Goal: Task Accomplishment & Management: Manage account settings

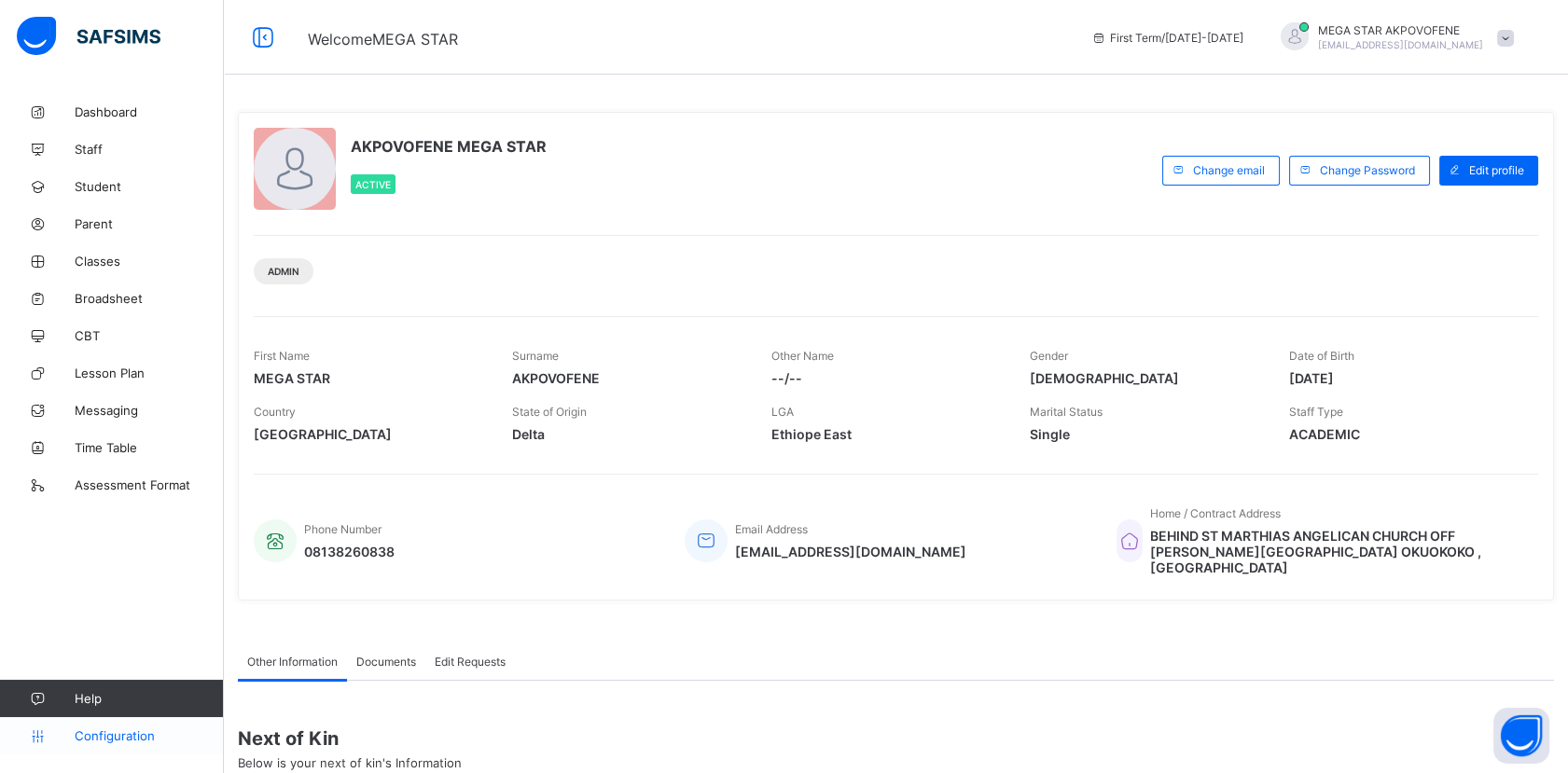
click at [125, 738] on span "Configuration" at bounding box center [149, 736] width 149 height 15
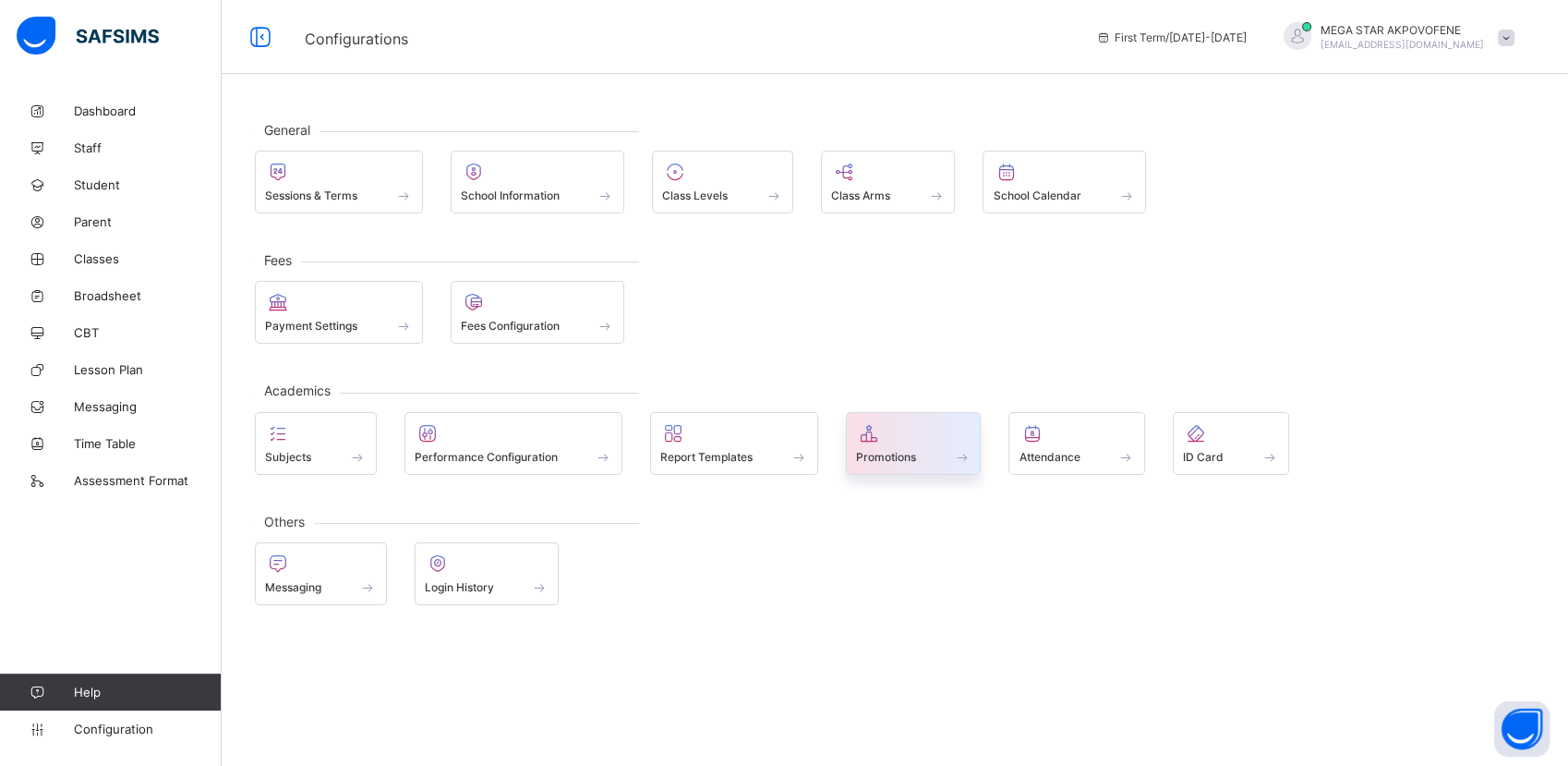
click at [947, 449] on div "Promotions" at bounding box center [913, 456] width 115 height 16
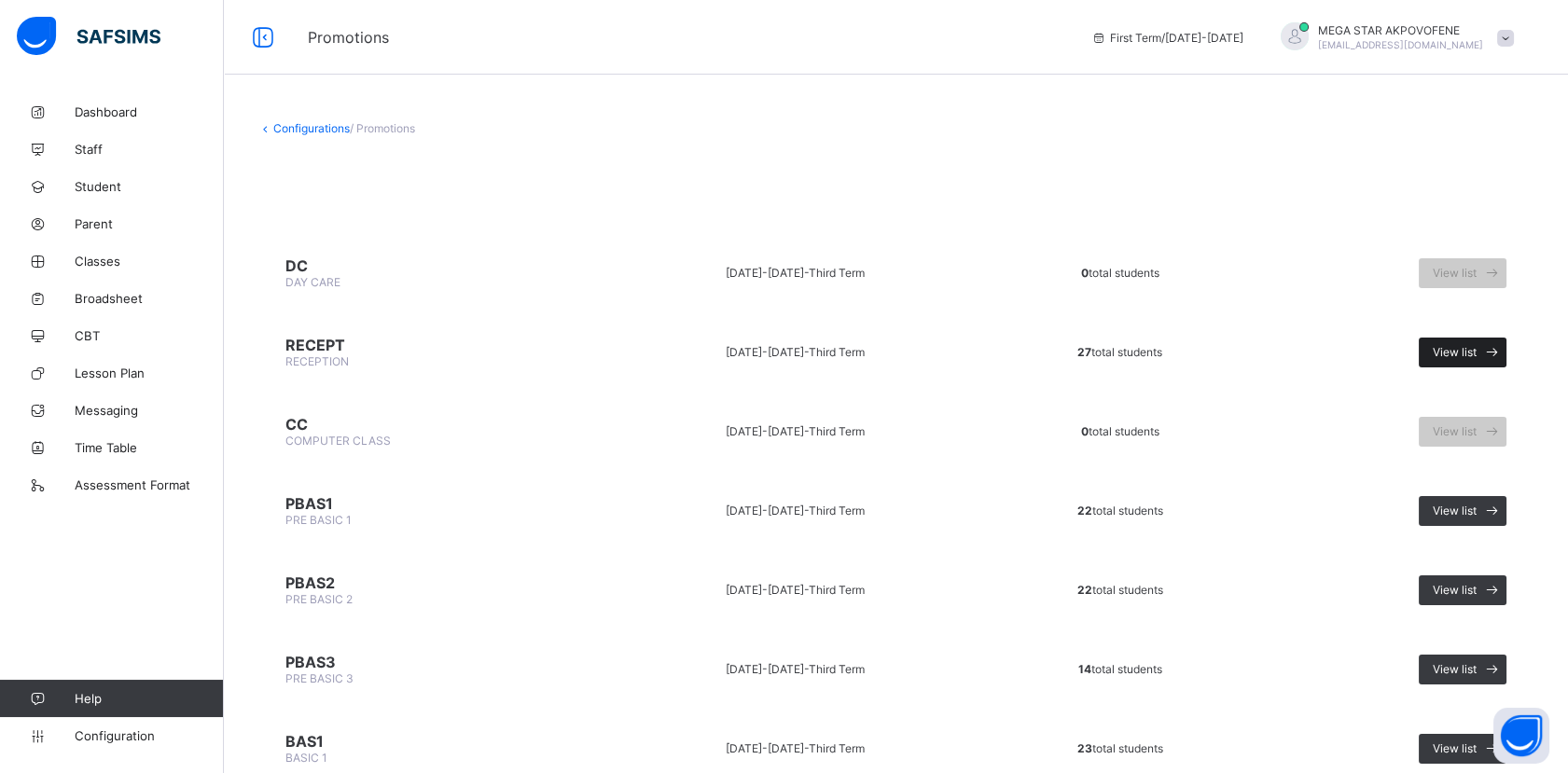
click at [1468, 356] on div "View list" at bounding box center [1461, 352] width 87 height 30
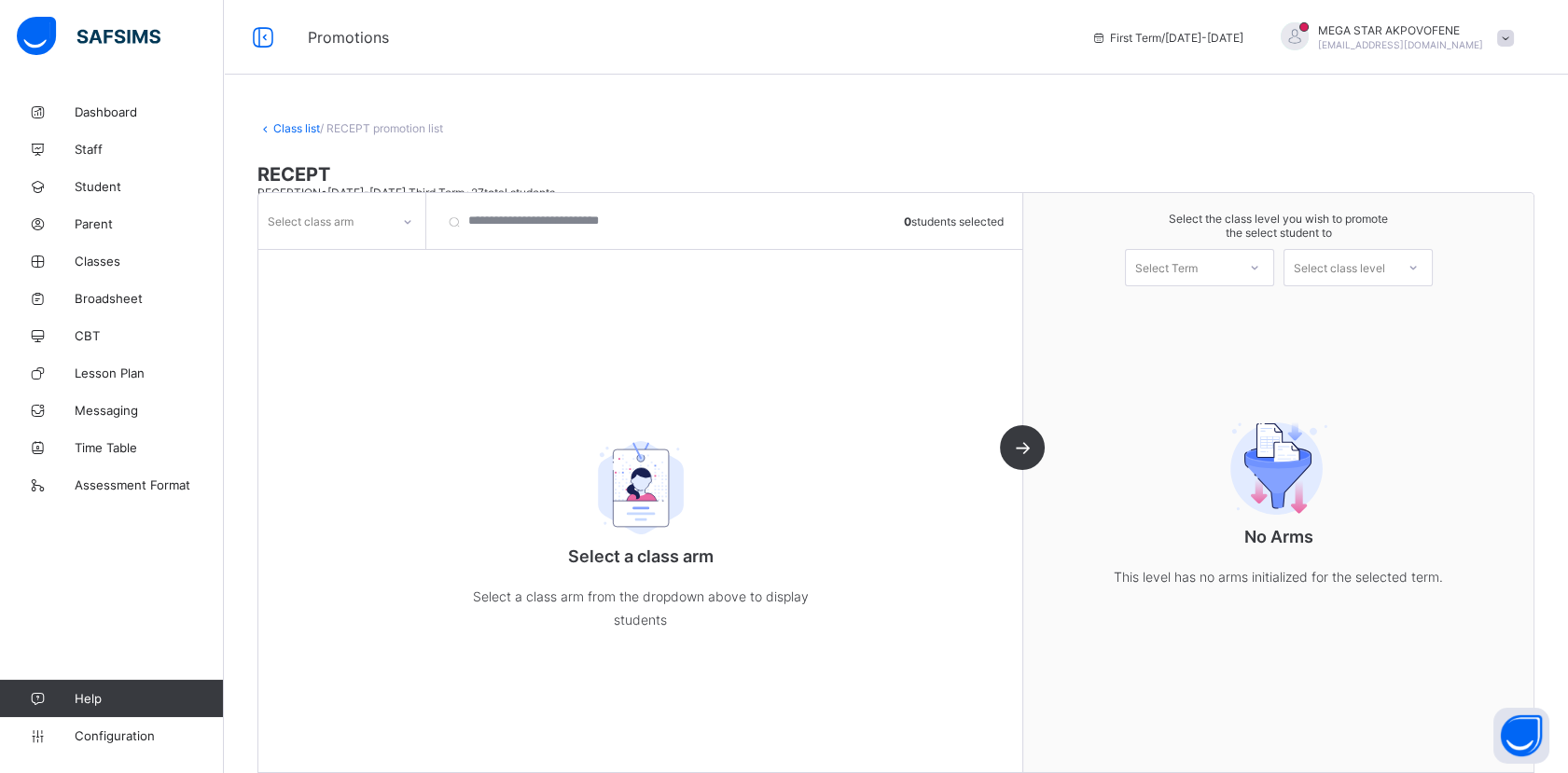
click at [832, 362] on div "Select class arm 0 students selected Select a class arm Select a class arm from…" at bounding box center [640, 482] width 765 height 579
click at [403, 213] on div at bounding box center [407, 222] width 32 height 30
click at [361, 259] on div "_" at bounding box center [342, 262] width 165 height 29
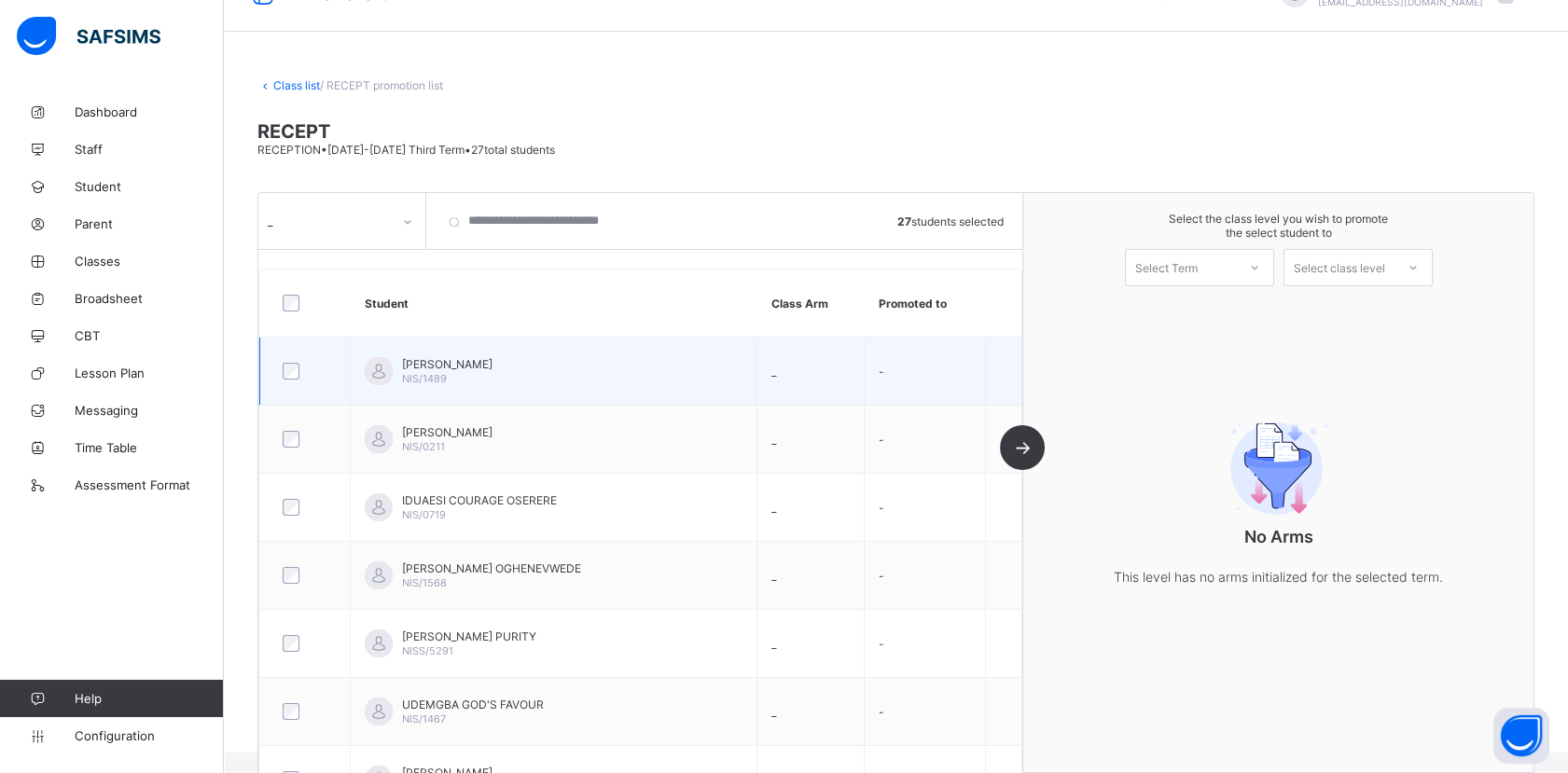
scroll to position [35, 0]
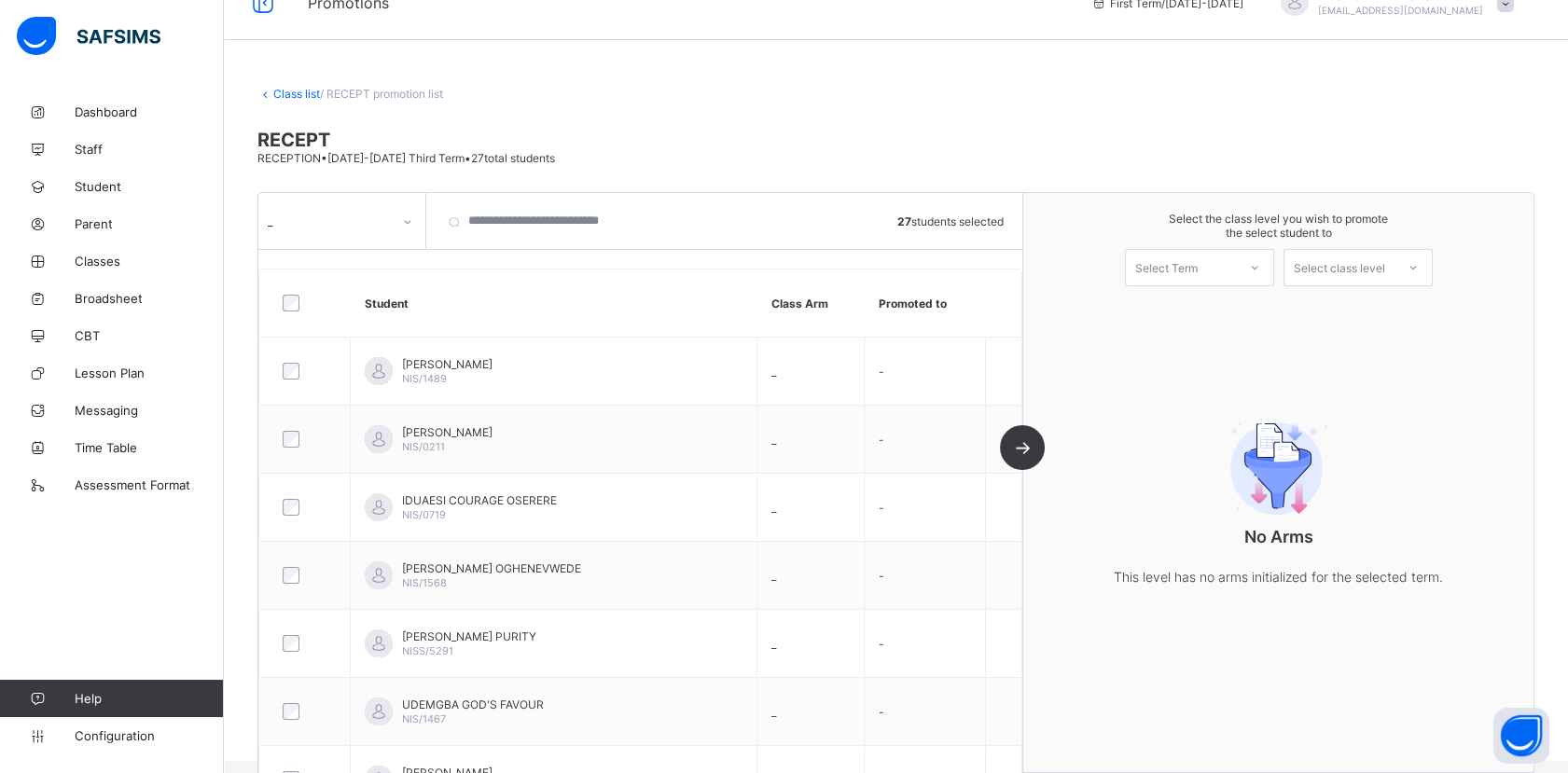
click at [1263, 271] on div at bounding box center [1254, 267] width 34 height 32
click at [1241, 315] on div "First Term [DATE]-[DATE]" at bounding box center [1200, 316] width 148 height 43
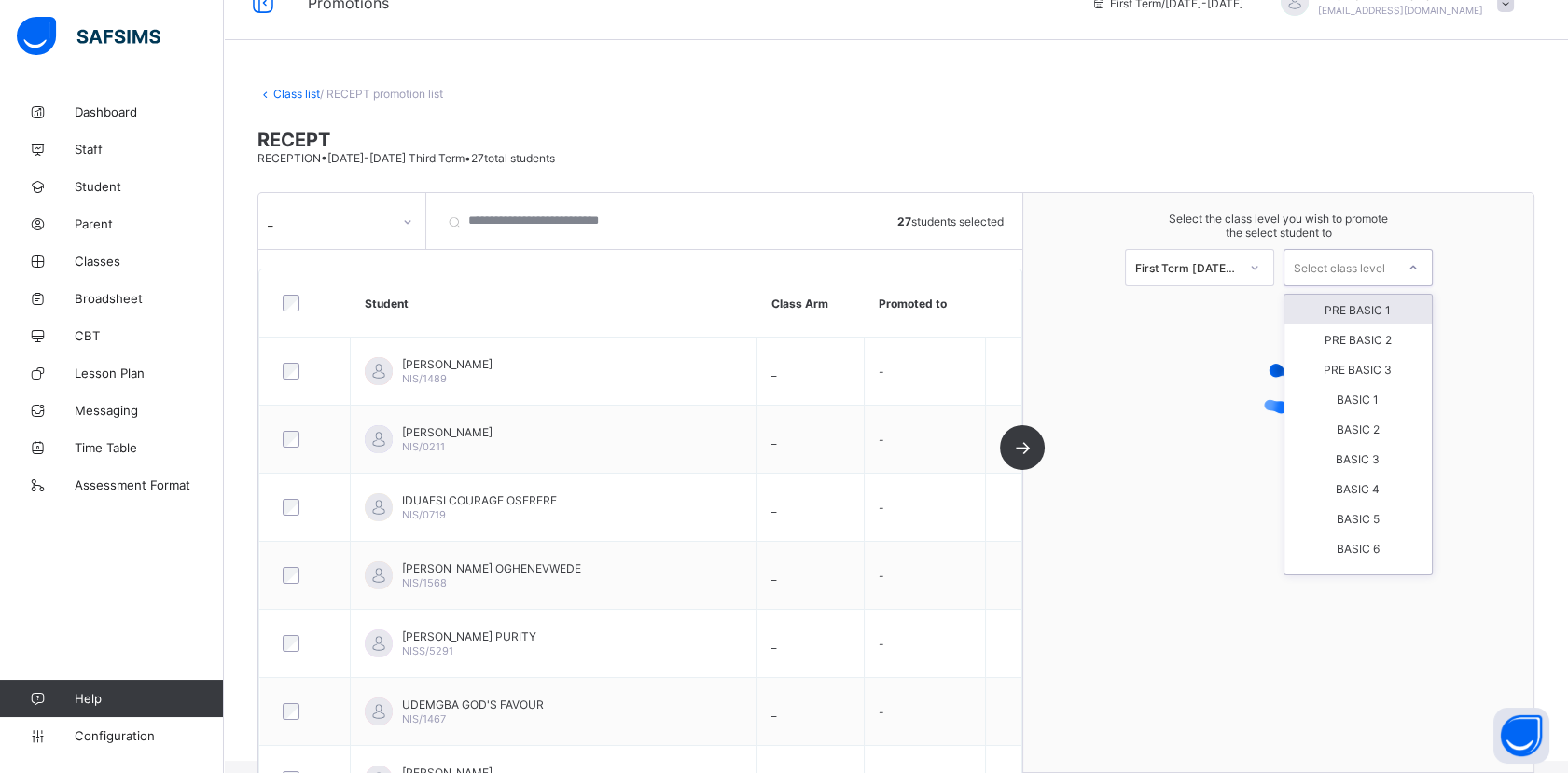
click at [1418, 268] on icon at bounding box center [1413, 267] width 12 height 18
click at [1353, 304] on div "PRE BASIC 1" at bounding box center [1358, 309] width 148 height 30
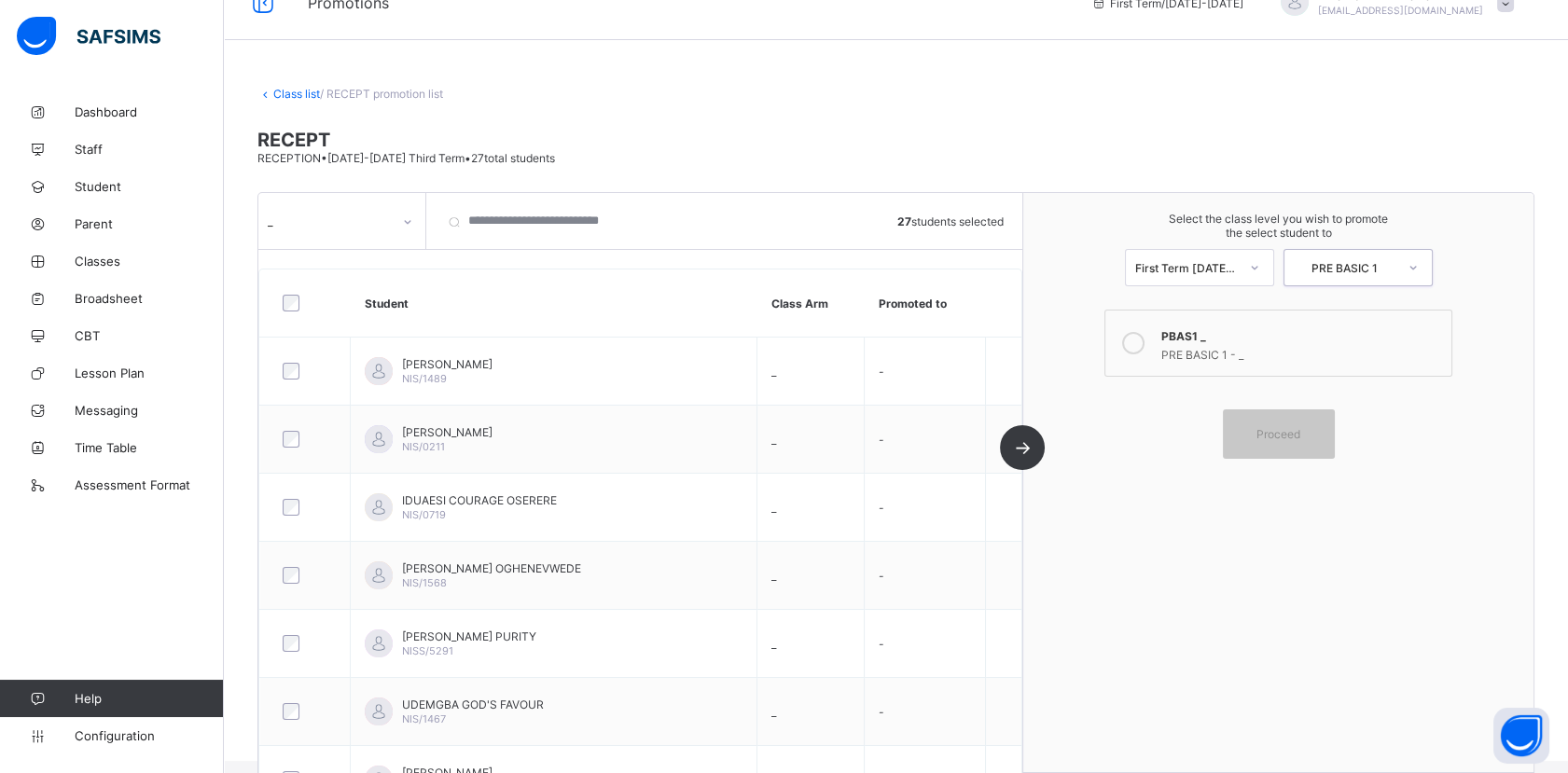
click at [1144, 347] on icon at bounding box center [1132, 342] width 22 height 22
click at [1298, 437] on div "Proceed" at bounding box center [1278, 434] width 112 height 50
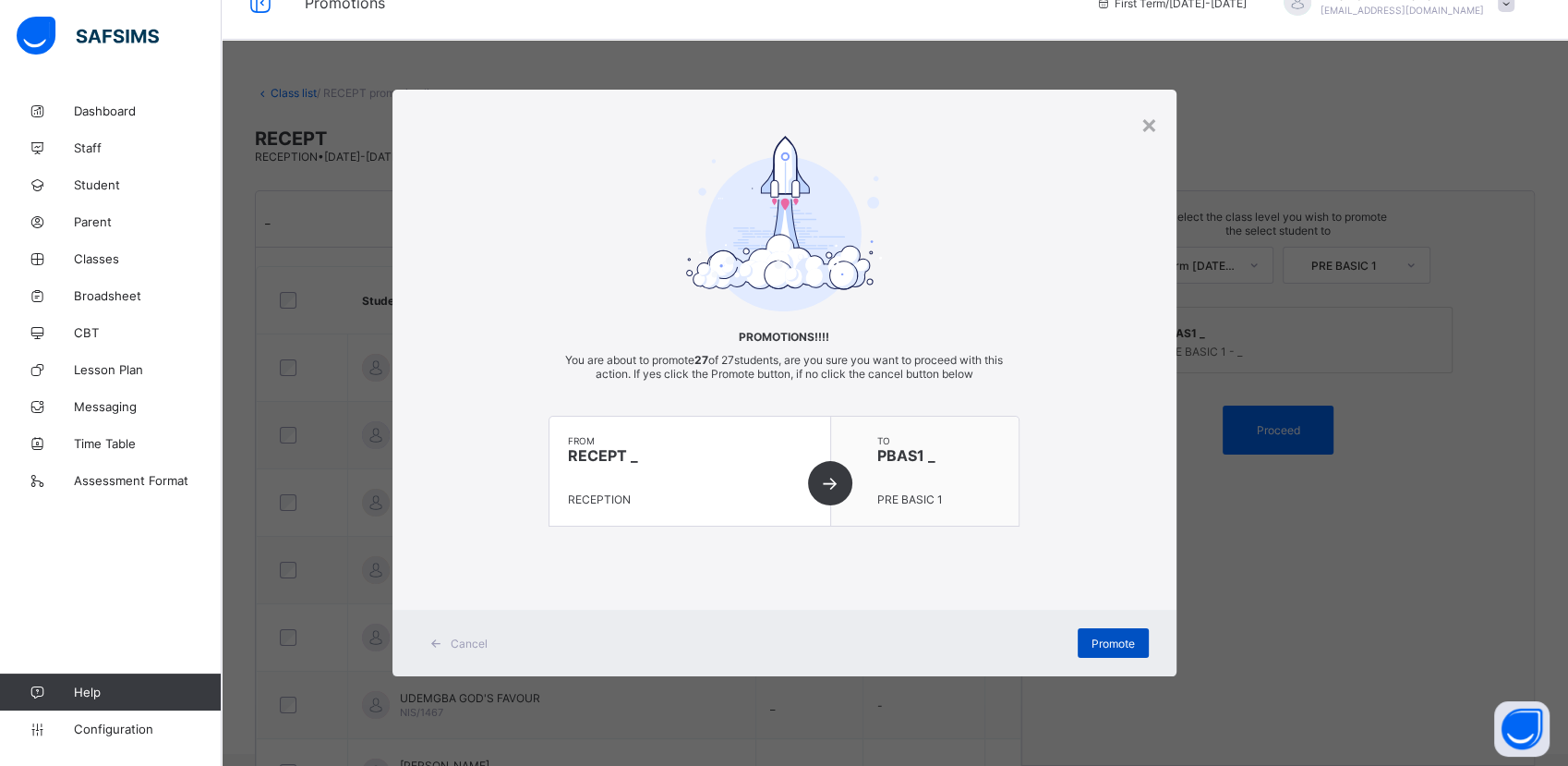
click at [1100, 644] on span "Promote" at bounding box center [1114, 643] width 44 height 14
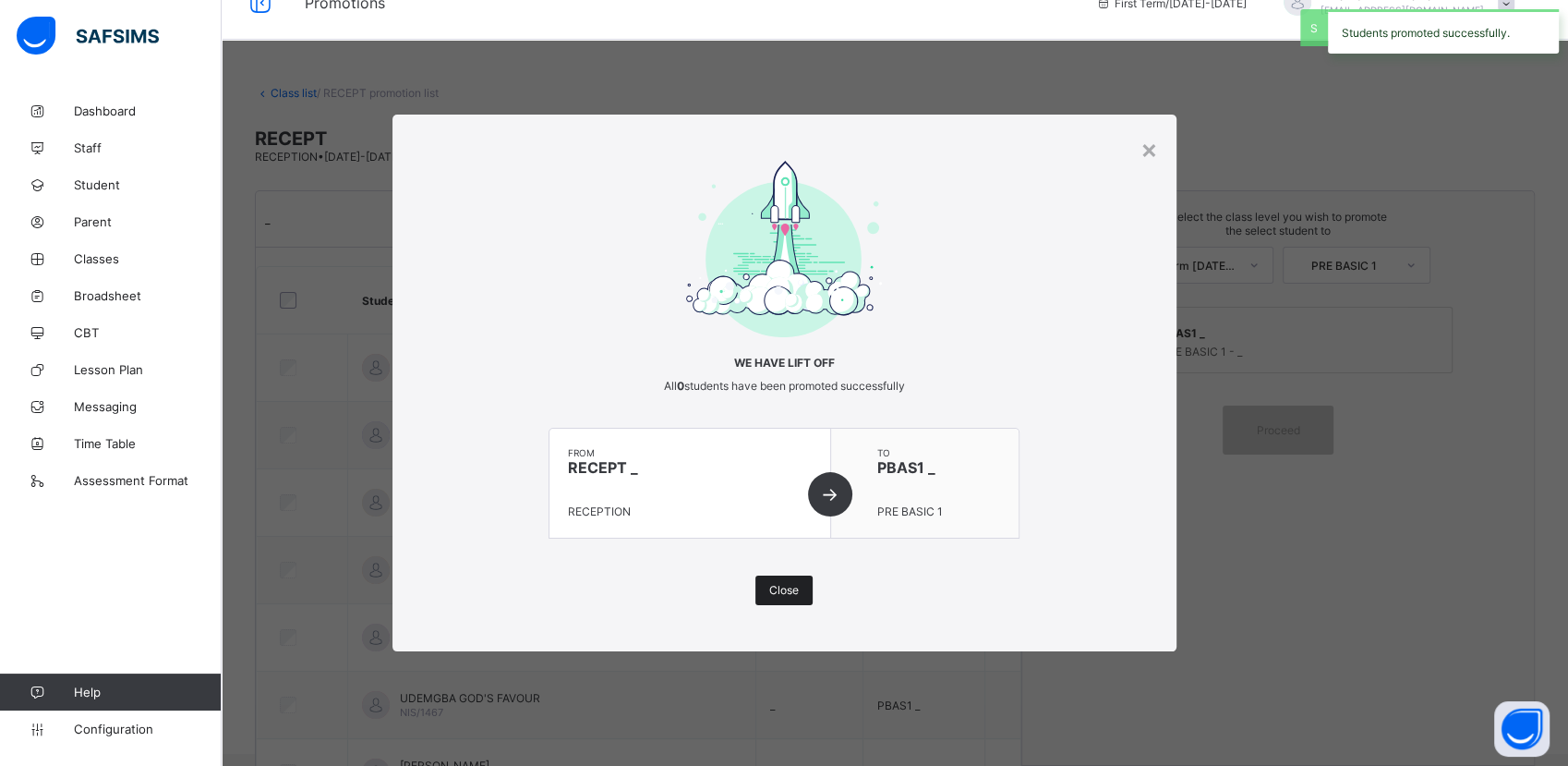
click at [786, 592] on span "Close" at bounding box center [784, 589] width 29 height 14
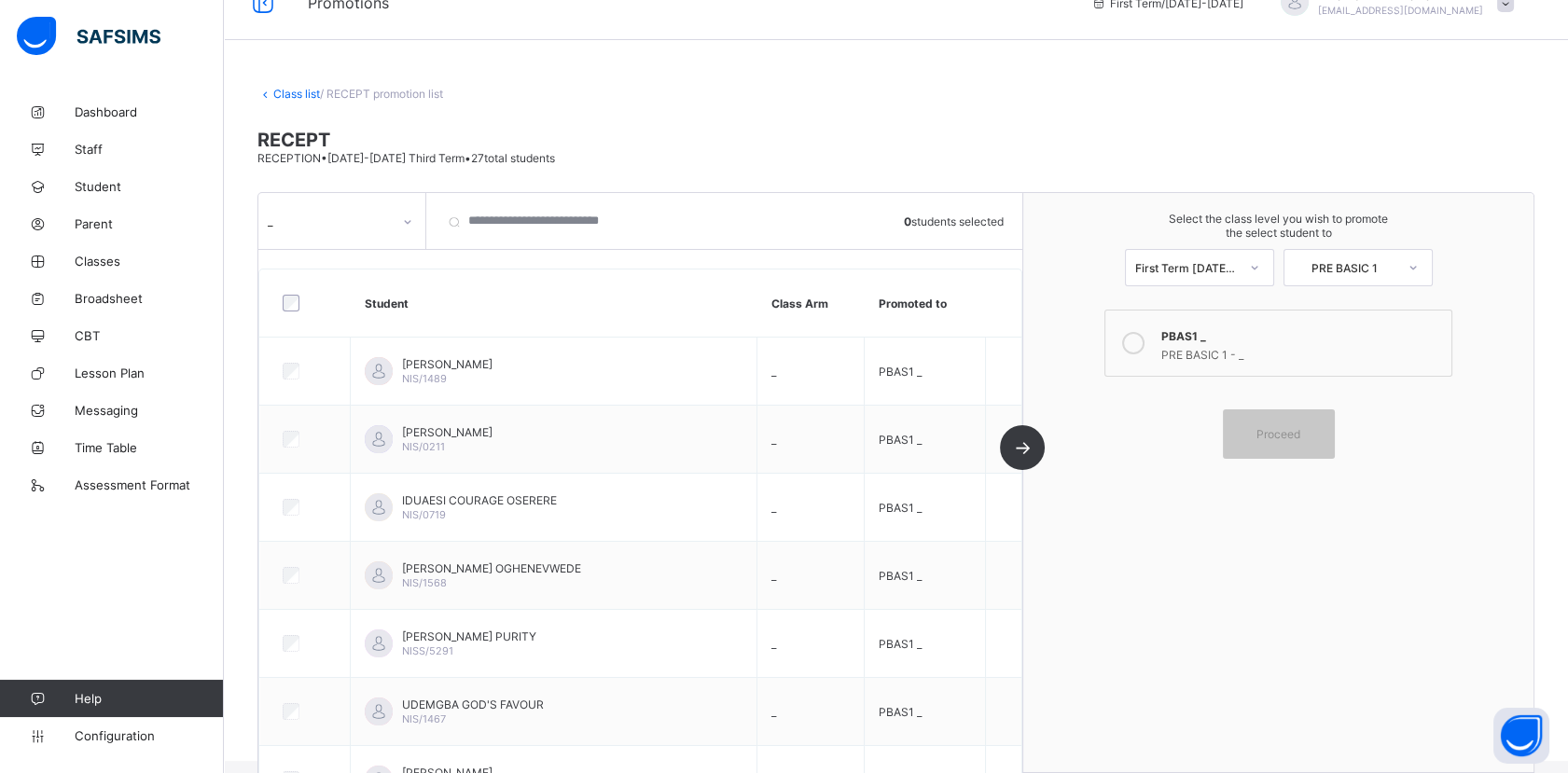
click at [410, 223] on icon at bounding box center [408, 222] width 12 height 18
click at [297, 93] on link "Class list" at bounding box center [297, 93] width 47 height 14
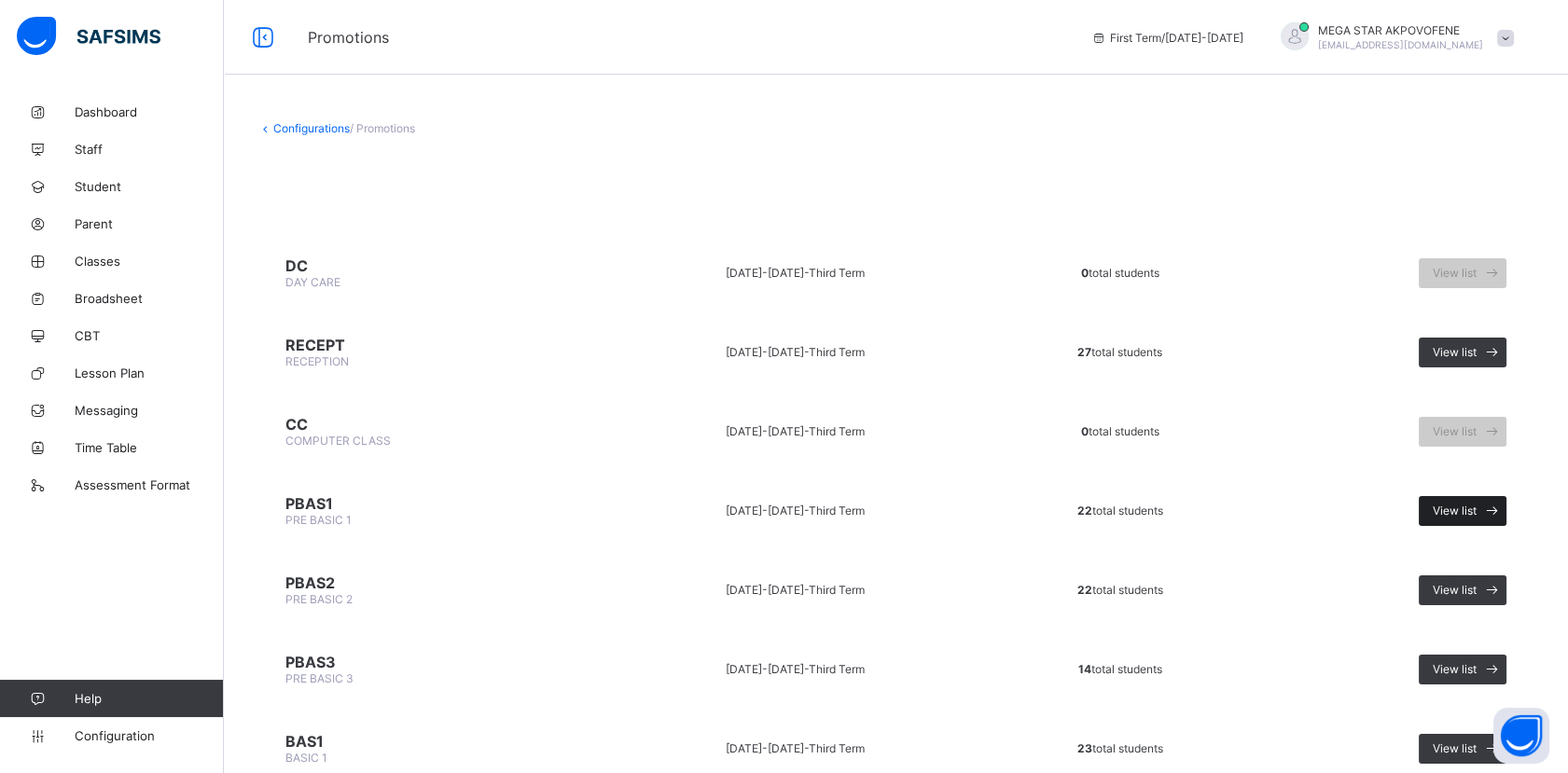
click at [1476, 504] on span "View list" at bounding box center [1455, 510] width 44 height 14
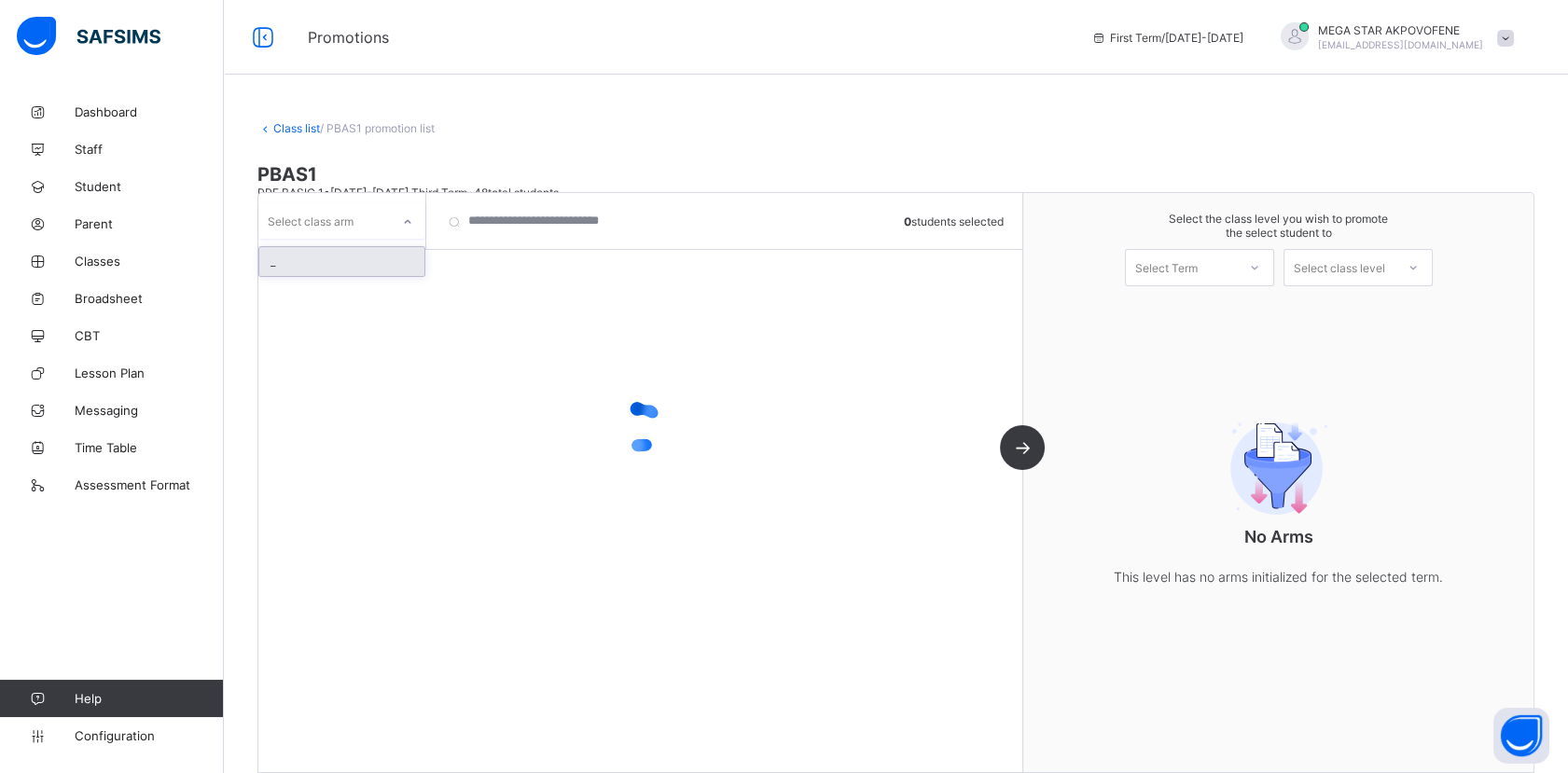
click at [402, 213] on icon at bounding box center [408, 222] width 12 height 18
click at [379, 264] on div "_" at bounding box center [342, 262] width 165 height 29
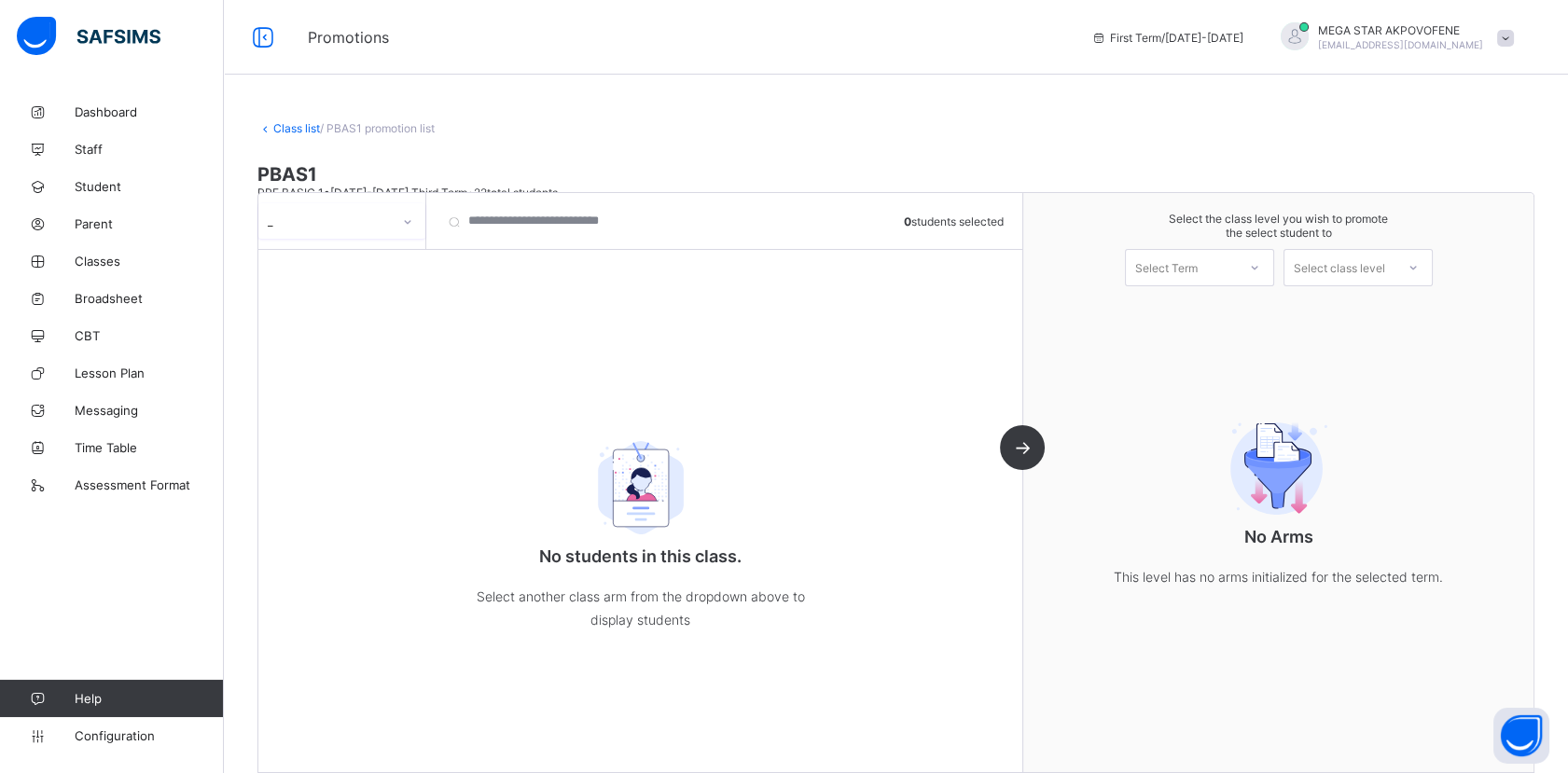
click at [407, 225] on icon at bounding box center [408, 222] width 12 height 18
click at [356, 262] on div "LOVE" at bounding box center [342, 262] width 165 height 29
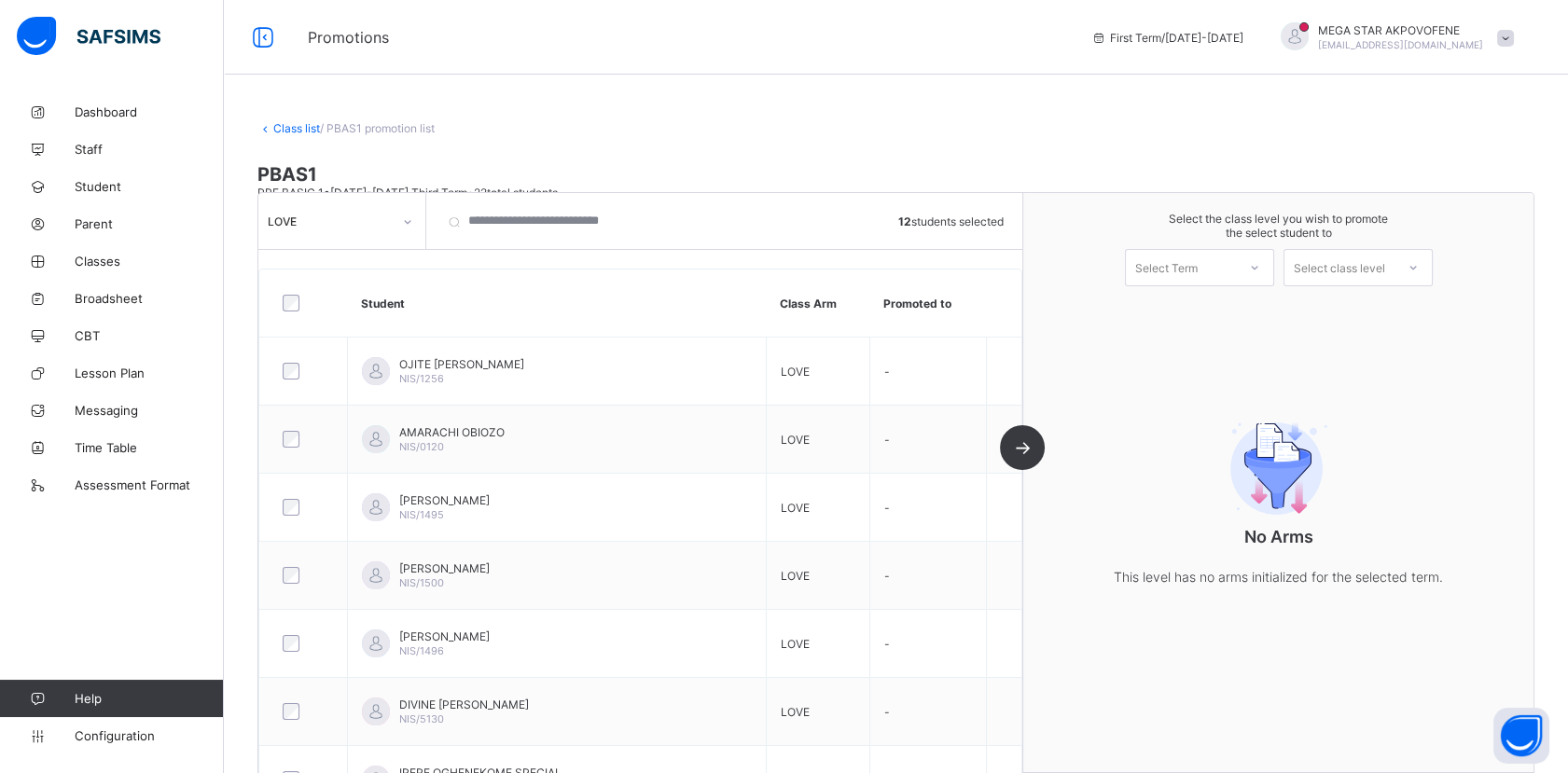
click at [1213, 261] on div "Select Term" at bounding box center [1180, 267] width 110 height 26
click at [1203, 311] on div "First Term [DATE]-[DATE]" at bounding box center [1200, 316] width 148 height 43
click at [1410, 270] on div at bounding box center [1413, 267] width 34 height 32
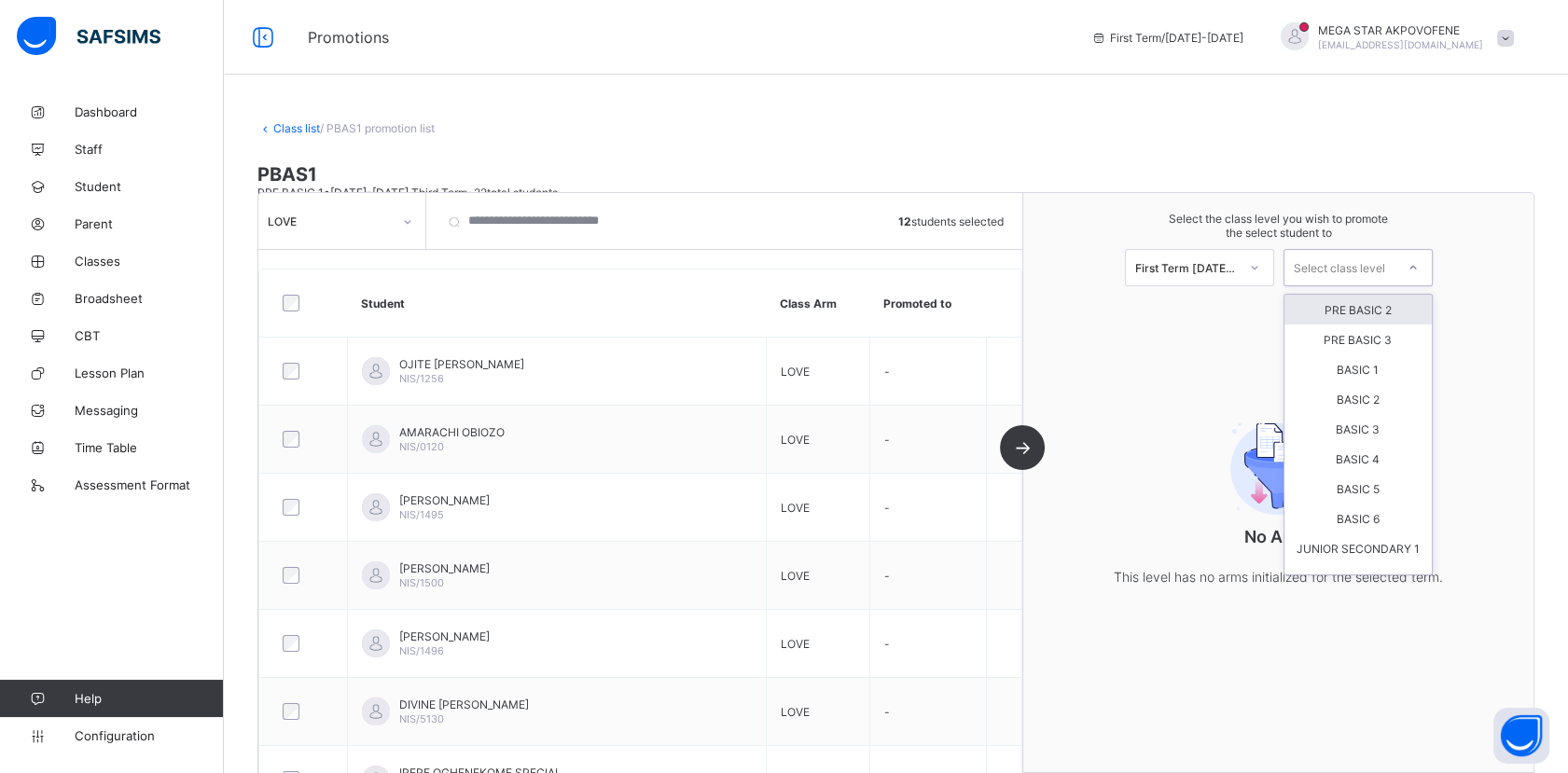
click at [1389, 307] on div "PRE BASIC 2" at bounding box center [1358, 309] width 148 height 30
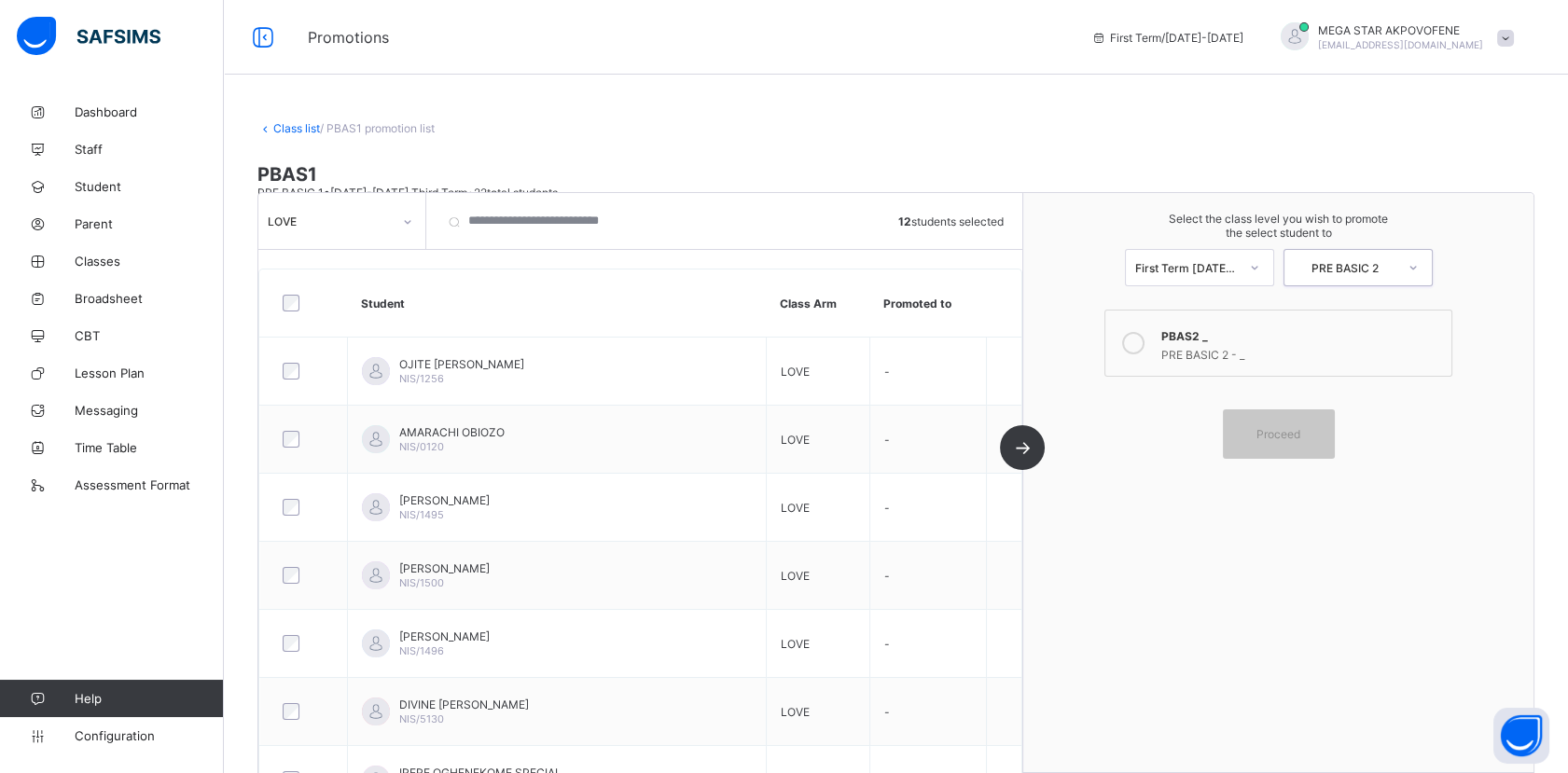
click at [291, 130] on link "Class list" at bounding box center [297, 128] width 47 height 14
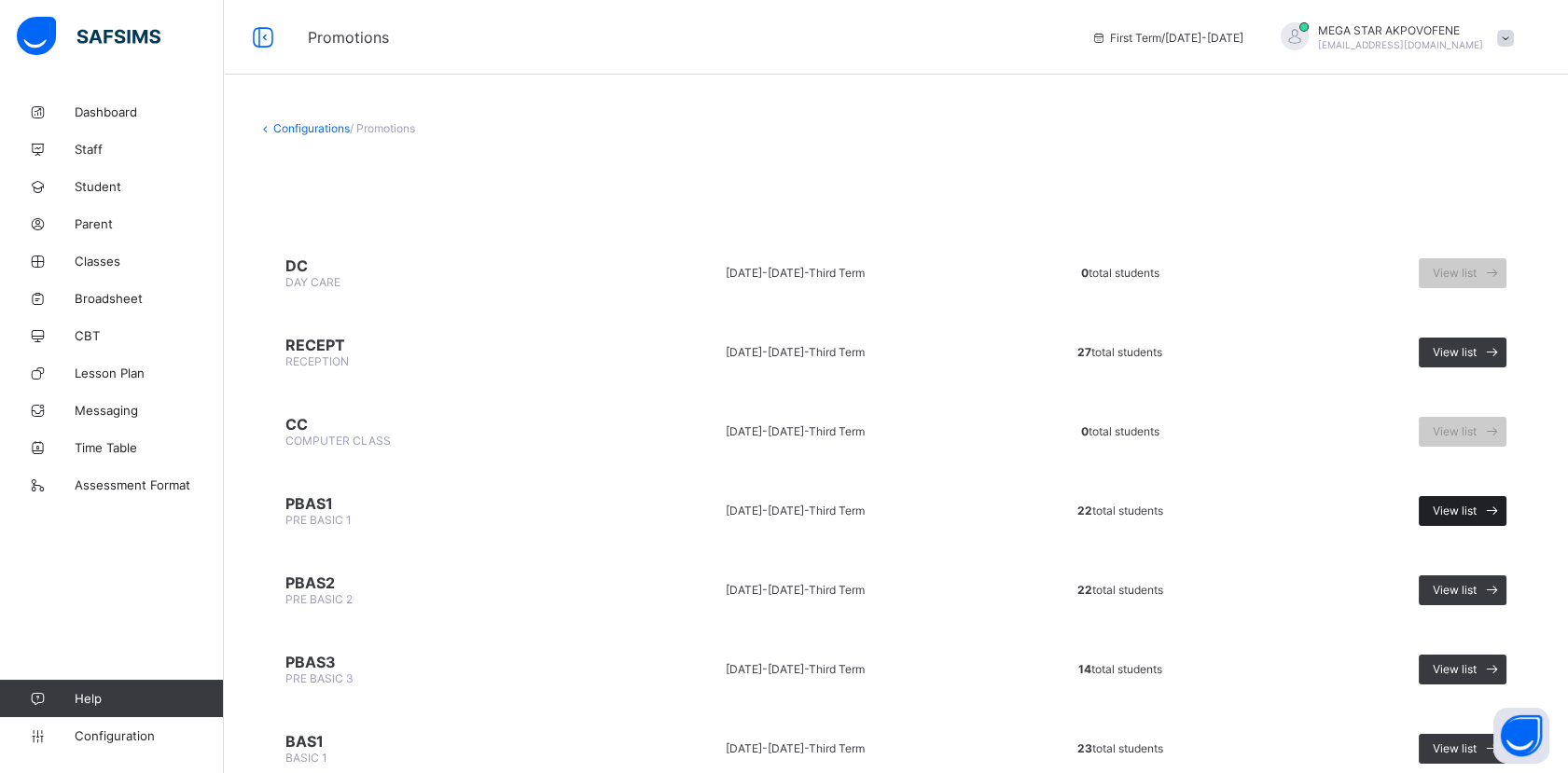
click at [1469, 504] on span "View list" at bounding box center [1455, 510] width 44 height 14
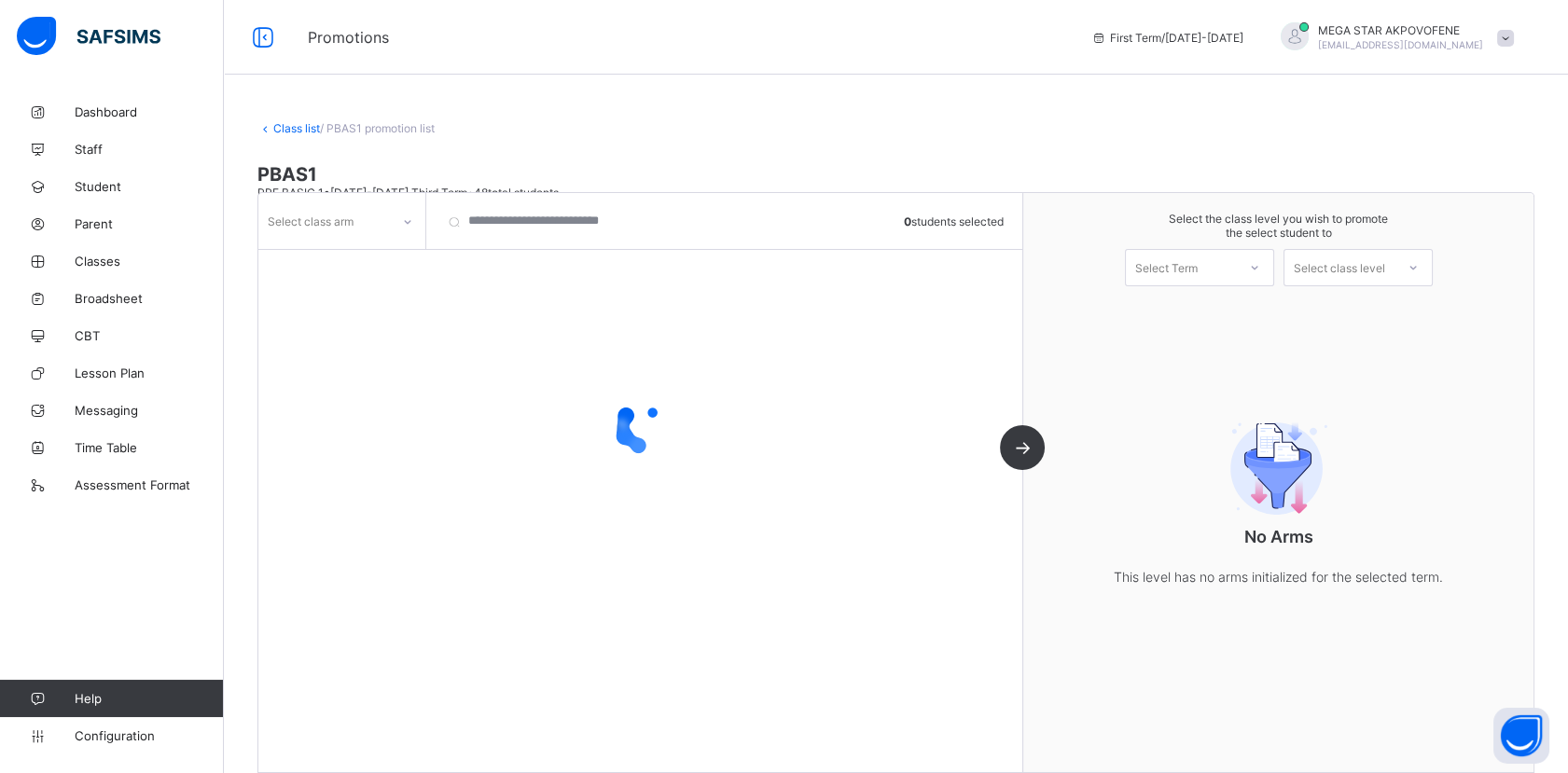
click at [413, 217] on icon at bounding box center [408, 222] width 12 height 18
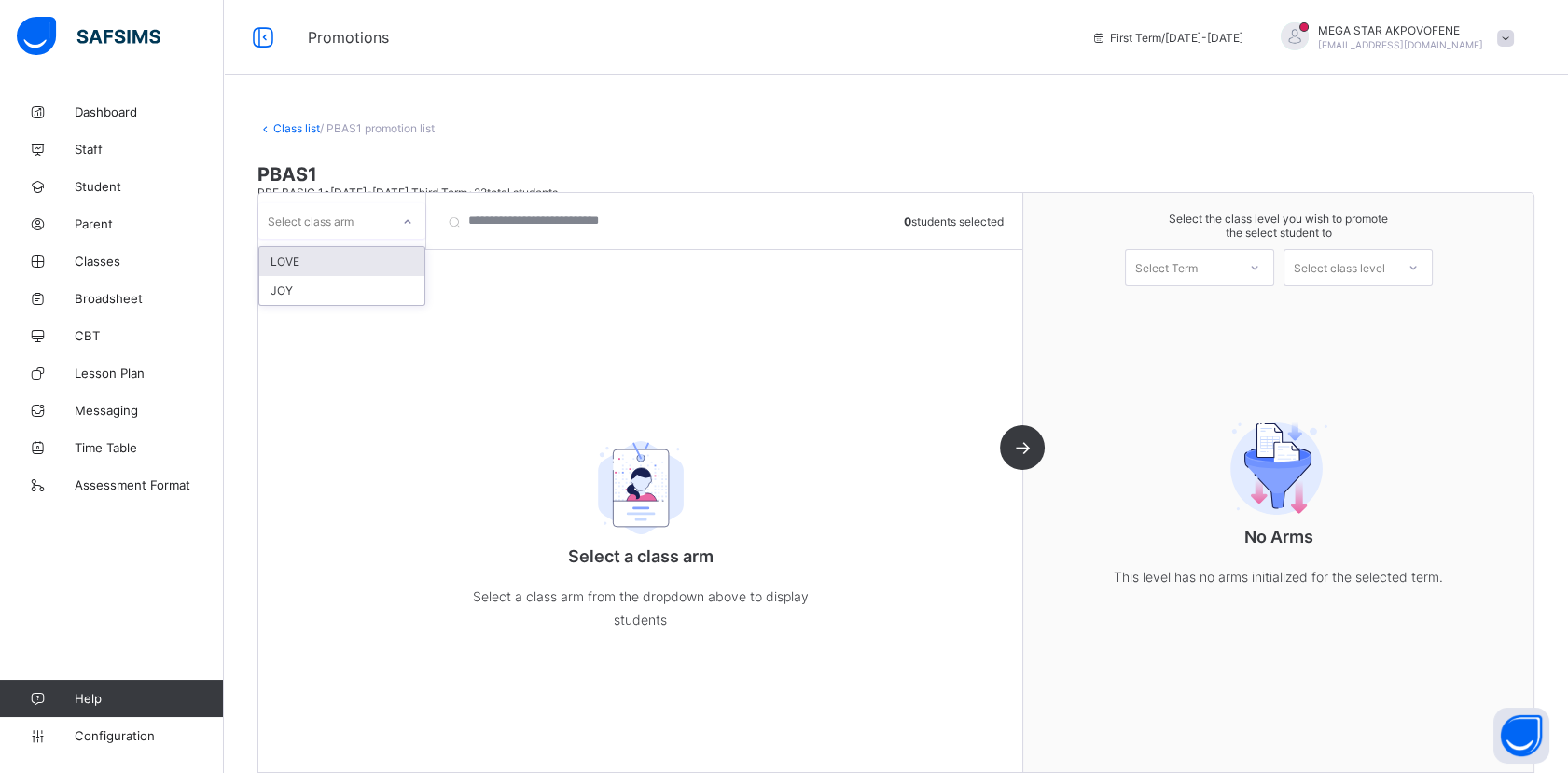
click at [353, 264] on div "LOVE" at bounding box center [342, 262] width 165 height 29
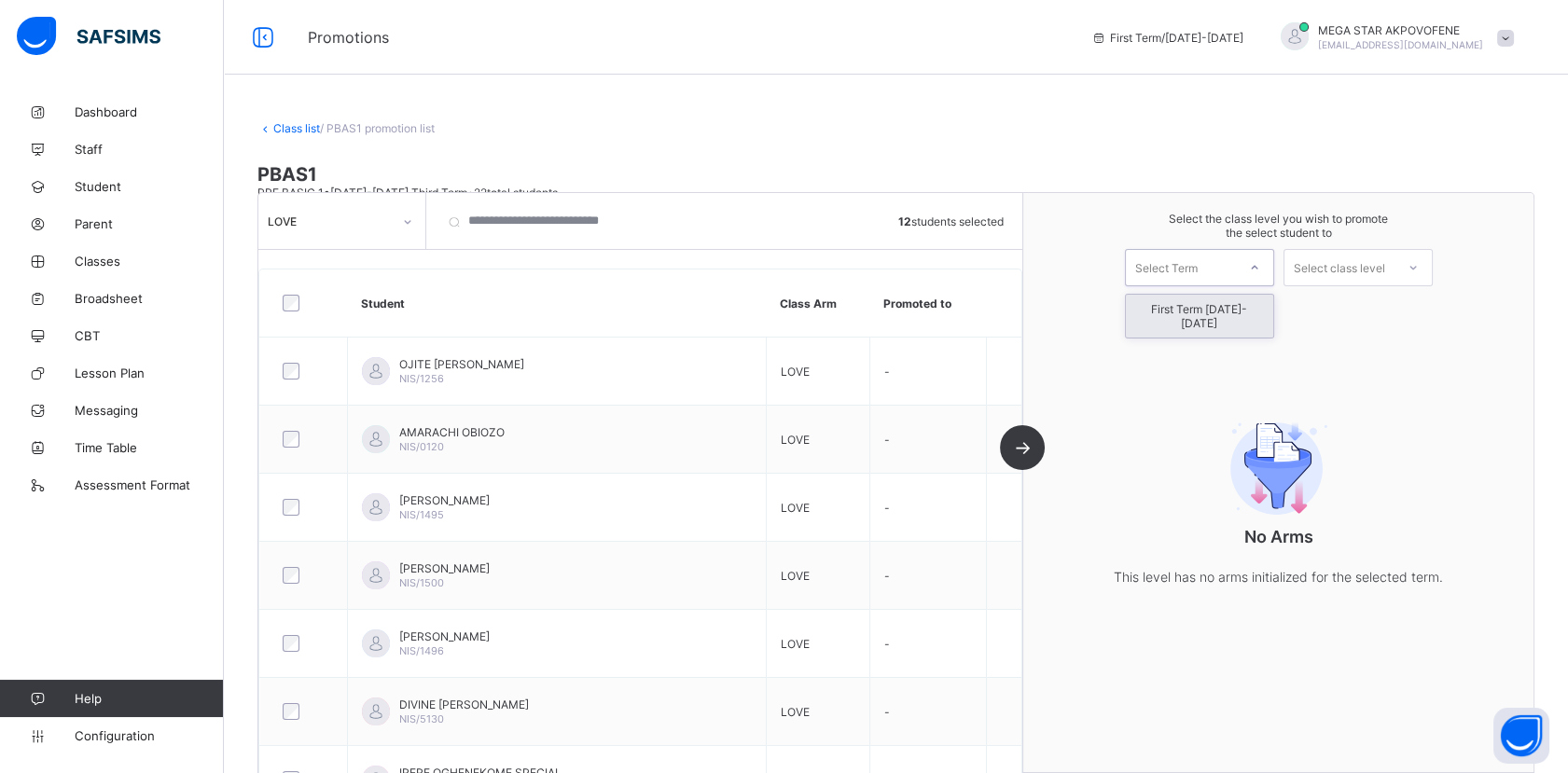
click at [1231, 261] on div "Select Term" at bounding box center [1180, 267] width 110 height 26
click at [1222, 310] on div "First Term [DATE]-[DATE]" at bounding box center [1200, 316] width 148 height 43
click at [1378, 267] on div "Select class level" at bounding box center [1339, 267] width 91 height 37
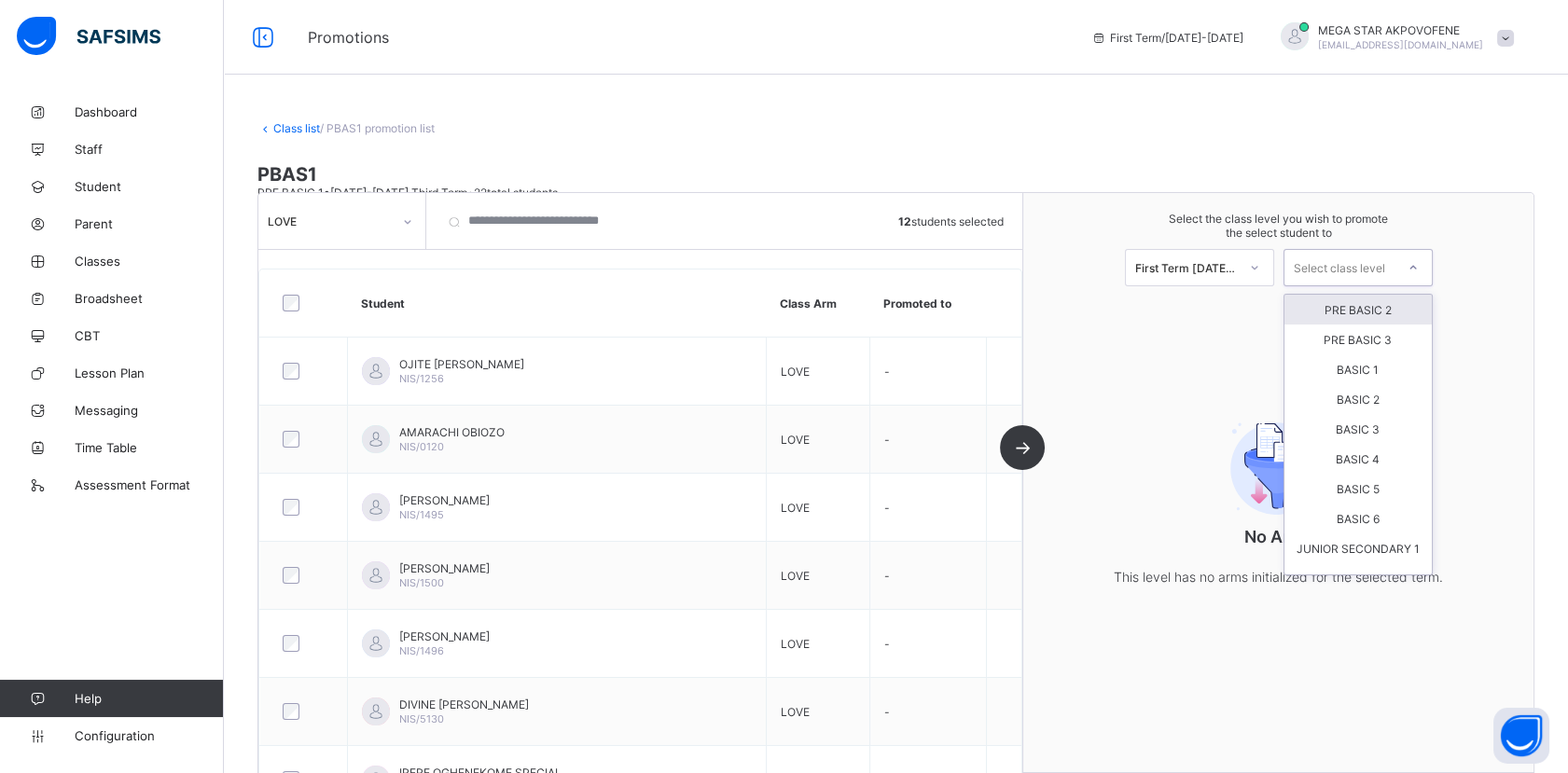
click at [1383, 305] on div "PRE BASIC 2" at bounding box center [1358, 309] width 148 height 30
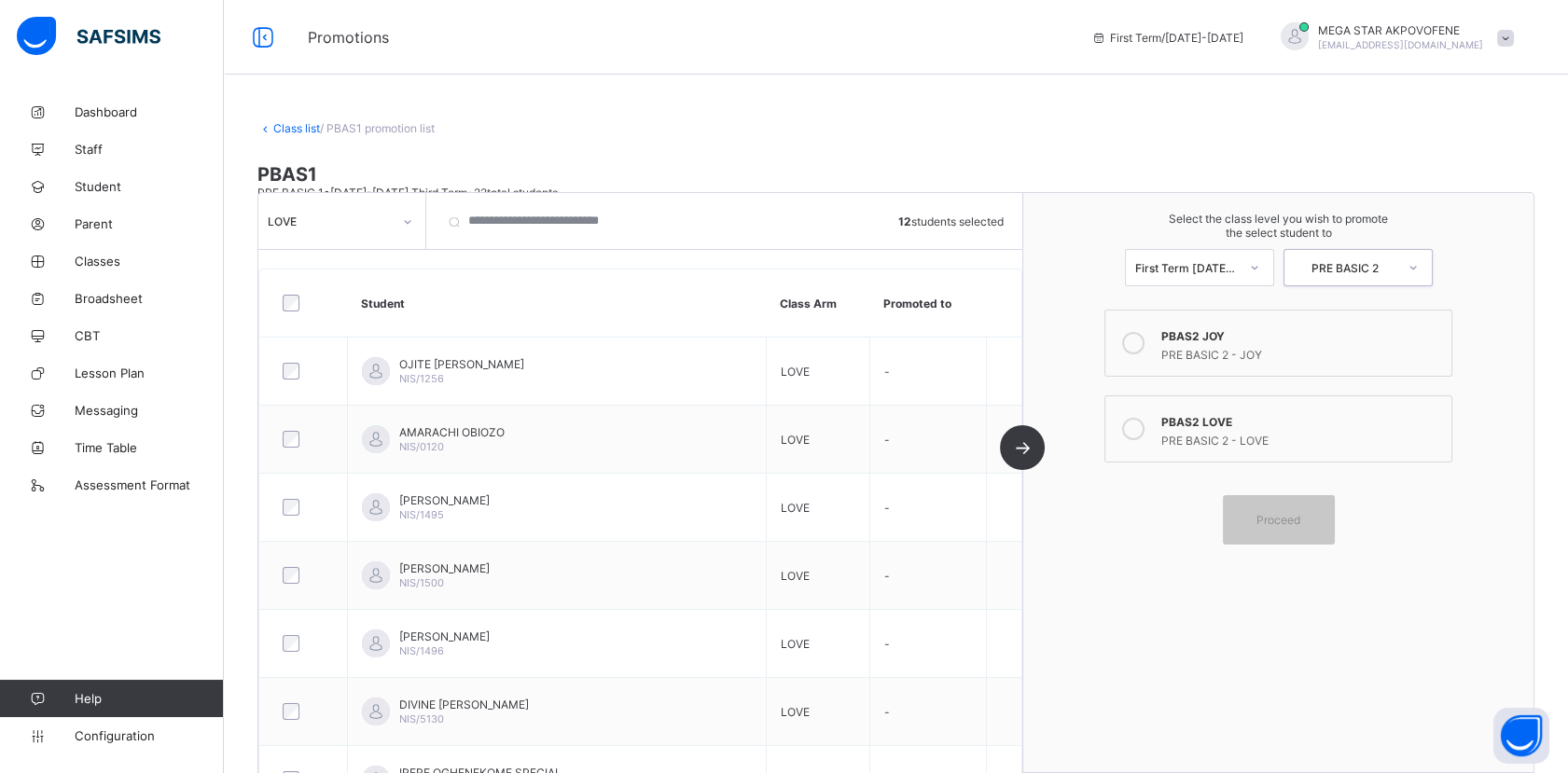
click at [1141, 428] on icon at bounding box center [1132, 428] width 22 height 22
click at [1294, 518] on span "Proceed" at bounding box center [1278, 520] width 44 height 14
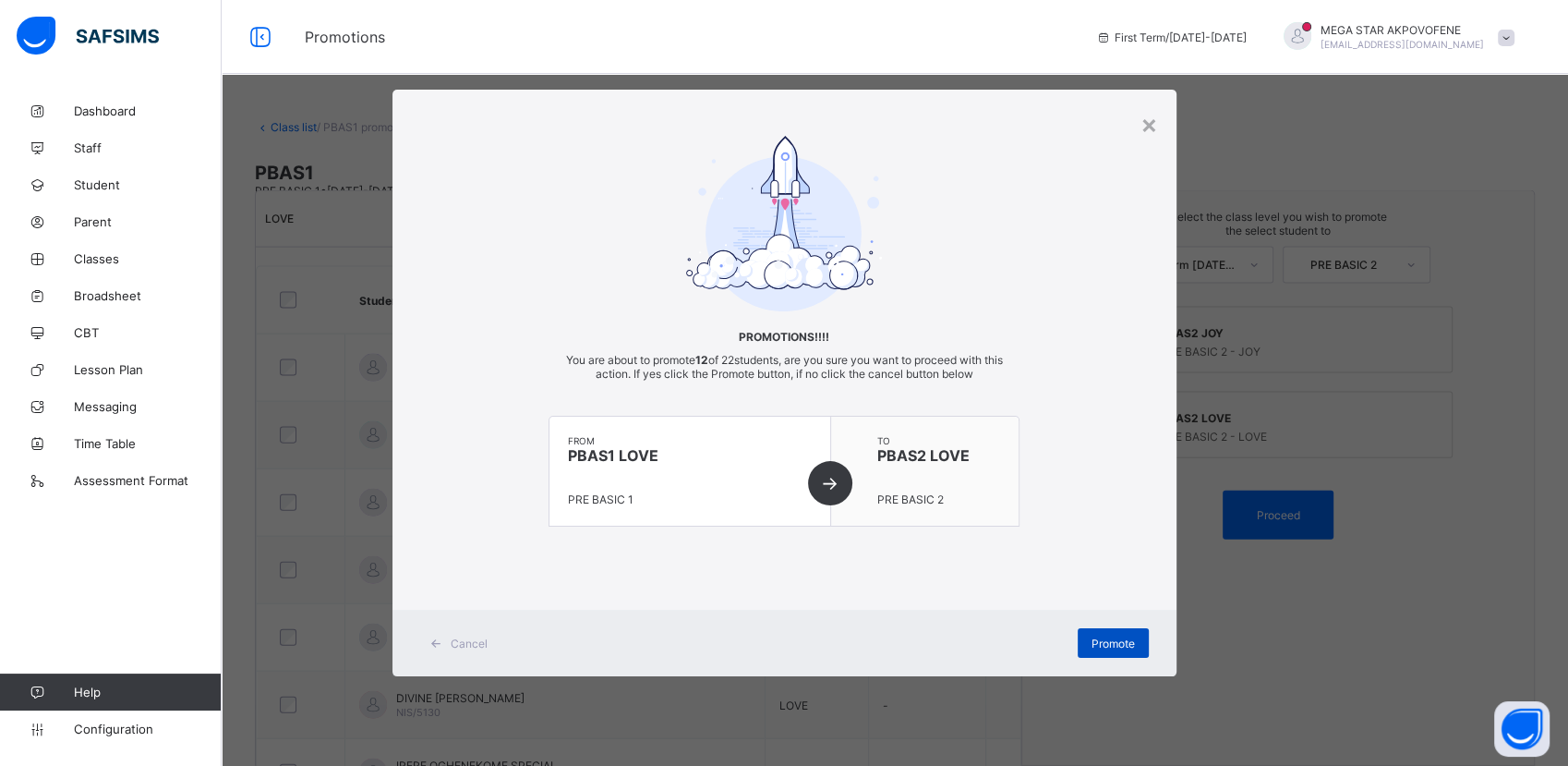
click at [1100, 642] on span "Promote" at bounding box center [1114, 643] width 44 height 14
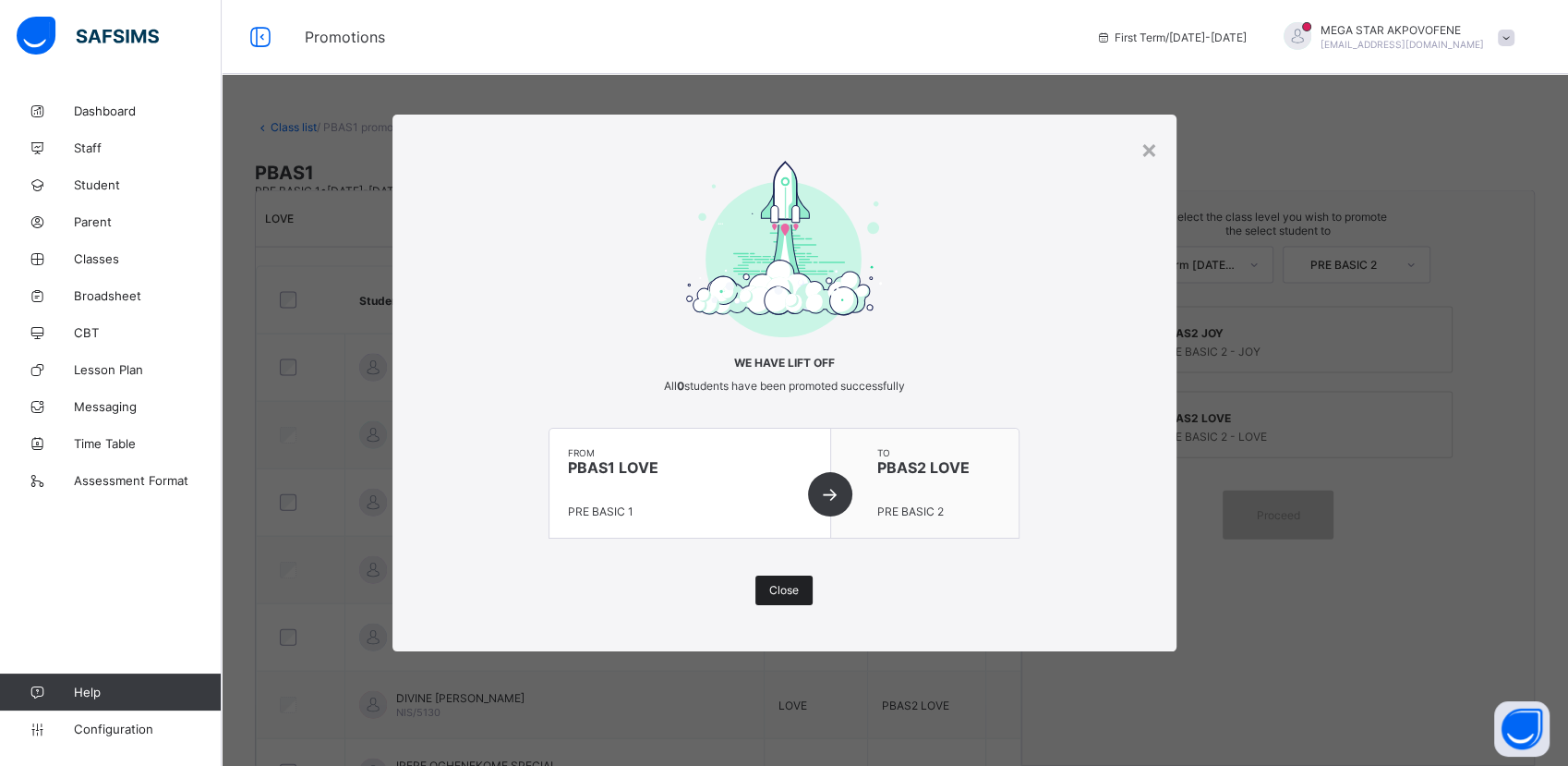
click at [784, 596] on div "Close" at bounding box center [784, 589] width 57 height 29
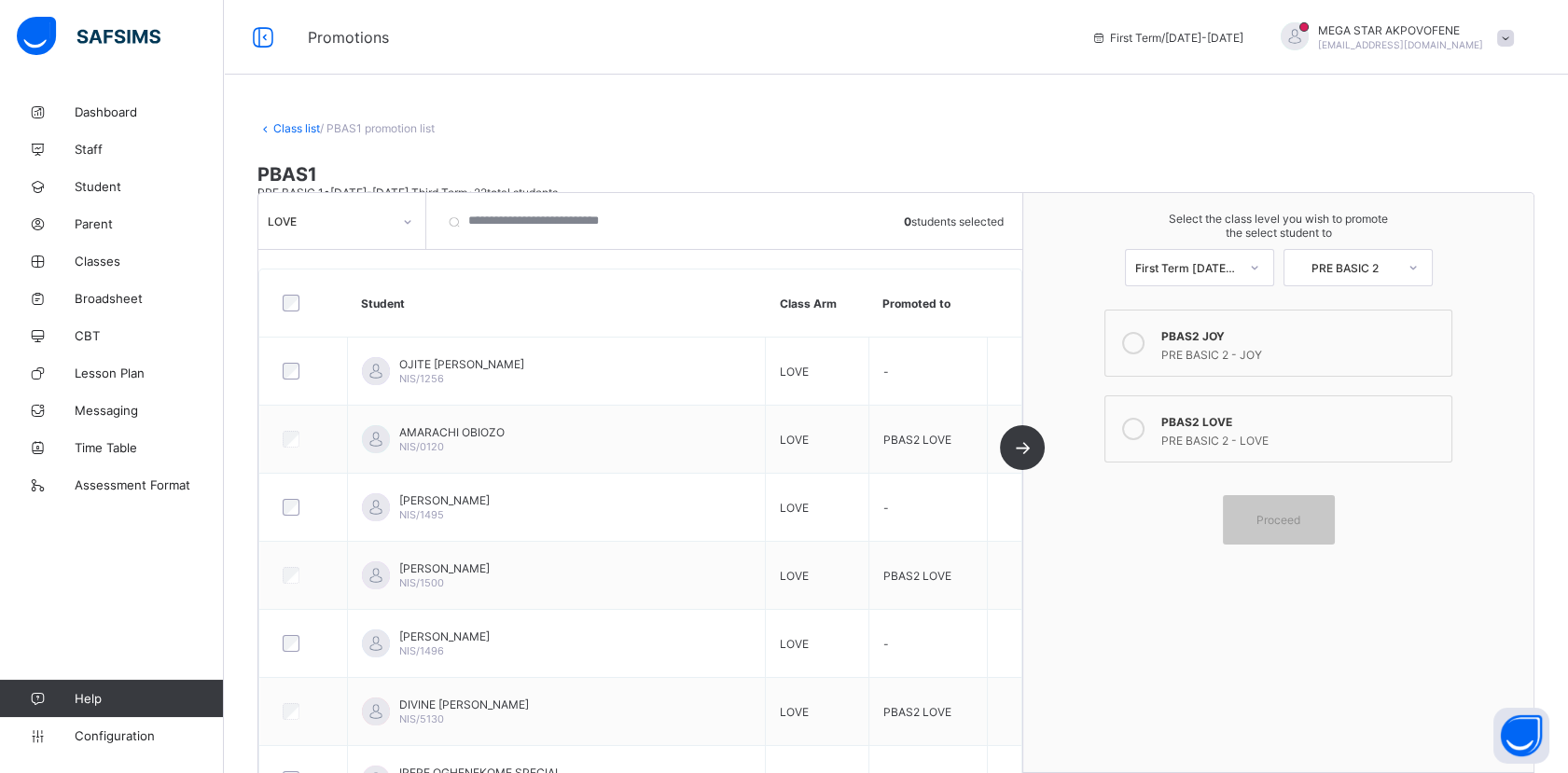
click at [406, 227] on div at bounding box center [407, 222] width 32 height 30
click at [363, 291] on div "JOY" at bounding box center [342, 291] width 165 height 29
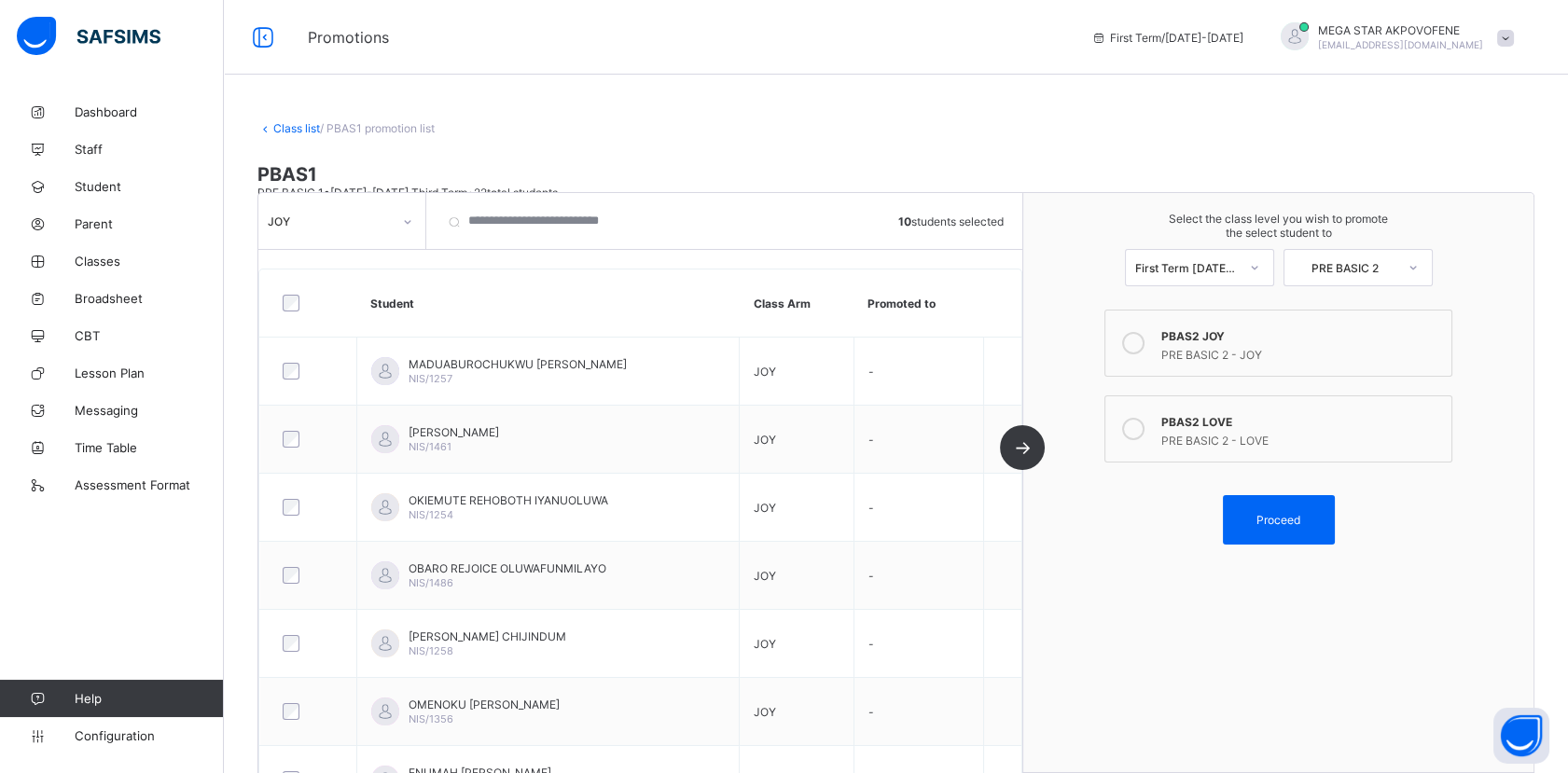
click at [1142, 339] on icon at bounding box center [1132, 342] width 22 height 22
click at [1300, 513] on span "Proceed" at bounding box center [1278, 520] width 44 height 14
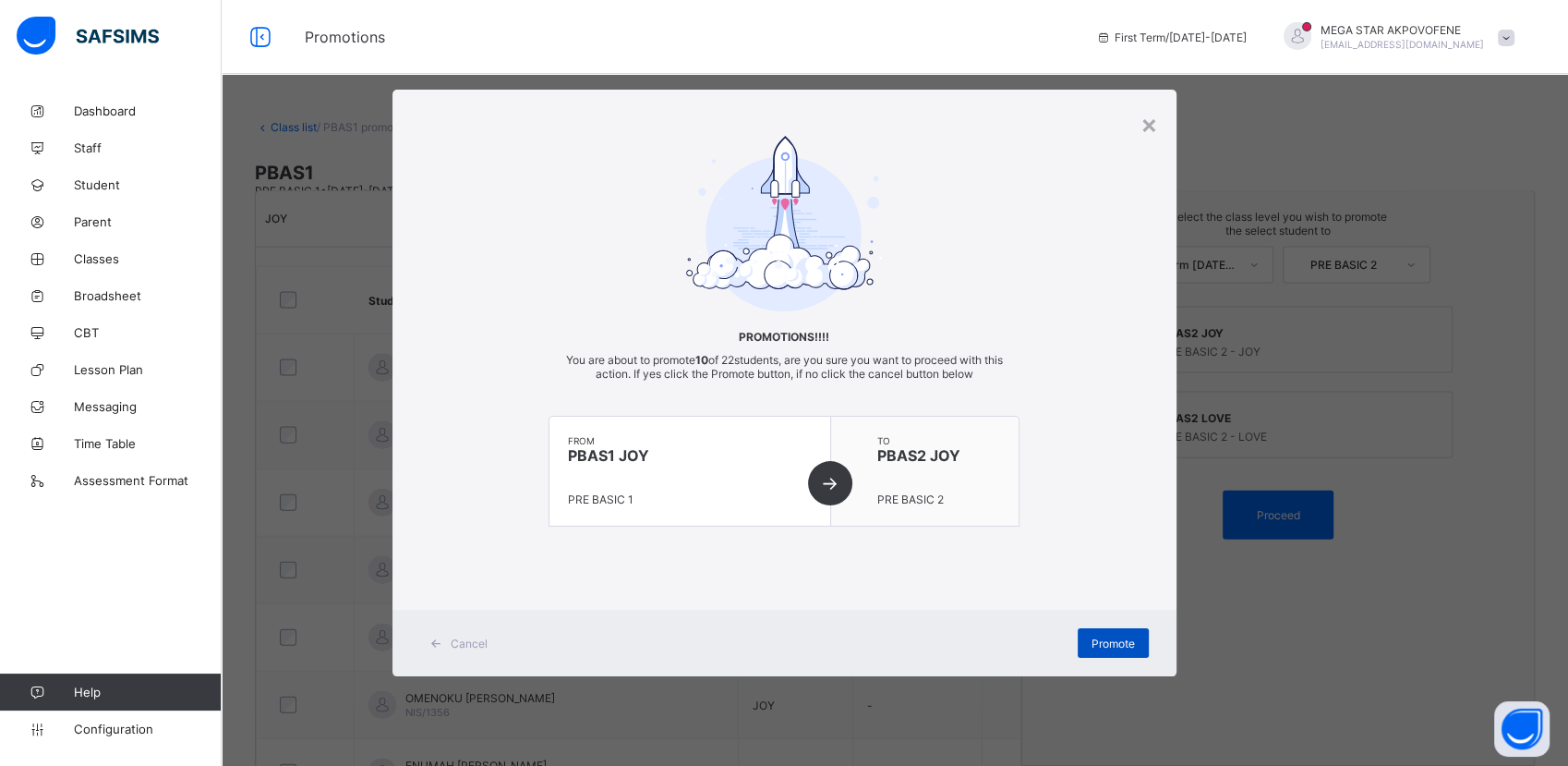
click at [1116, 637] on span "Promote" at bounding box center [1114, 643] width 44 height 14
click at [1153, 125] on div "×" at bounding box center [1149, 124] width 17 height 31
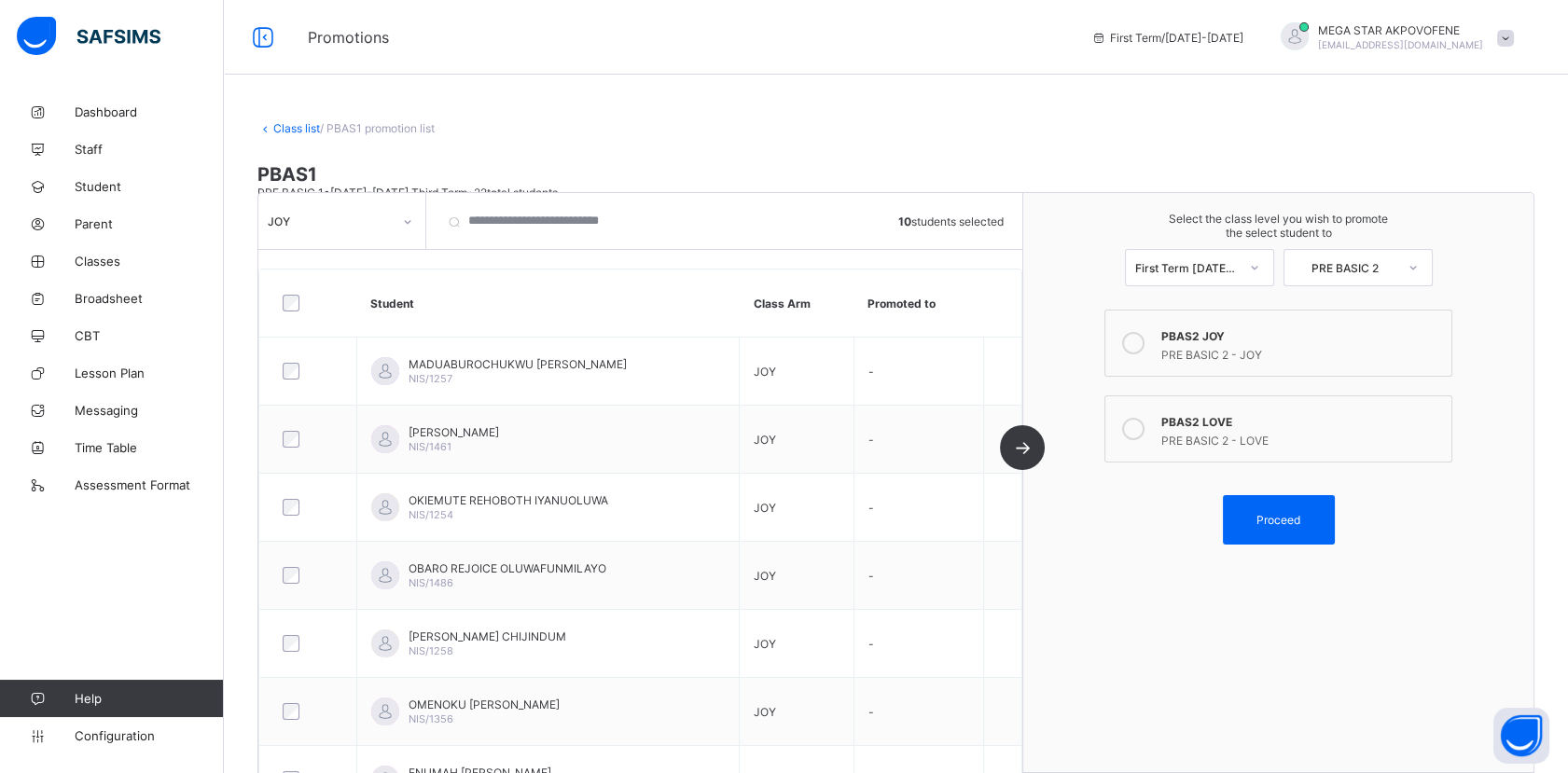
click at [1266, 272] on div at bounding box center [1254, 267] width 34 height 32
click at [1243, 315] on div "First Term [DATE]-[DATE]" at bounding box center [1200, 316] width 148 height 43
click at [1338, 266] on div "PRE BASIC 2" at bounding box center [1344, 267] width 103 height 14
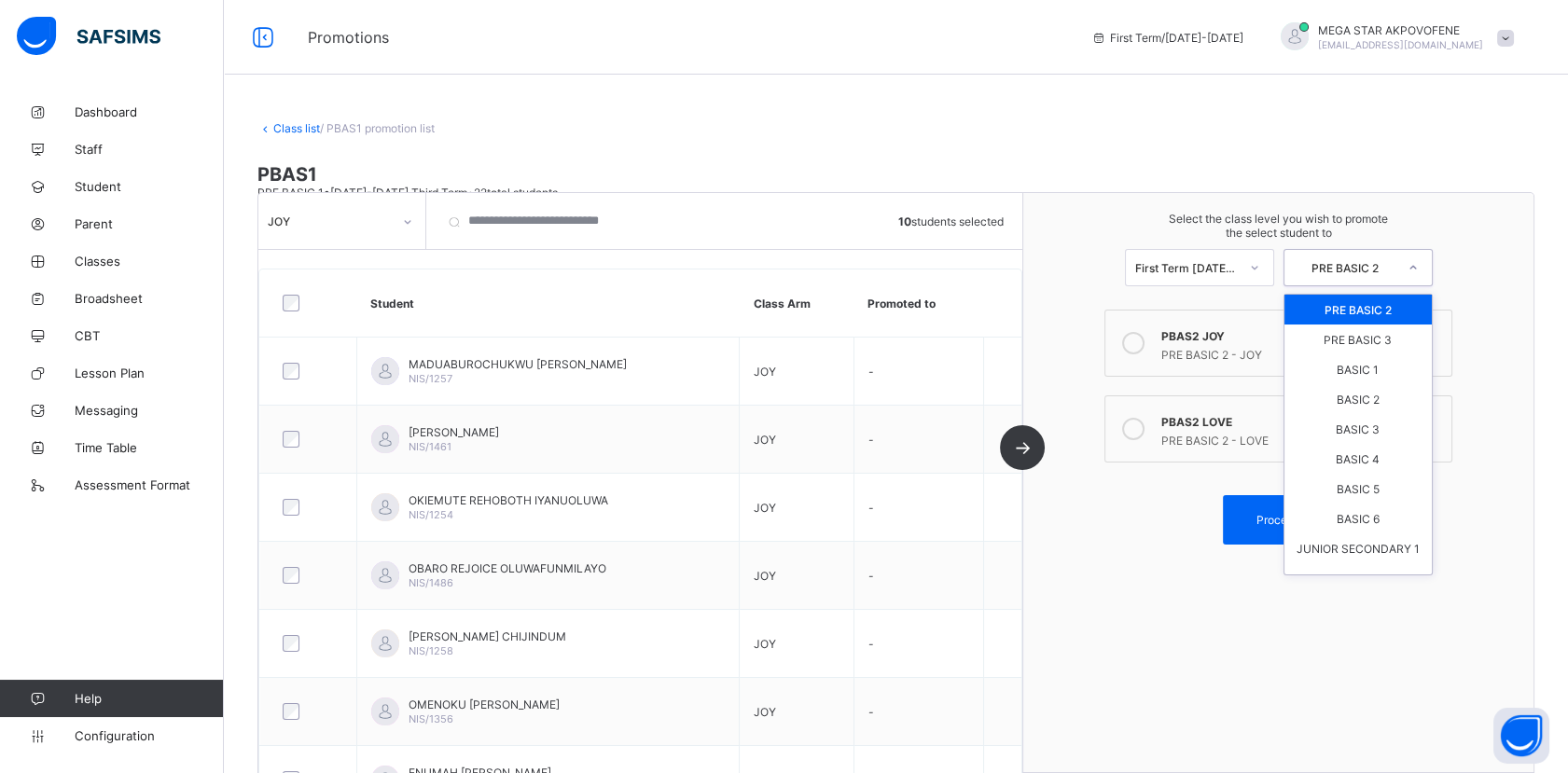
click at [1342, 307] on div "PRE BASIC 2" at bounding box center [1358, 309] width 148 height 30
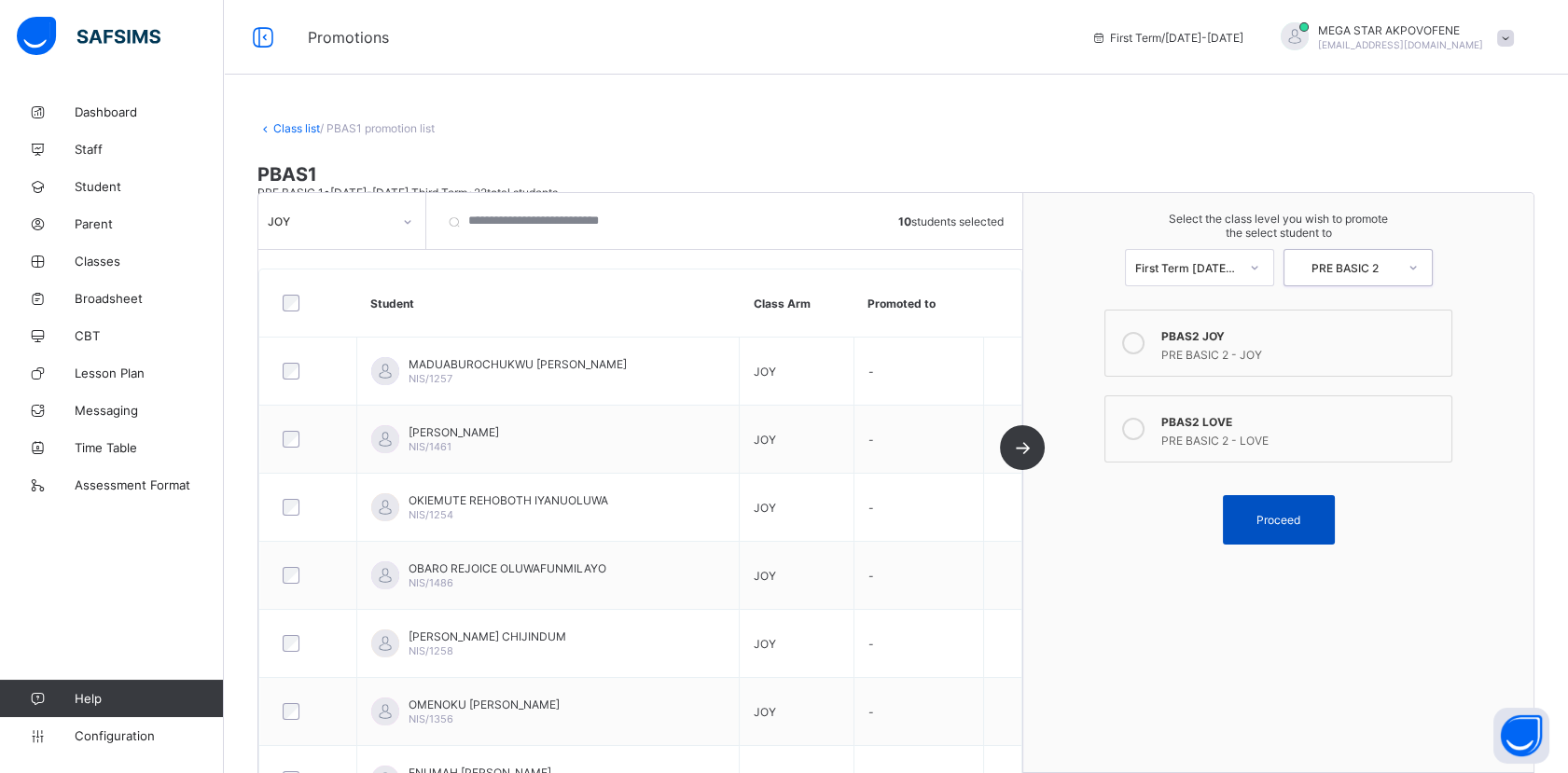
click at [1270, 525] on div "Proceed" at bounding box center [1278, 520] width 112 height 50
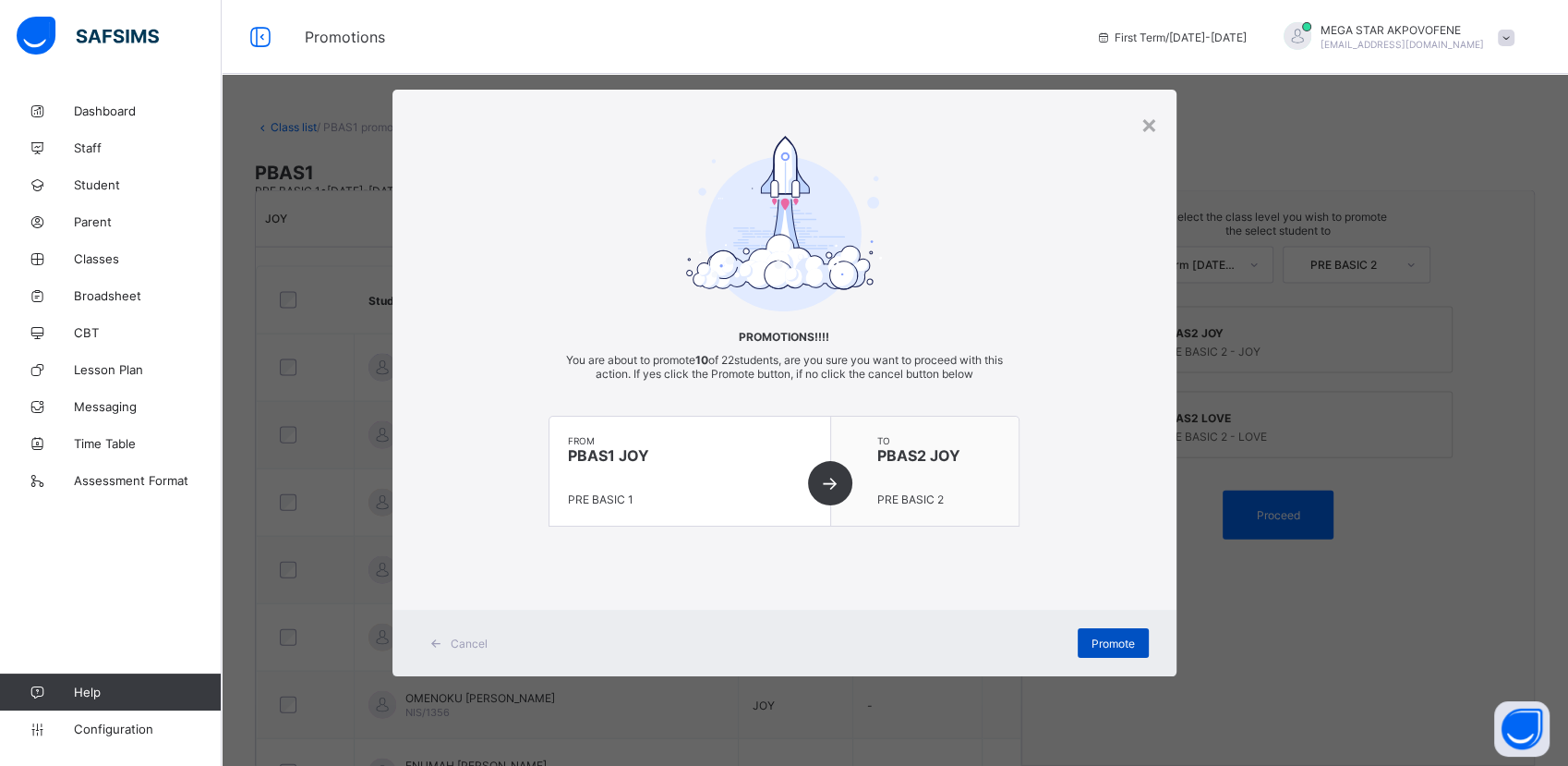
click at [1102, 646] on span "Promote" at bounding box center [1114, 643] width 44 height 14
click at [1148, 128] on div "×" at bounding box center [1149, 124] width 17 height 31
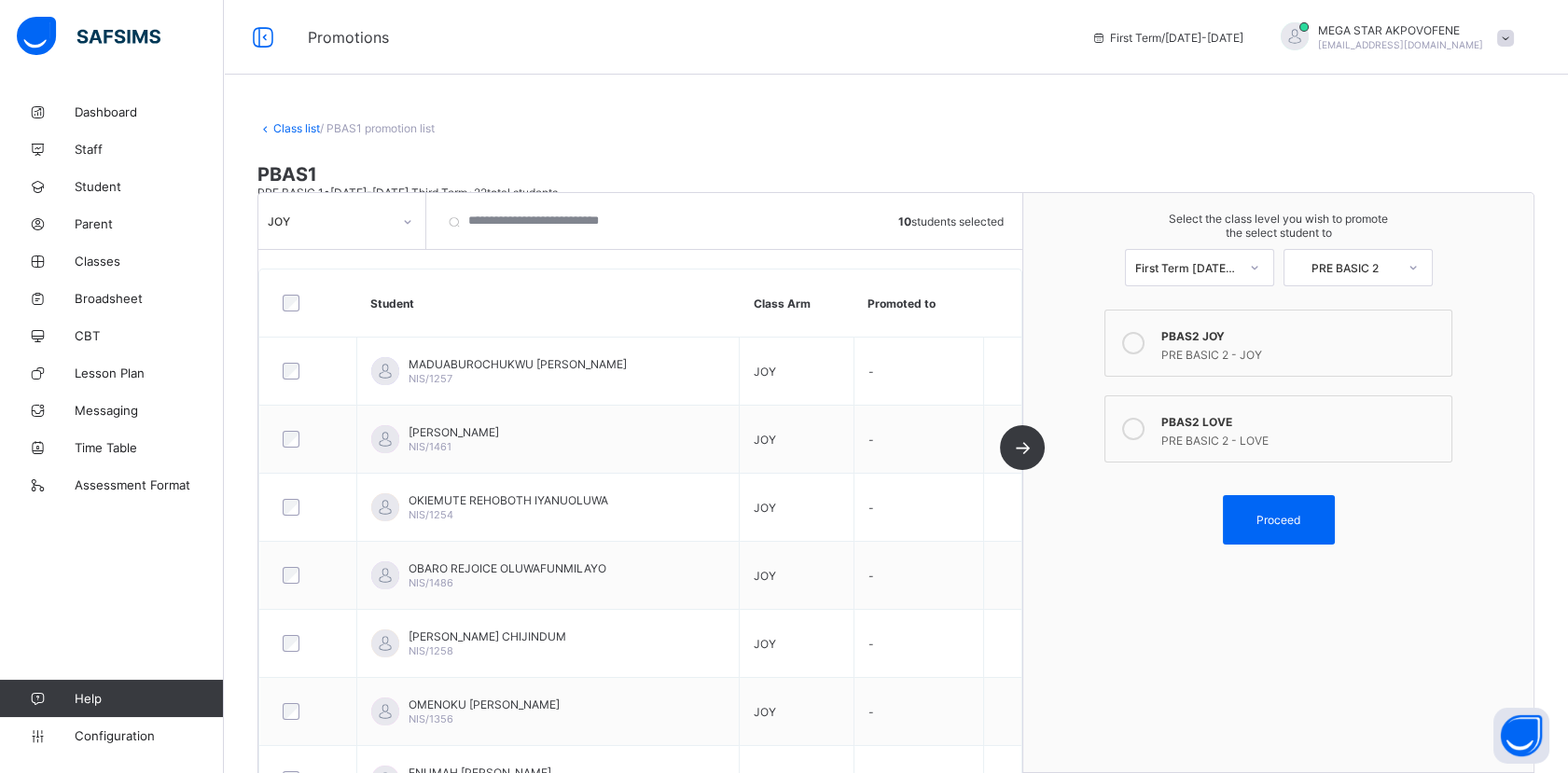
click at [1023, 451] on div "JOY 10 students selected Student Class Arm Promoted to MADUABUROCHUKWU ENEH CAL…" at bounding box center [640, 482] width 765 height 579
click at [1297, 513] on span "Proceed" at bounding box center [1278, 520] width 44 height 14
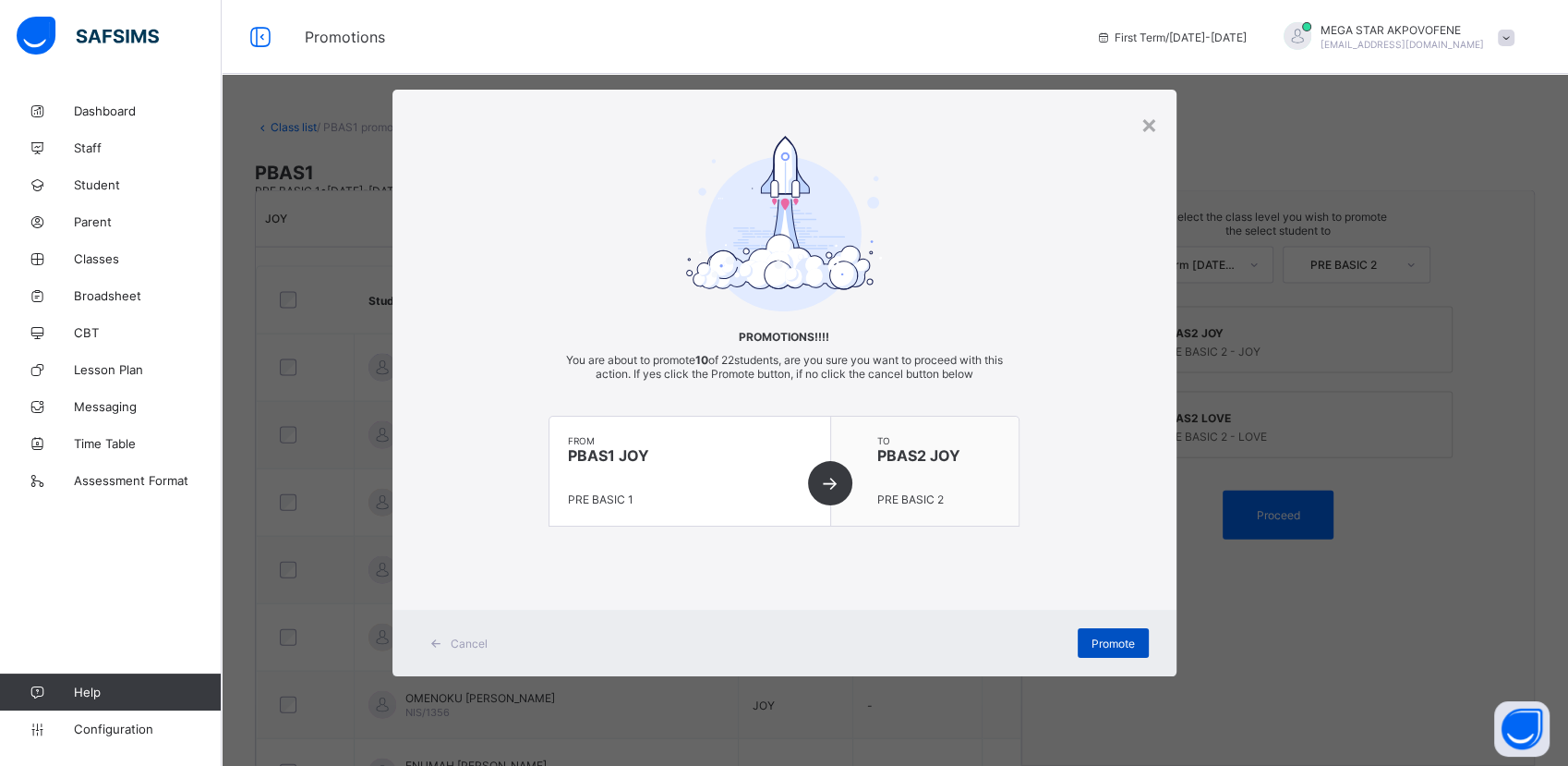
click at [1119, 647] on span "Promote" at bounding box center [1114, 643] width 44 height 14
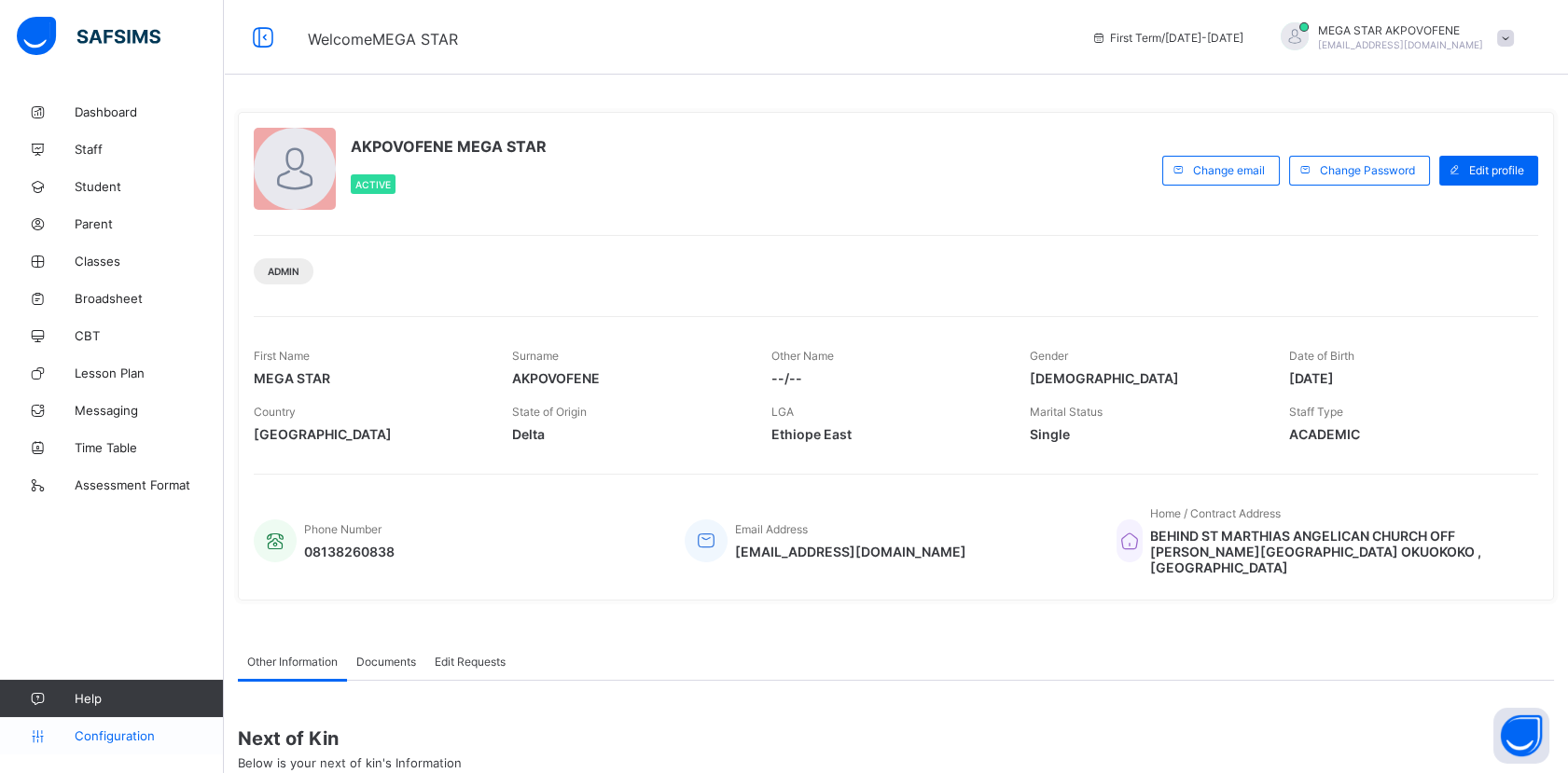
click at [122, 740] on span "Configuration" at bounding box center [149, 736] width 149 height 15
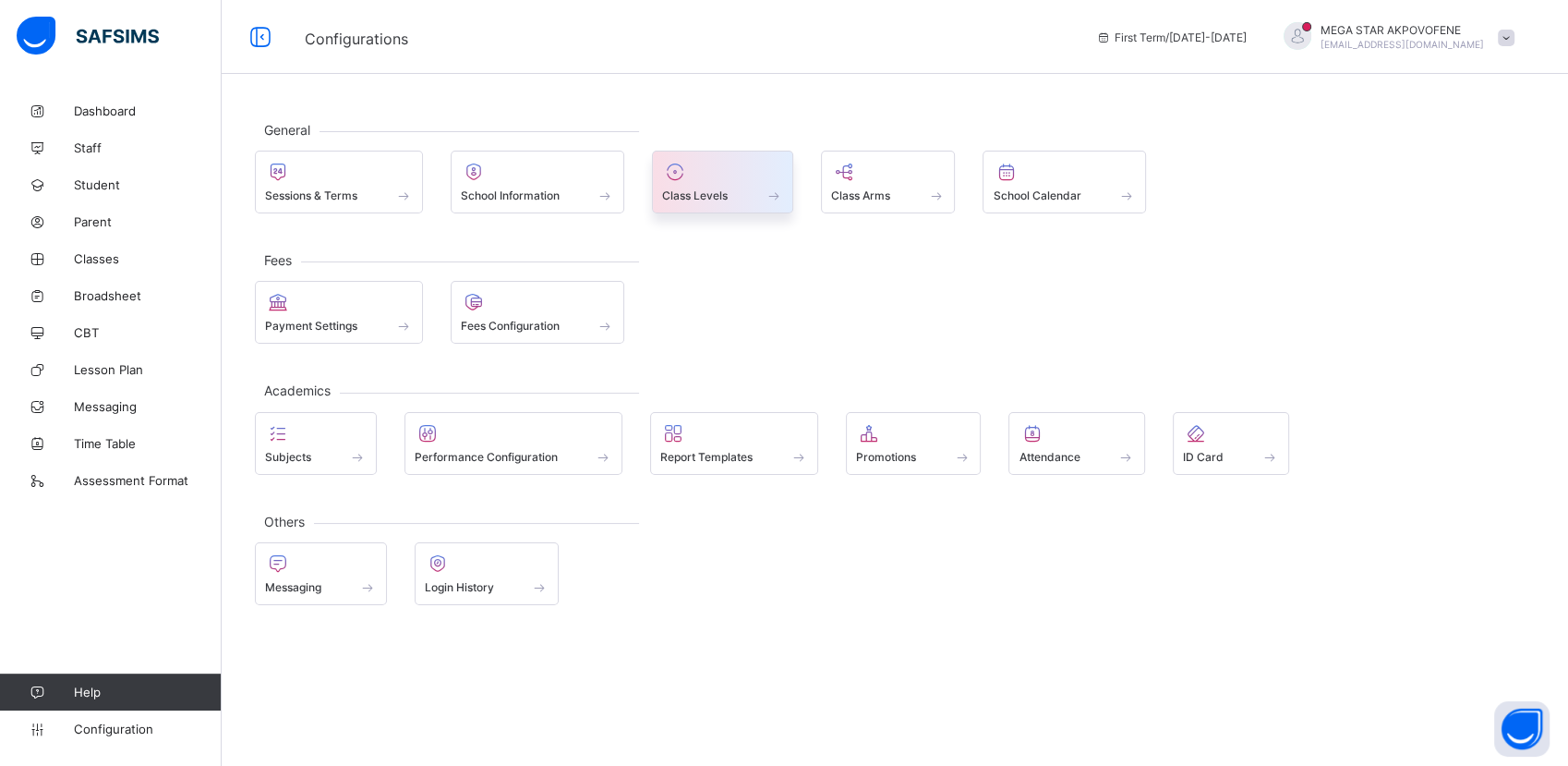
click at [707, 193] on span "Class Levels" at bounding box center [695, 195] width 66 height 14
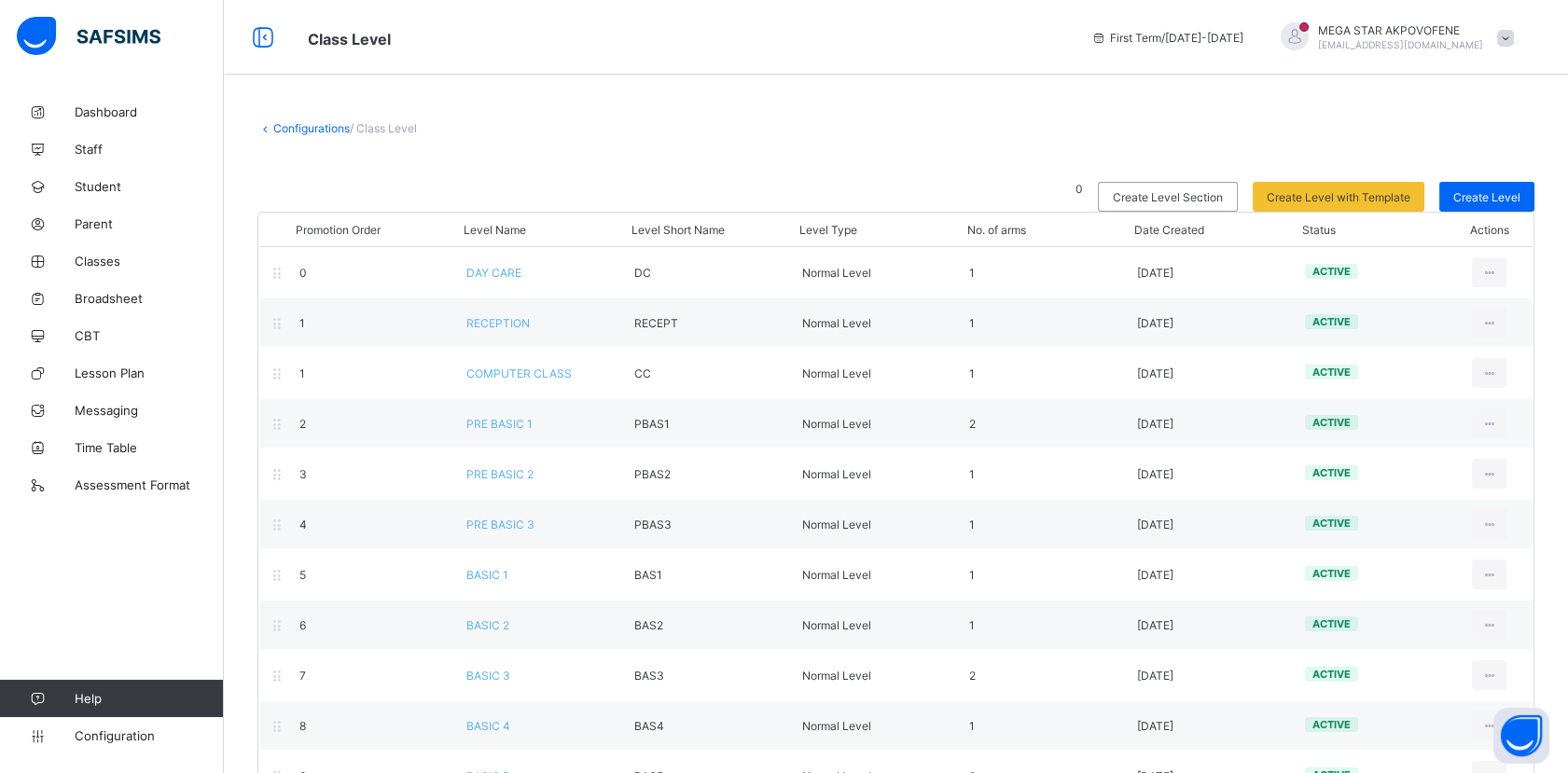
click at [312, 130] on link "Configurations" at bounding box center [312, 128] width 77 height 14
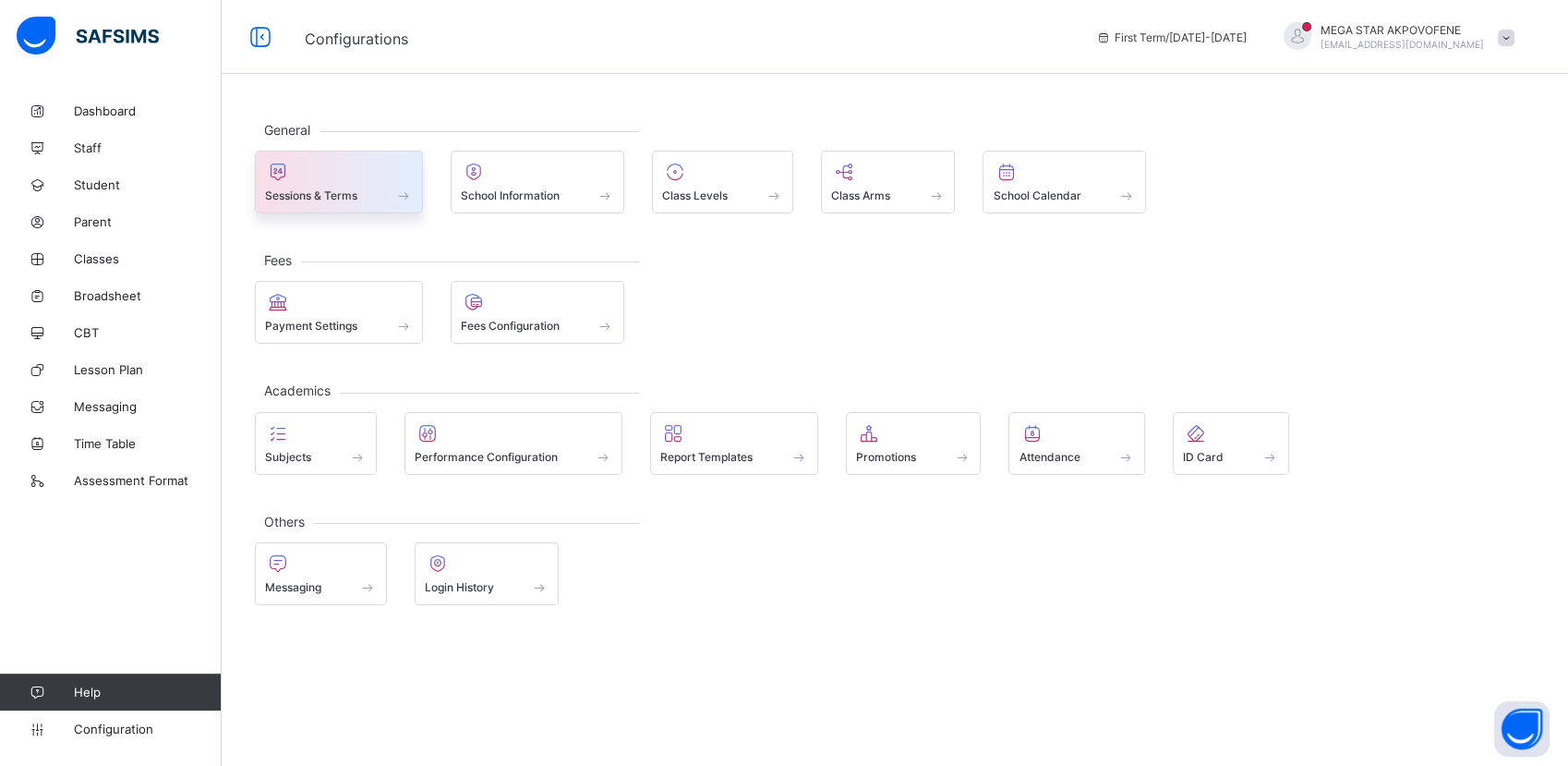
click at [318, 187] on div "Sessions & Terms" at bounding box center [338, 195] width 147 height 16
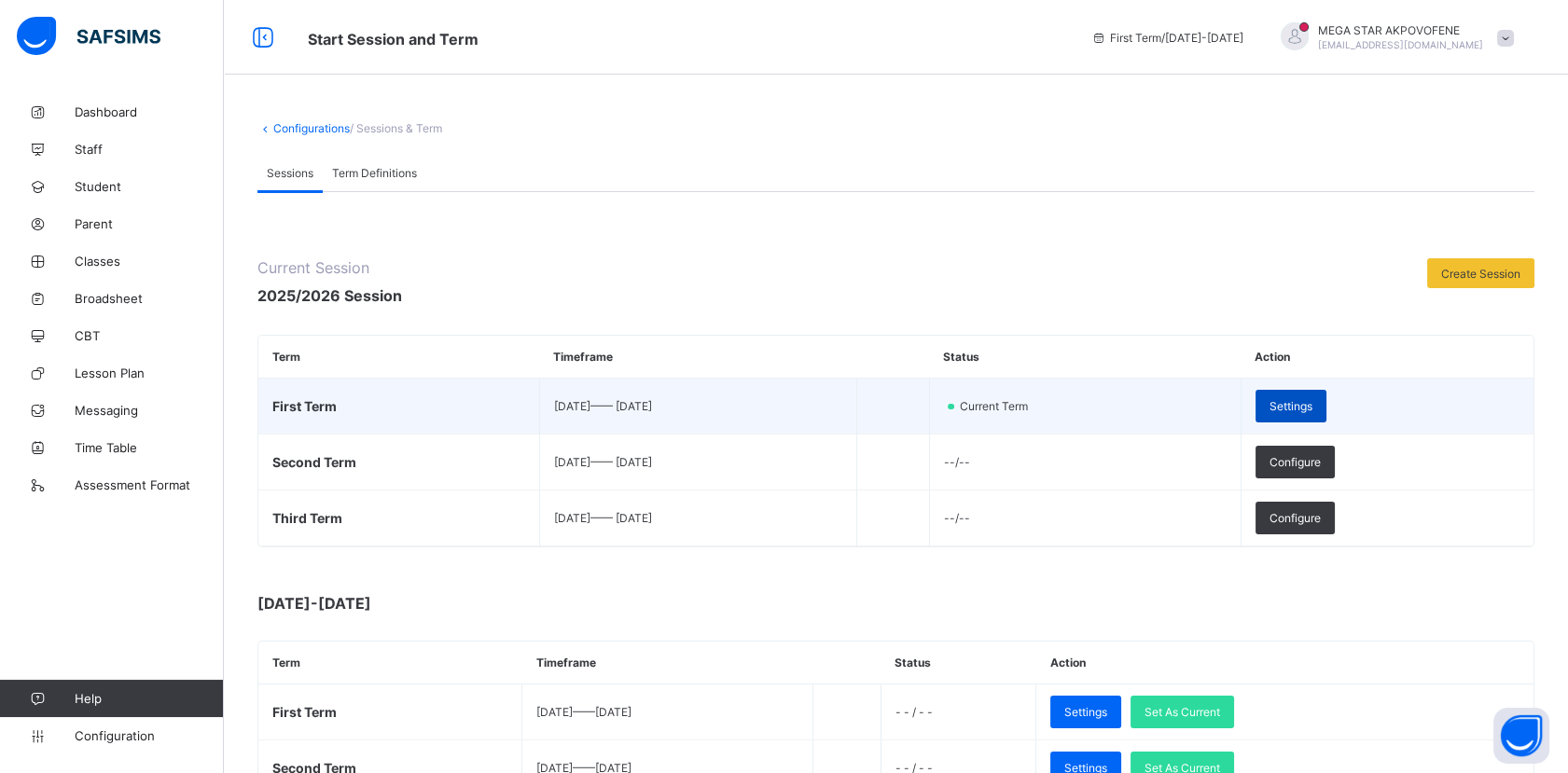
click at [1312, 406] on span "Settings" at bounding box center [1291, 406] width 43 height 14
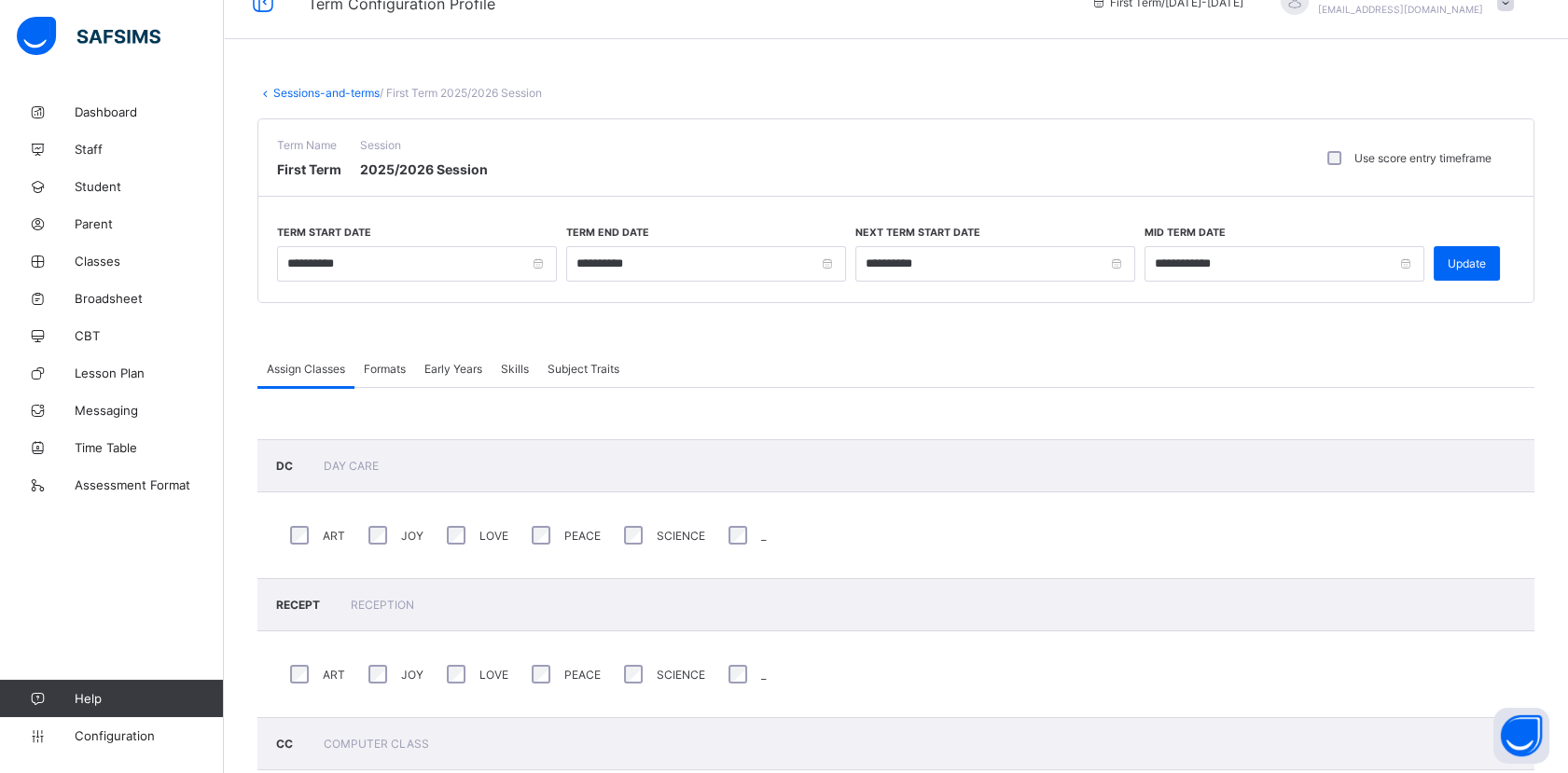
scroll to position [32, 0]
click at [1473, 261] on span "Update" at bounding box center [1466, 267] width 38 height 14
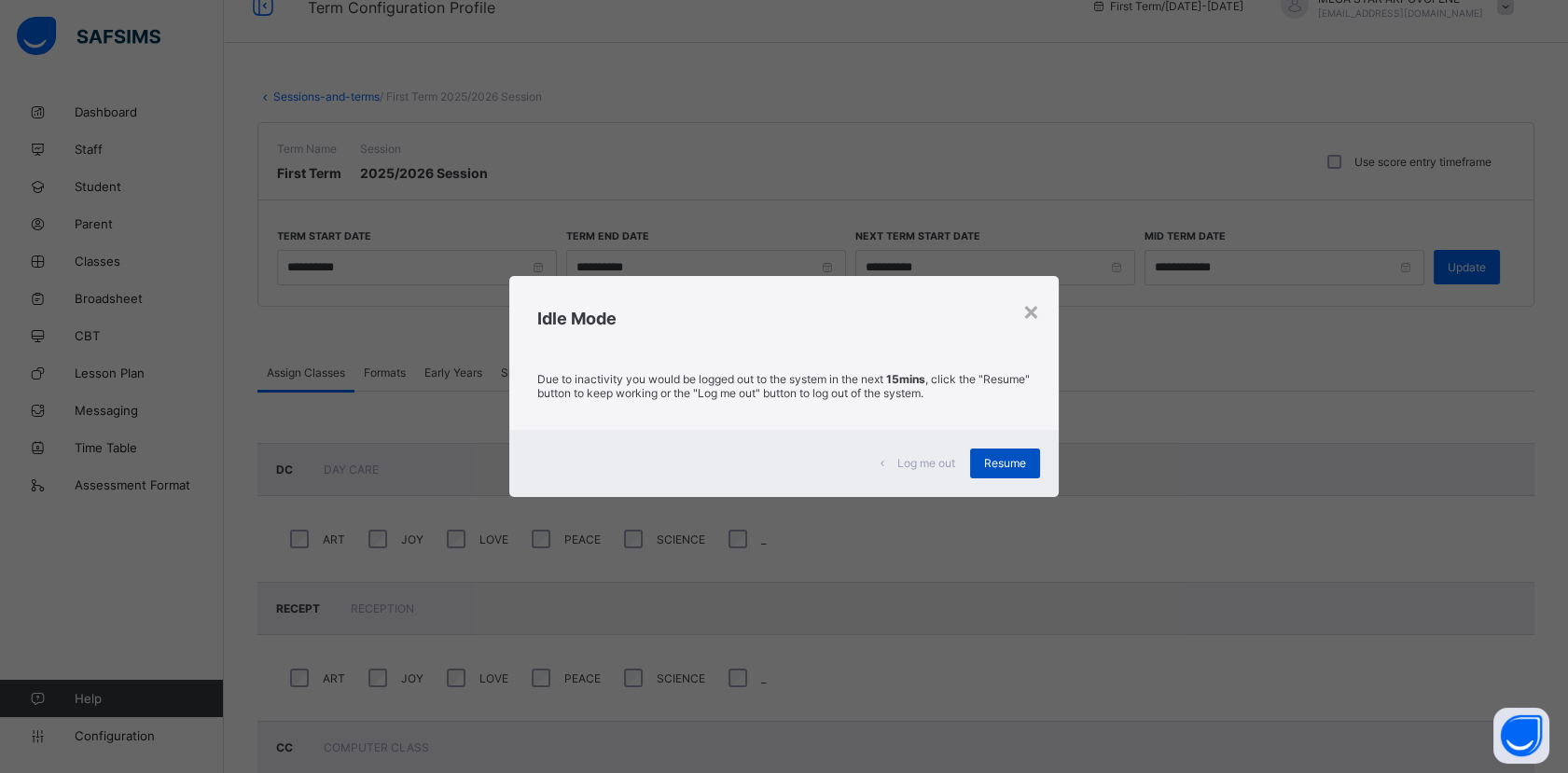
click at [1001, 462] on span "Resume" at bounding box center [1005, 462] width 42 height 14
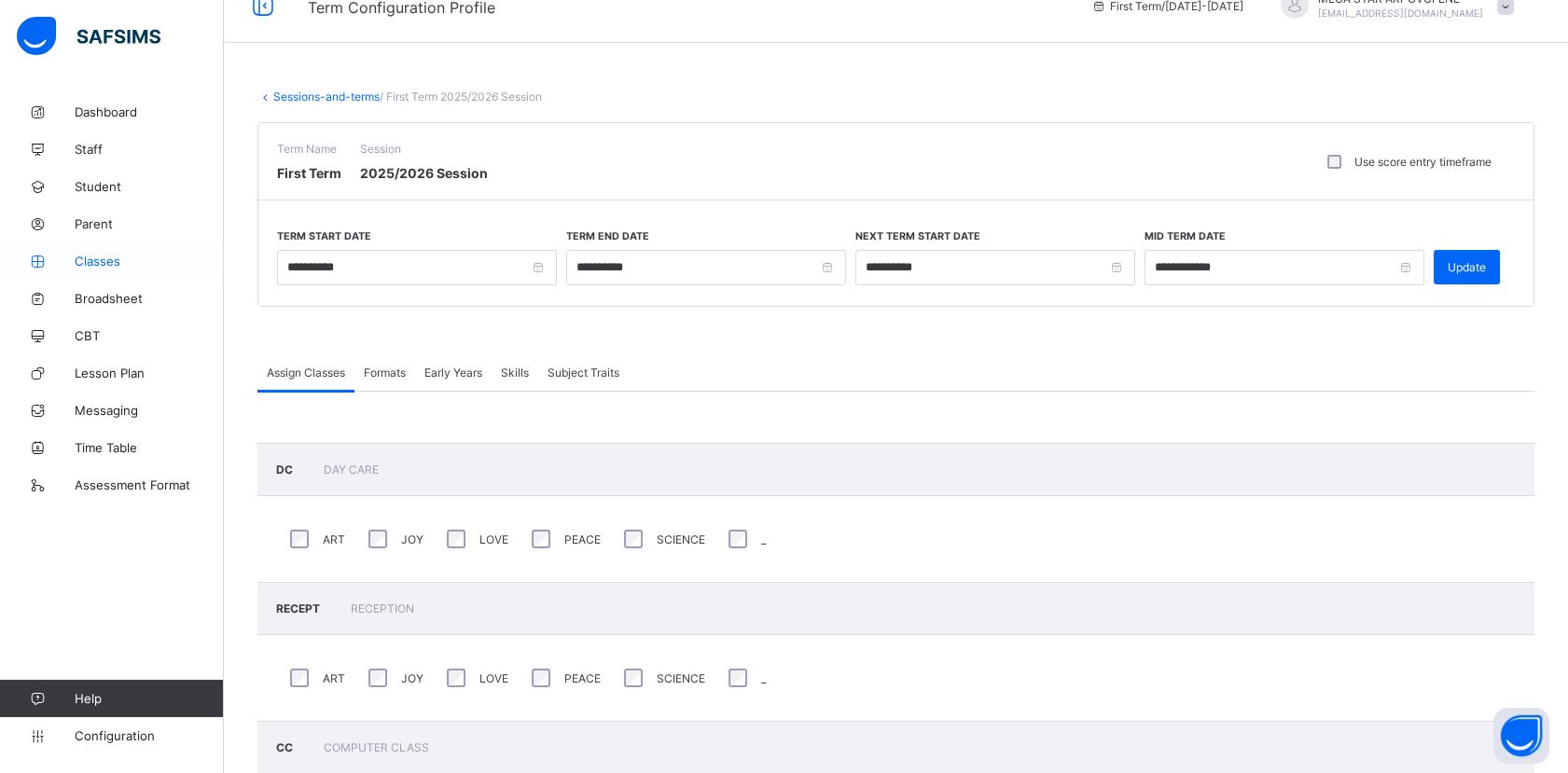
click at [111, 259] on span "Classes" at bounding box center [149, 261] width 149 height 15
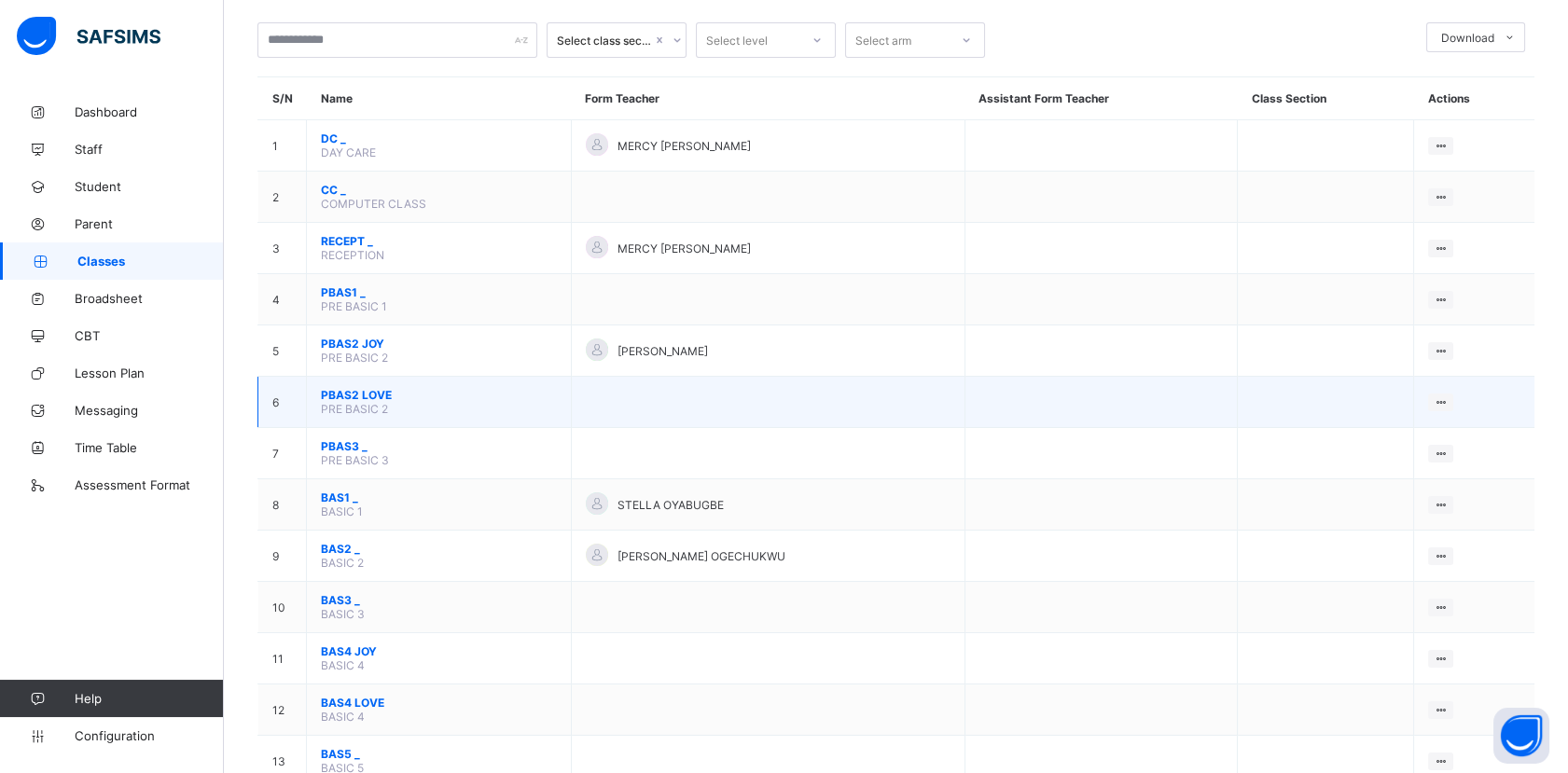
scroll to position [100, 0]
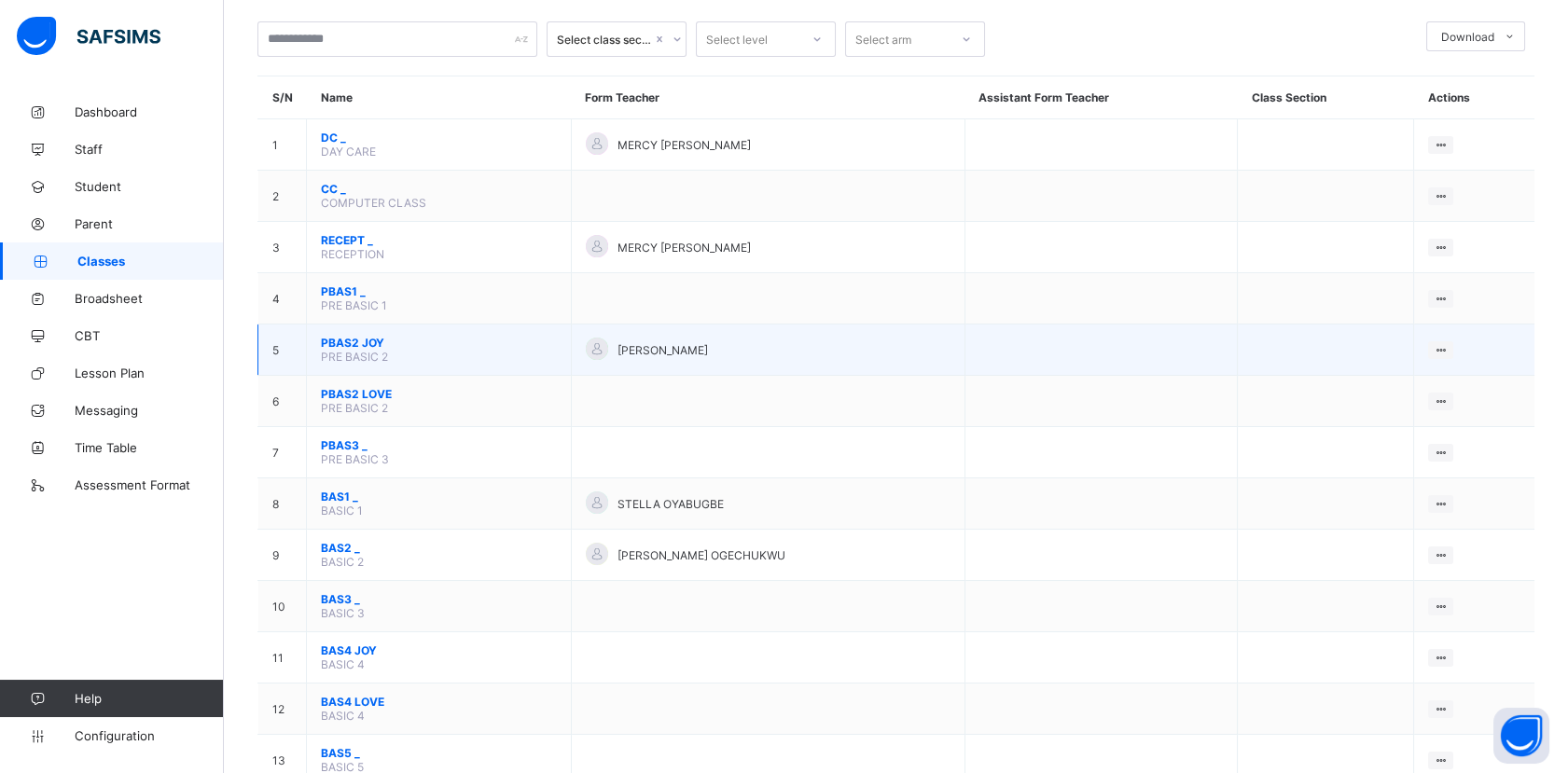
click at [371, 338] on span "PBAS2 JOY" at bounding box center [439, 342] width 236 height 14
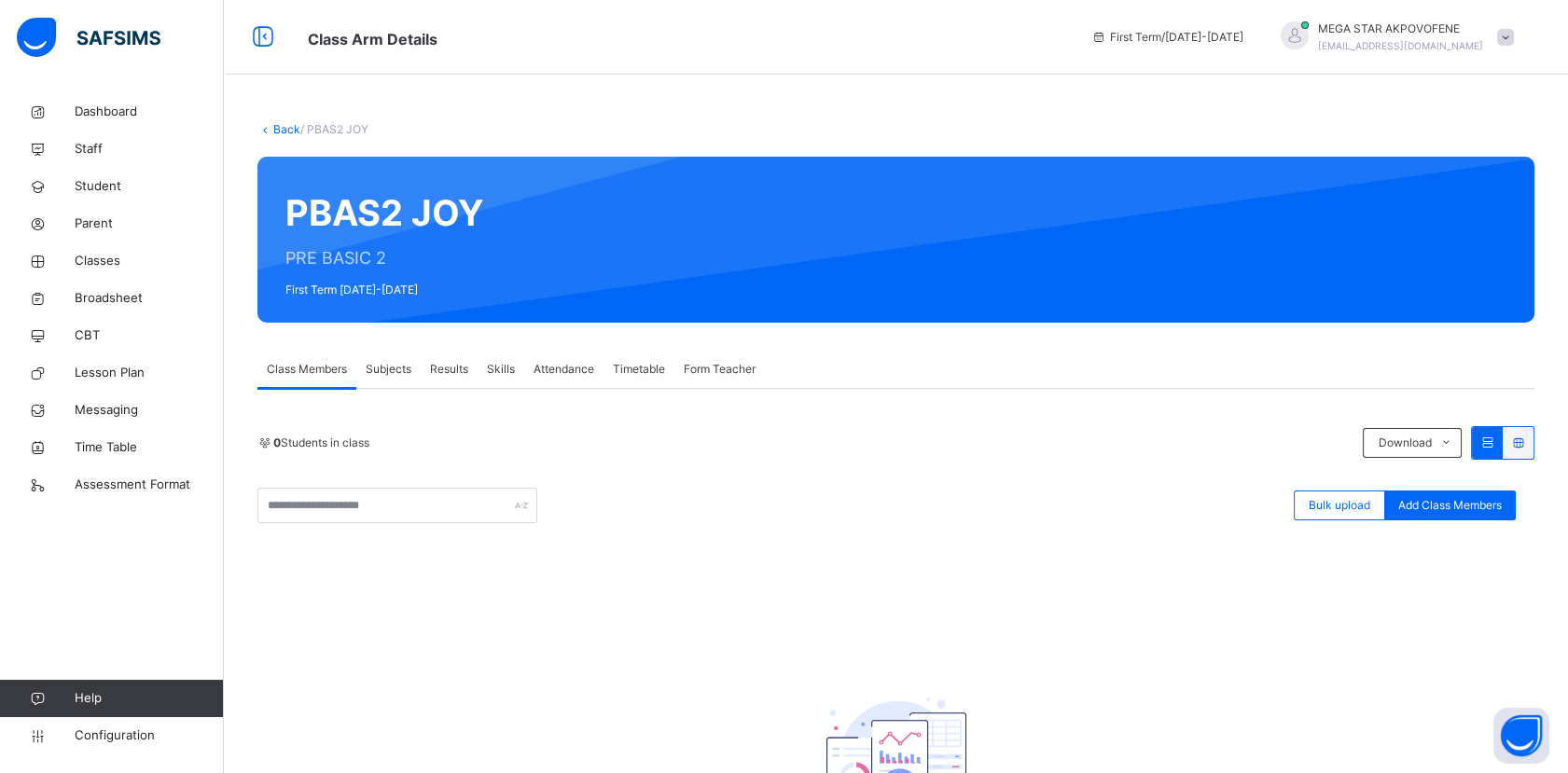
click at [283, 128] on link "Back" at bounding box center [287, 129] width 27 height 14
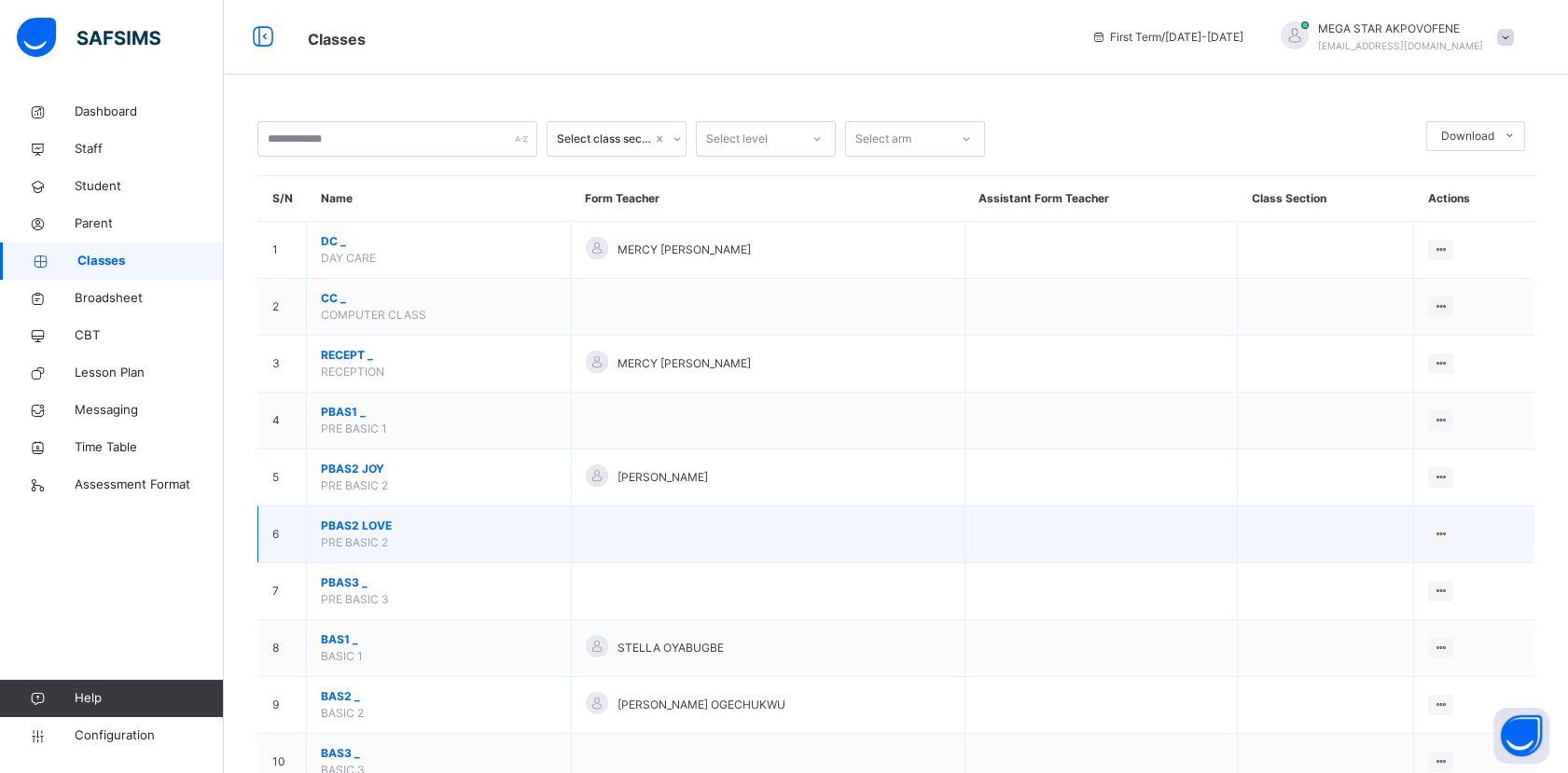
click at [368, 530] on span "PBAS2 LOVE" at bounding box center [439, 525] width 236 height 16
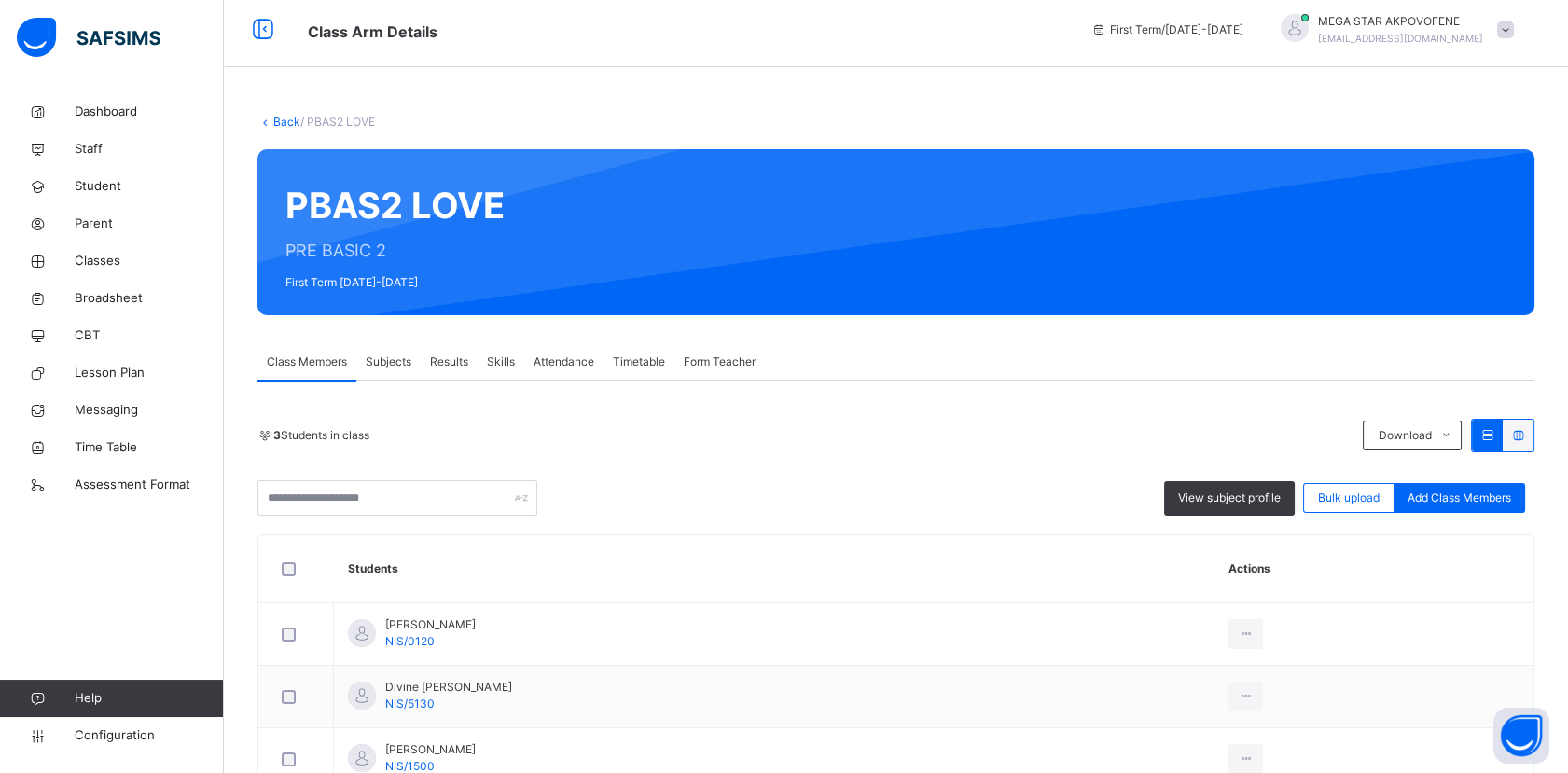
scroll to position [127, 0]
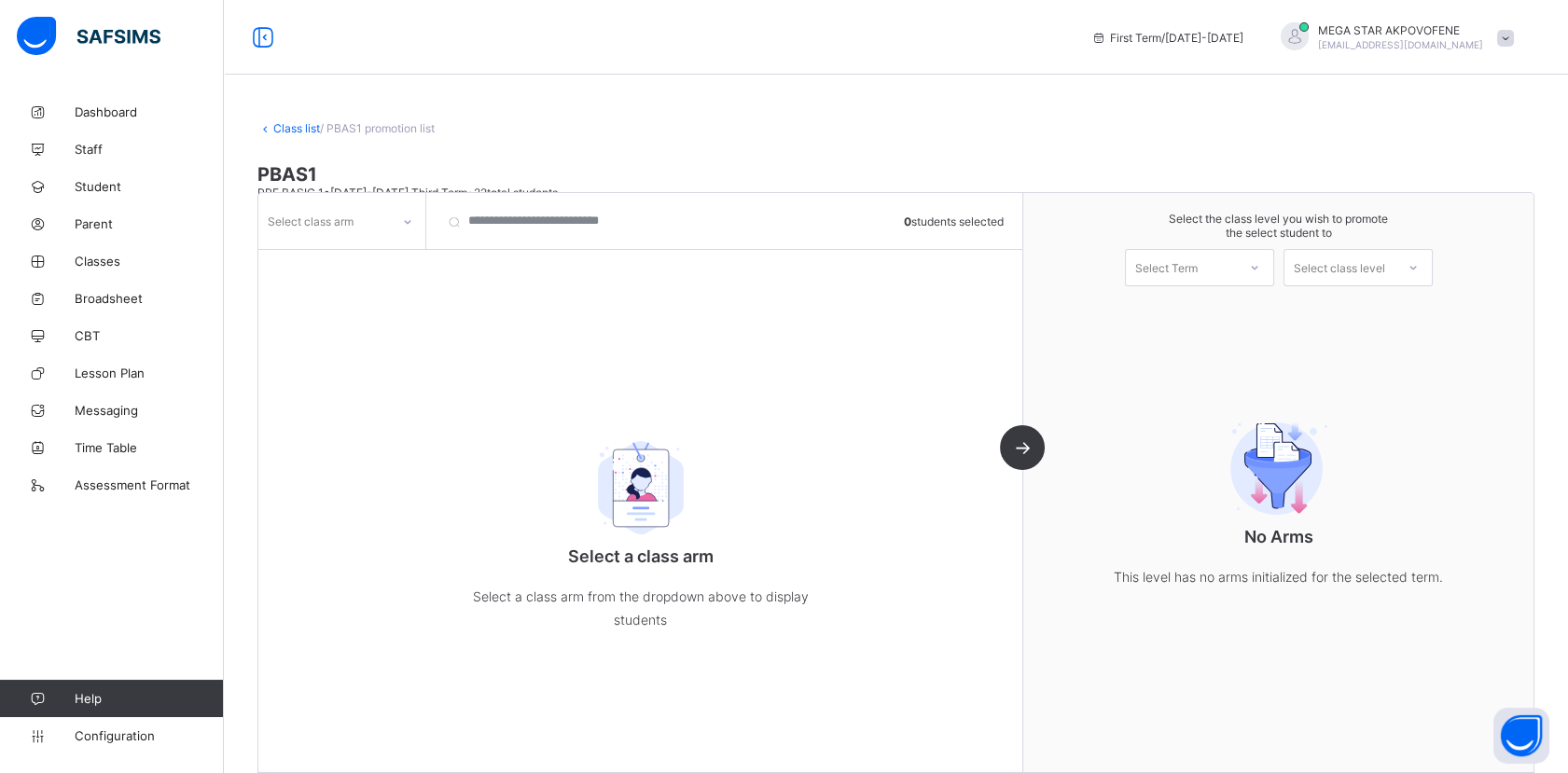
click at [291, 123] on link "Class list" at bounding box center [297, 128] width 47 height 14
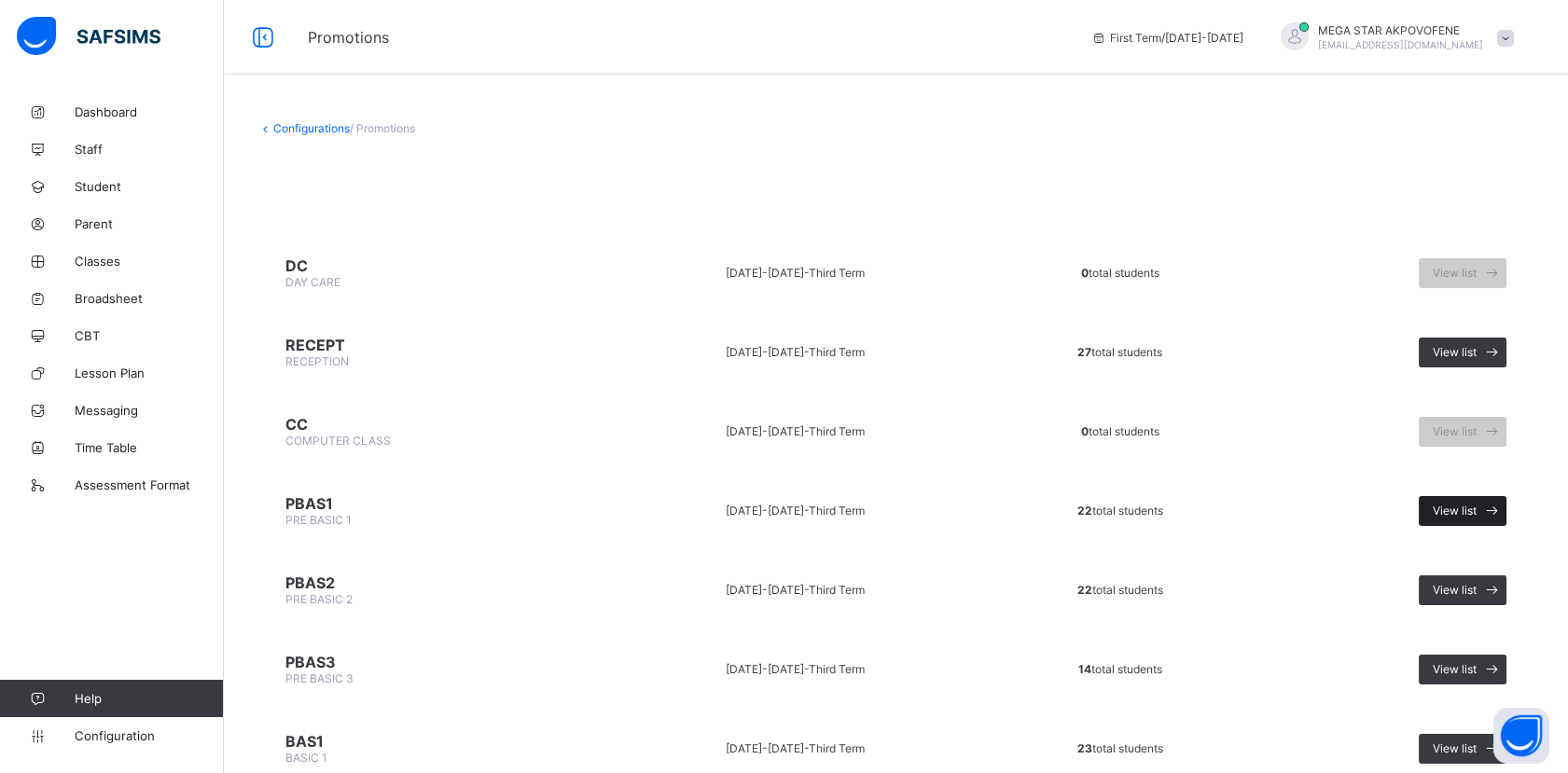
click at [1476, 504] on span "View list" at bounding box center [1455, 510] width 44 height 14
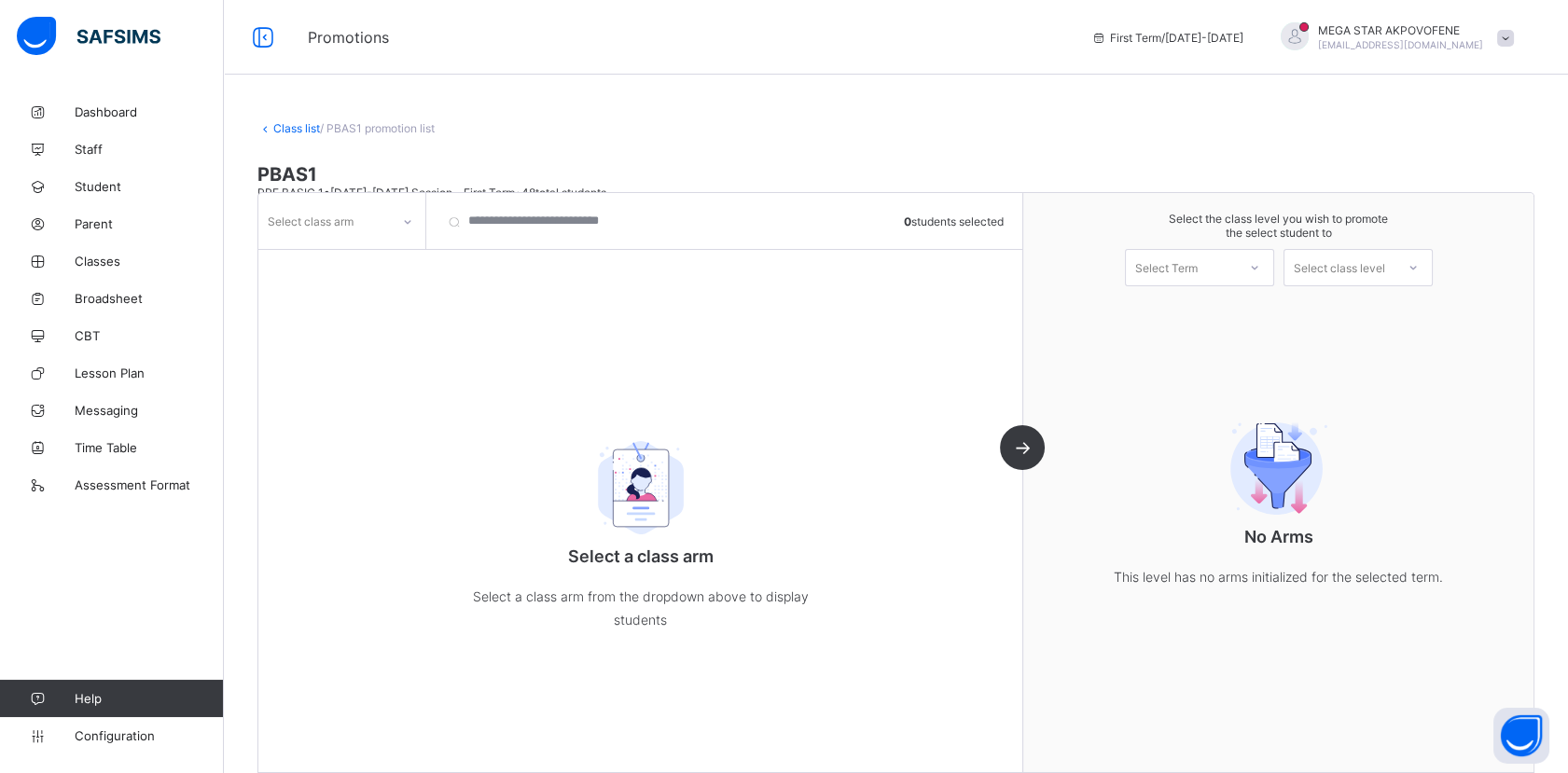
click at [410, 223] on icon at bounding box center [408, 222] width 12 height 18
click at [351, 257] on div "_" at bounding box center [342, 262] width 165 height 29
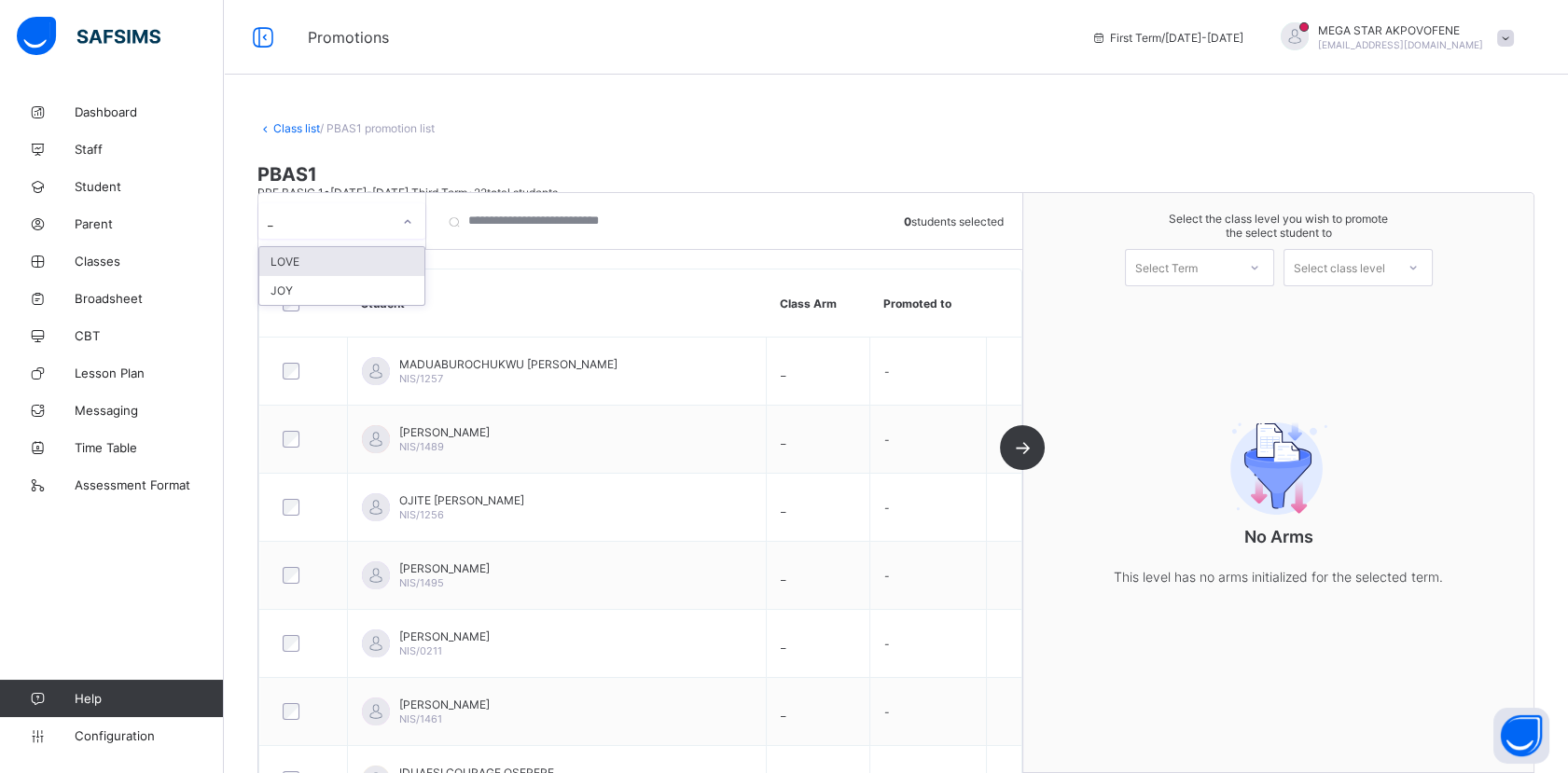
click at [409, 223] on icon at bounding box center [408, 222] width 12 height 18
click at [324, 285] on div "JOY" at bounding box center [342, 291] width 165 height 29
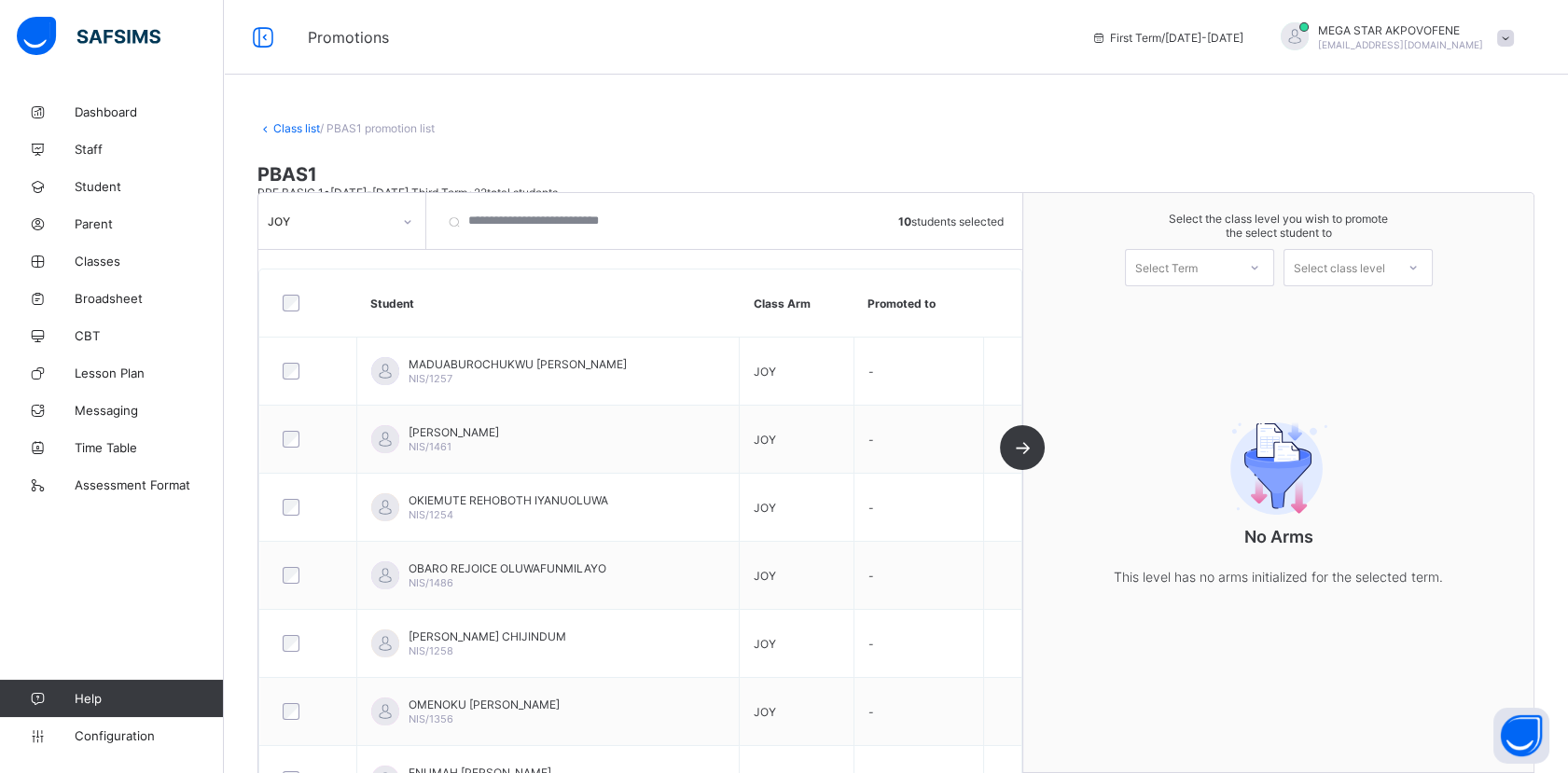
click at [1189, 258] on div "Select Term" at bounding box center [1166, 267] width 62 height 37
click at [1197, 315] on div "First Term [DATE]-[DATE]" at bounding box center [1200, 316] width 148 height 43
click at [1340, 275] on div "Select class level" at bounding box center [1339, 267] width 91 height 37
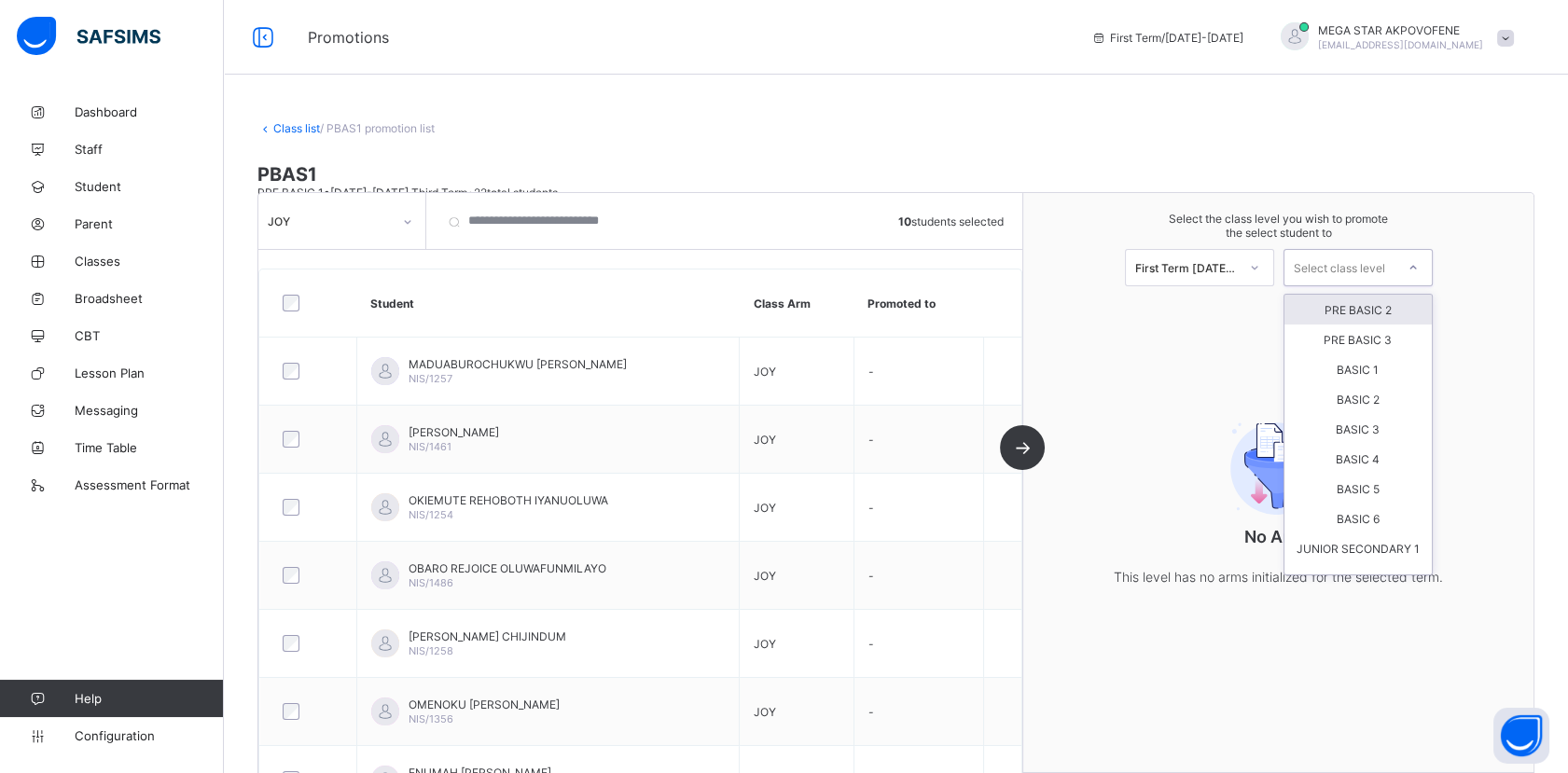
click at [1334, 306] on div "PRE BASIC 2" at bounding box center [1358, 309] width 148 height 30
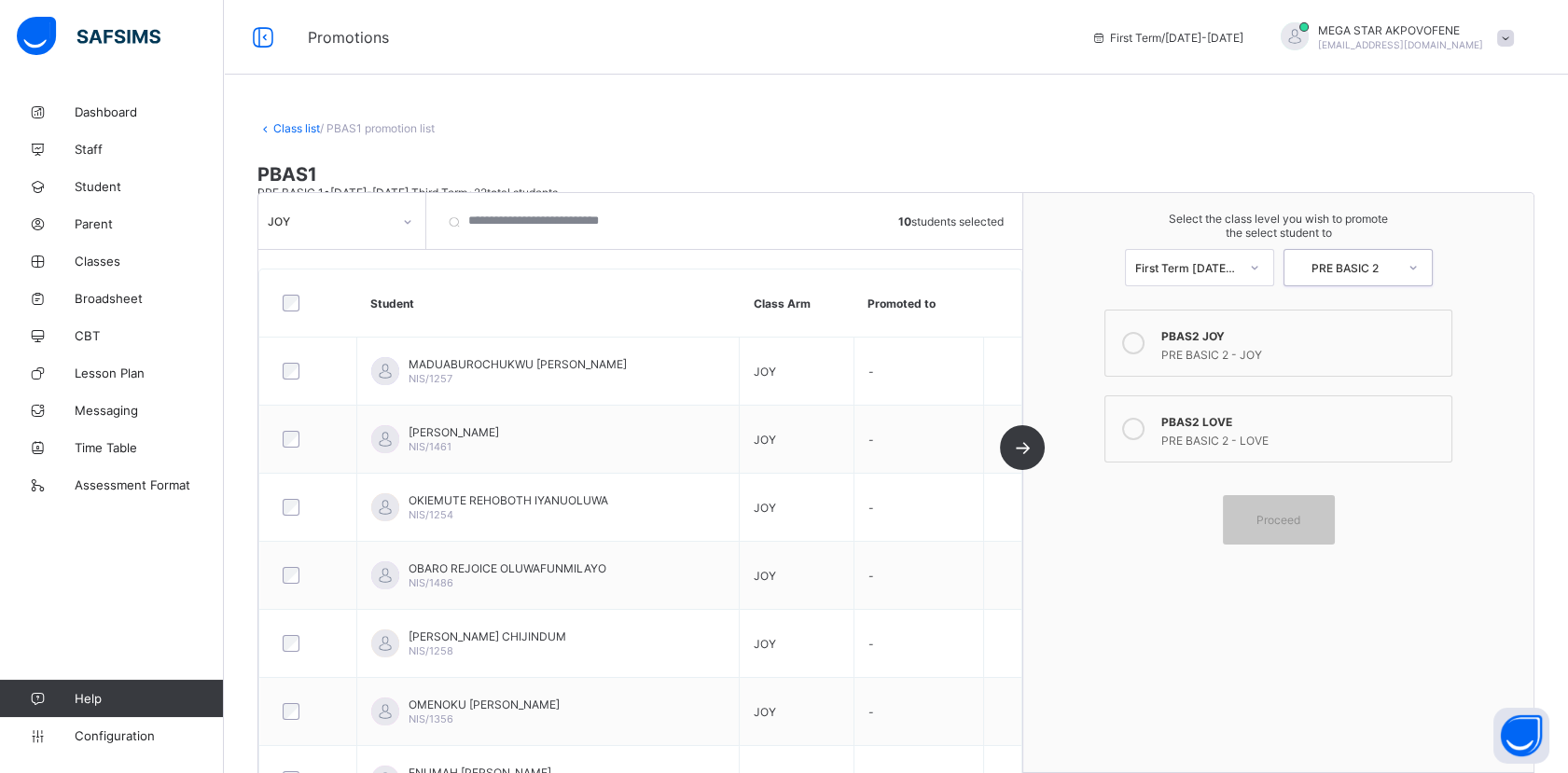
click at [1144, 340] on icon at bounding box center [1132, 342] width 22 height 22
click at [1291, 514] on span "Proceed" at bounding box center [1278, 520] width 44 height 14
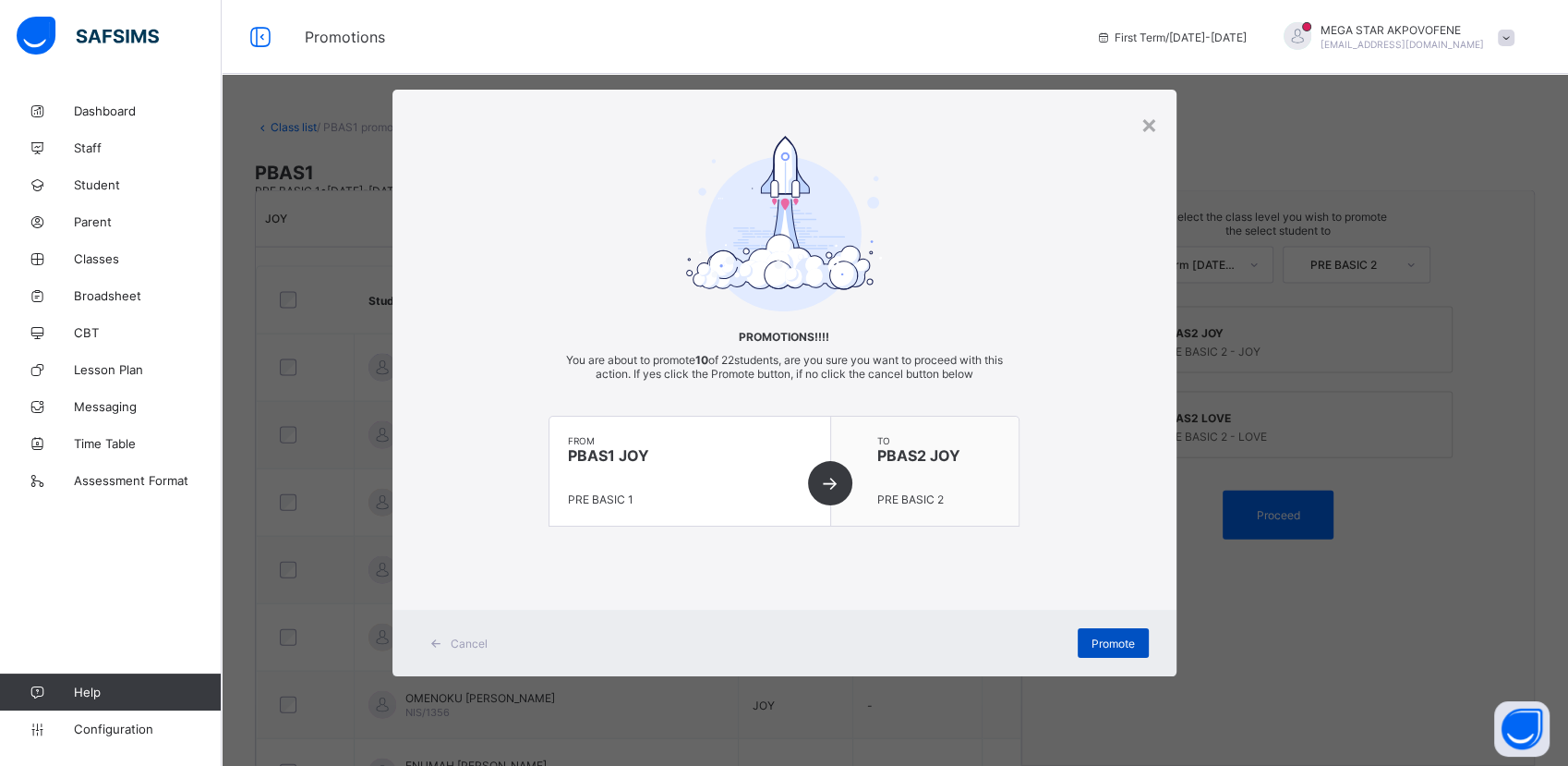
click at [1092, 646] on span "Promote" at bounding box center [1114, 643] width 44 height 14
click at [1149, 130] on div "×" at bounding box center [1149, 124] width 17 height 31
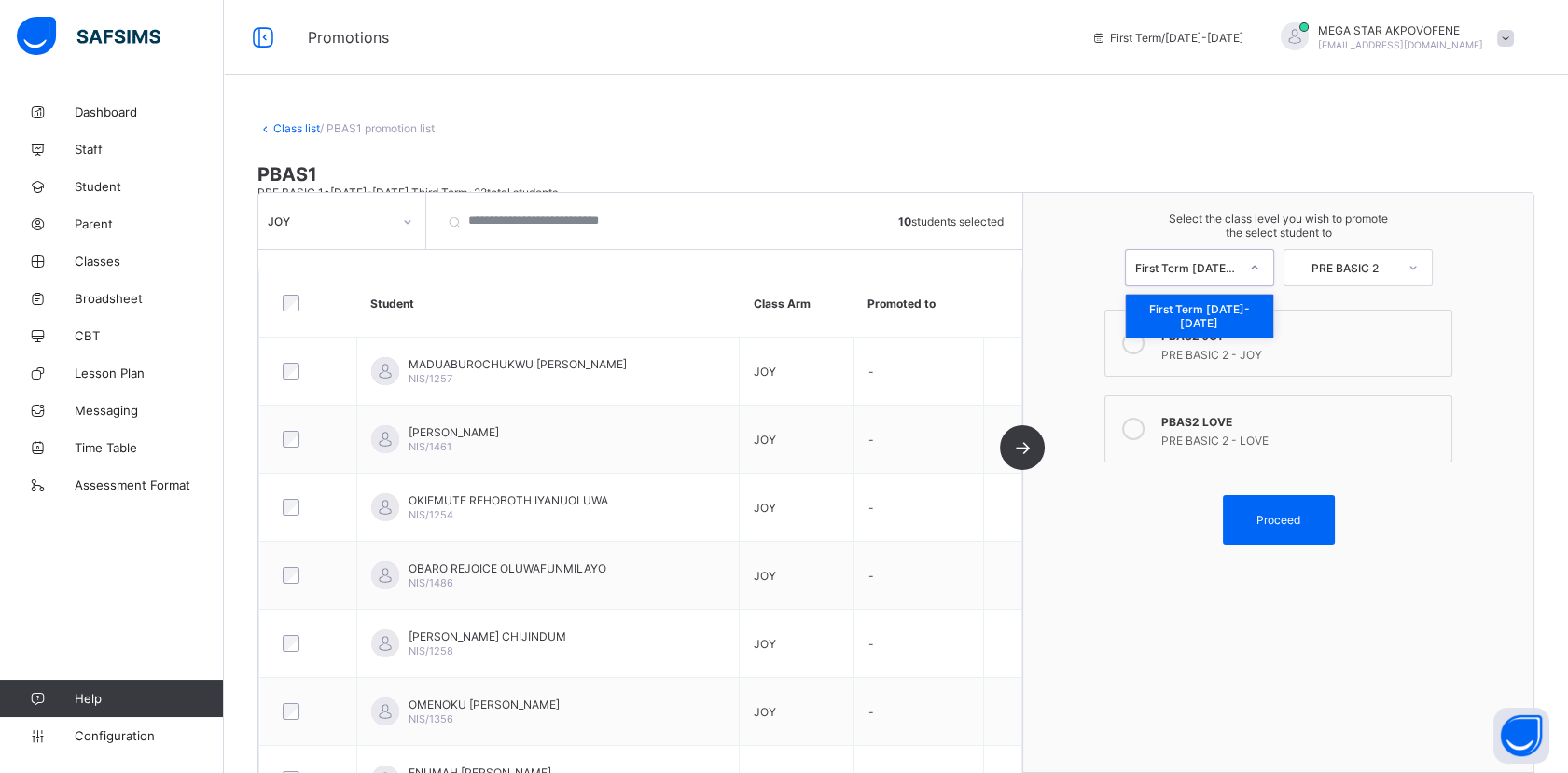
click at [1260, 265] on icon at bounding box center [1254, 267] width 12 height 18
click at [292, 122] on link "Class list" at bounding box center [297, 128] width 47 height 14
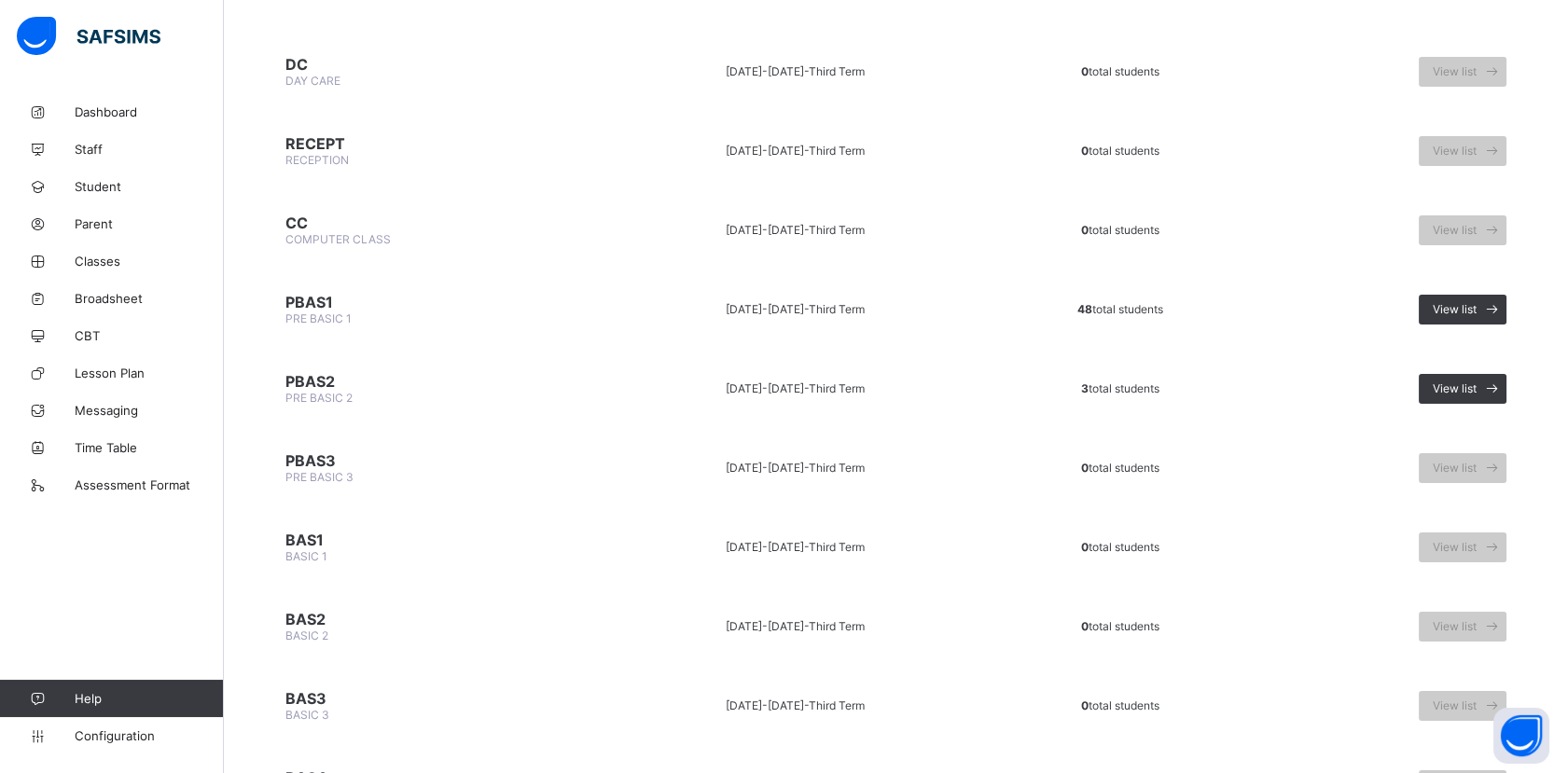
scroll to position [202, 0]
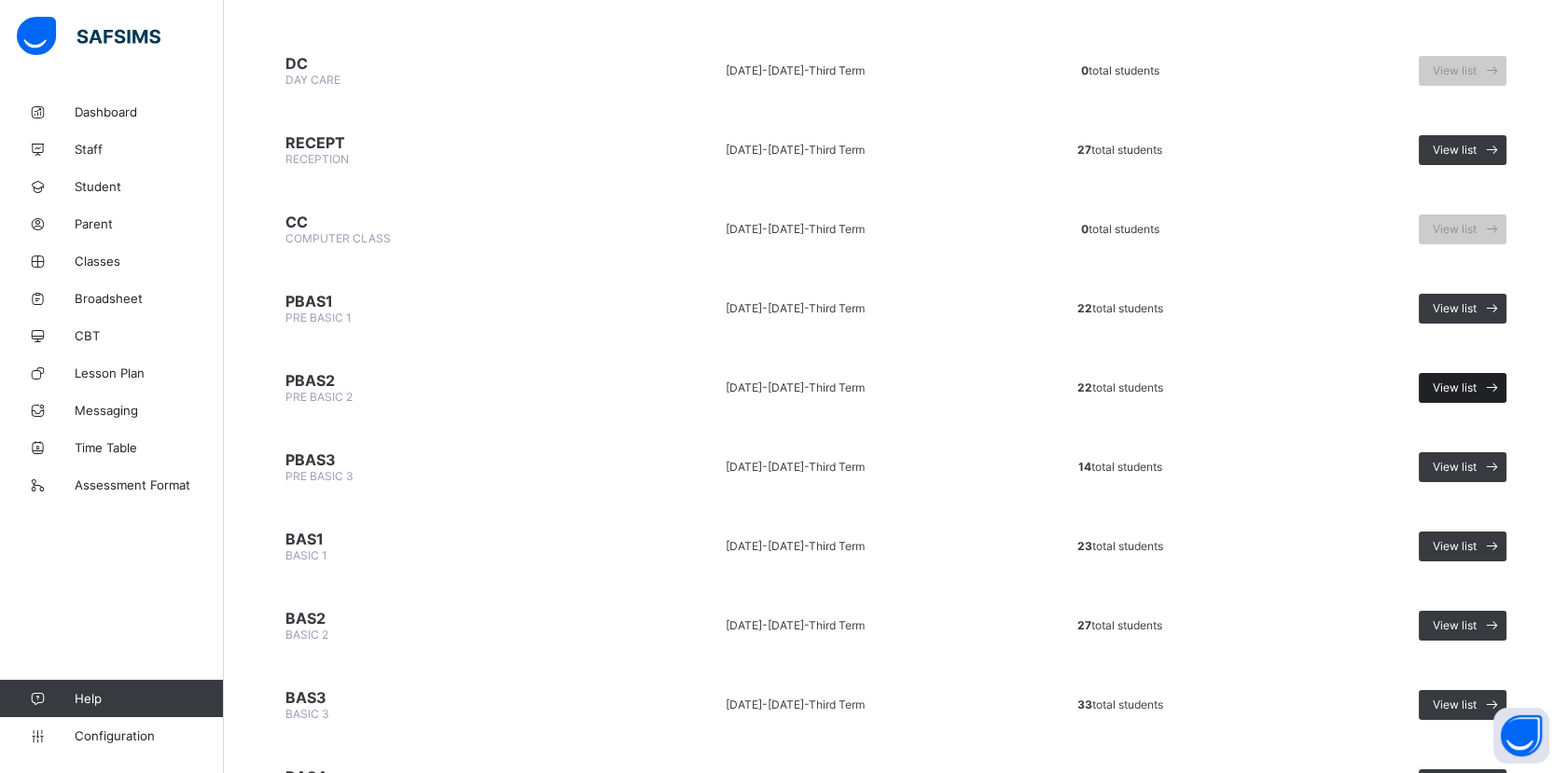
click at [1476, 381] on span "View list" at bounding box center [1455, 387] width 44 height 14
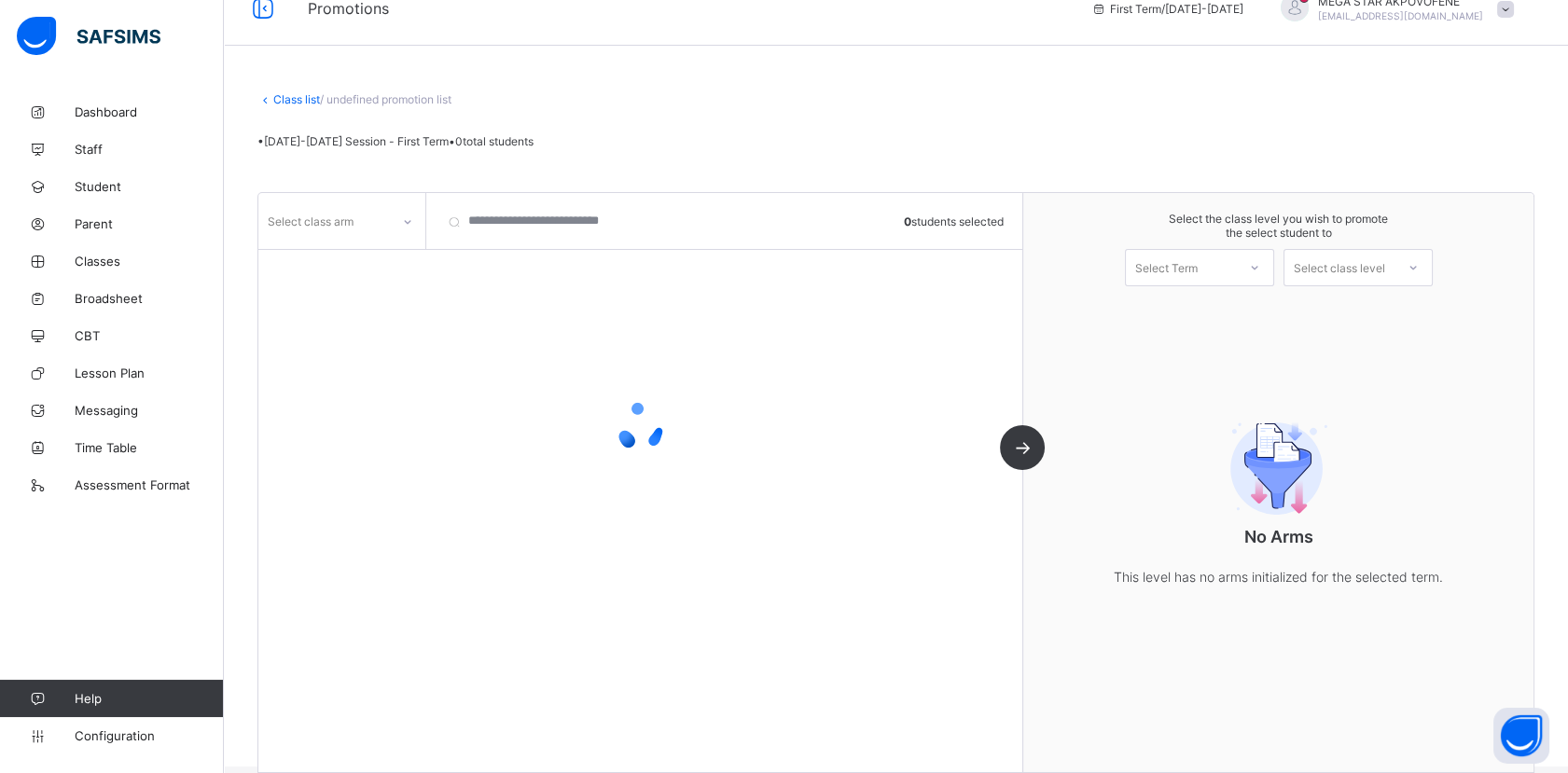
scroll to position [51, 0]
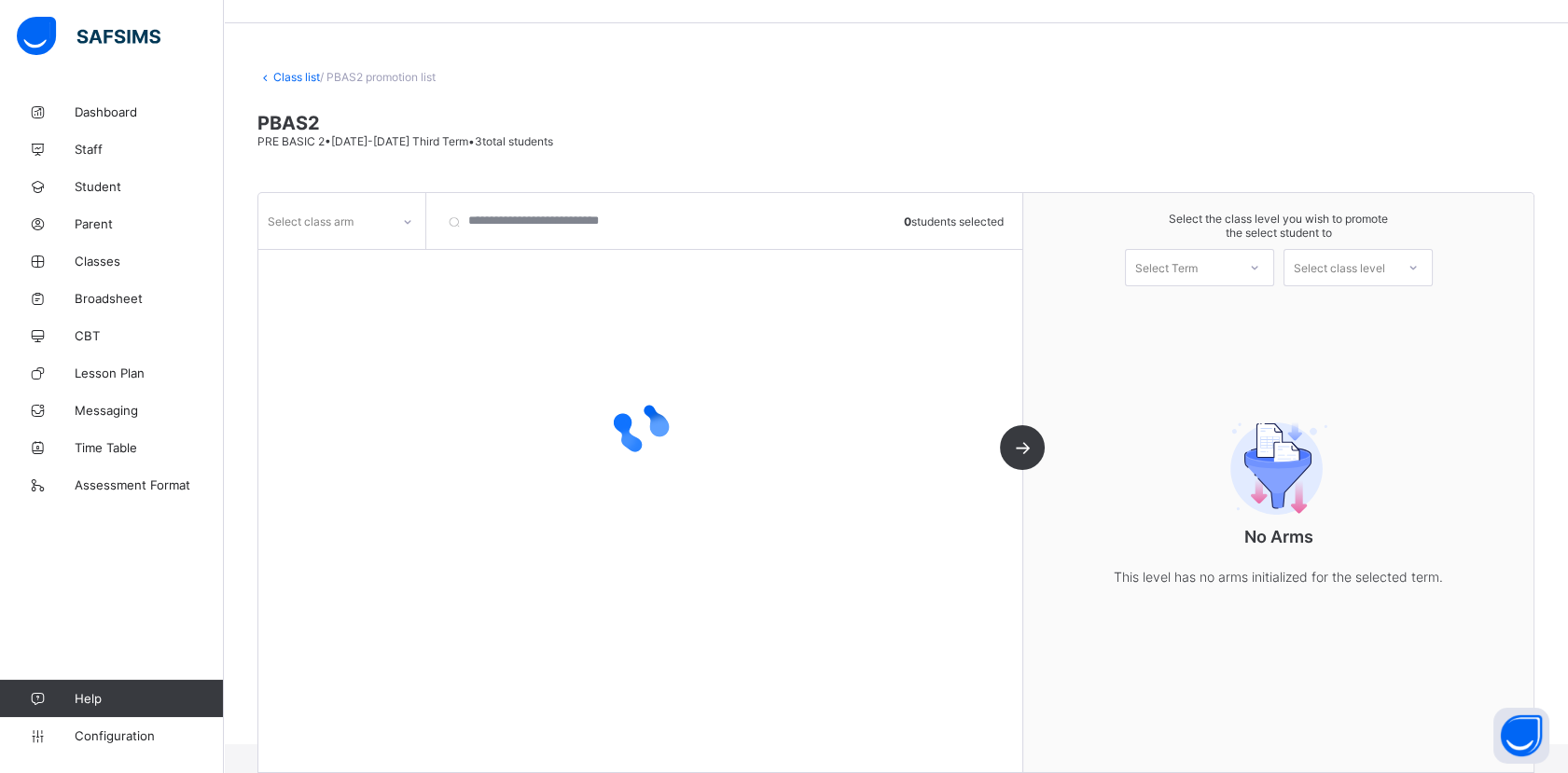
click at [406, 229] on div at bounding box center [407, 222] width 32 height 30
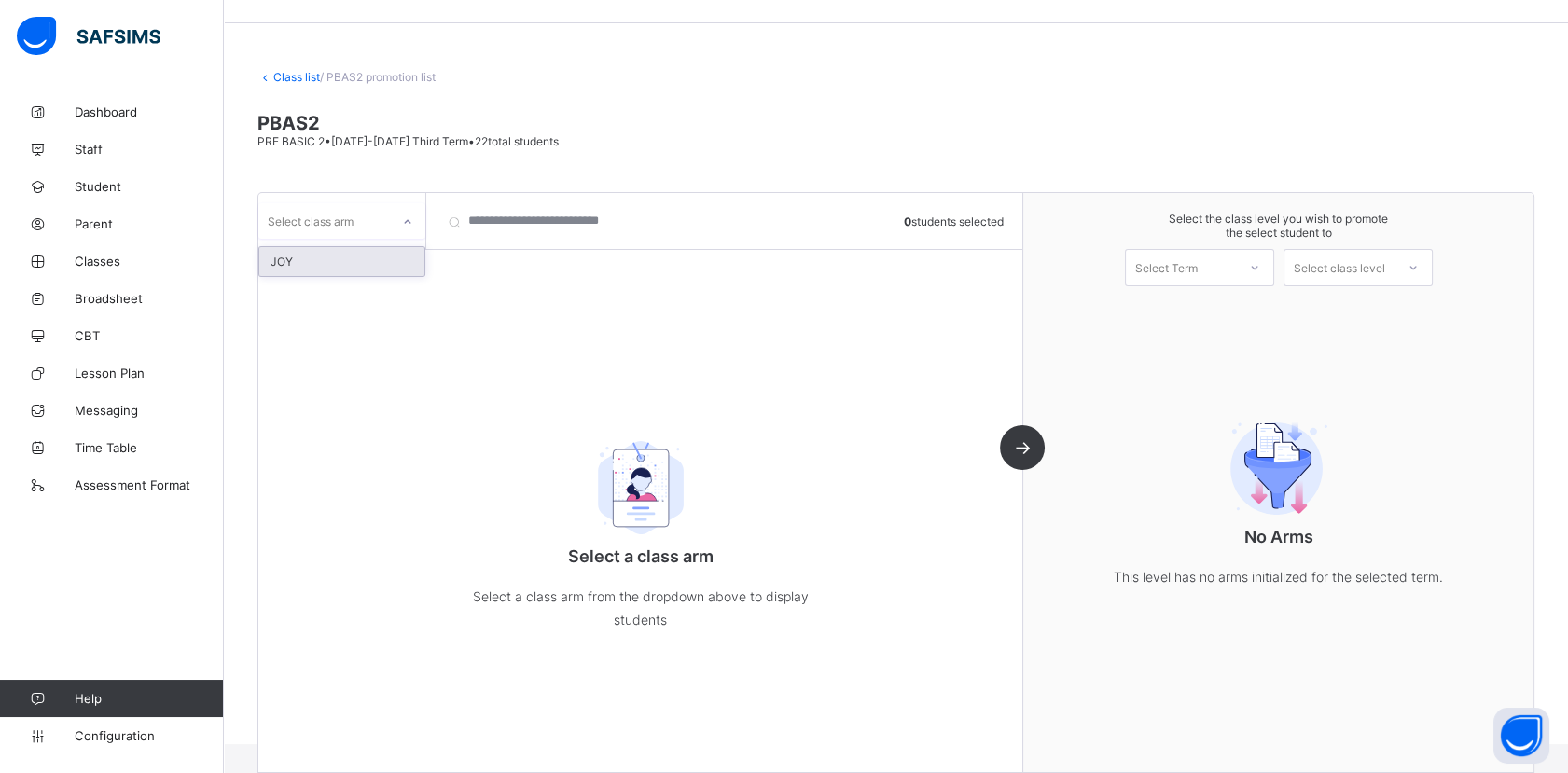
click at [356, 256] on div "JOY" at bounding box center [342, 262] width 165 height 29
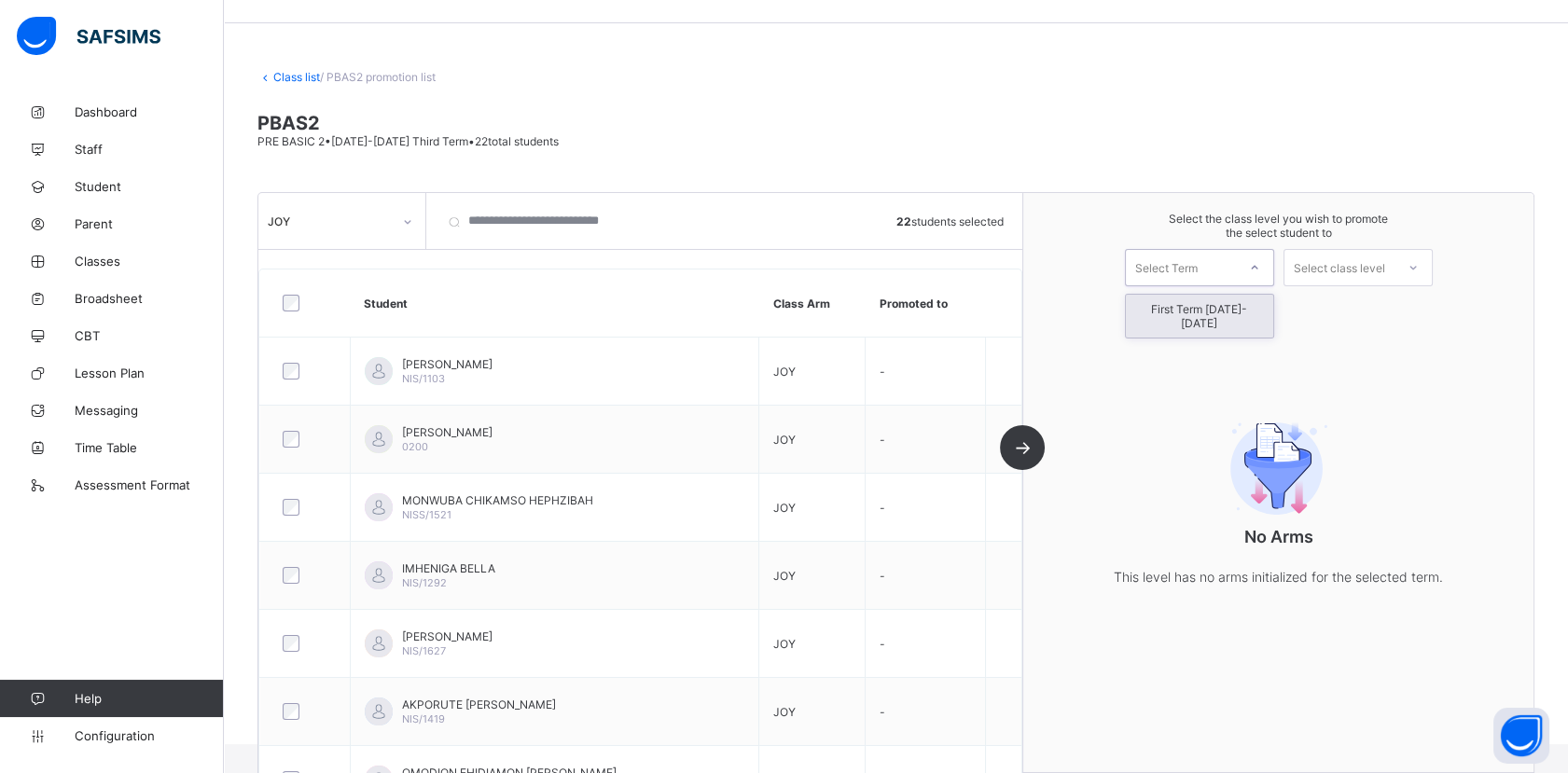
click at [1236, 272] on div "Select Term" at bounding box center [1180, 267] width 110 height 26
click at [1212, 312] on div "First Term [DATE]-[DATE]" at bounding box center [1200, 316] width 148 height 43
click at [1420, 273] on div at bounding box center [1413, 267] width 34 height 32
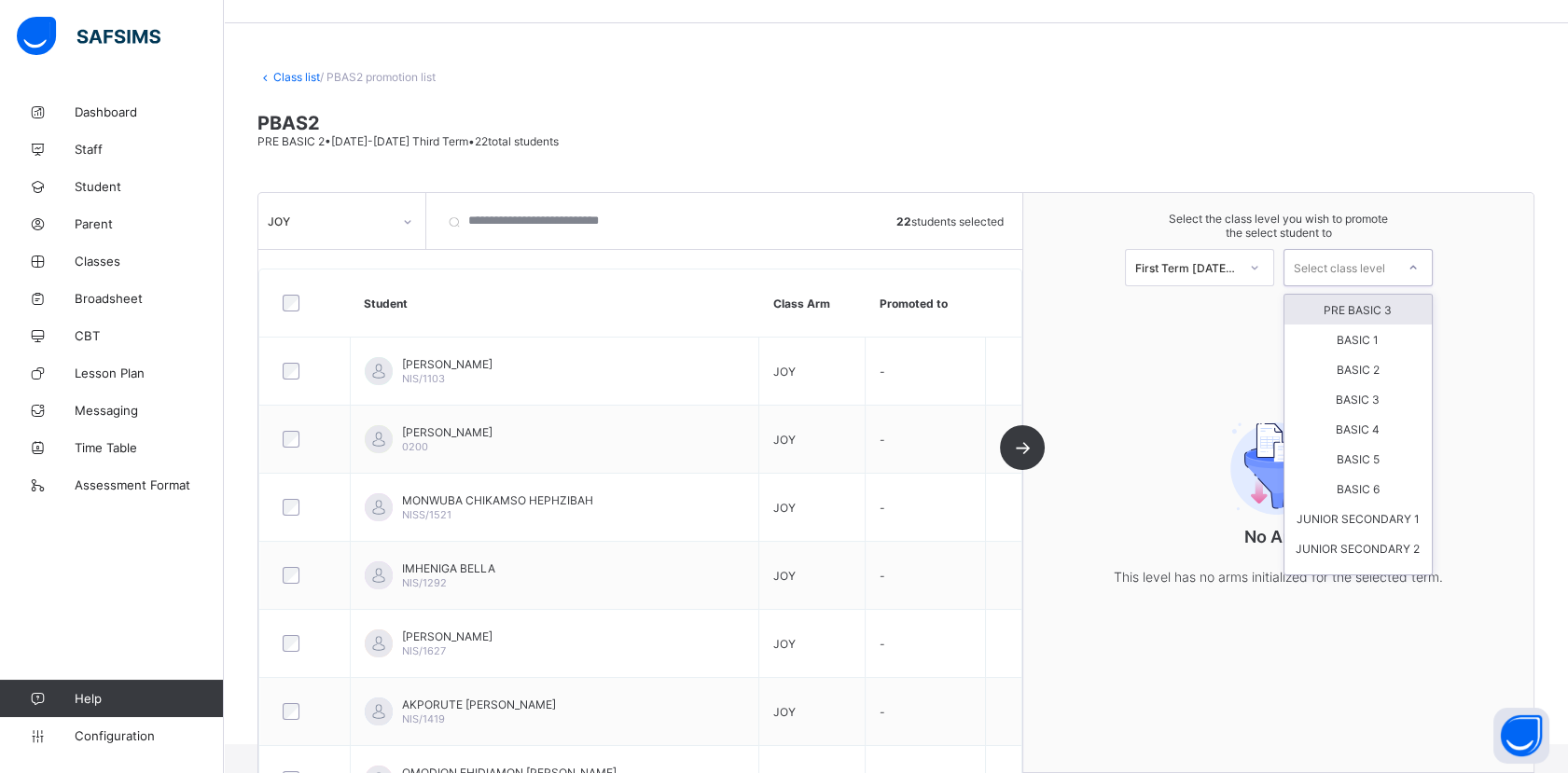
click at [1372, 310] on div "PRE BASIC 3" at bounding box center [1358, 309] width 148 height 30
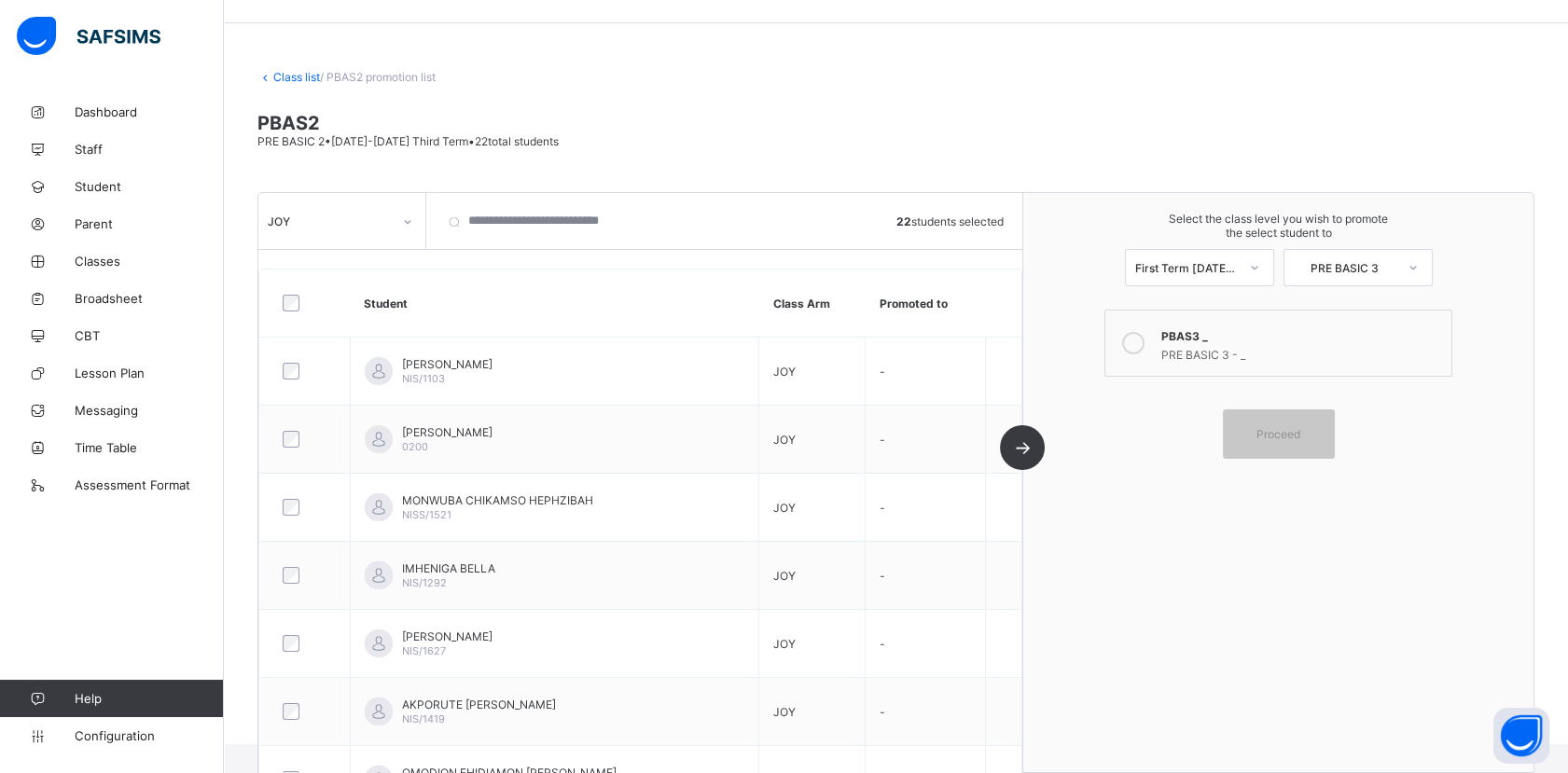
click at [1144, 337] on icon at bounding box center [1132, 342] width 22 height 22
click at [1300, 429] on span "Proceed" at bounding box center [1278, 433] width 44 height 14
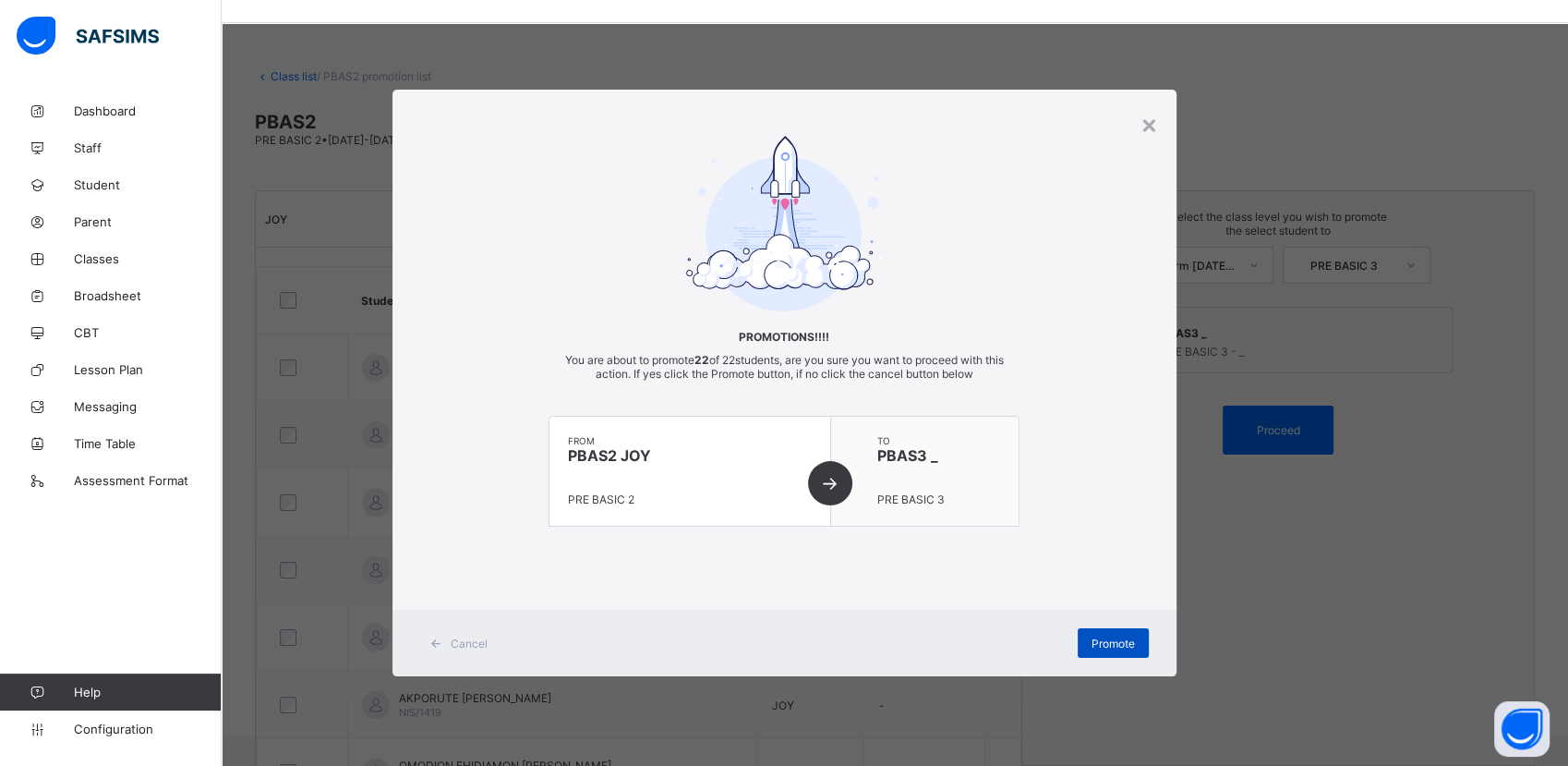
click at [1104, 642] on span "Promote" at bounding box center [1114, 643] width 44 height 14
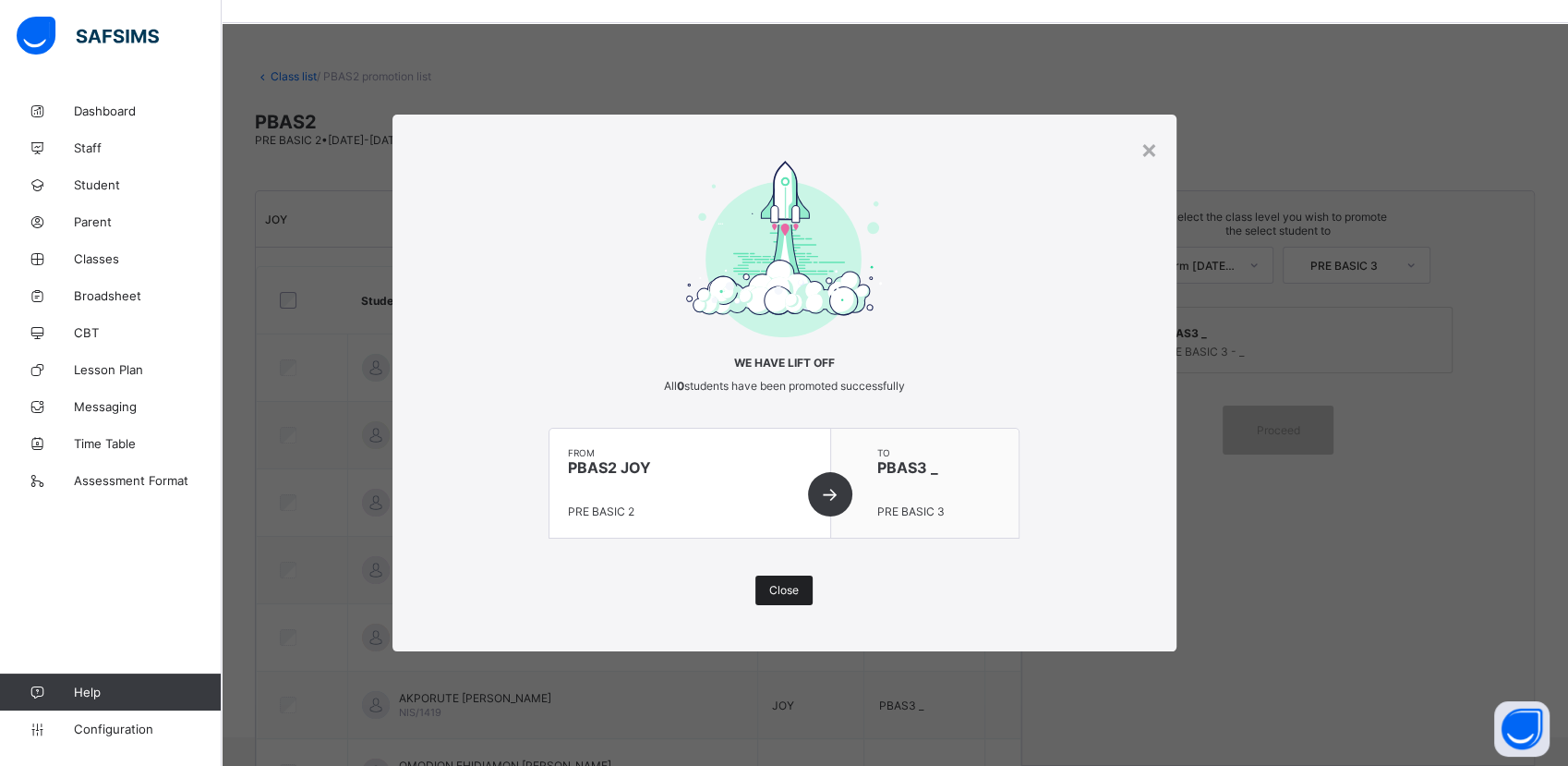
click at [792, 594] on span "Close" at bounding box center [784, 589] width 29 height 14
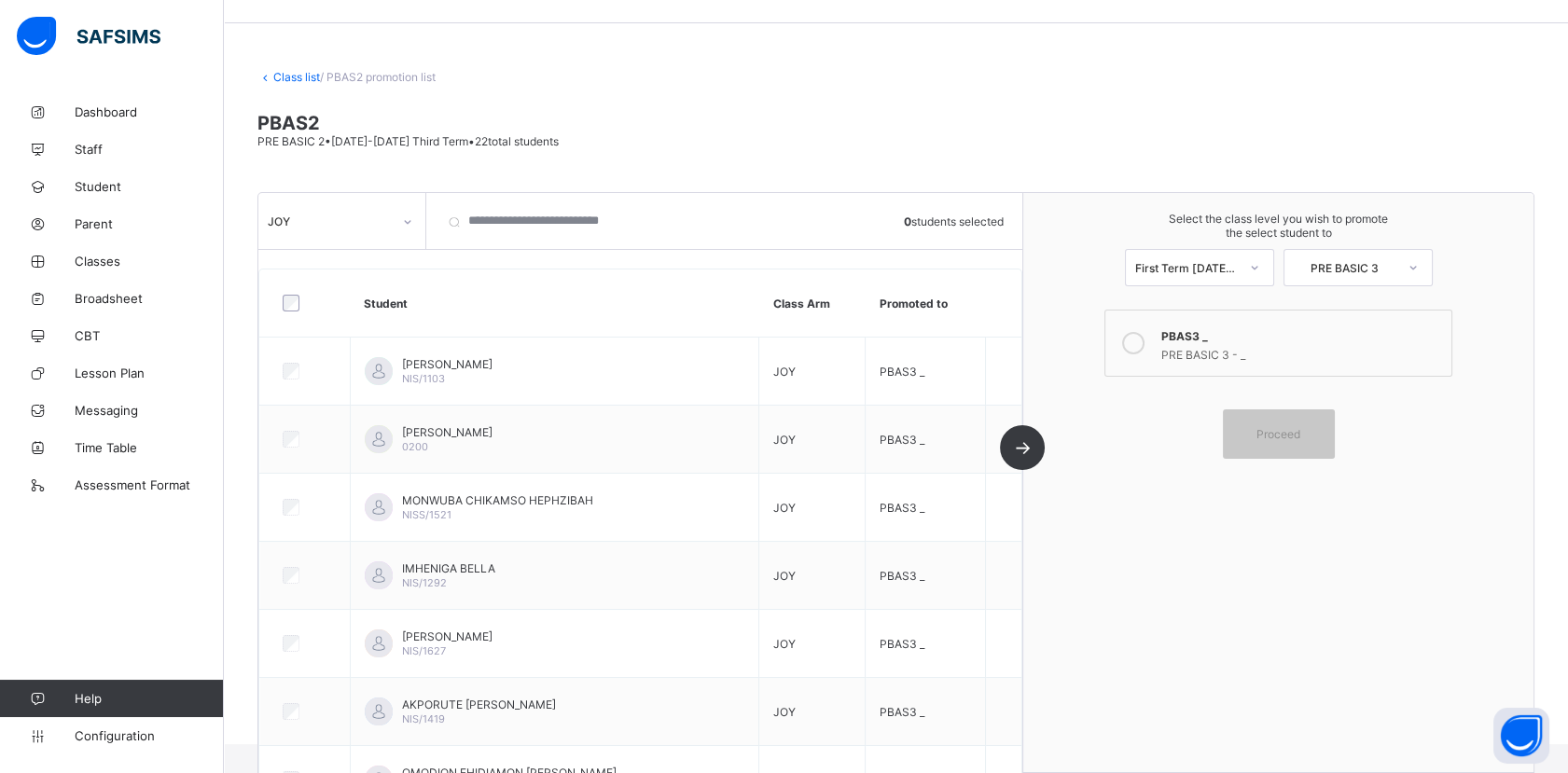
click at [301, 73] on link "Class list" at bounding box center [297, 77] width 47 height 14
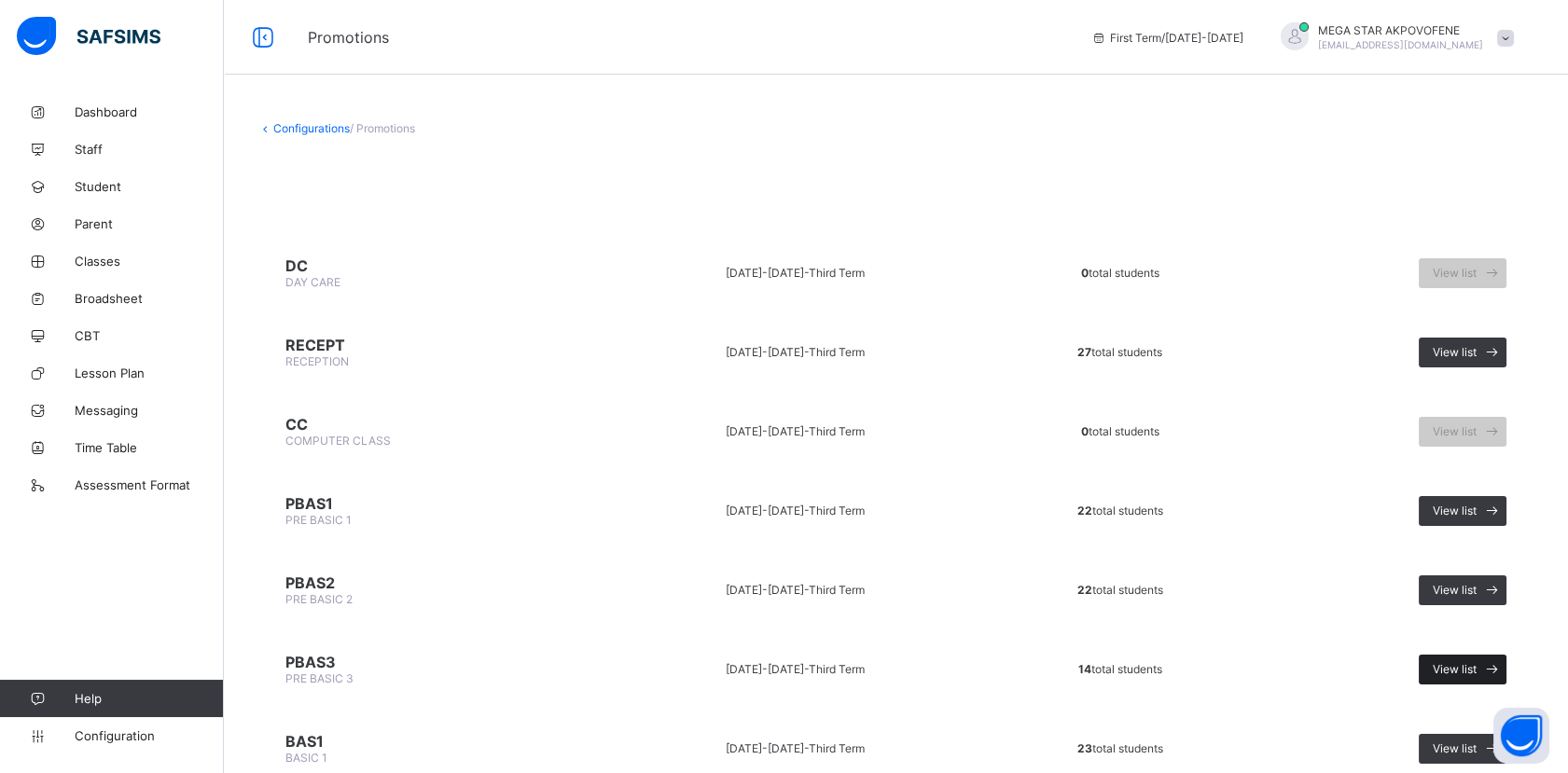
click at [1476, 662] on span "View list" at bounding box center [1455, 668] width 44 height 14
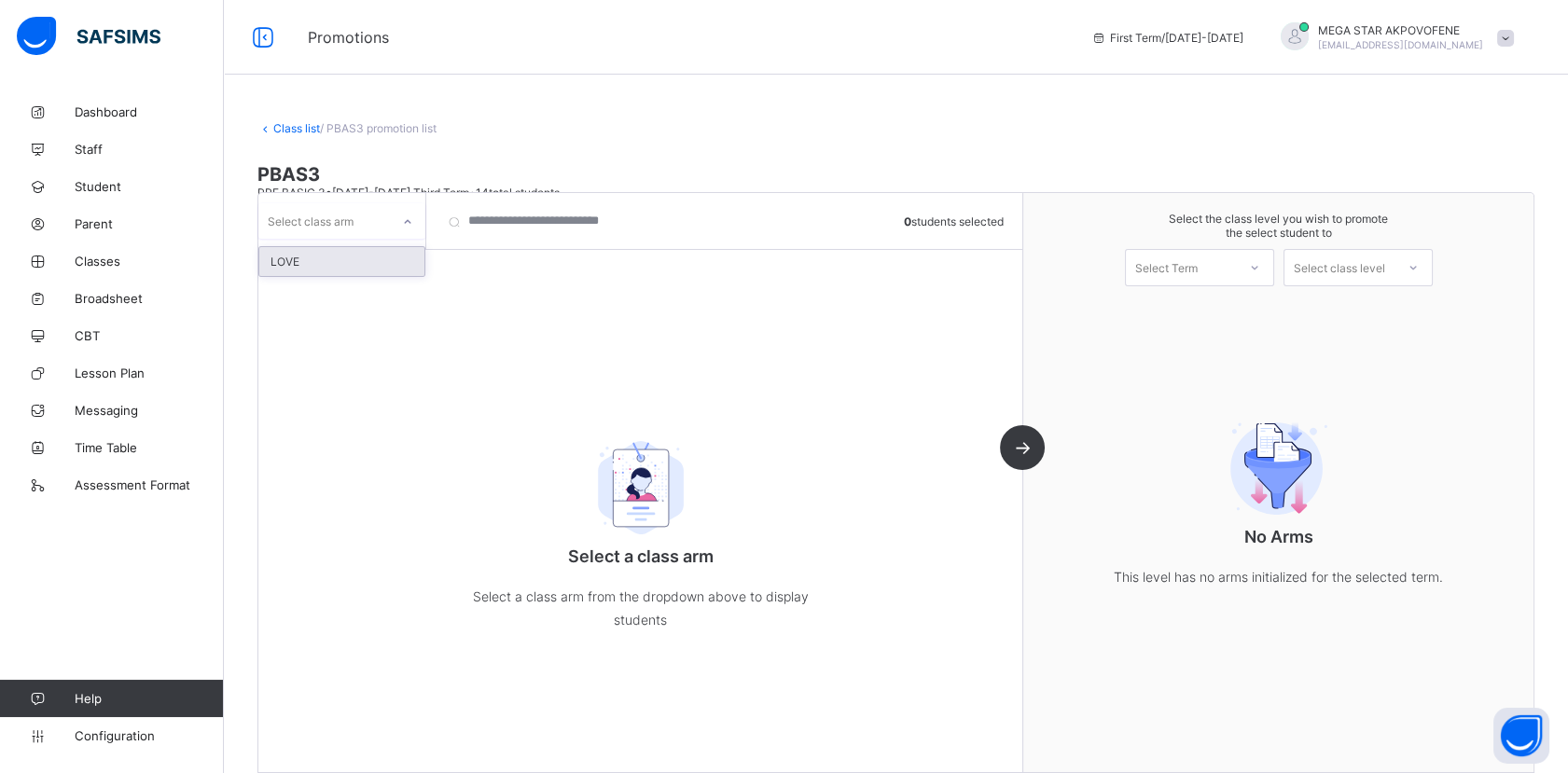
click at [411, 222] on icon at bounding box center [408, 222] width 12 height 18
click at [374, 256] on div "LOVE" at bounding box center [342, 262] width 165 height 29
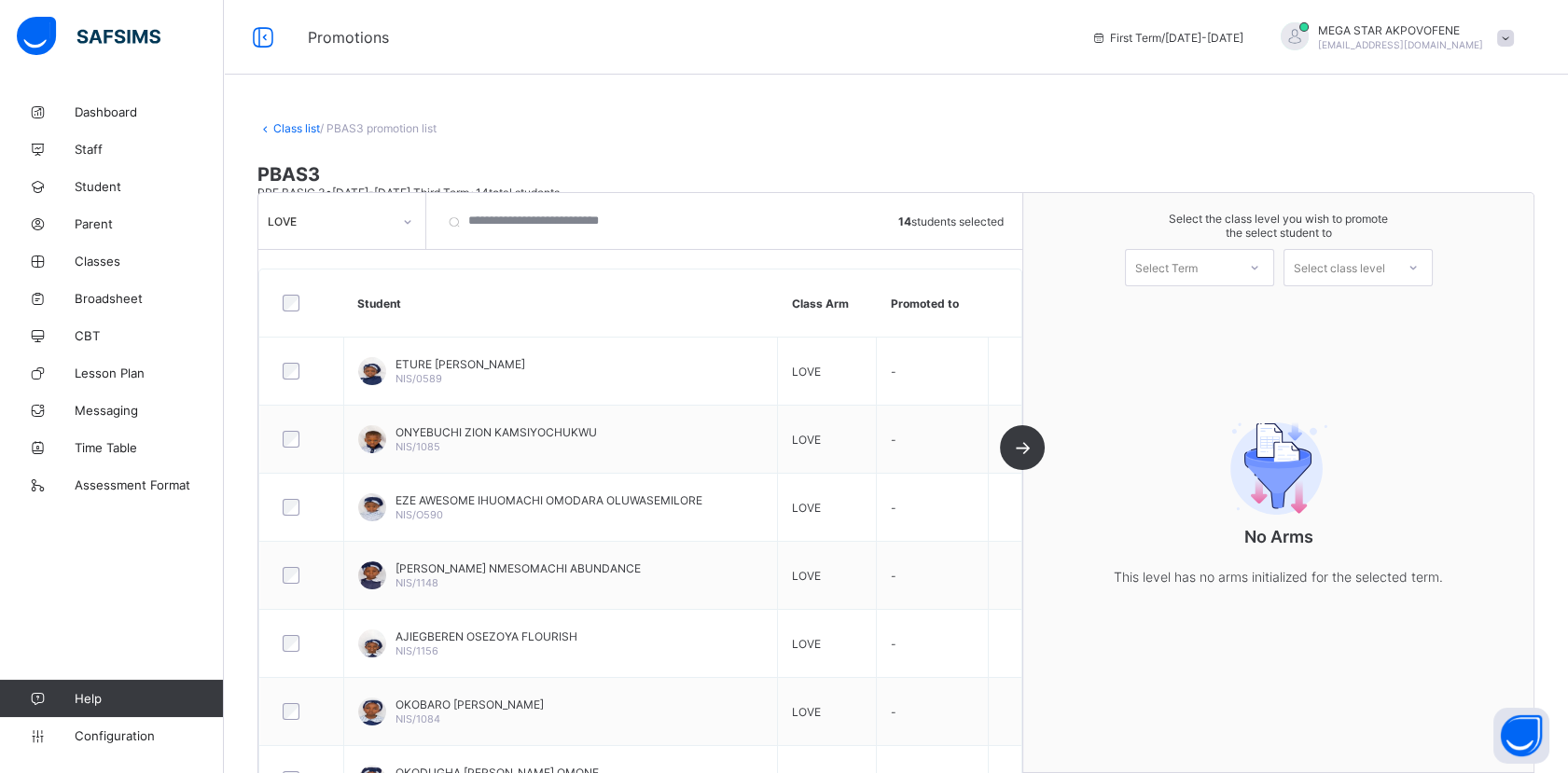
click at [1249, 268] on div at bounding box center [1254, 267] width 34 height 32
click at [1231, 309] on div "First Term [DATE]-[DATE]" at bounding box center [1200, 316] width 148 height 43
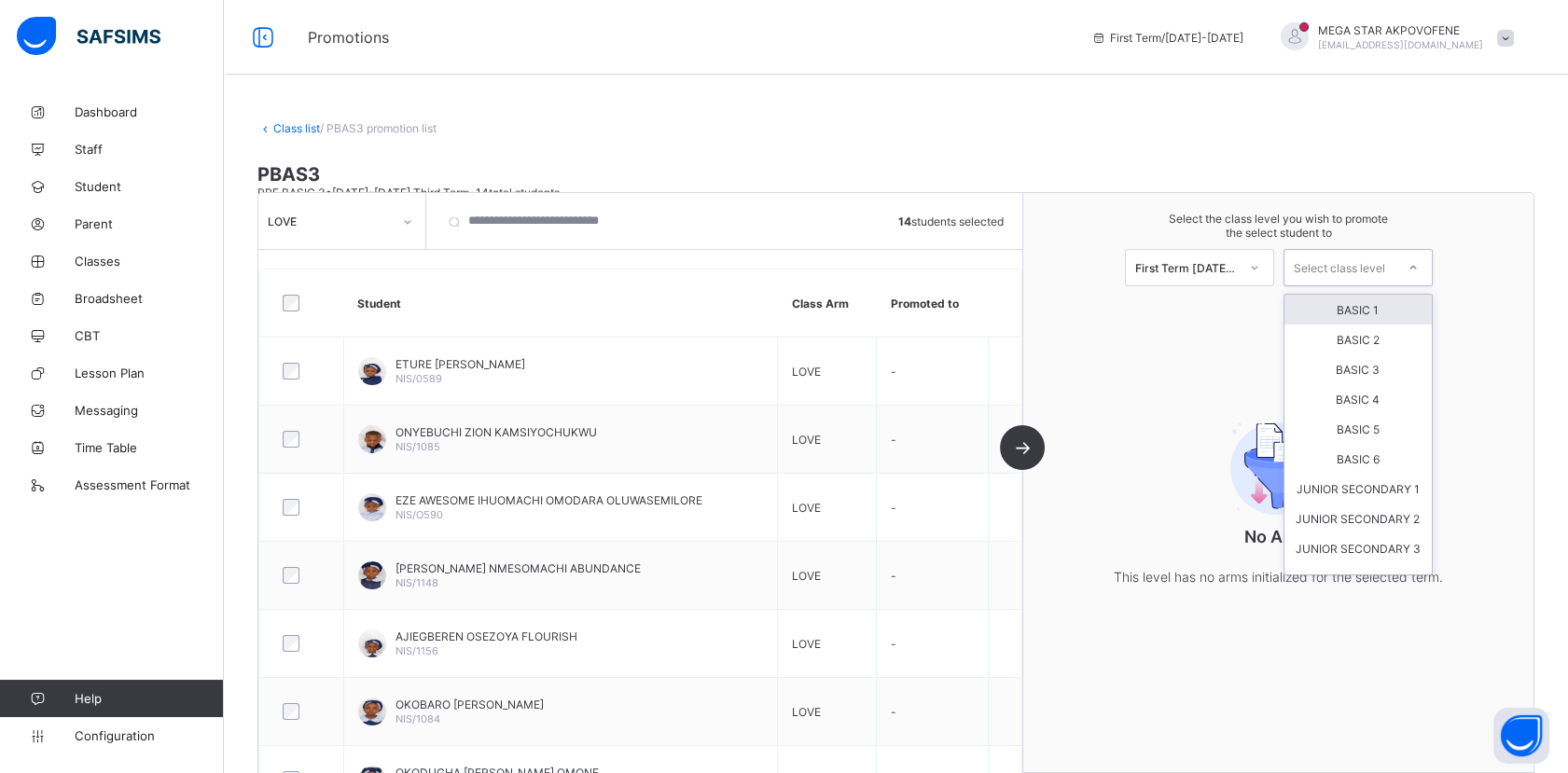
click at [1354, 273] on div "Select class level" at bounding box center [1339, 267] width 91 height 37
click at [1374, 310] on div "BASIC 1" at bounding box center [1358, 309] width 148 height 30
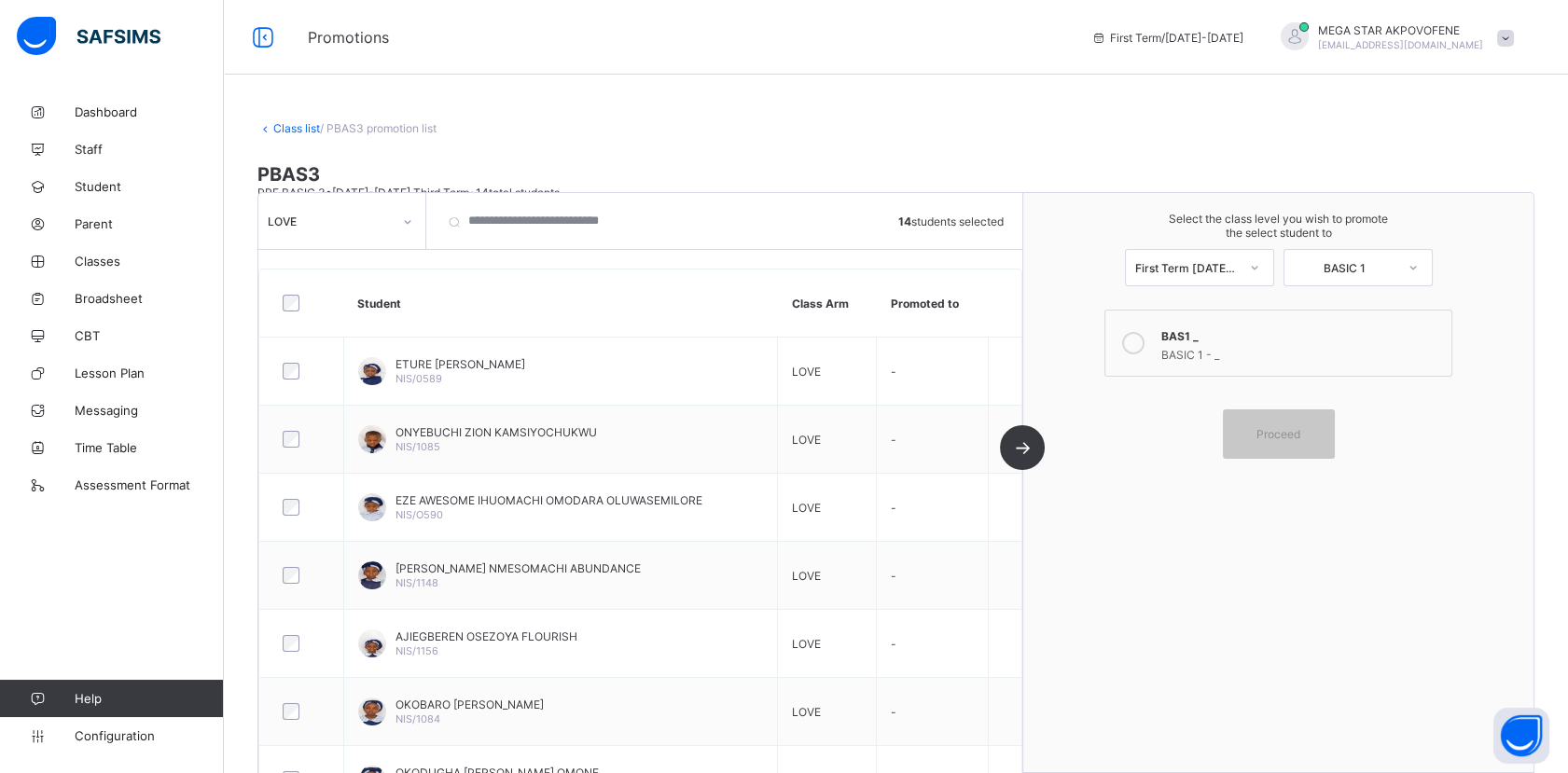
click at [1144, 346] on icon at bounding box center [1132, 342] width 22 height 22
click at [1318, 430] on span "Proceed" at bounding box center [1278, 433] width 83 height 14
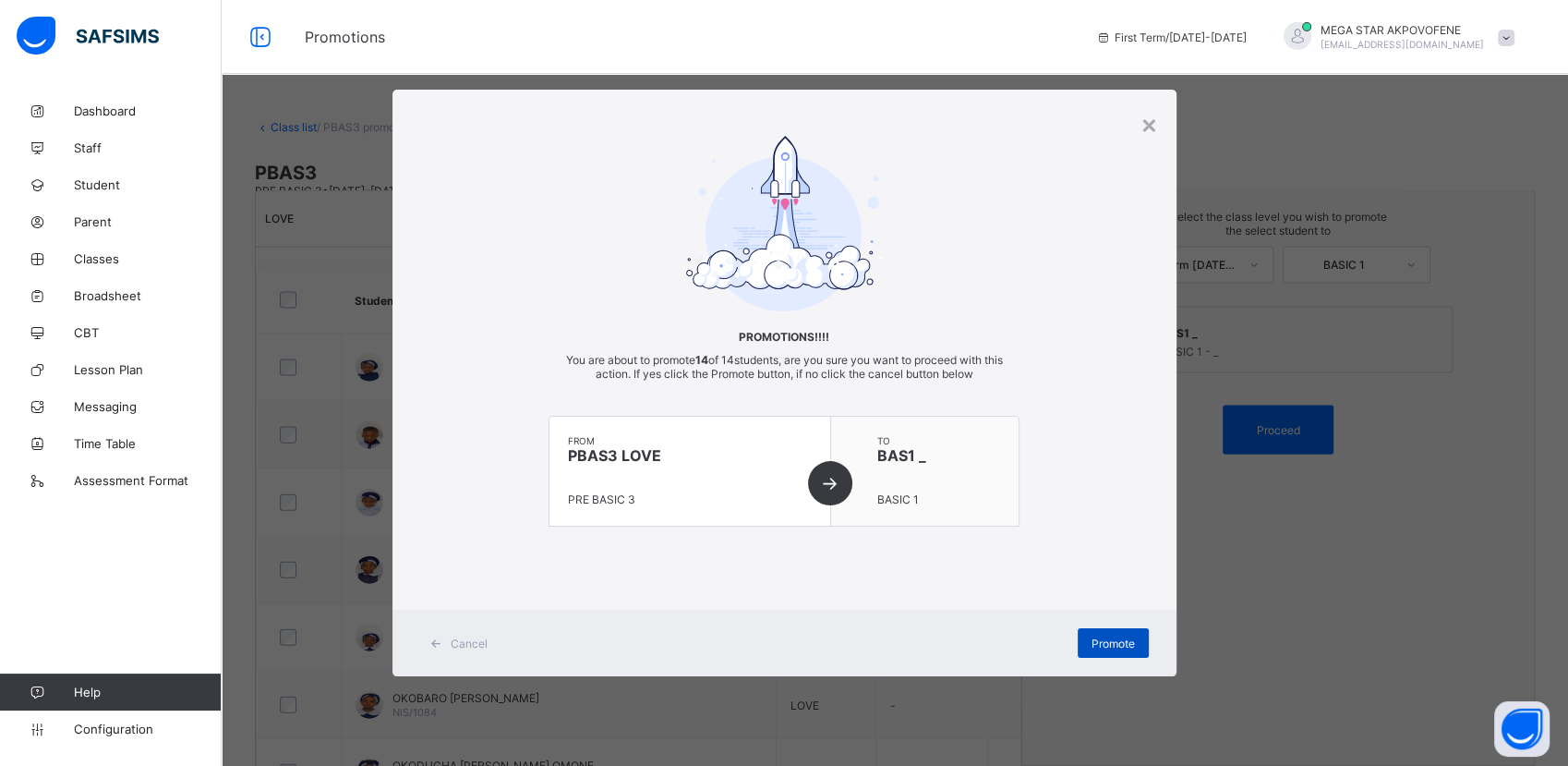
click at [1125, 648] on div "Promote" at bounding box center [1113, 642] width 71 height 29
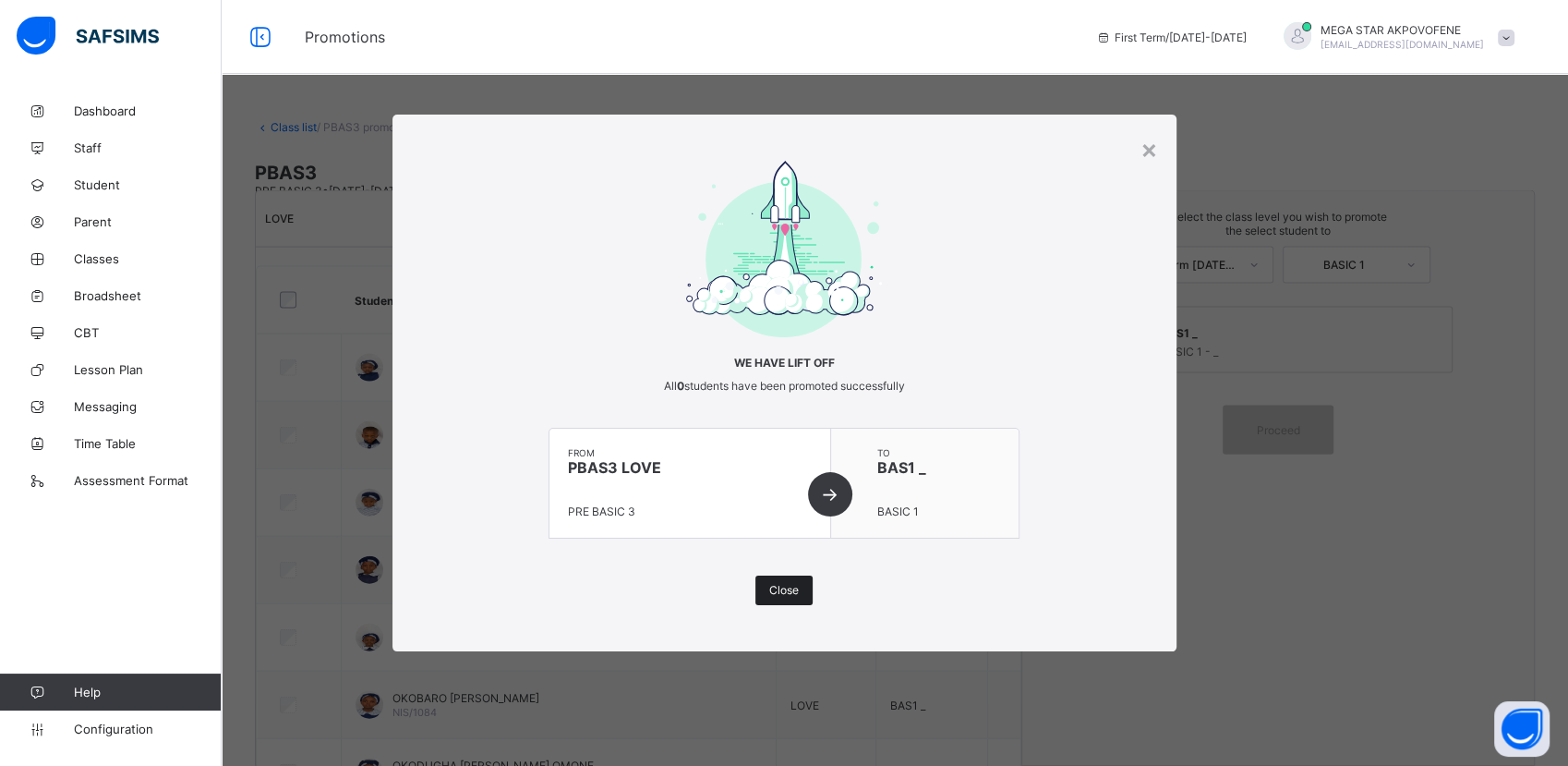
click at [794, 592] on span "Close" at bounding box center [784, 589] width 29 height 14
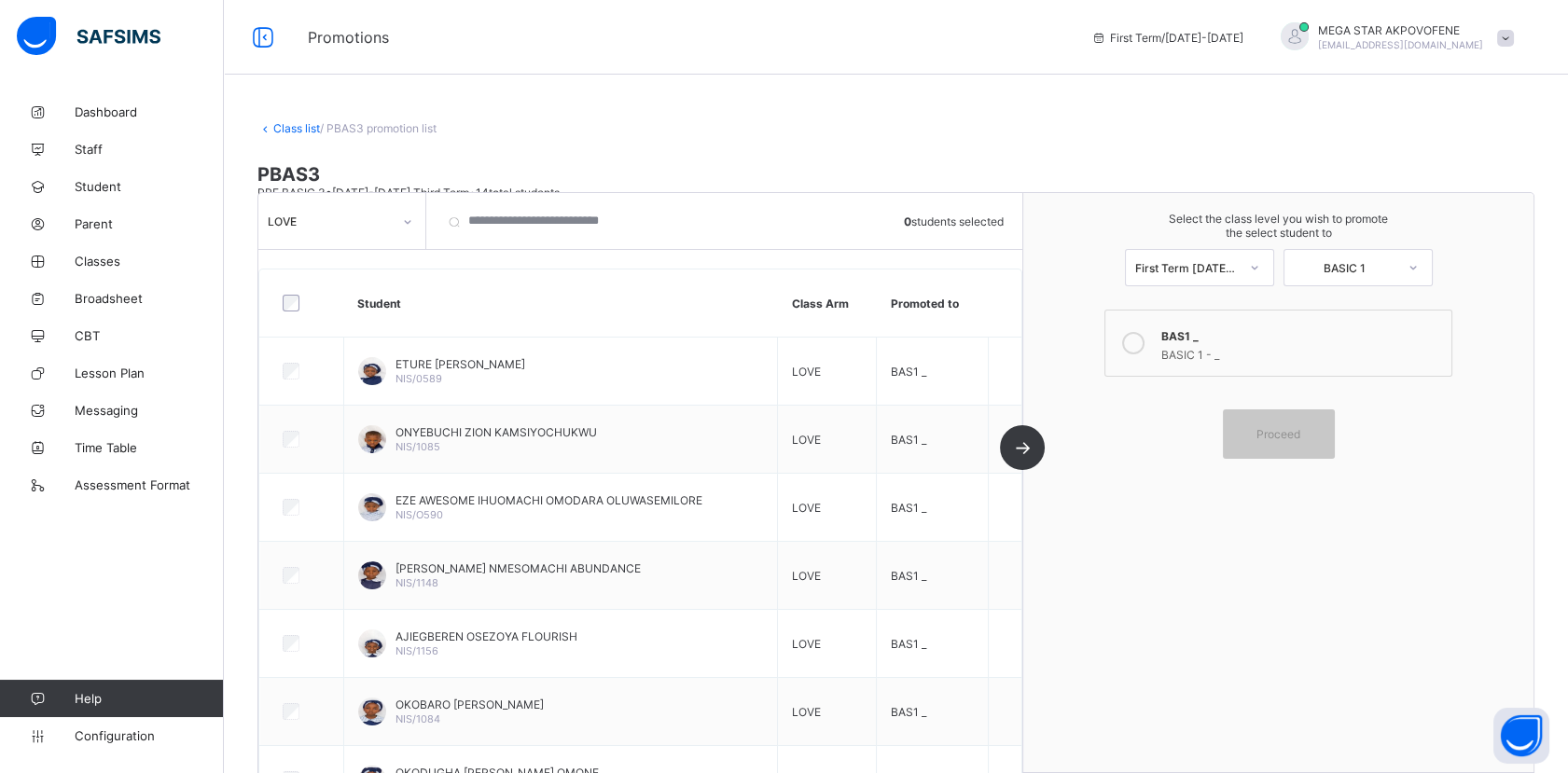
click at [522, 137] on div "Class list / PBAS3 promotion list PBAS3 PRE BASIC 3 • [DATE]-[DATE] Third Term …" at bounding box center [895, 444] width 1343 height 702
click at [290, 123] on link "Class list" at bounding box center [297, 128] width 47 height 14
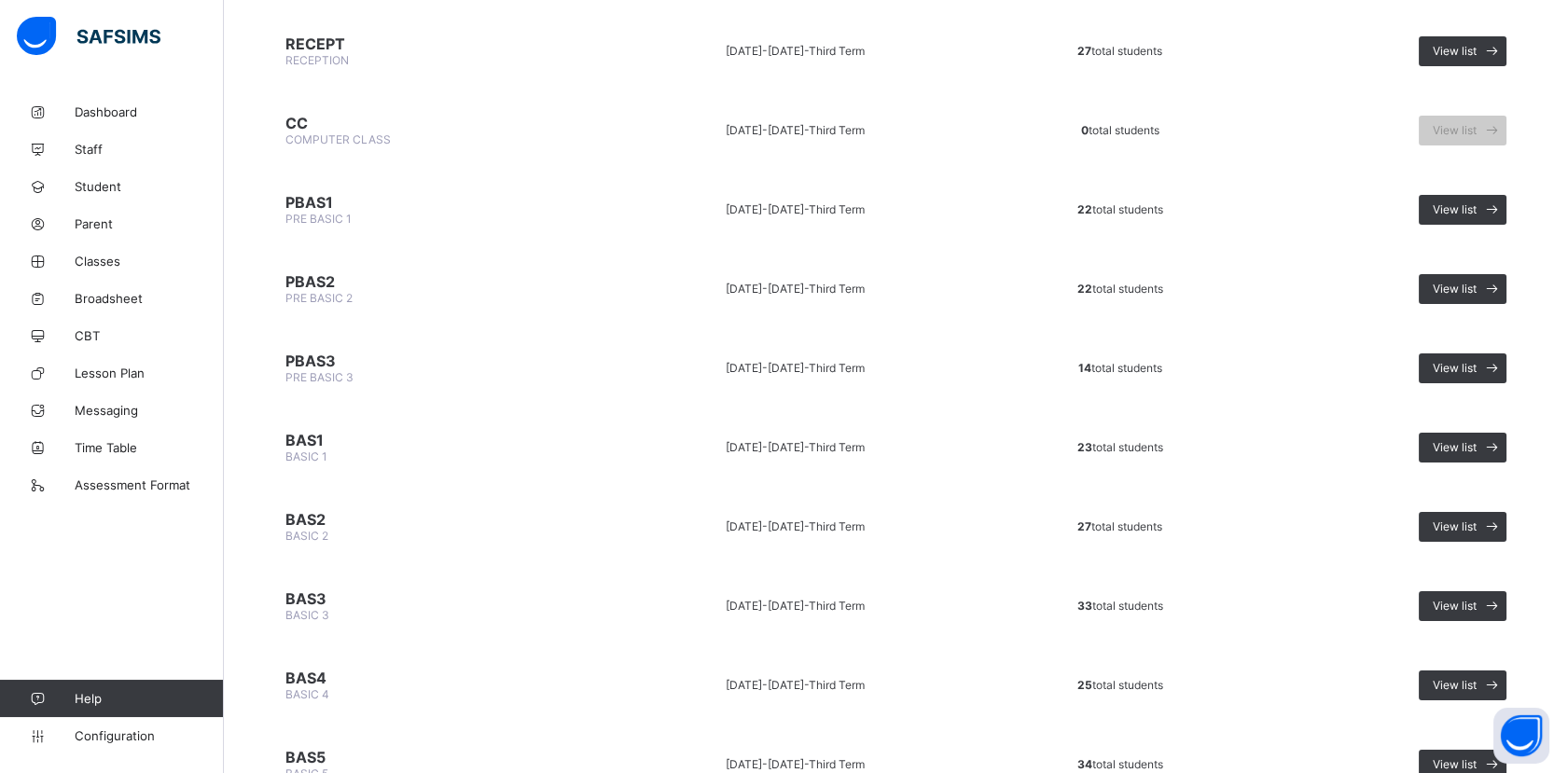
scroll to position [312, 0]
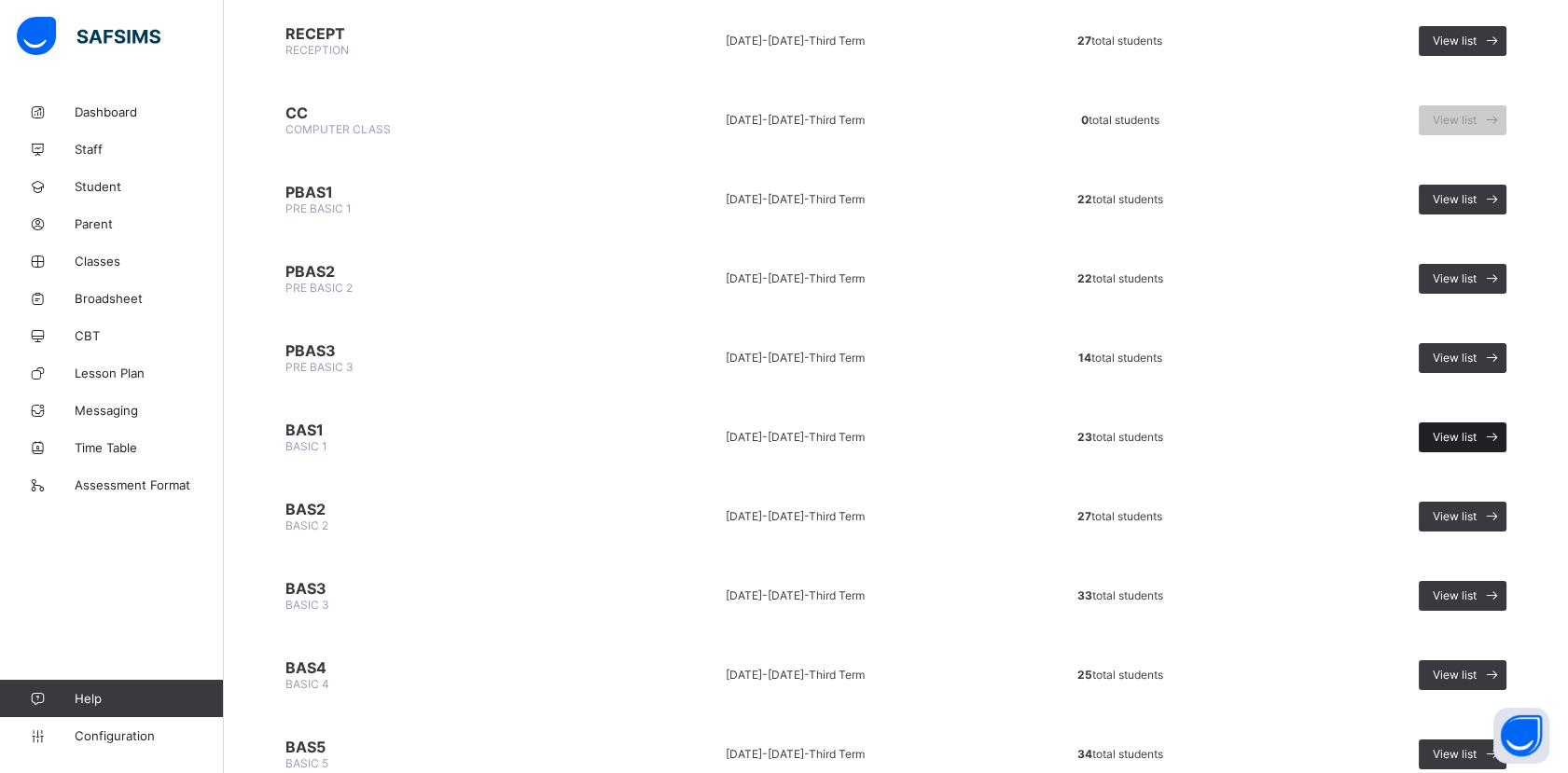
click at [1458, 430] on span "View list" at bounding box center [1455, 436] width 44 height 14
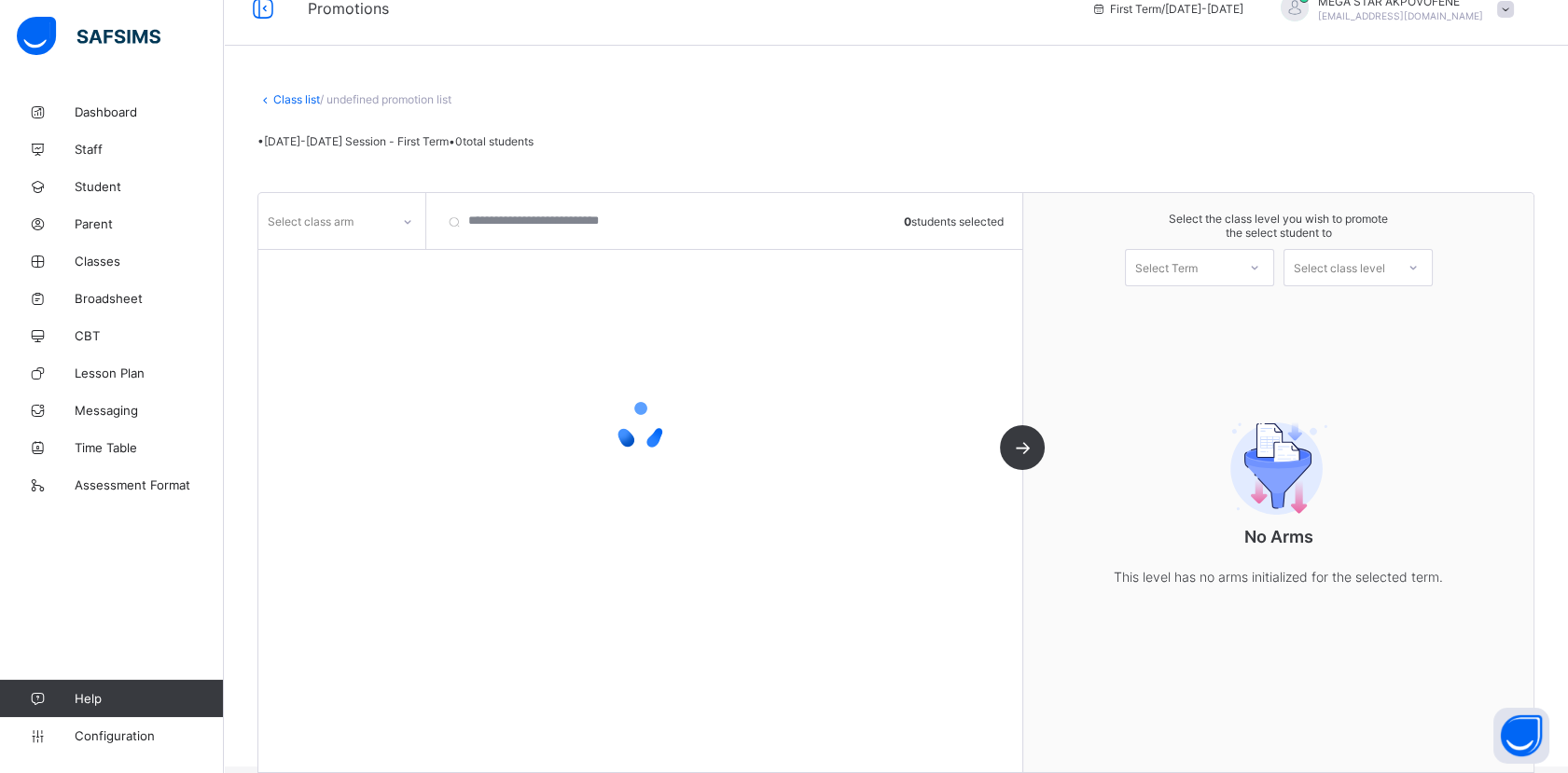
scroll to position [51, 0]
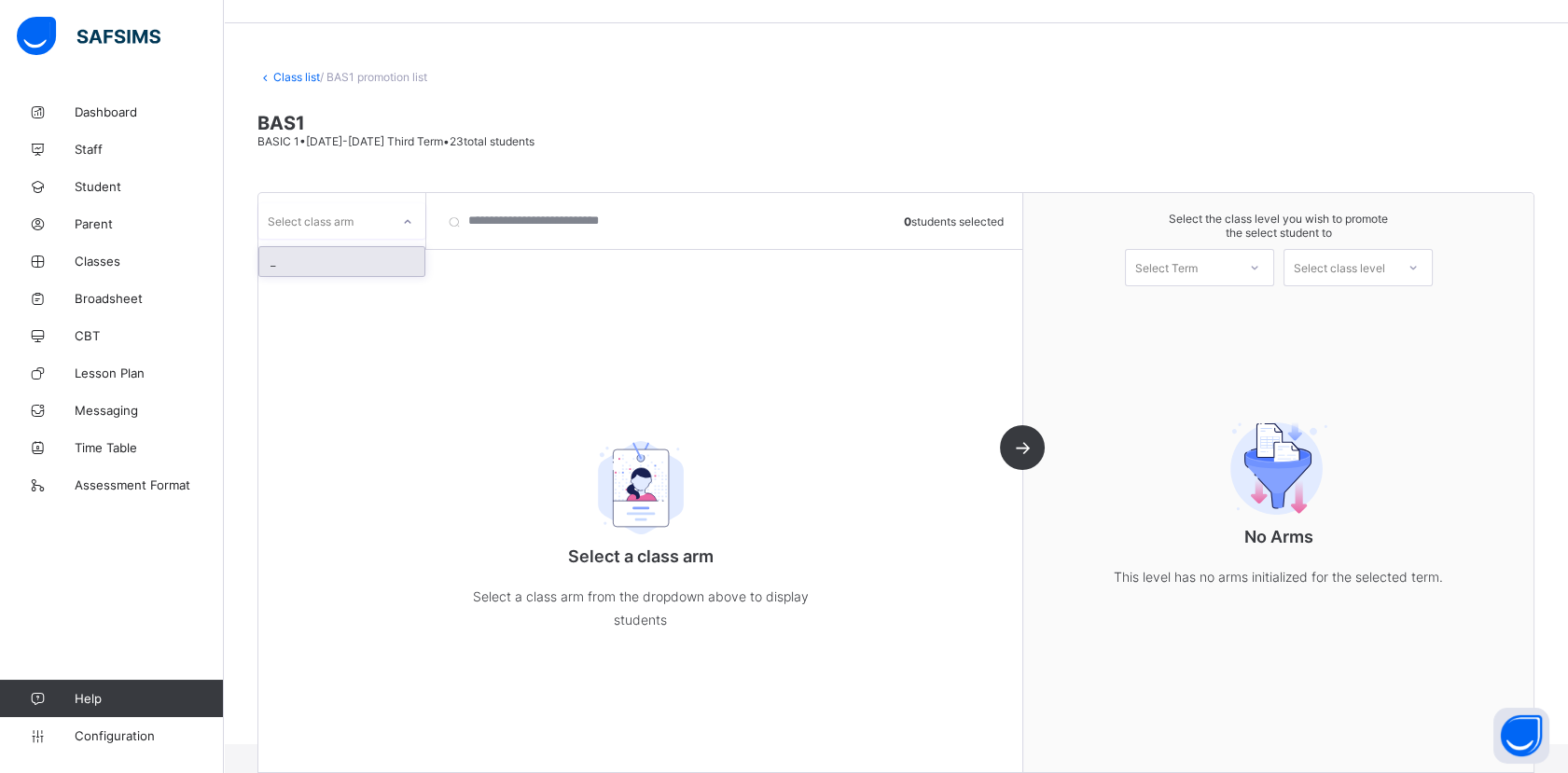
click at [416, 214] on div at bounding box center [407, 222] width 32 height 30
click at [338, 268] on div "_" at bounding box center [342, 262] width 165 height 29
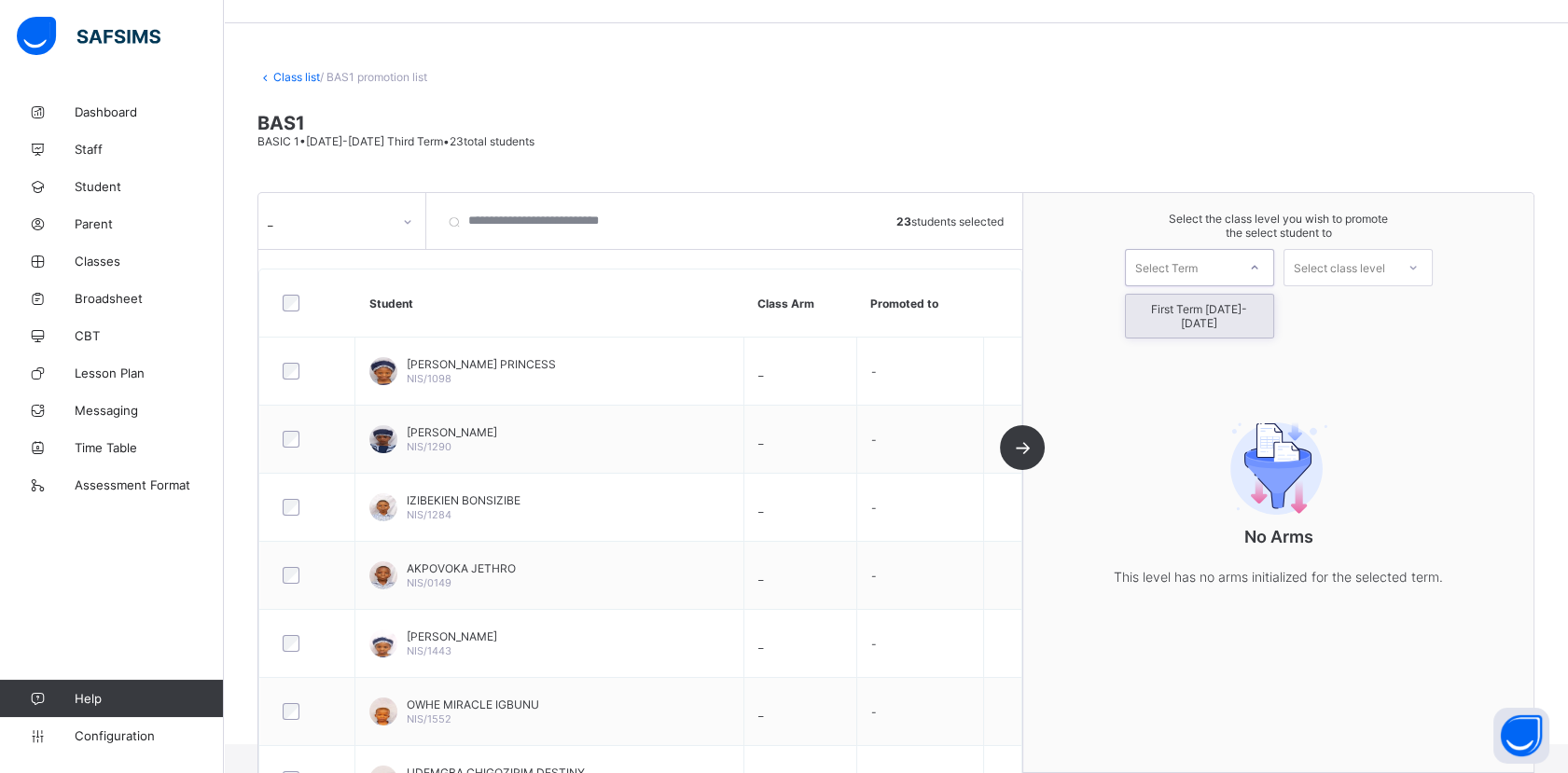
click at [1236, 276] on div "Select Term" at bounding box center [1180, 267] width 110 height 26
click at [1220, 309] on div "First Term [DATE]-[DATE]" at bounding box center [1200, 316] width 148 height 43
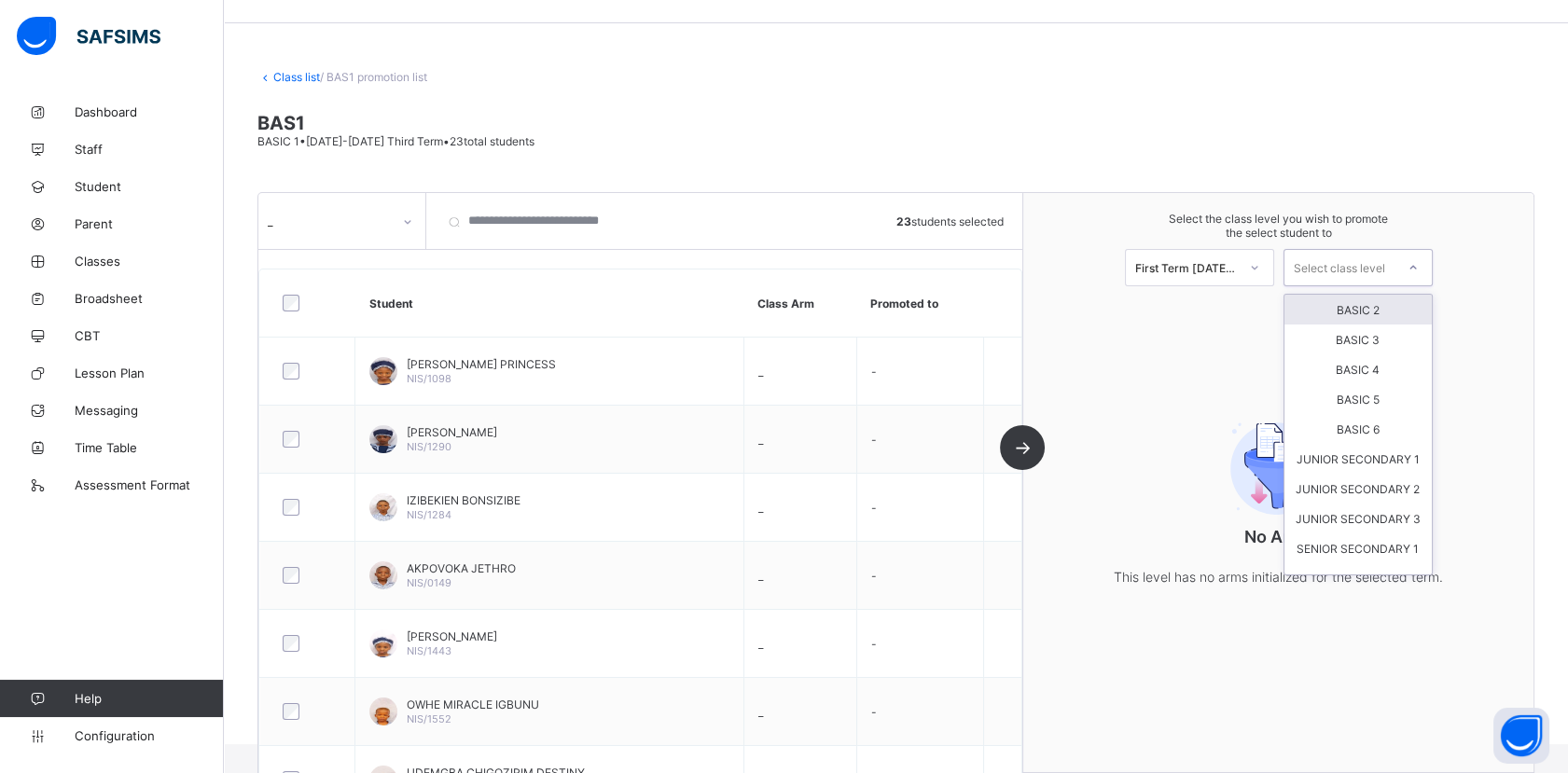
click at [1394, 261] on div "Select class level" at bounding box center [1339, 267] width 110 height 26
click at [1376, 306] on div "BASIC 2" at bounding box center [1358, 309] width 148 height 30
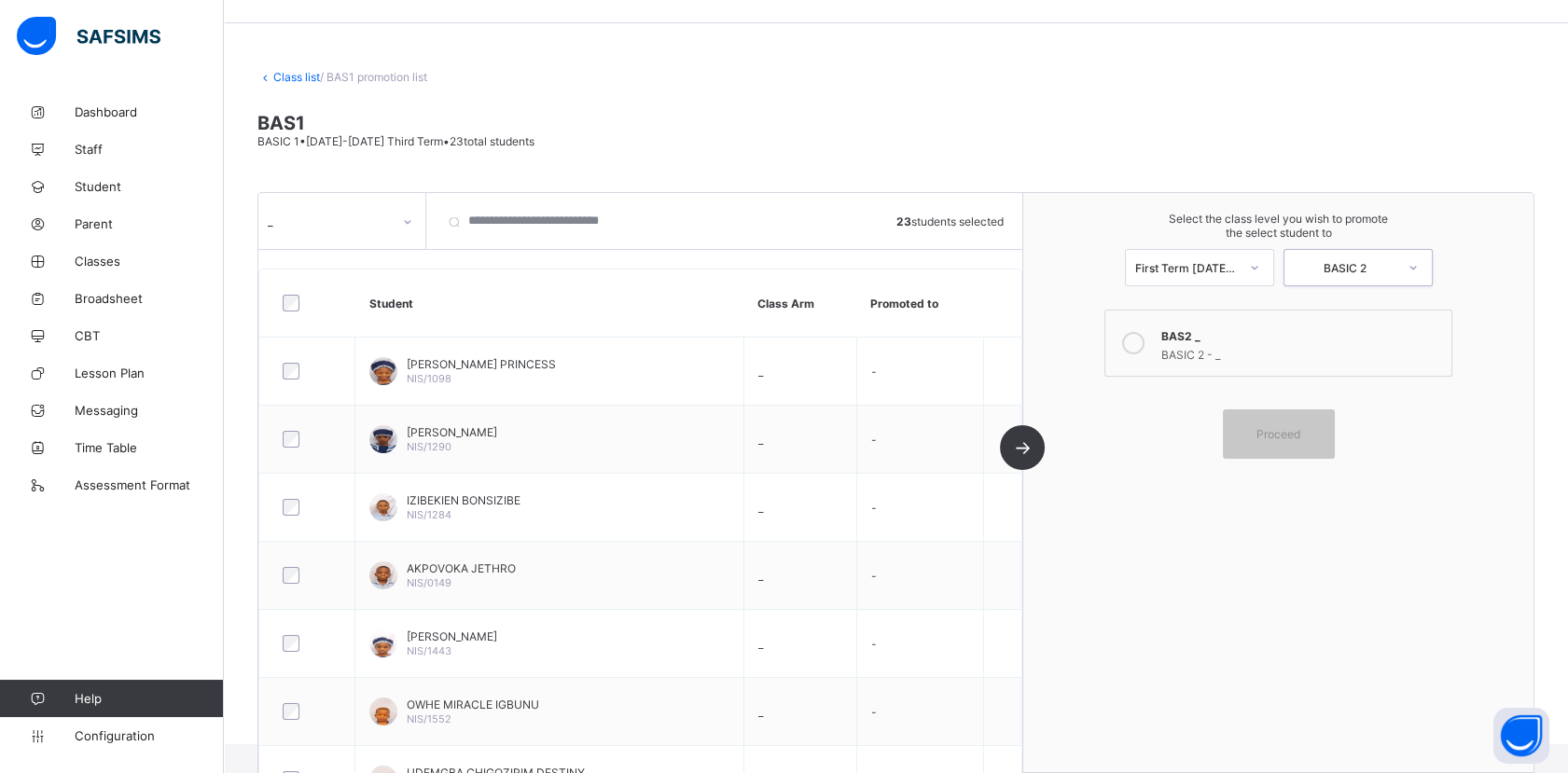
click at [1144, 347] on icon at bounding box center [1132, 342] width 22 height 22
click at [1269, 418] on div "Proceed" at bounding box center [1278, 434] width 112 height 50
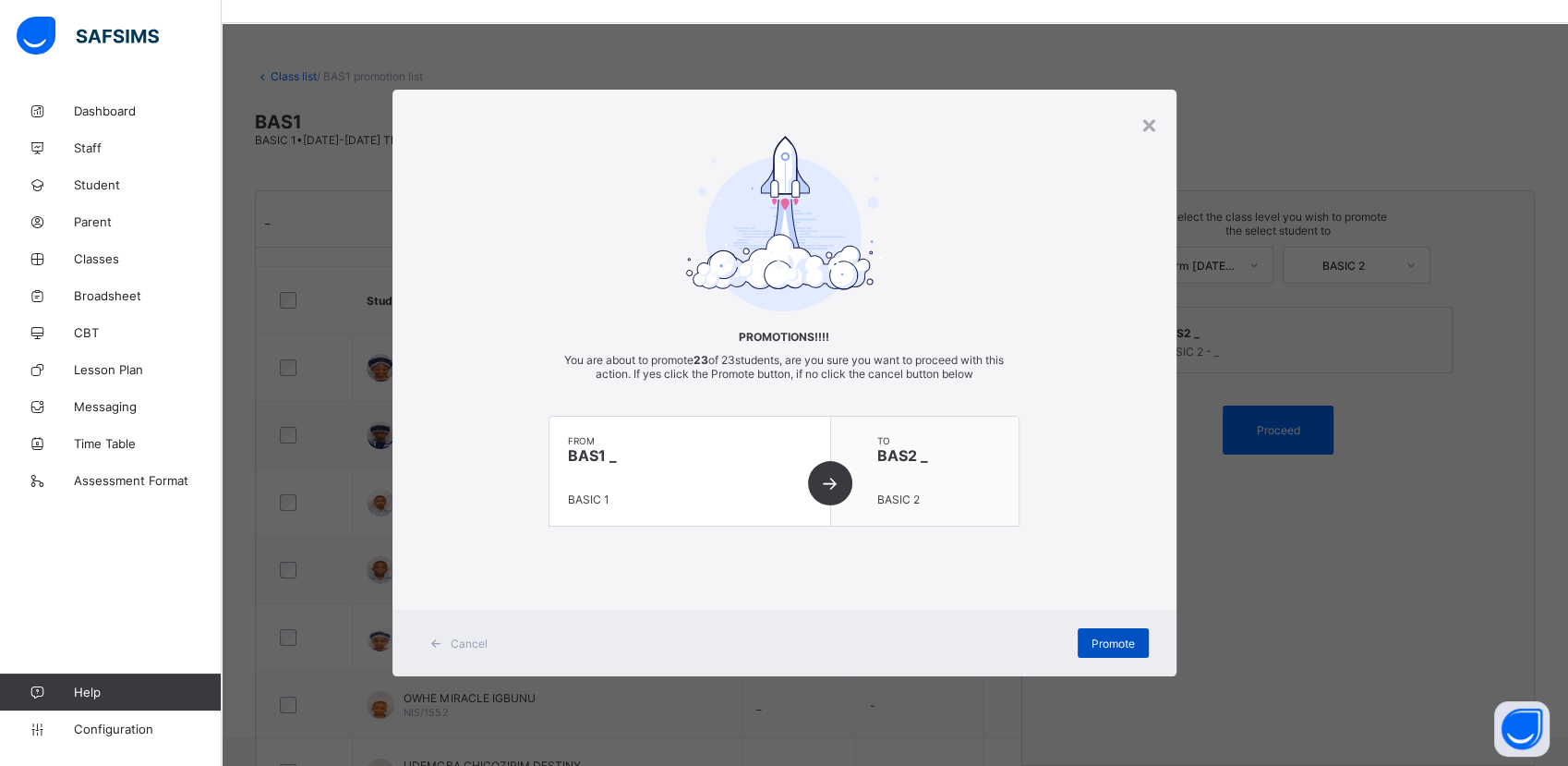
click at [1090, 654] on div "Promote" at bounding box center [1113, 642] width 71 height 29
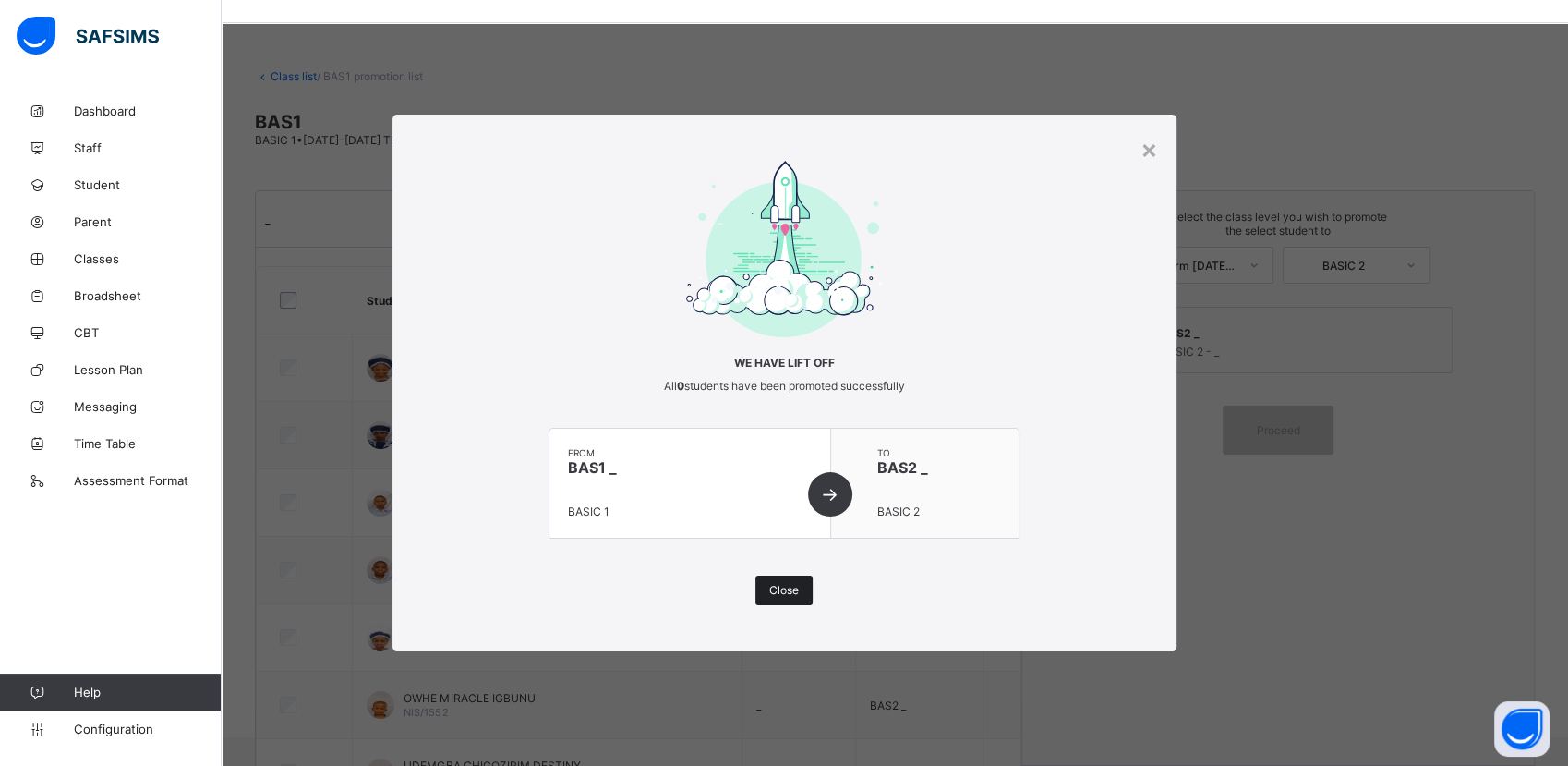
click at [790, 596] on div "Close" at bounding box center [784, 589] width 57 height 29
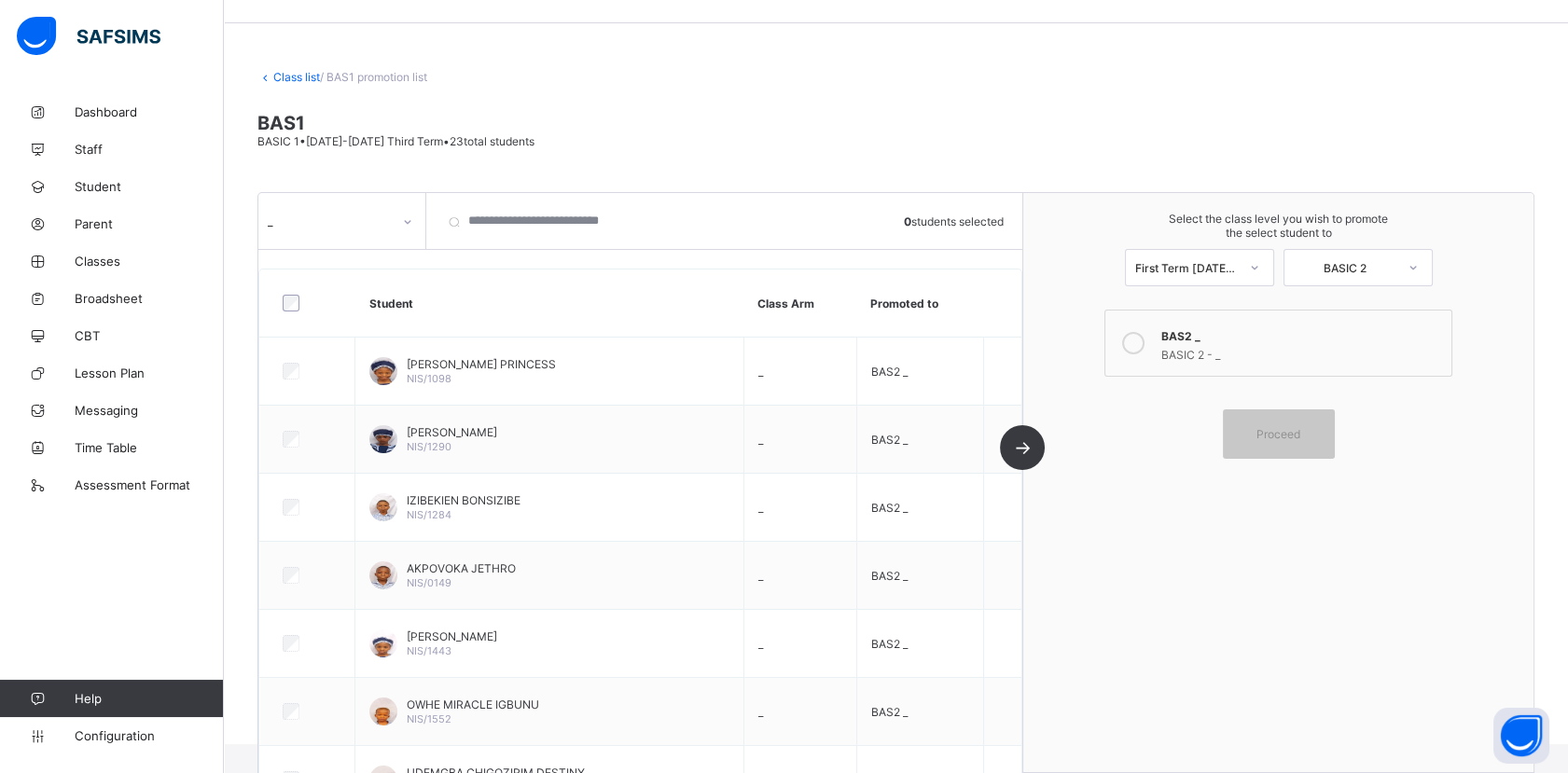
click at [303, 71] on link "Class list" at bounding box center [297, 77] width 47 height 14
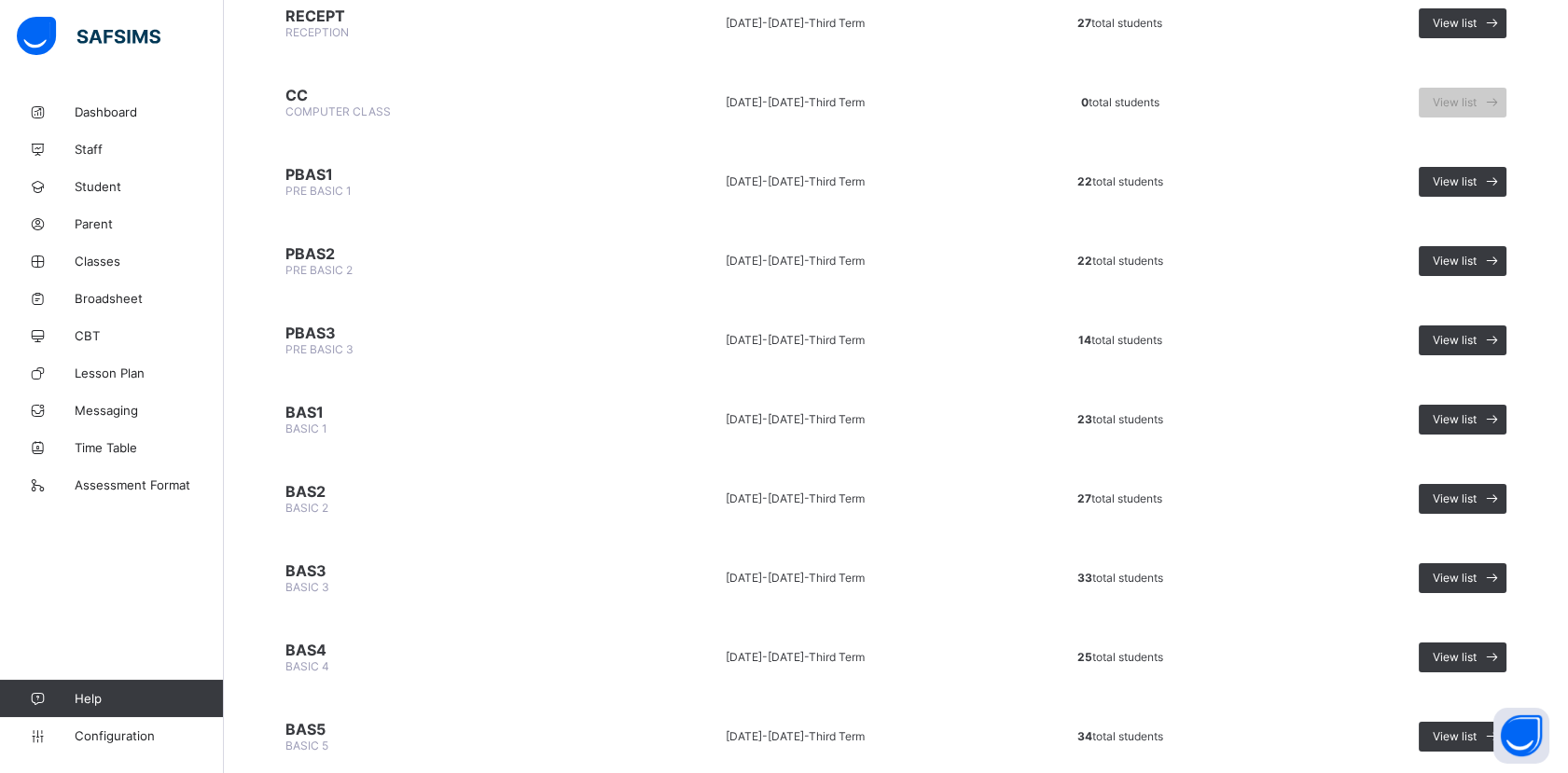
scroll to position [327, 0]
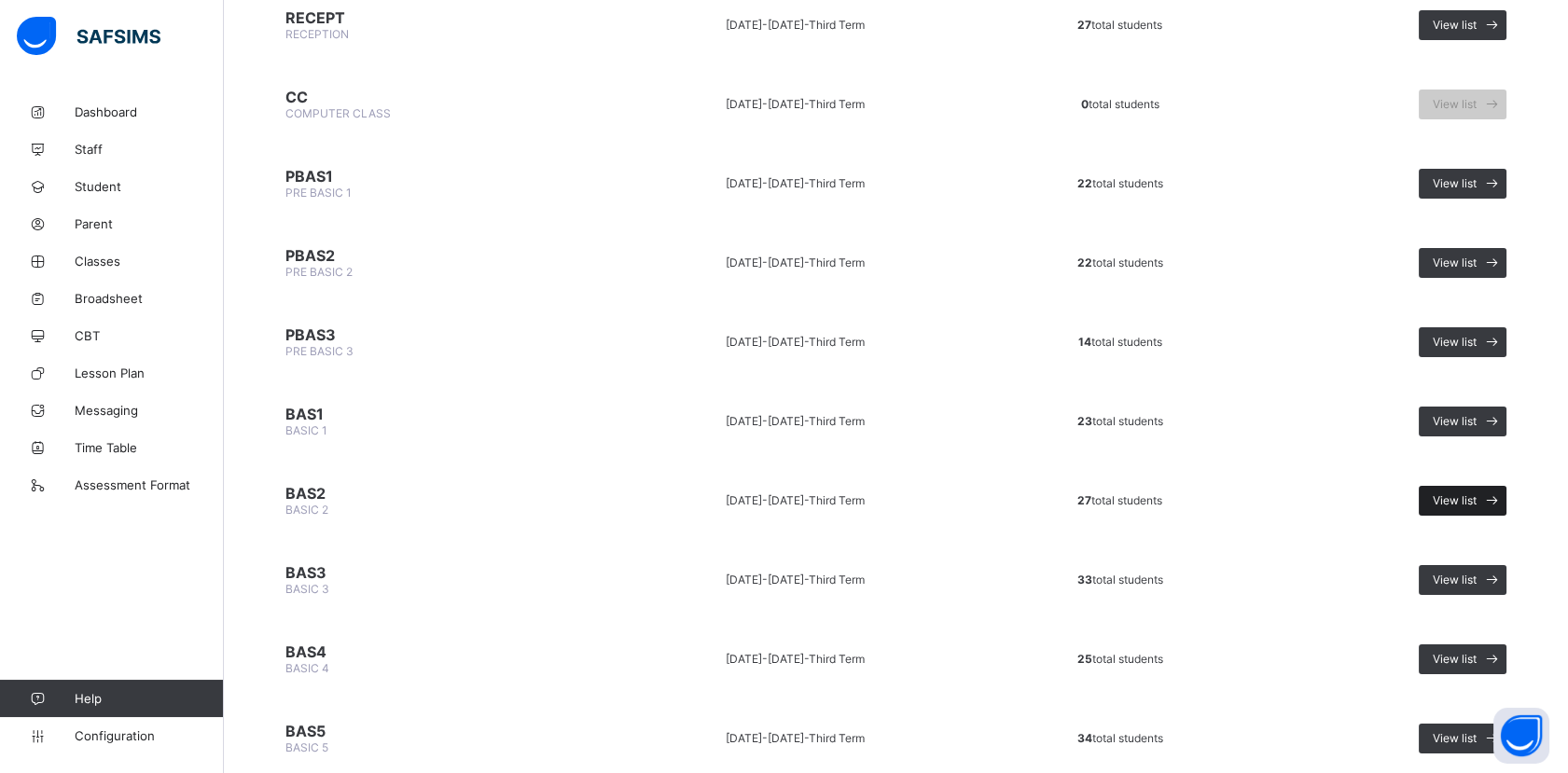
click at [1470, 493] on span "View list" at bounding box center [1455, 500] width 44 height 14
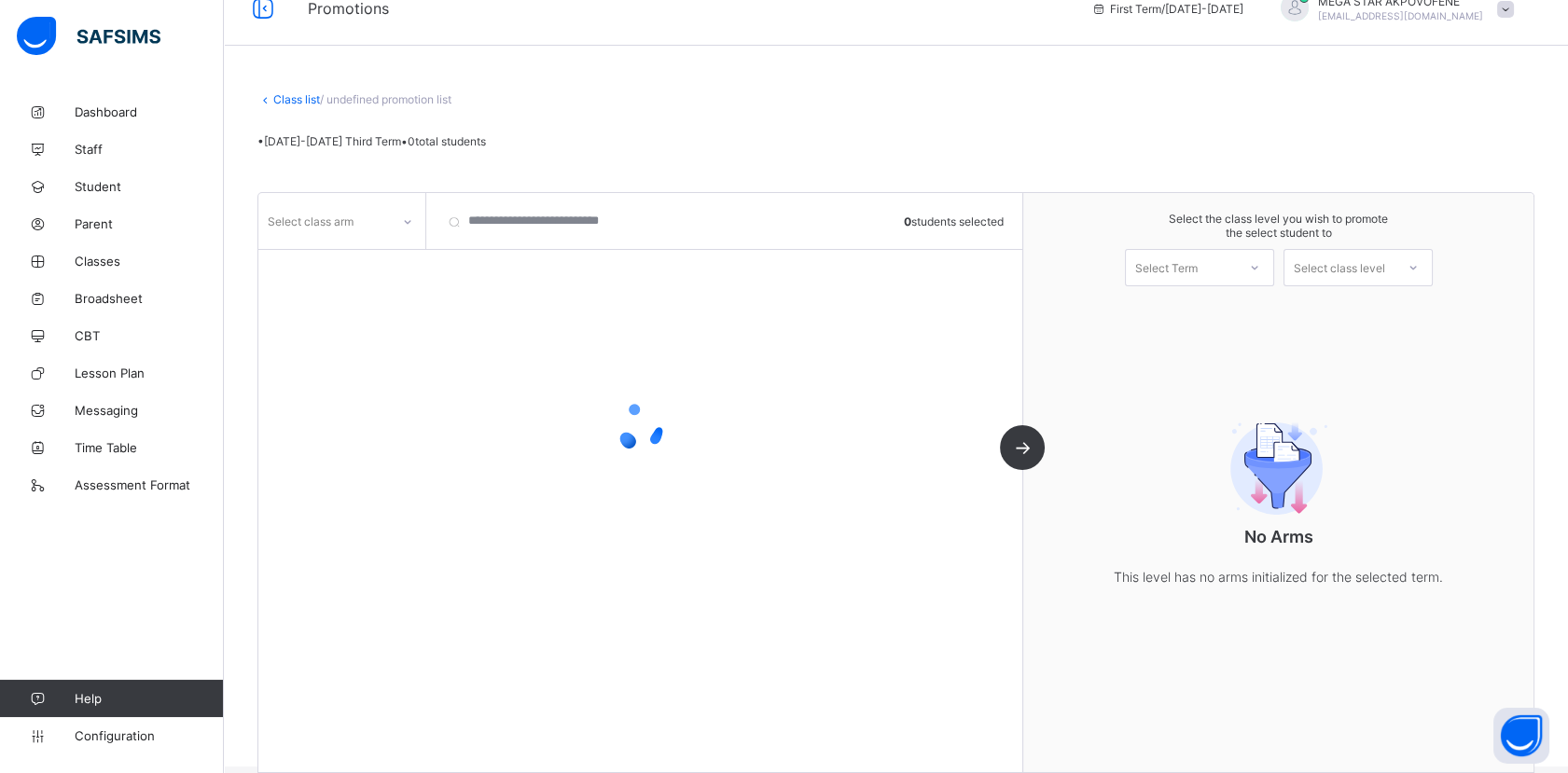
scroll to position [51, 0]
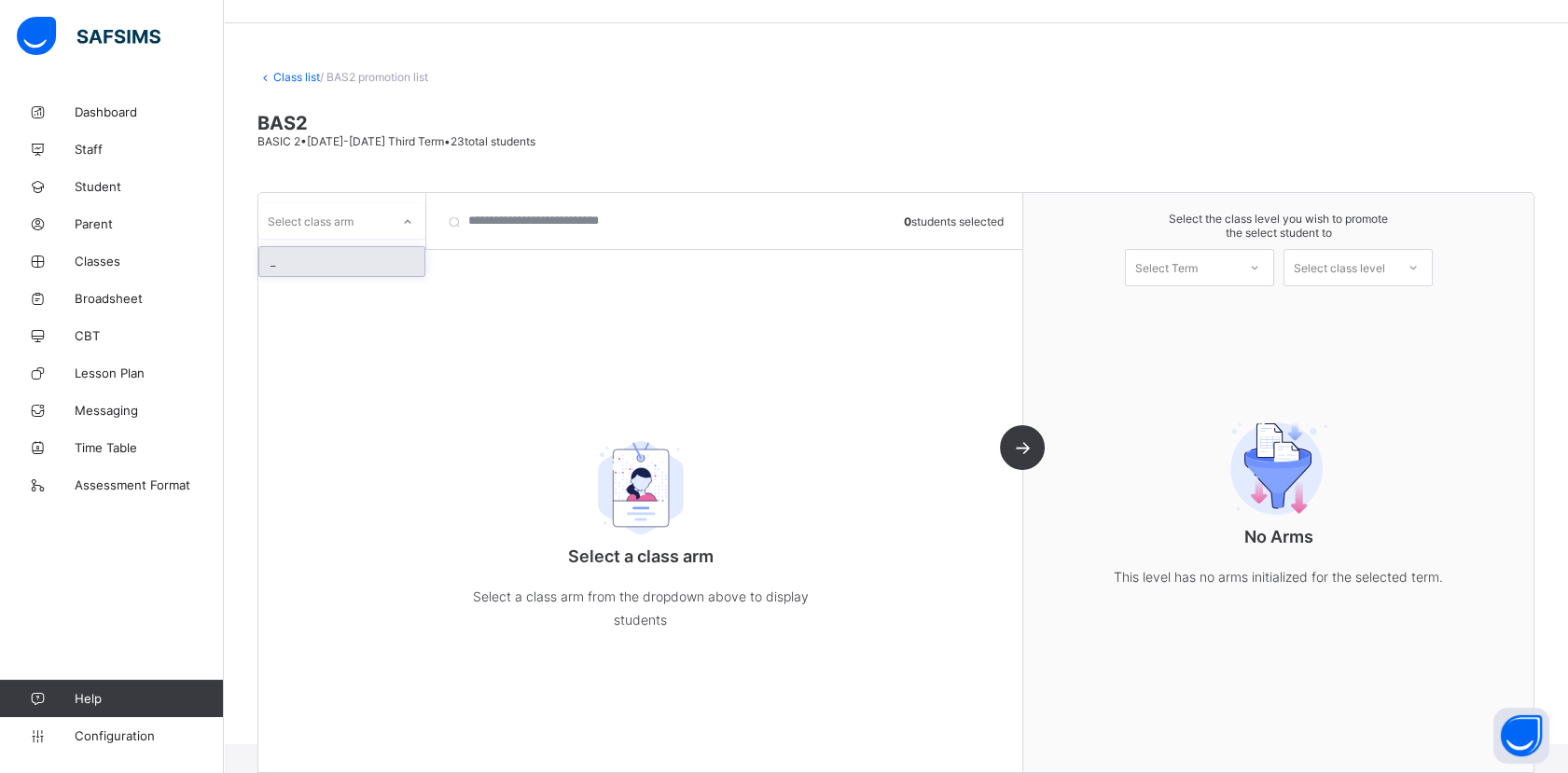
click at [402, 213] on div at bounding box center [407, 222] width 32 height 30
click at [330, 252] on div "_" at bounding box center [342, 262] width 165 height 29
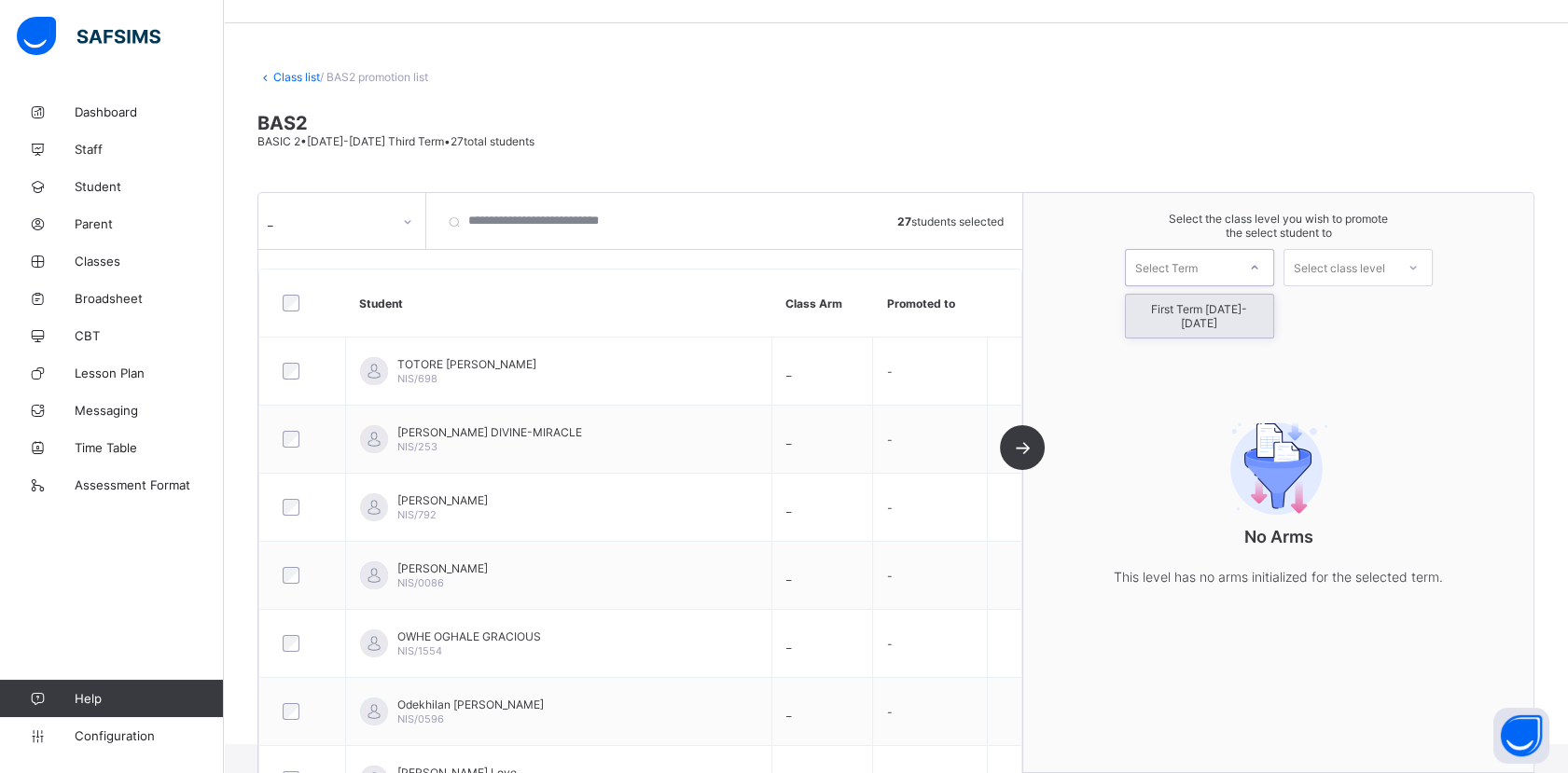
click at [1225, 269] on div "Select Term" at bounding box center [1180, 267] width 110 height 26
click at [1198, 313] on div "First Term [DATE]-[DATE]" at bounding box center [1200, 316] width 148 height 43
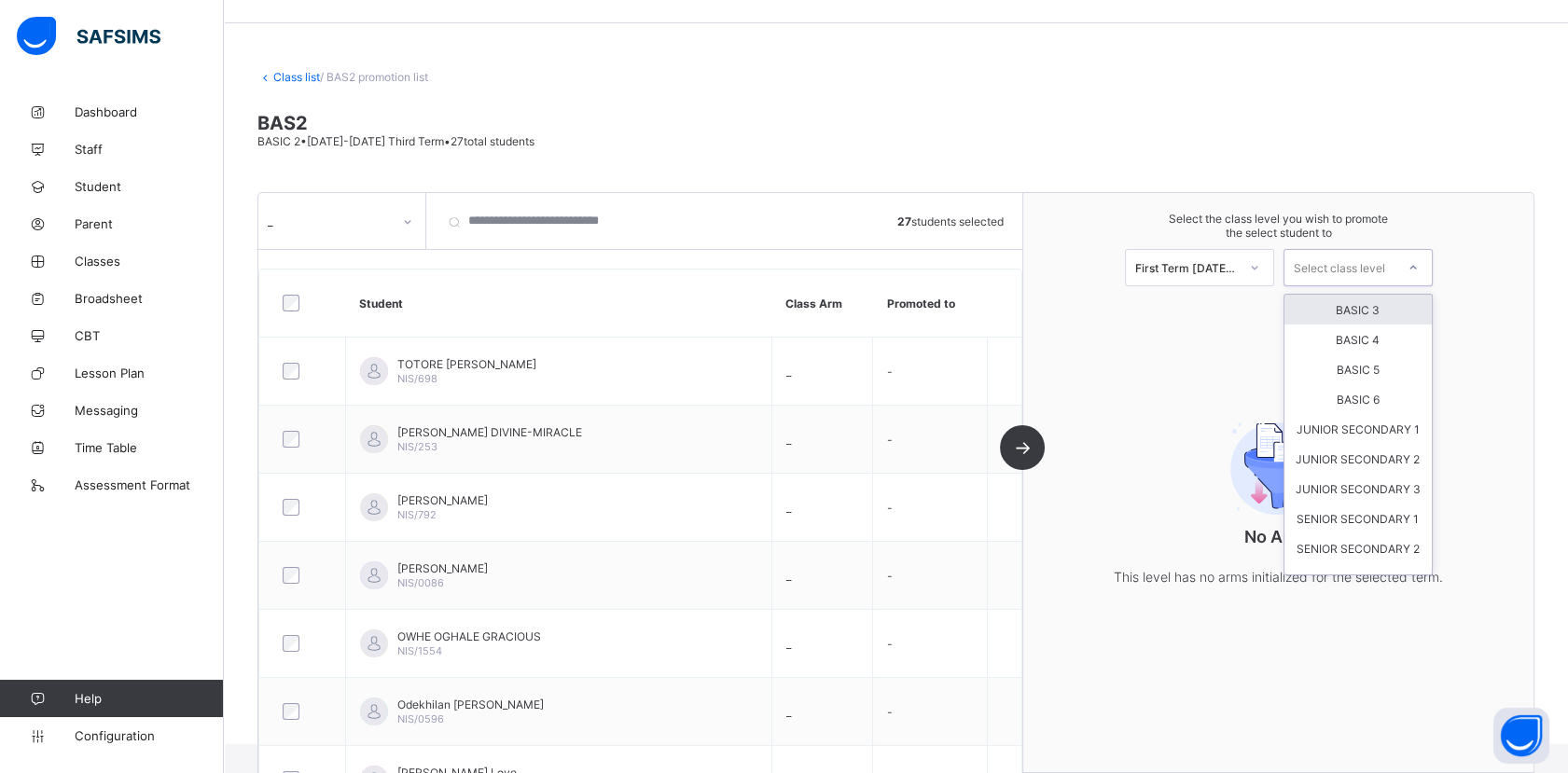
click at [1394, 265] on div "Select class level" at bounding box center [1339, 267] width 110 height 26
click at [1373, 306] on div "BASIC 3" at bounding box center [1358, 309] width 148 height 30
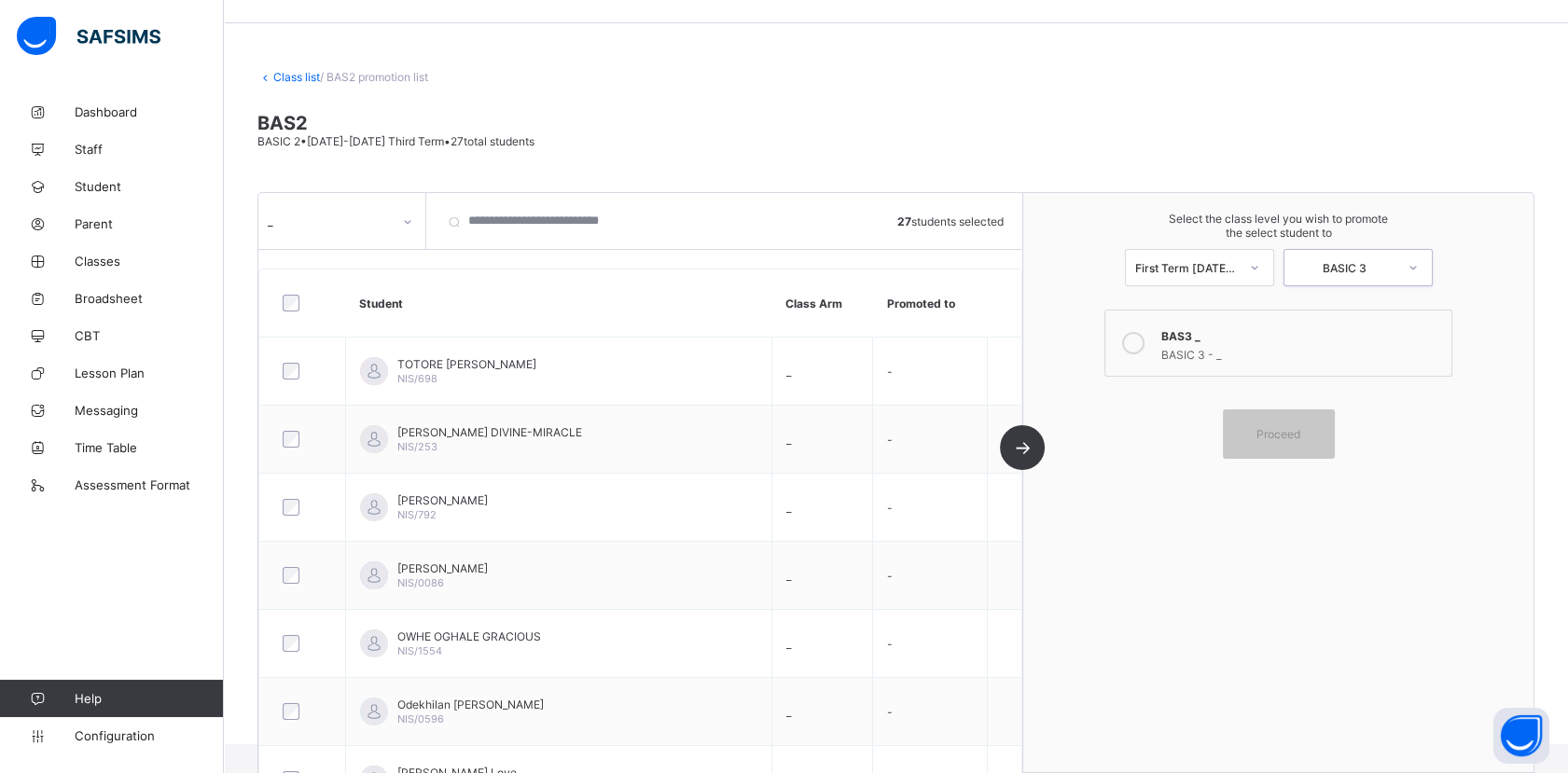
click at [1144, 340] on icon at bounding box center [1132, 342] width 22 height 22
click at [1276, 433] on span "Proceed" at bounding box center [1278, 433] width 44 height 14
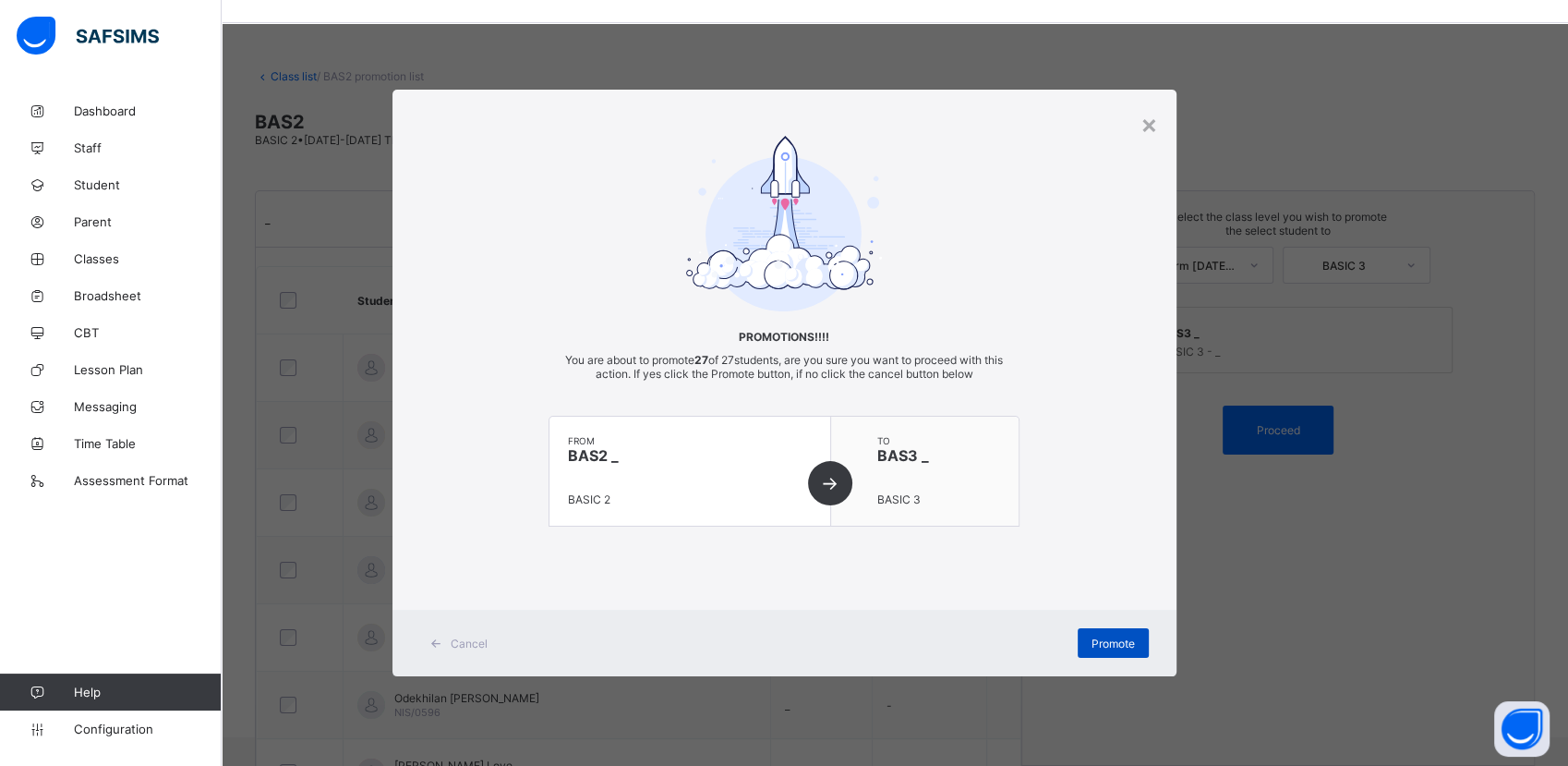
click at [1117, 643] on span "Promote" at bounding box center [1114, 643] width 44 height 14
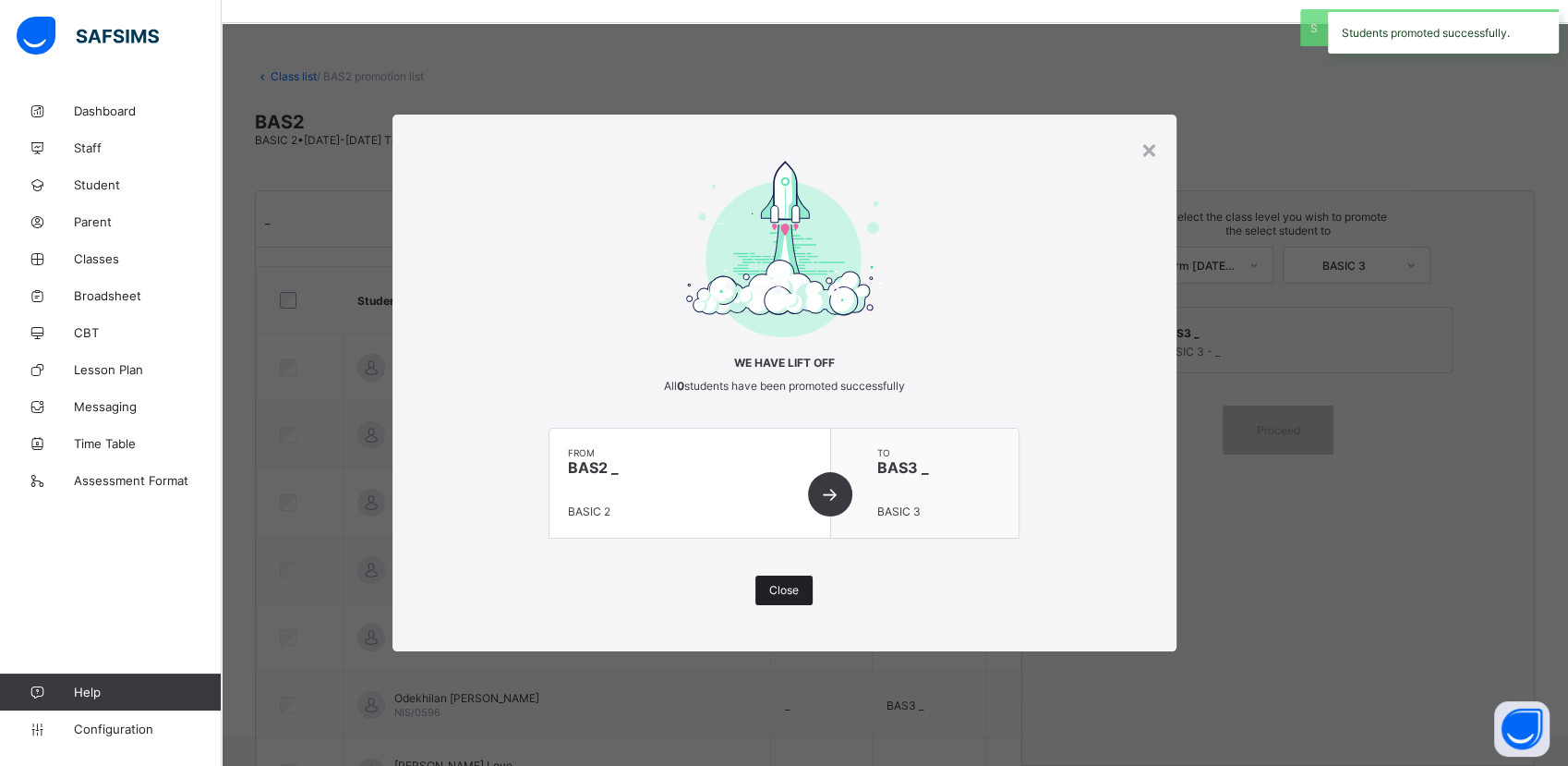
click at [784, 590] on span "Close" at bounding box center [784, 589] width 29 height 14
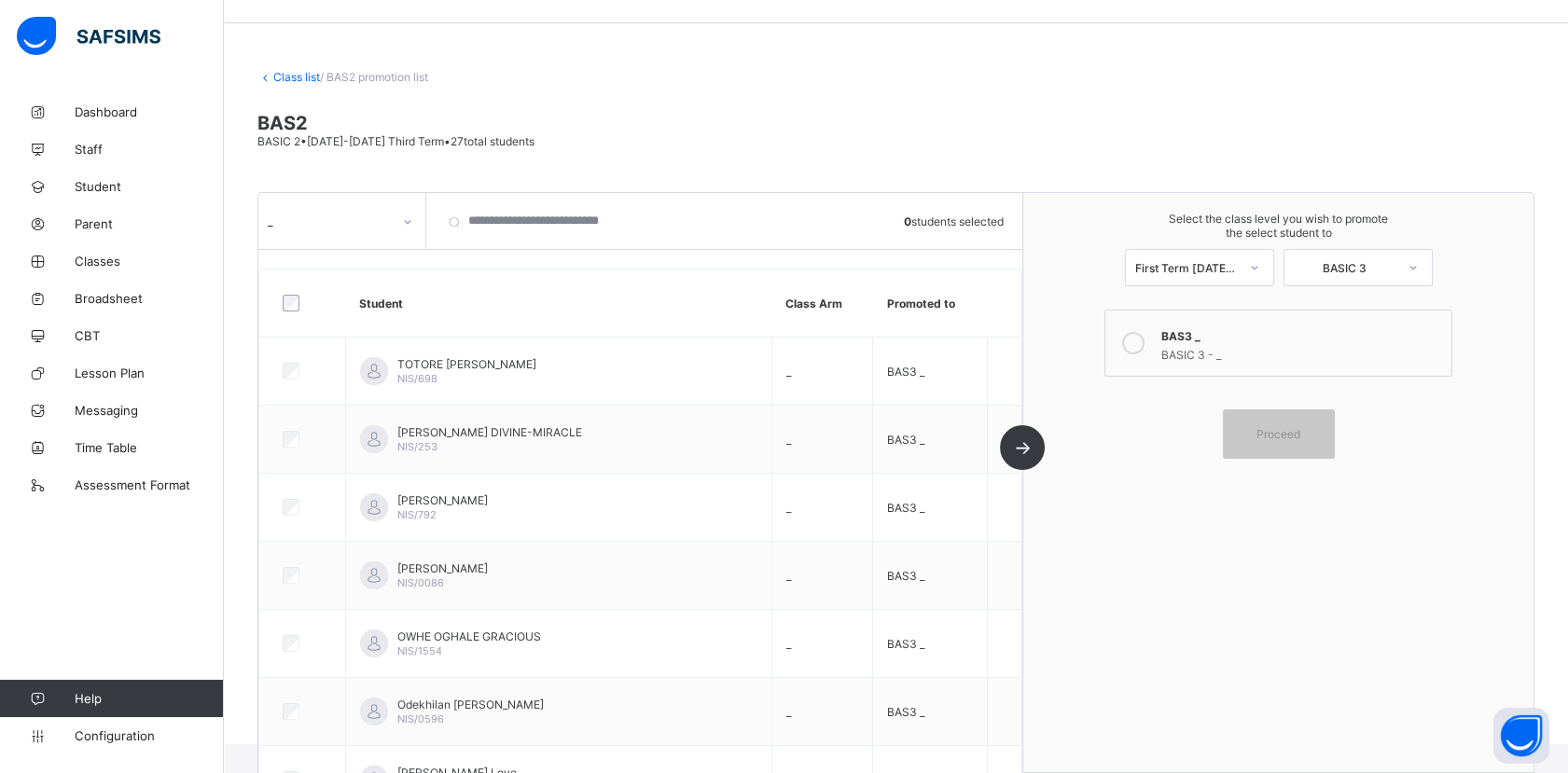
click at [298, 77] on link "Class list" at bounding box center [297, 77] width 47 height 14
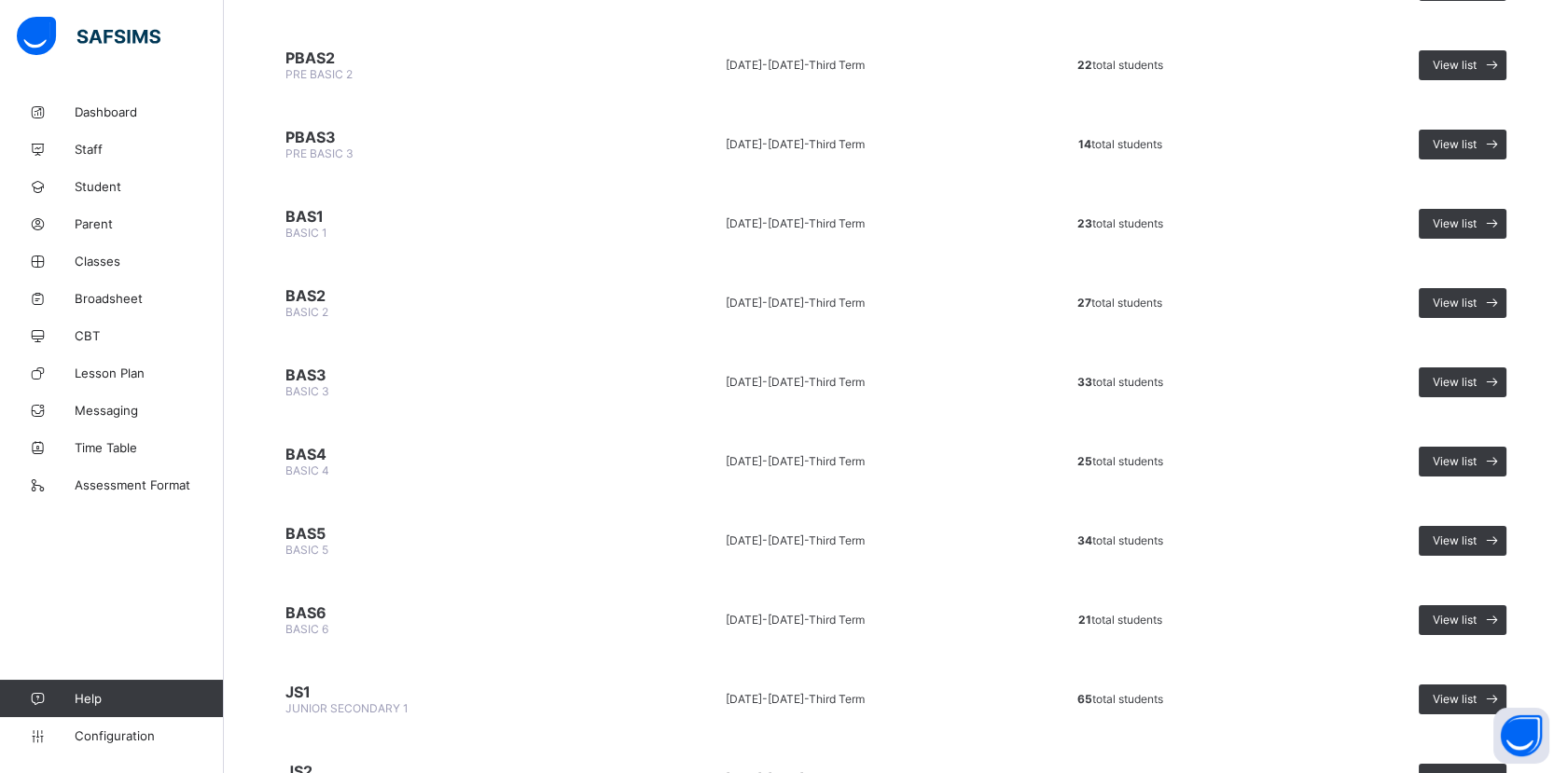
scroll to position [529, 0]
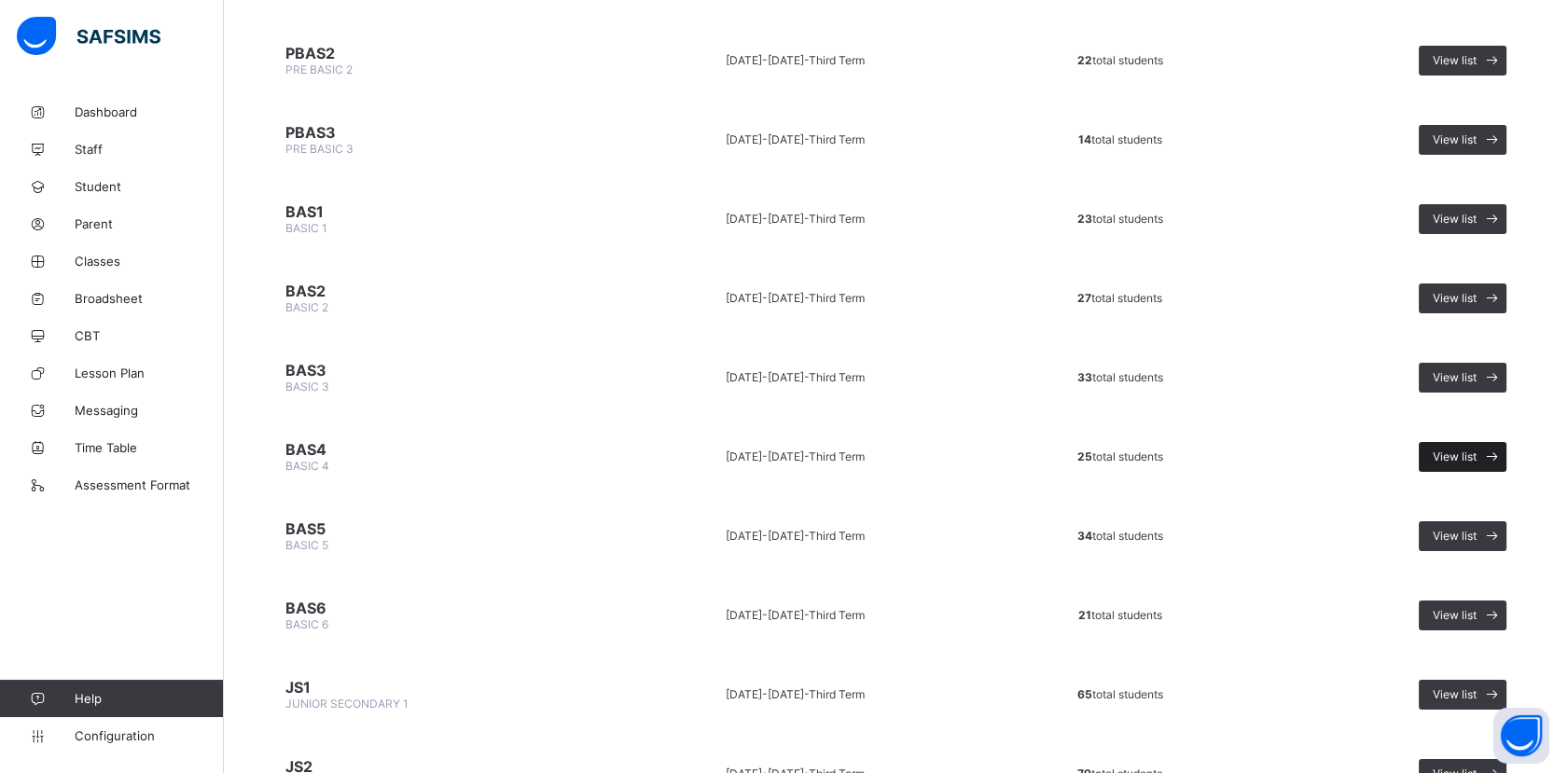
click at [1475, 449] on span "View list" at bounding box center [1455, 456] width 44 height 14
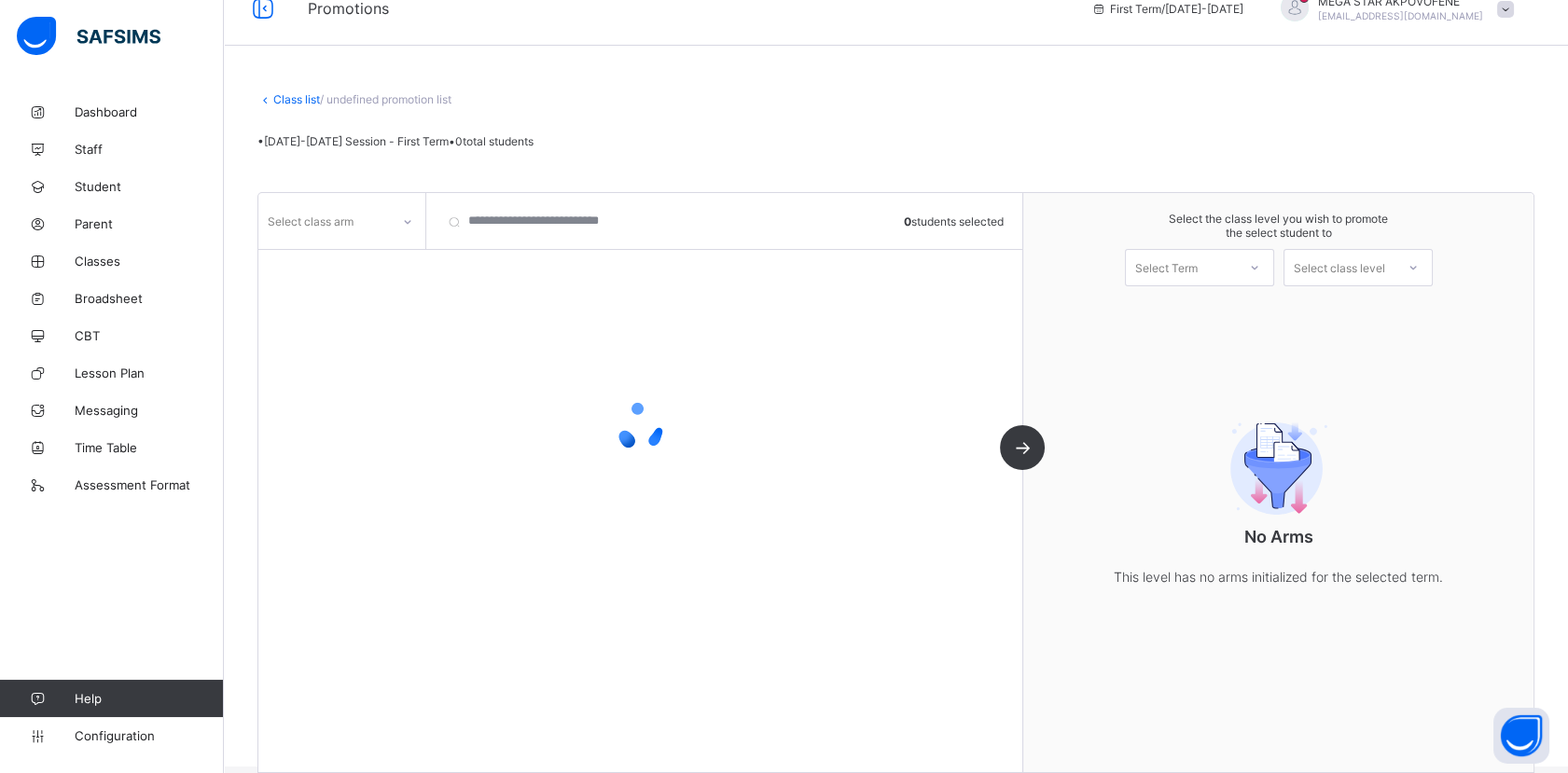
scroll to position [51, 0]
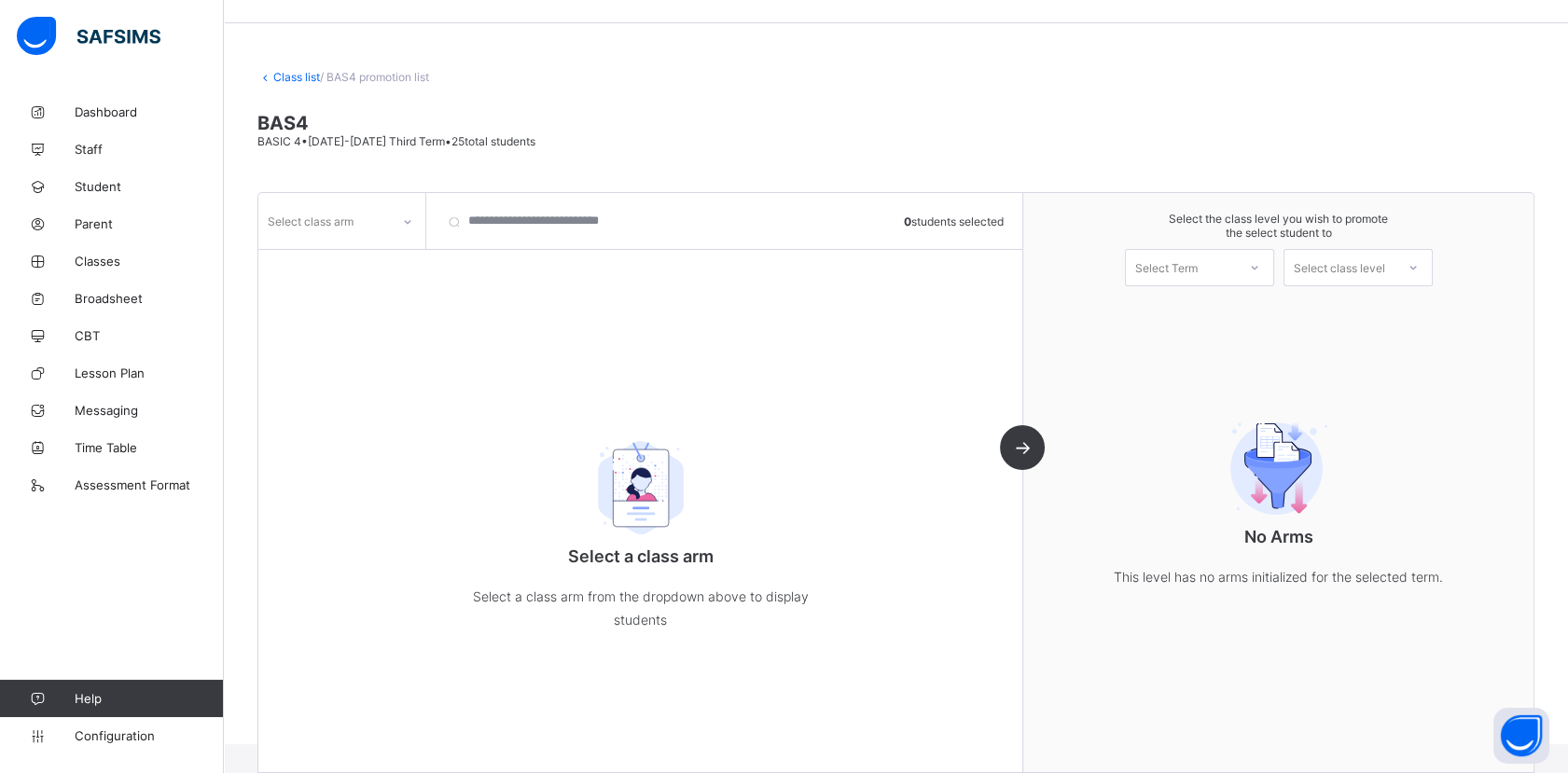
click at [395, 219] on div at bounding box center [407, 222] width 32 height 30
click at [350, 257] on div "_" at bounding box center [342, 262] width 165 height 29
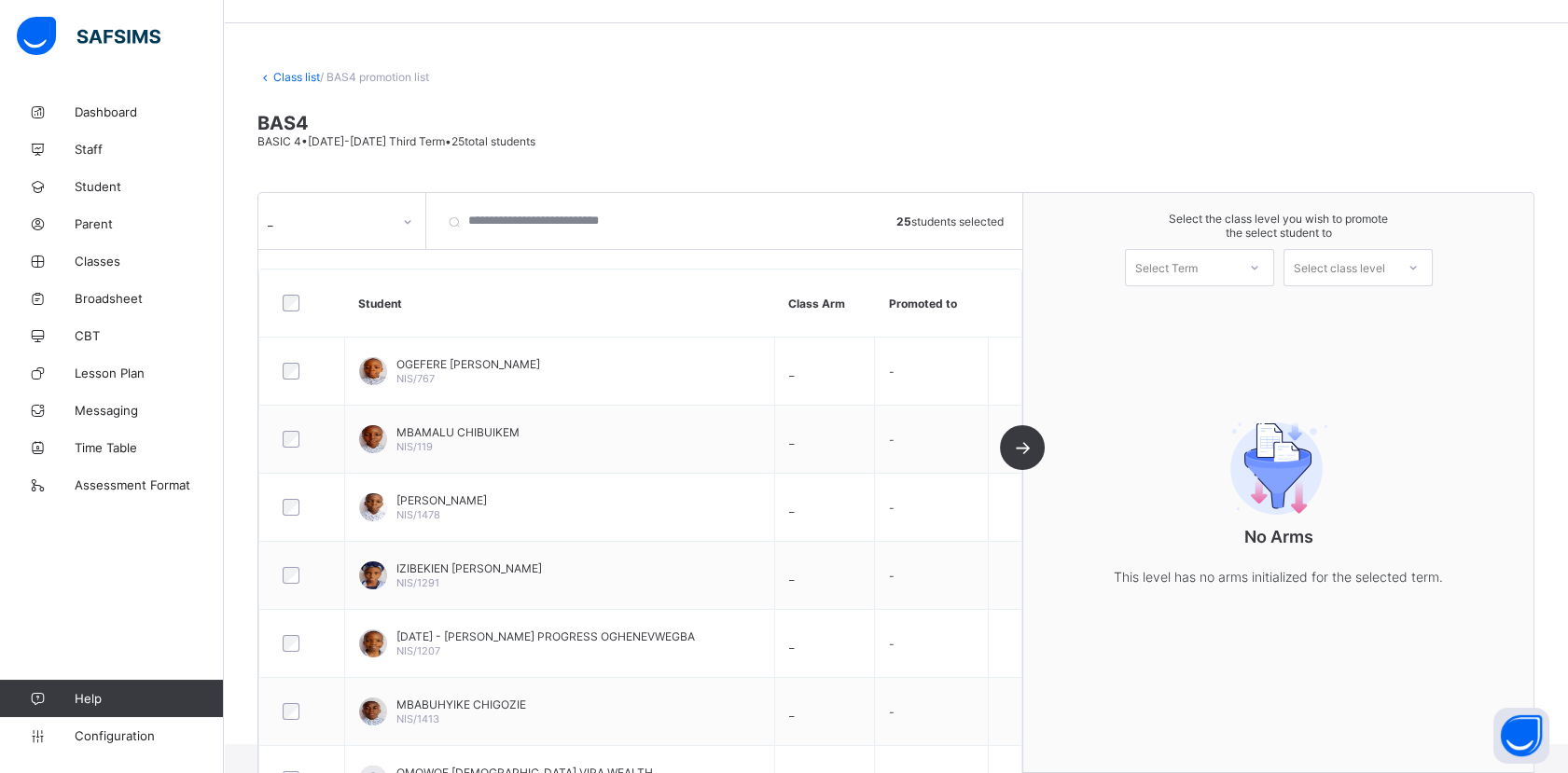
click at [1214, 264] on div "Select Term" at bounding box center [1180, 267] width 110 height 26
click at [1207, 309] on div "First Term [DATE]-[DATE]" at bounding box center [1200, 316] width 148 height 43
click at [1368, 267] on div "Select class level" at bounding box center [1339, 267] width 91 height 37
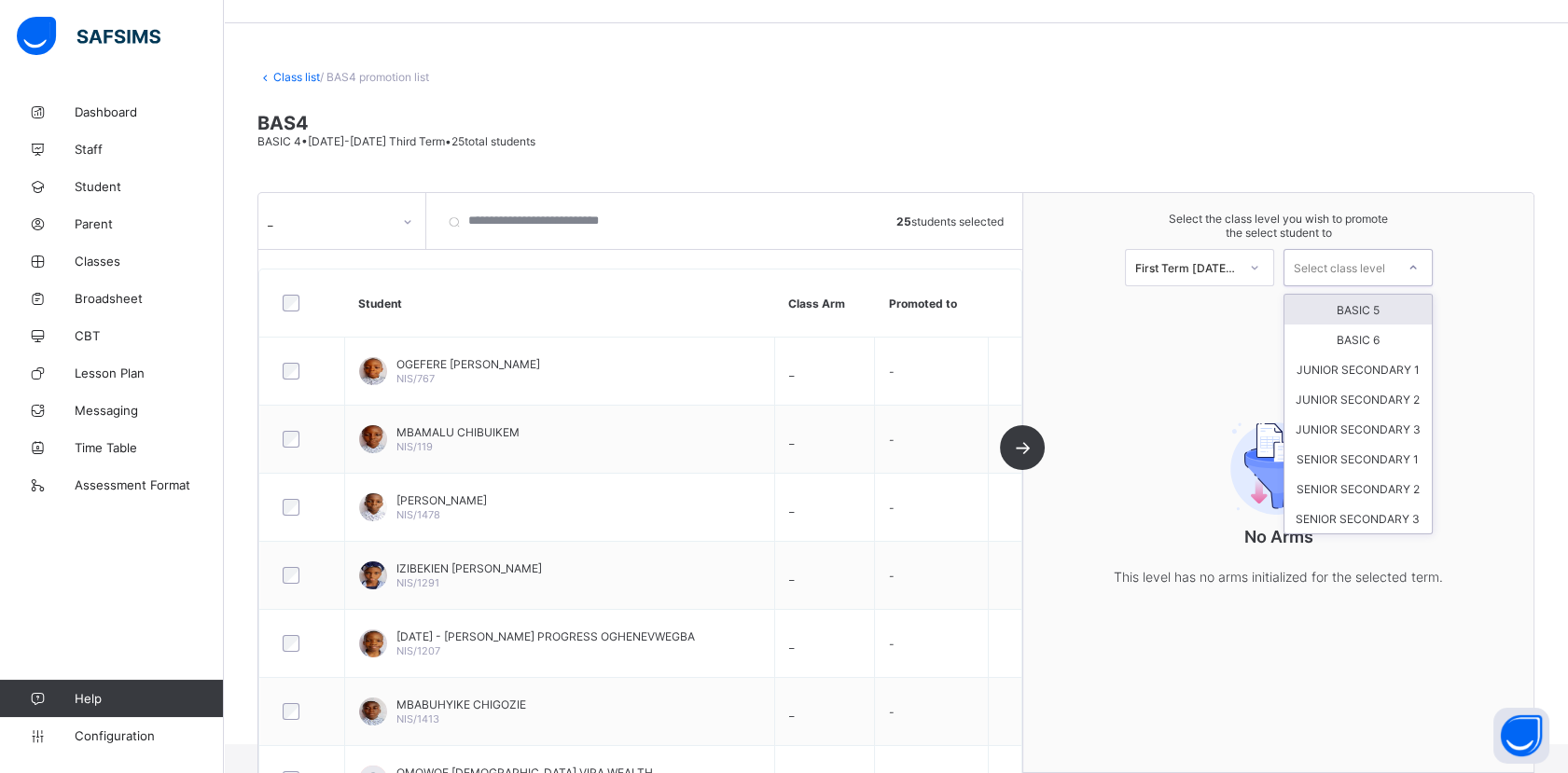
click at [1367, 311] on div "BASIC 5" at bounding box center [1358, 309] width 148 height 30
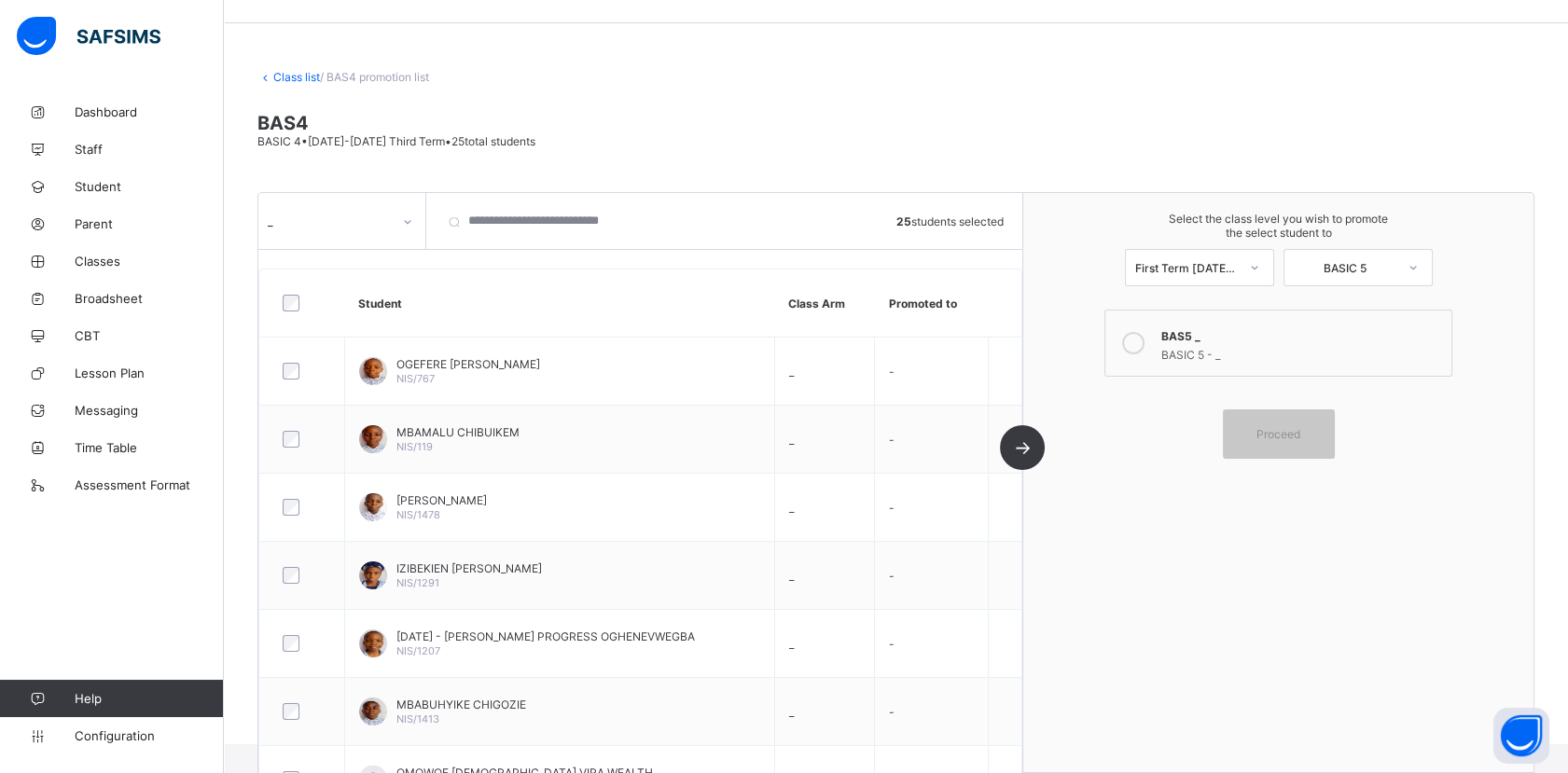
click at [1143, 343] on icon at bounding box center [1132, 342] width 22 height 22
click at [1320, 443] on div "Proceed" at bounding box center [1278, 434] width 112 height 50
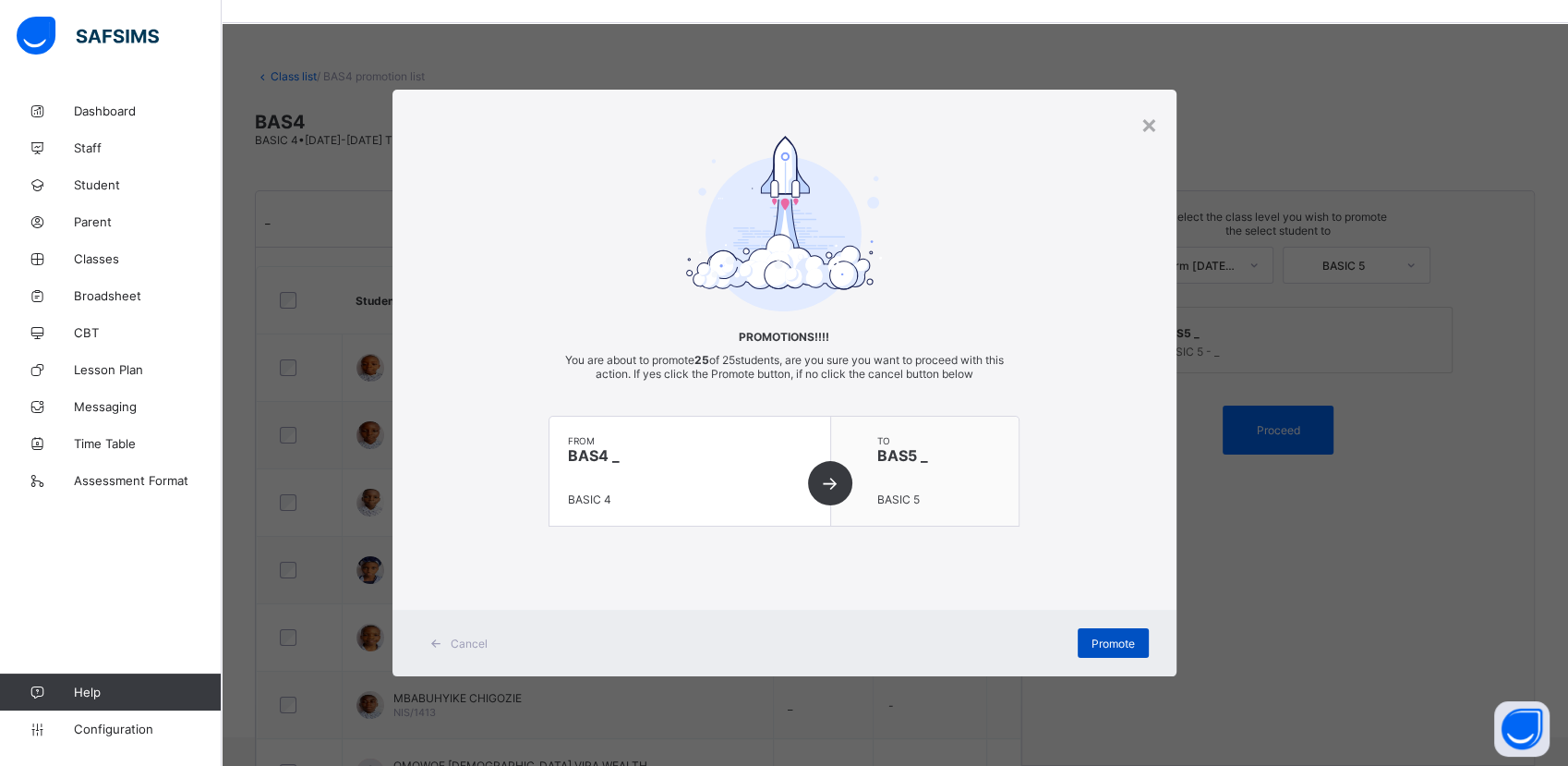
click at [1092, 646] on span "Promote" at bounding box center [1114, 643] width 44 height 14
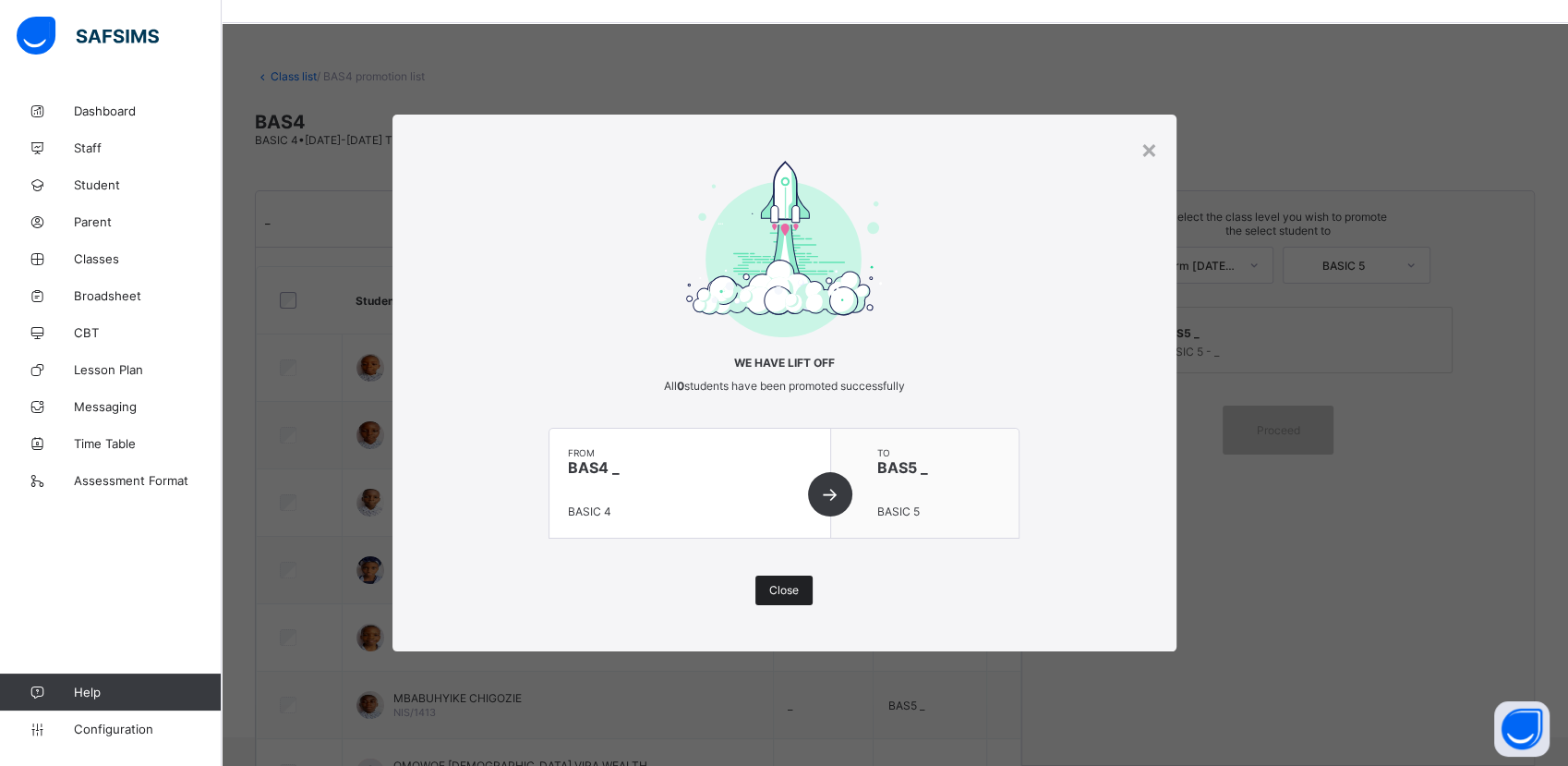
click at [788, 595] on span "Close" at bounding box center [784, 589] width 29 height 14
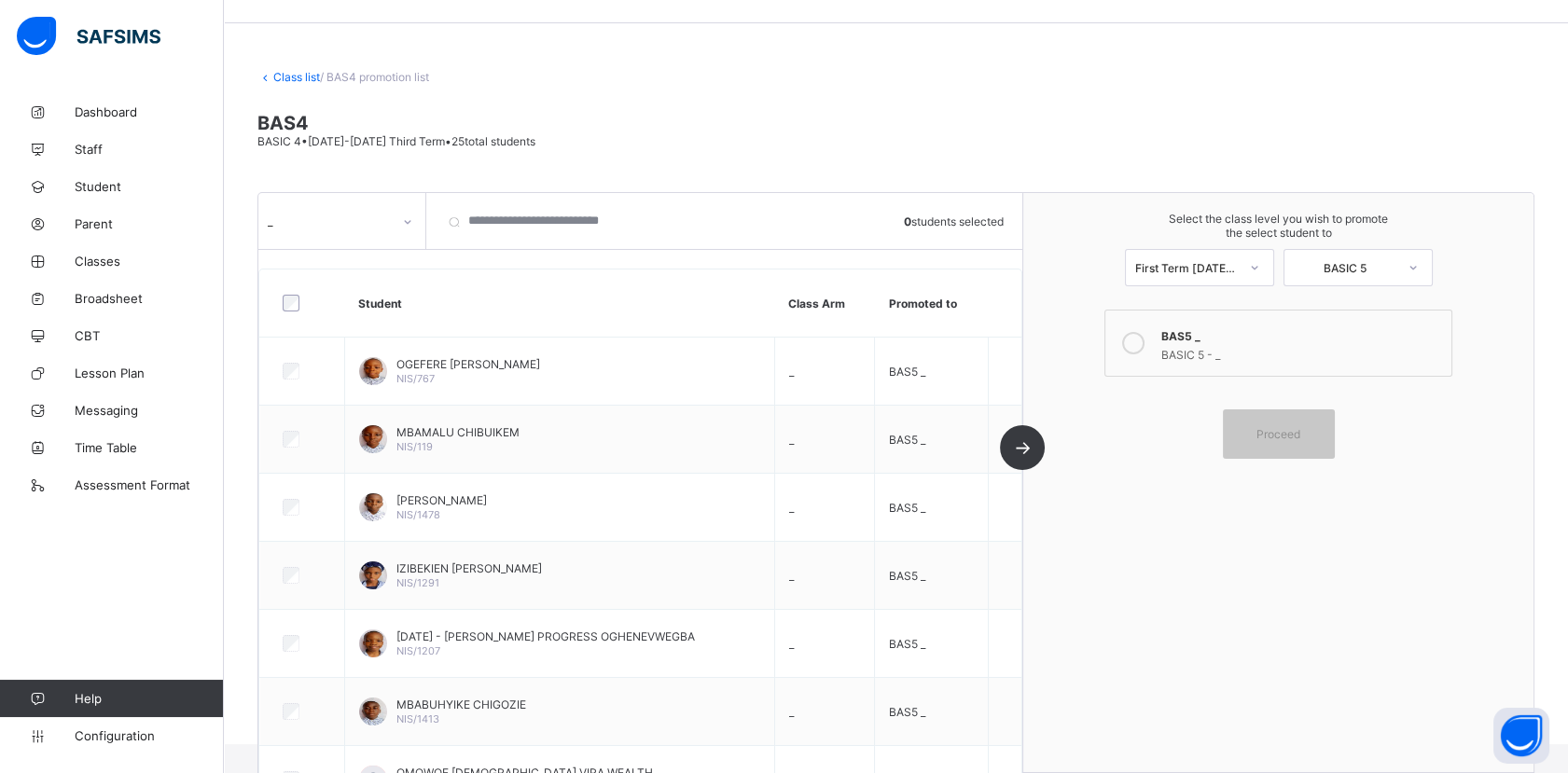
click at [293, 73] on link "Class list" at bounding box center [297, 77] width 47 height 14
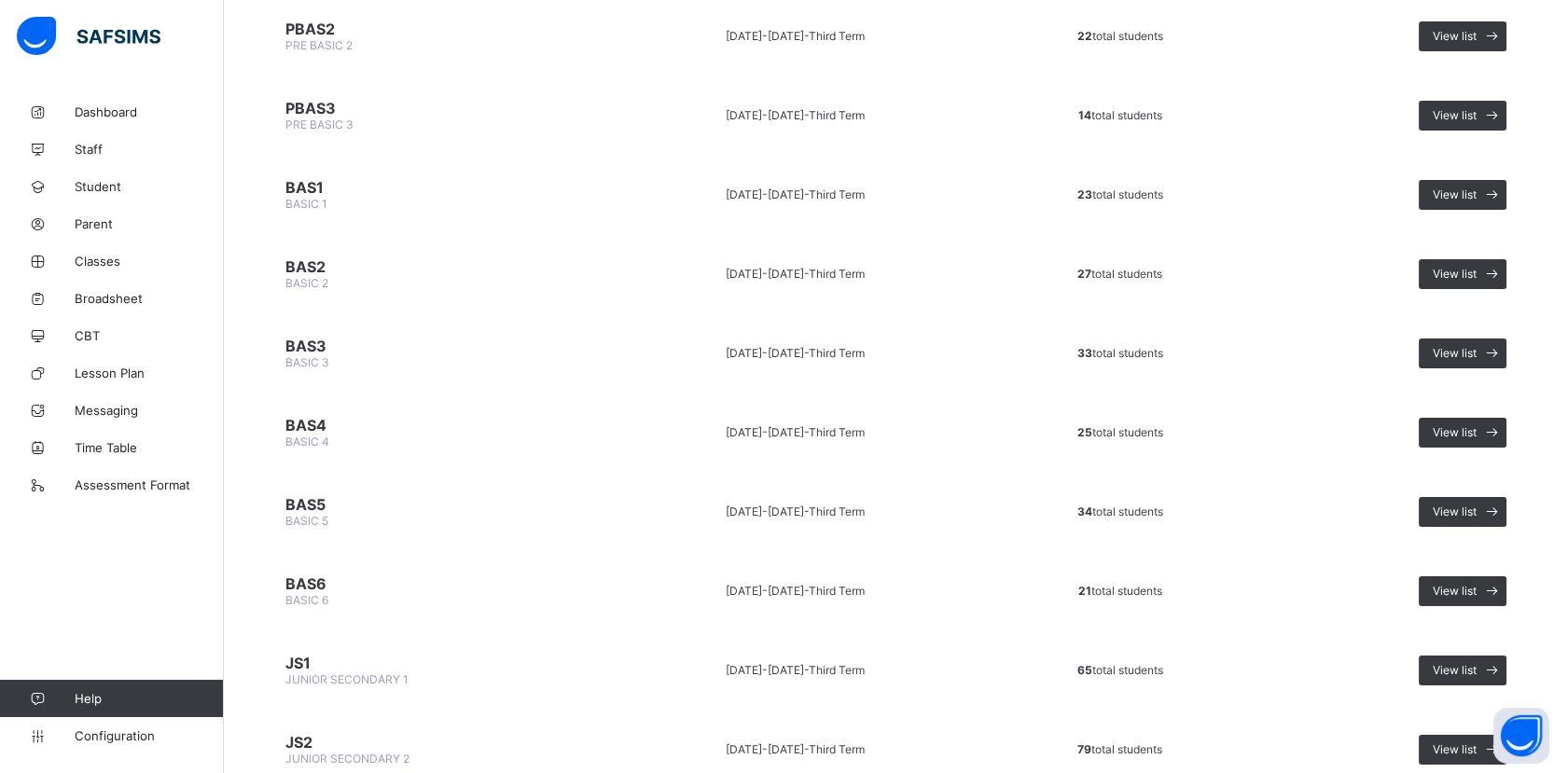
scroll to position [551, 0]
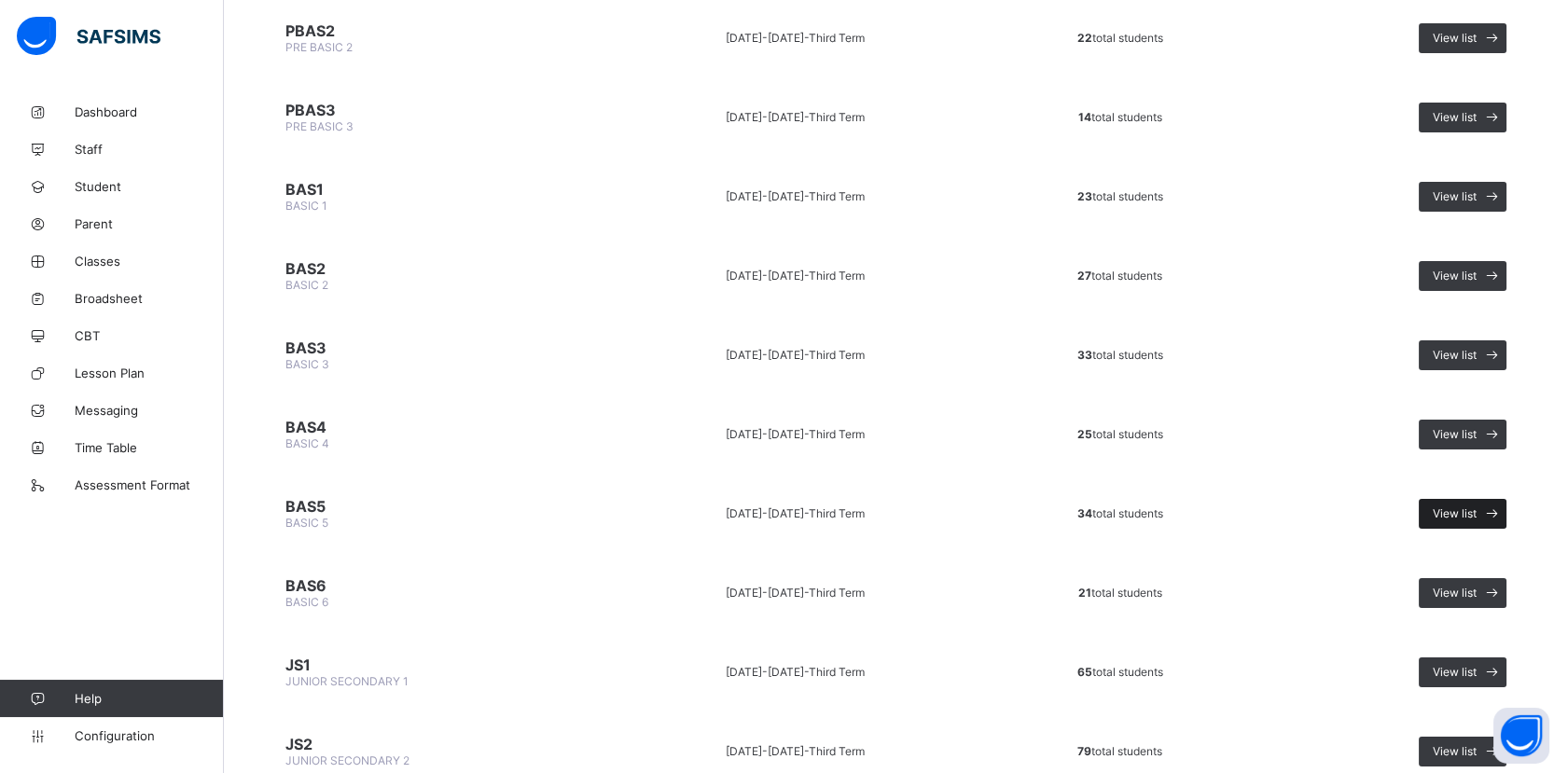
click at [1458, 506] on span "View list" at bounding box center [1455, 513] width 44 height 14
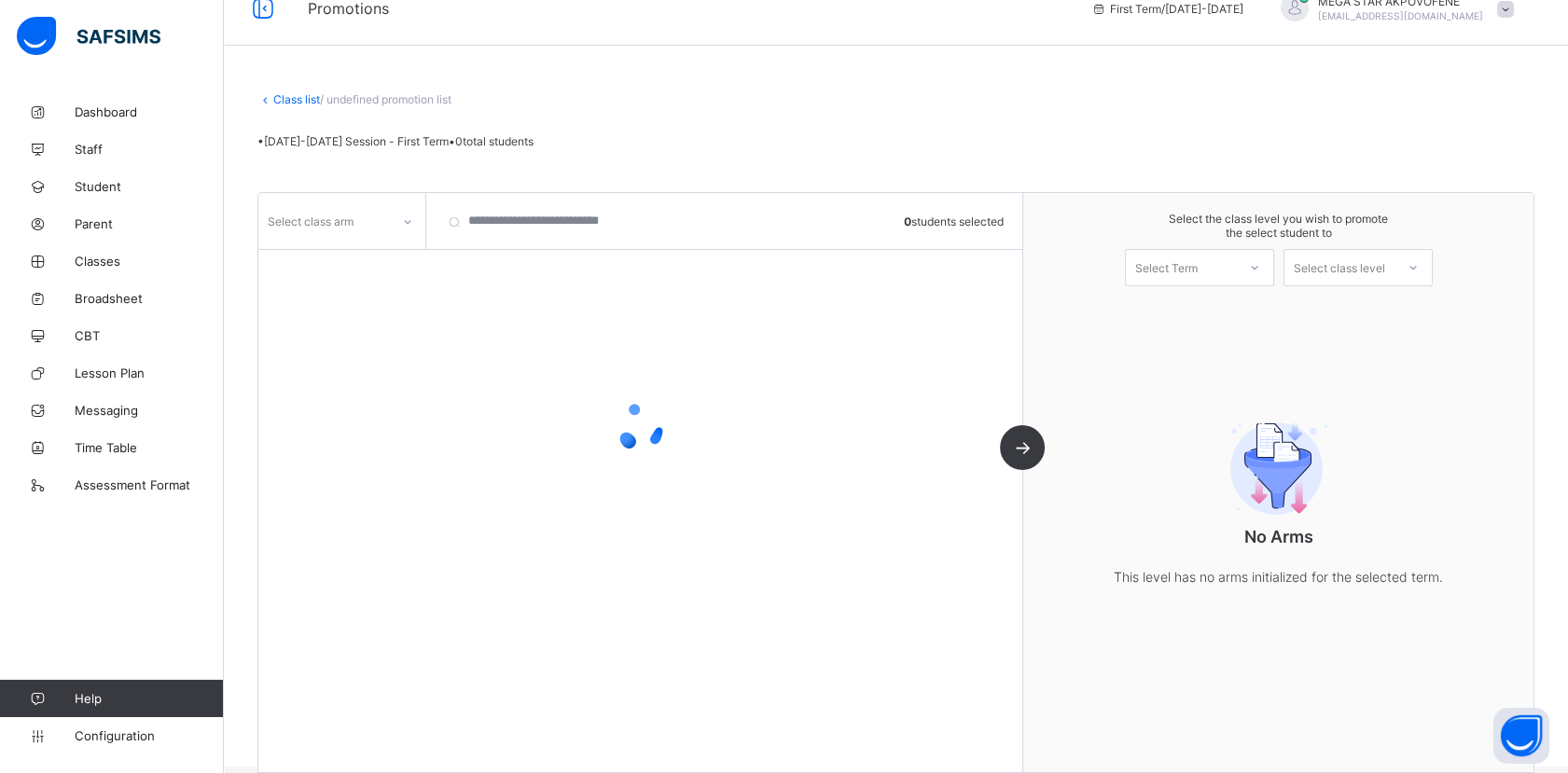
scroll to position [51, 0]
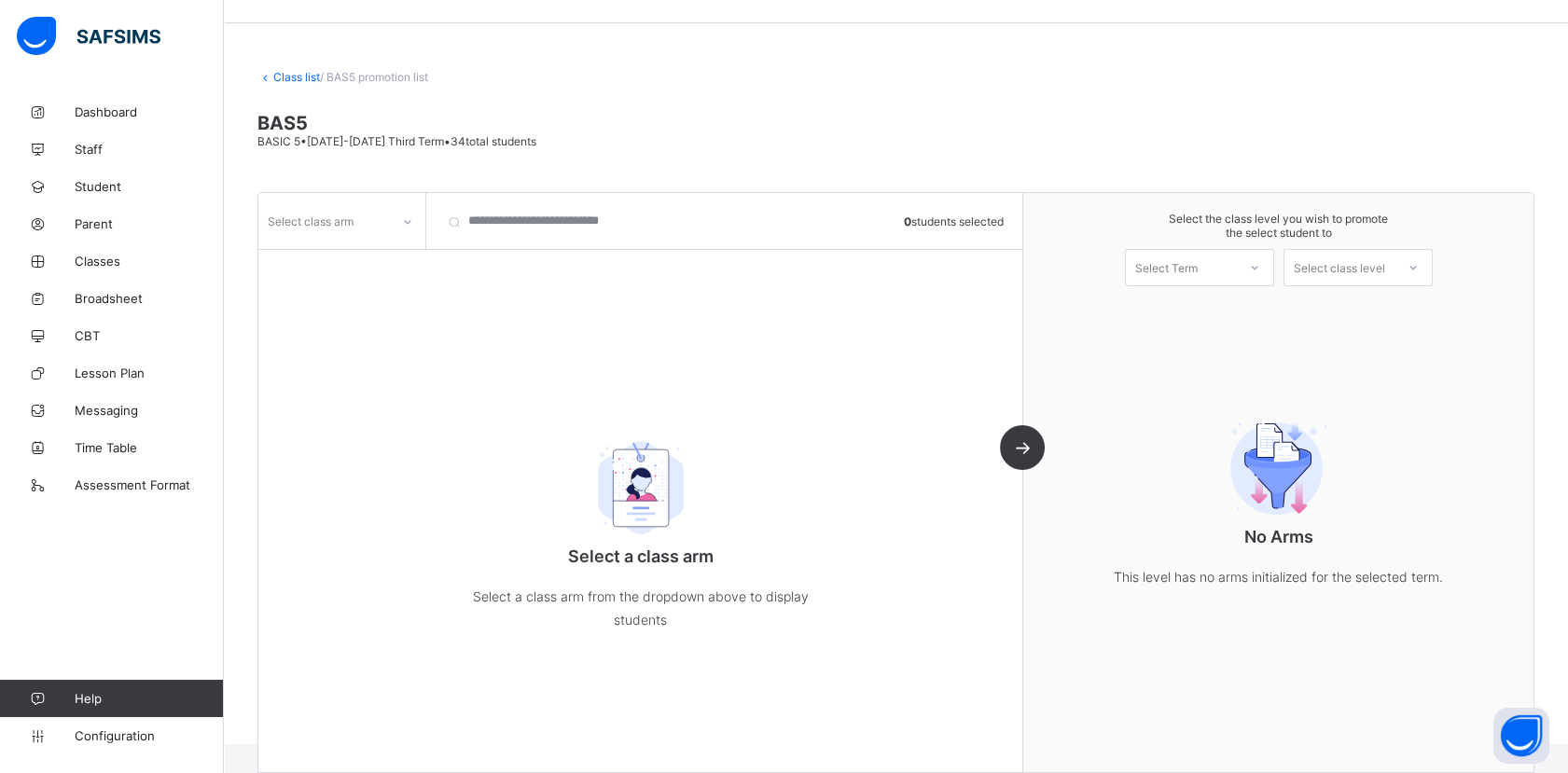
click at [354, 234] on div "Select class arm" at bounding box center [342, 221] width 167 height 35
click at [319, 258] on div "JOY" at bounding box center [342, 262] width 165 height 29
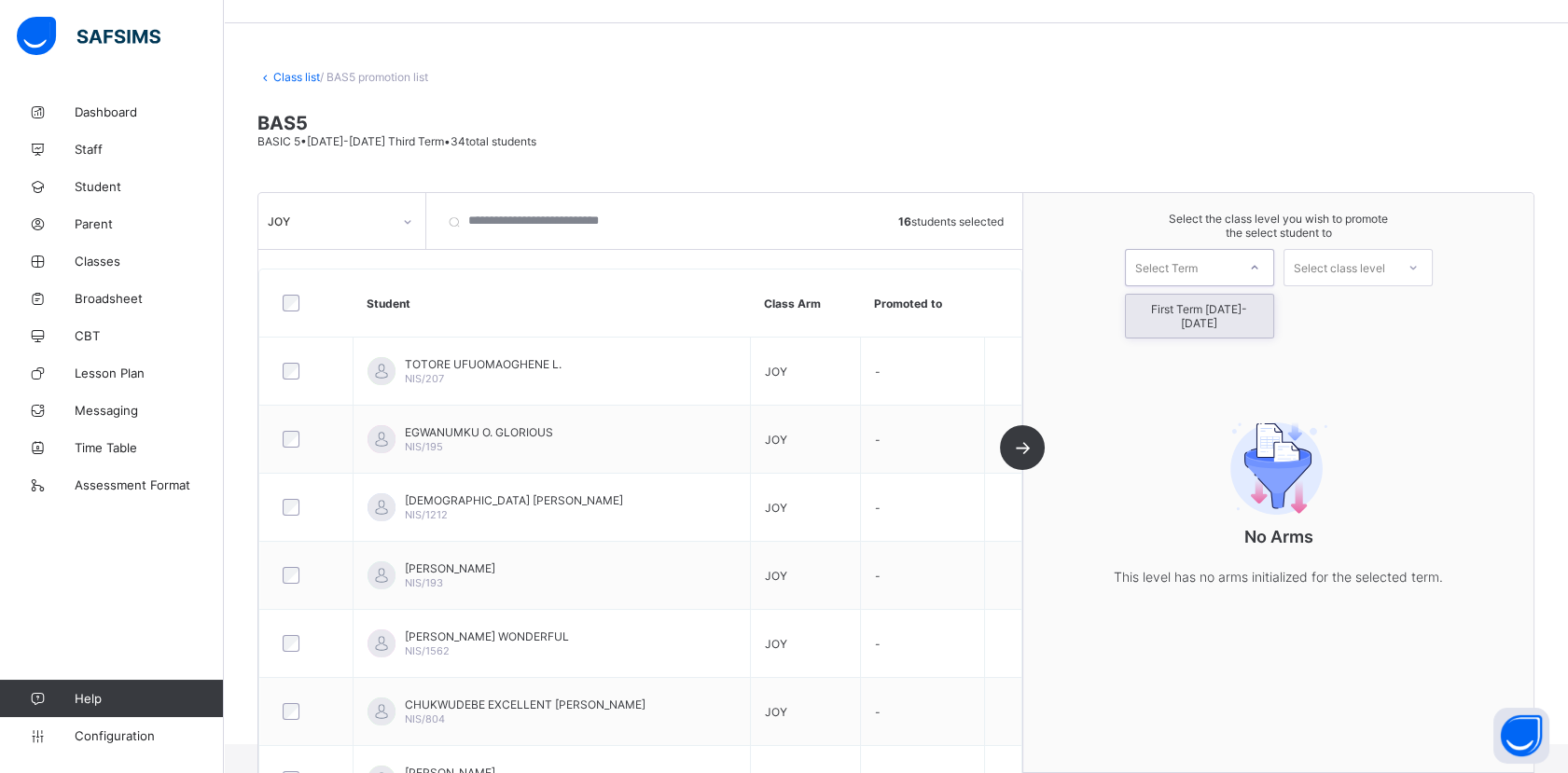
click at [1253, 274] on div at bounding box center [1254, 267] width 34 height 32
click at [1231, 308] on div "First Term [DATE]-[DATE]" at bounding box center [1200, 316] width 148 height 43
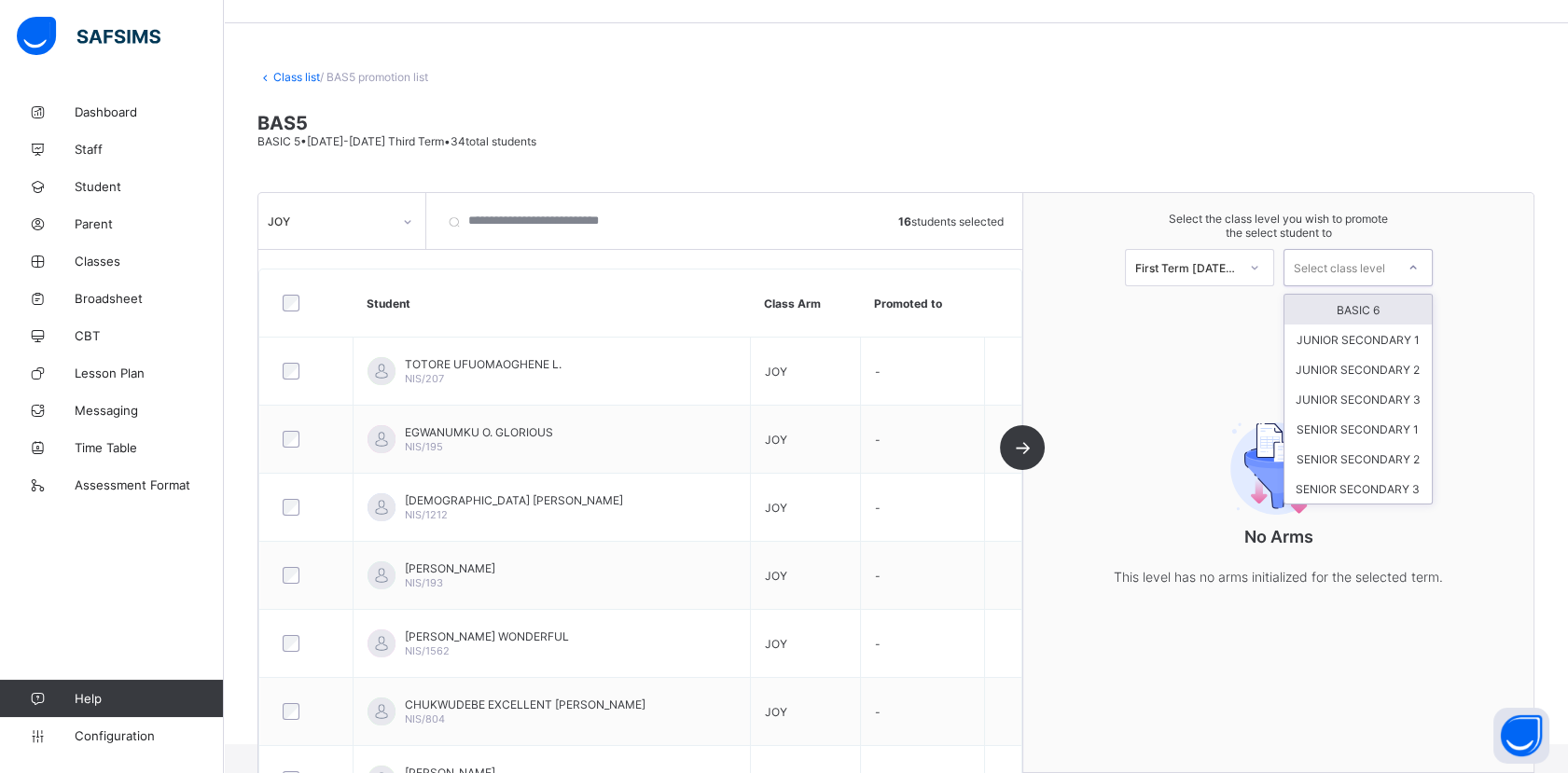
click at [1410, 273] on div at bounding box center [1413, 267] width 34 height 32
click at [1403, 307] on div "BASIC 6" at bounding box center [1358, 309] width 148 height 30
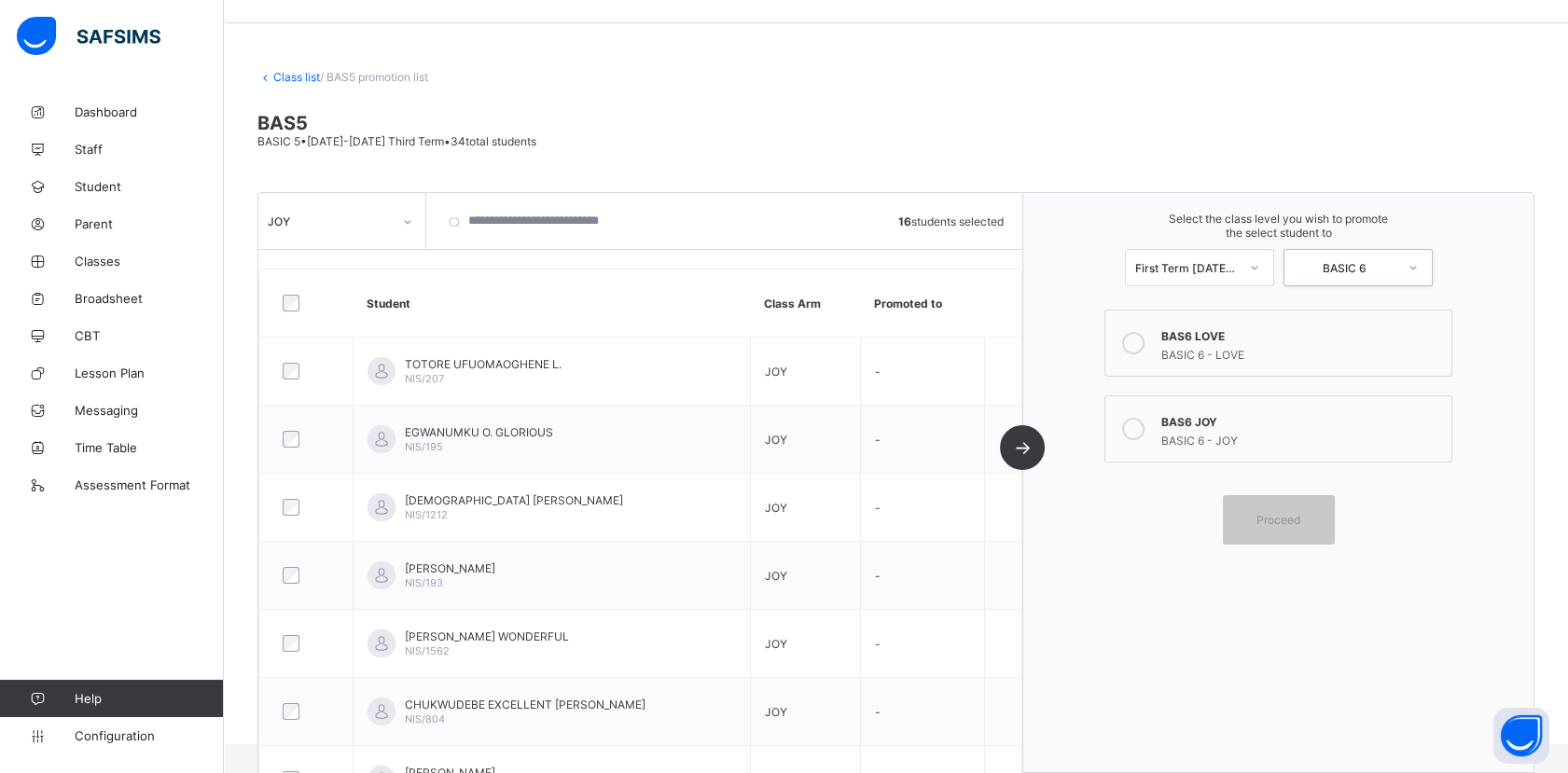
click at [1141, 425] on icon at bounding box center [1132, 428] width 22 height 22
click at [1285, 513] on span "Proceed" at bounding box center [1278, 520] width 44 height 14
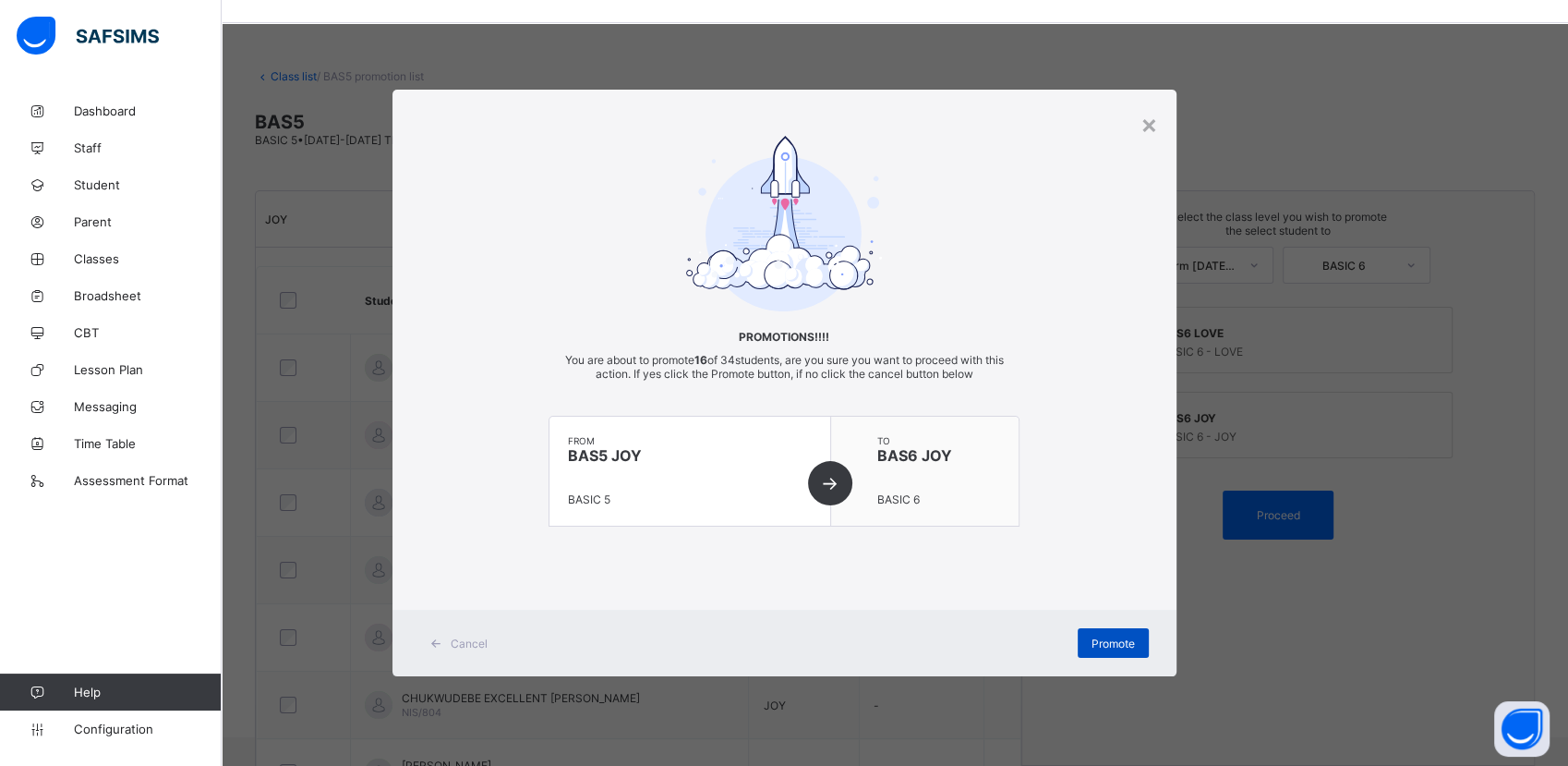
click at [1125, 642] on span "Promote" at bounding box center [1114, 643] width 44 height 14
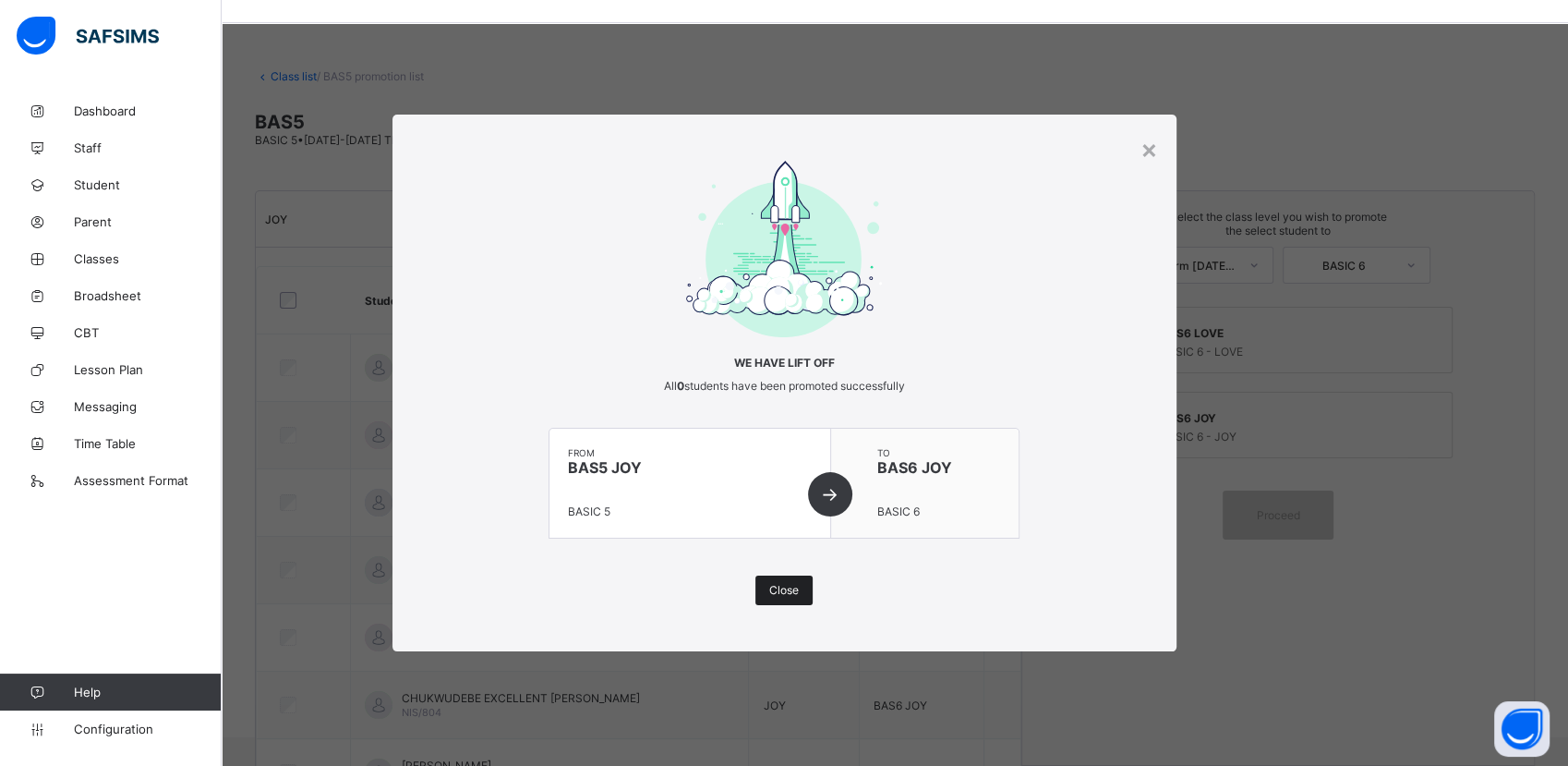
click at [794, 584] on span "Close" at bounding box center [784, 589] width 29 height 14
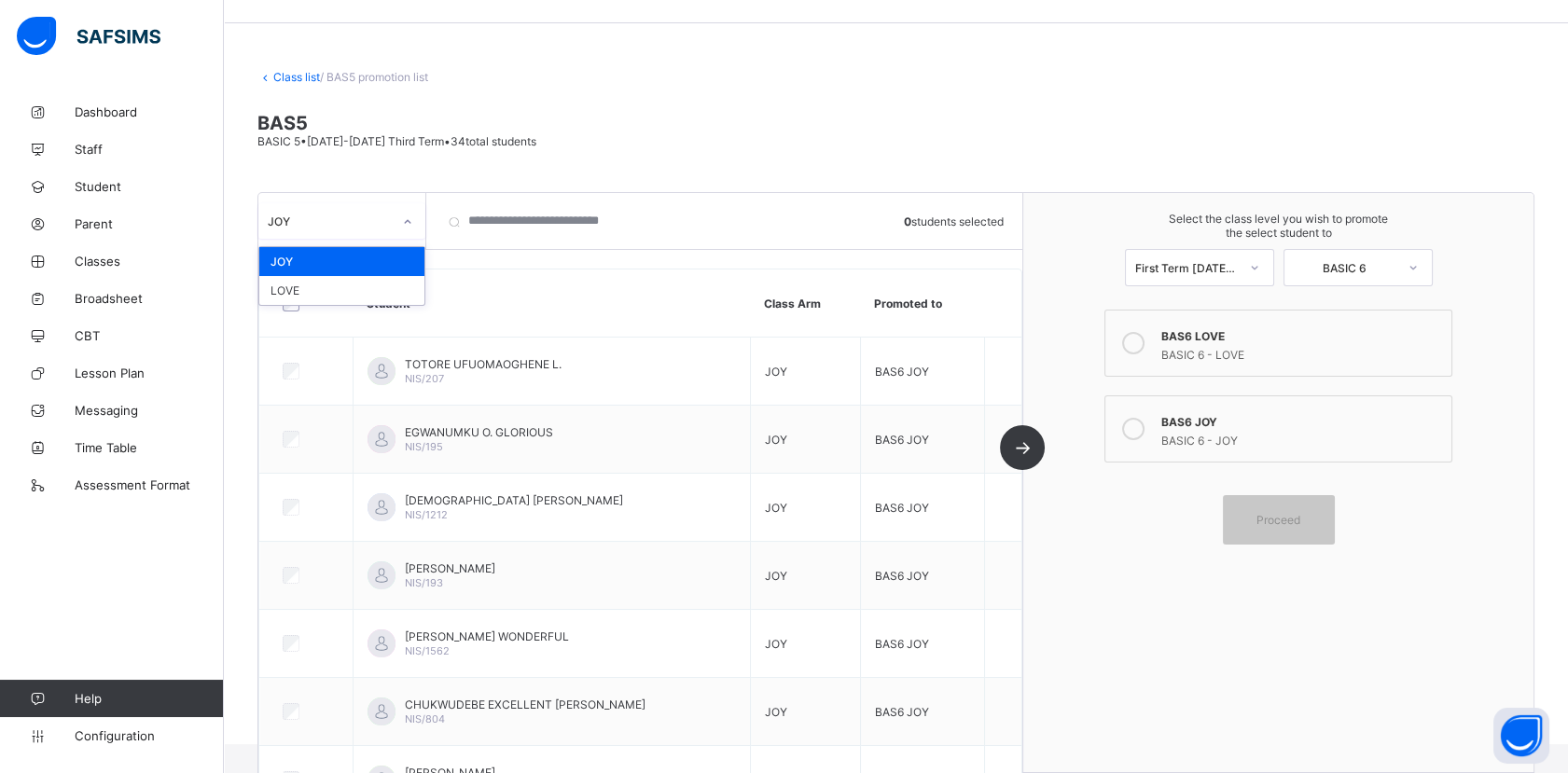
click at [405, 225] on icon at bounding box center [408, 222] width 12 height 18
click at [376, 288] on div "LOVE" at bounding box center [342, 291] width 165 height 29
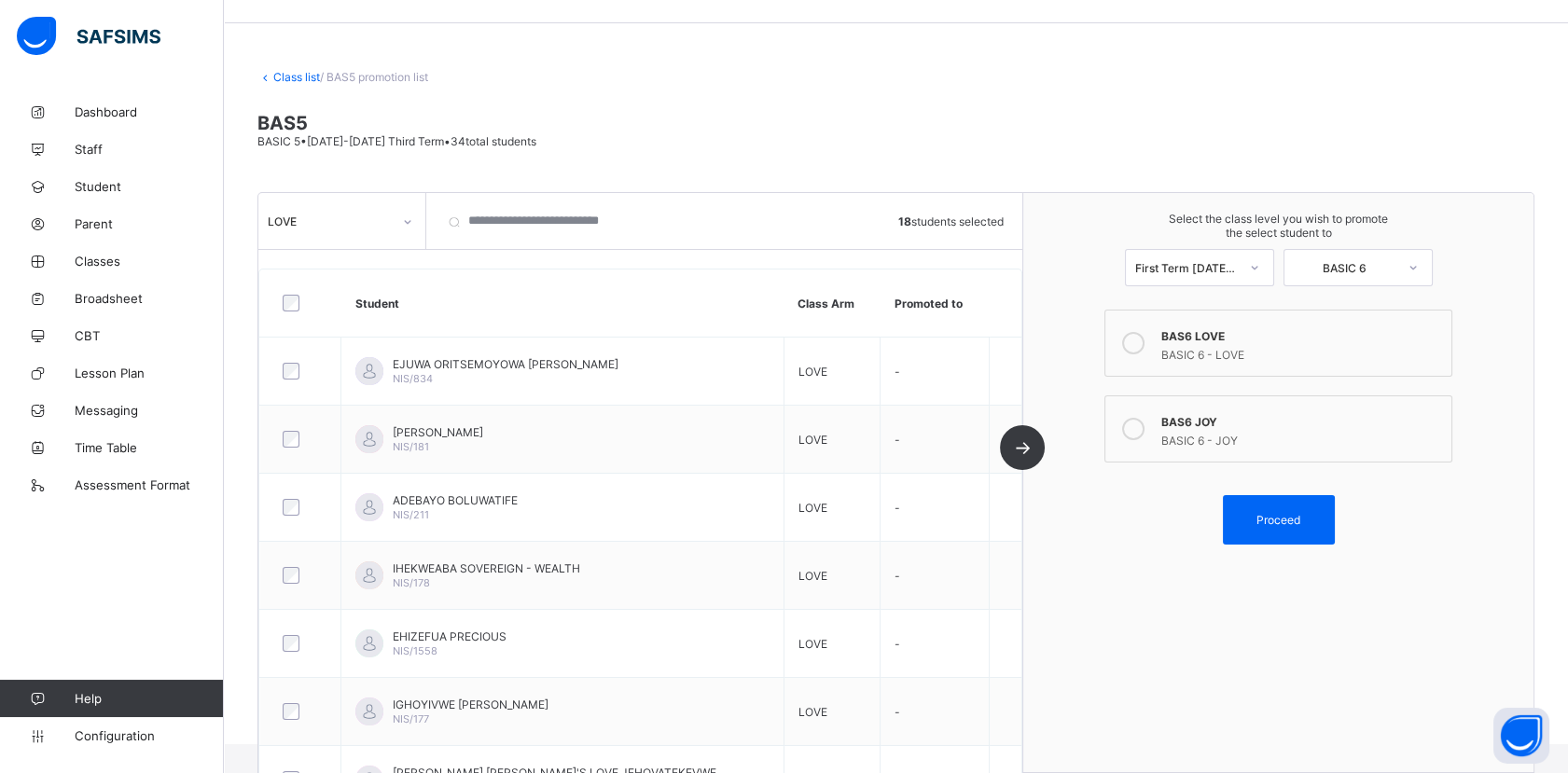
click at [1144, 339] on icon at bounding box center [1132, 342] width 22 height 22
click at [1308, 523] on div "Proceed" at bounding box center [1278, 520] width 112 height 50
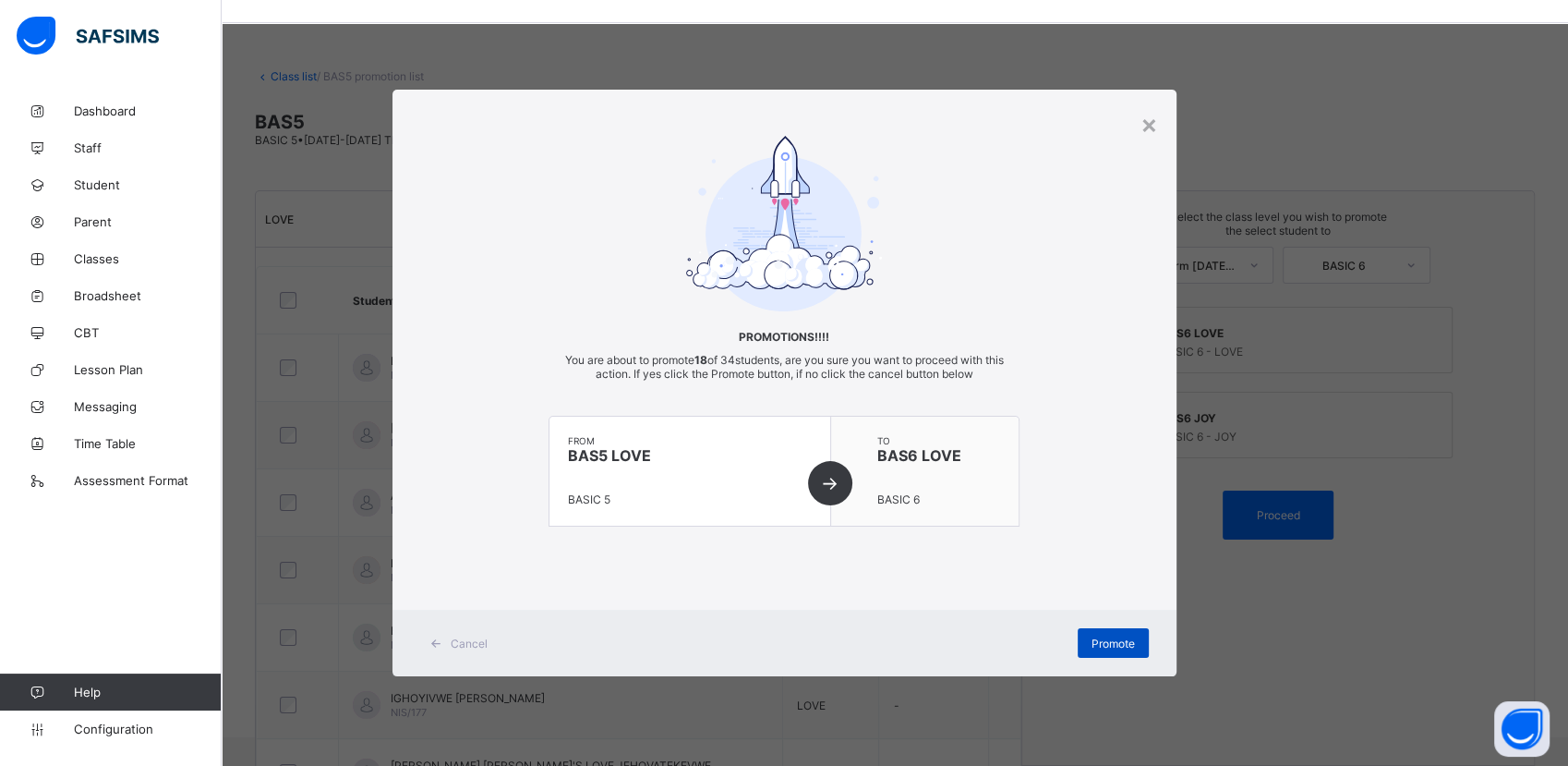
click at [1137, 645] on div "Promote" at bounding box center [1113, 642] width 71 height 29
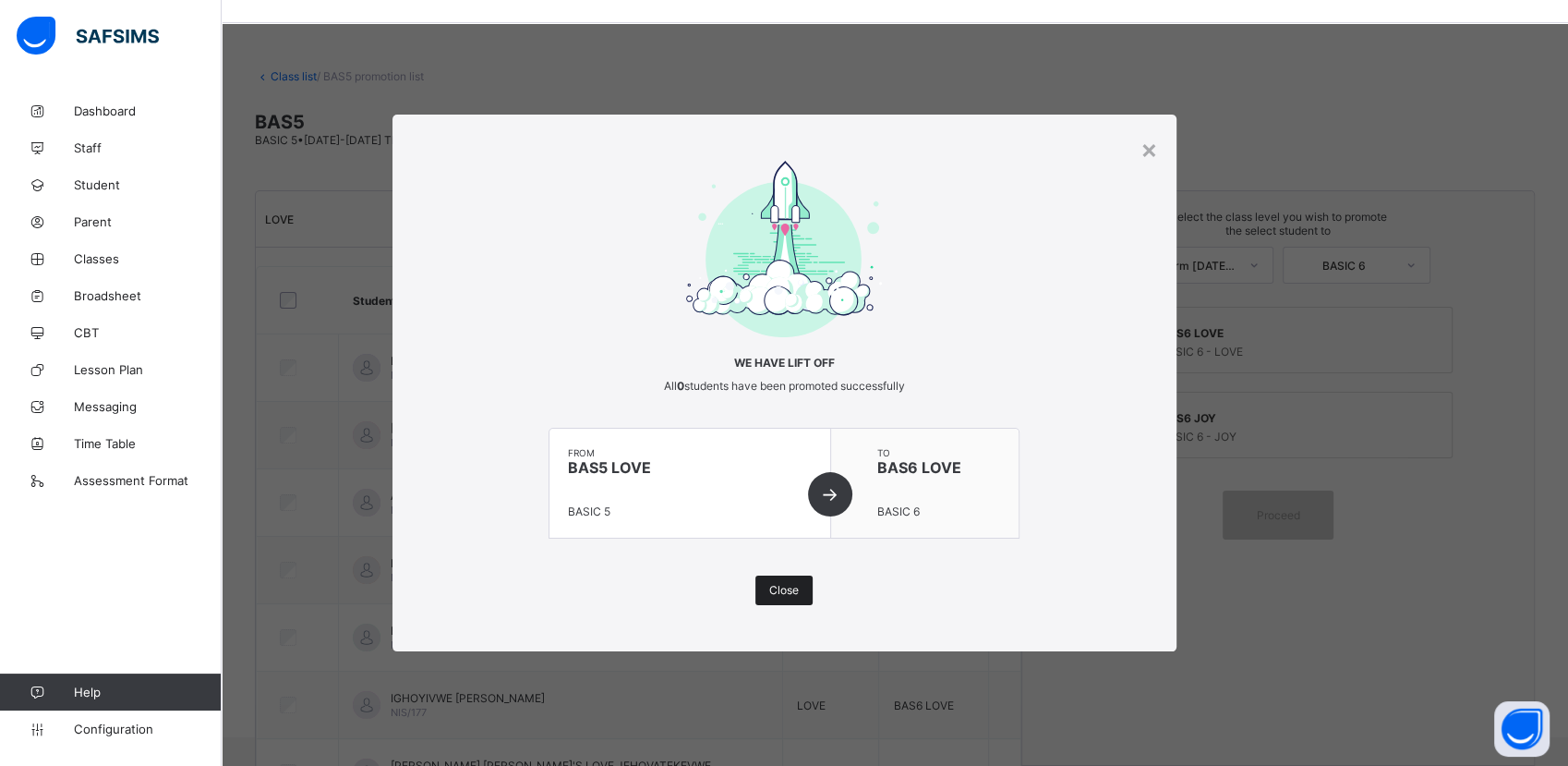
click at [781, 587] on span "Close" at bounding box center [784, 589] width 29 height 14
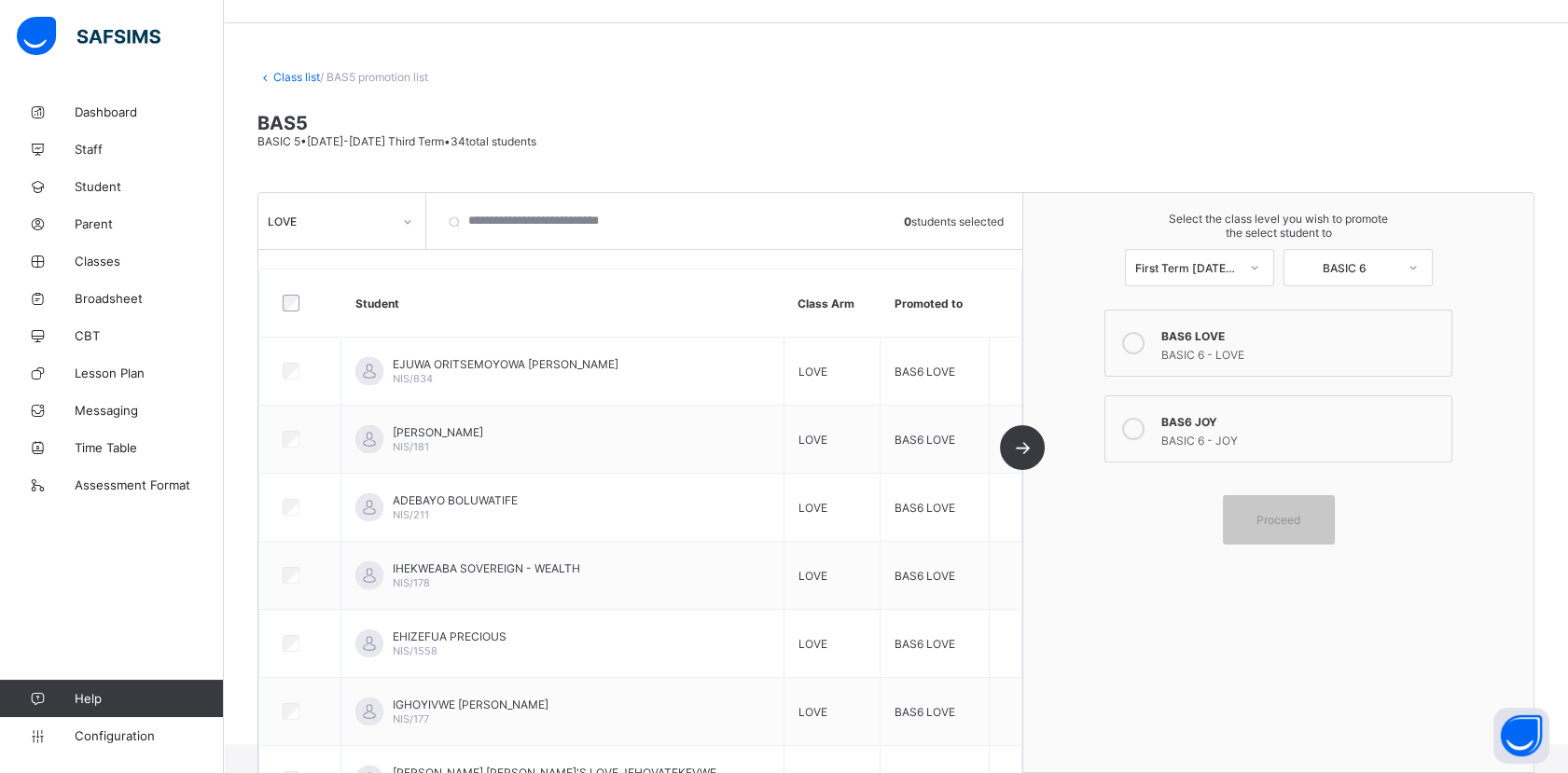
click at [294, 74] on link "Class list" at bounding box center [297, 77] width 47 height 14
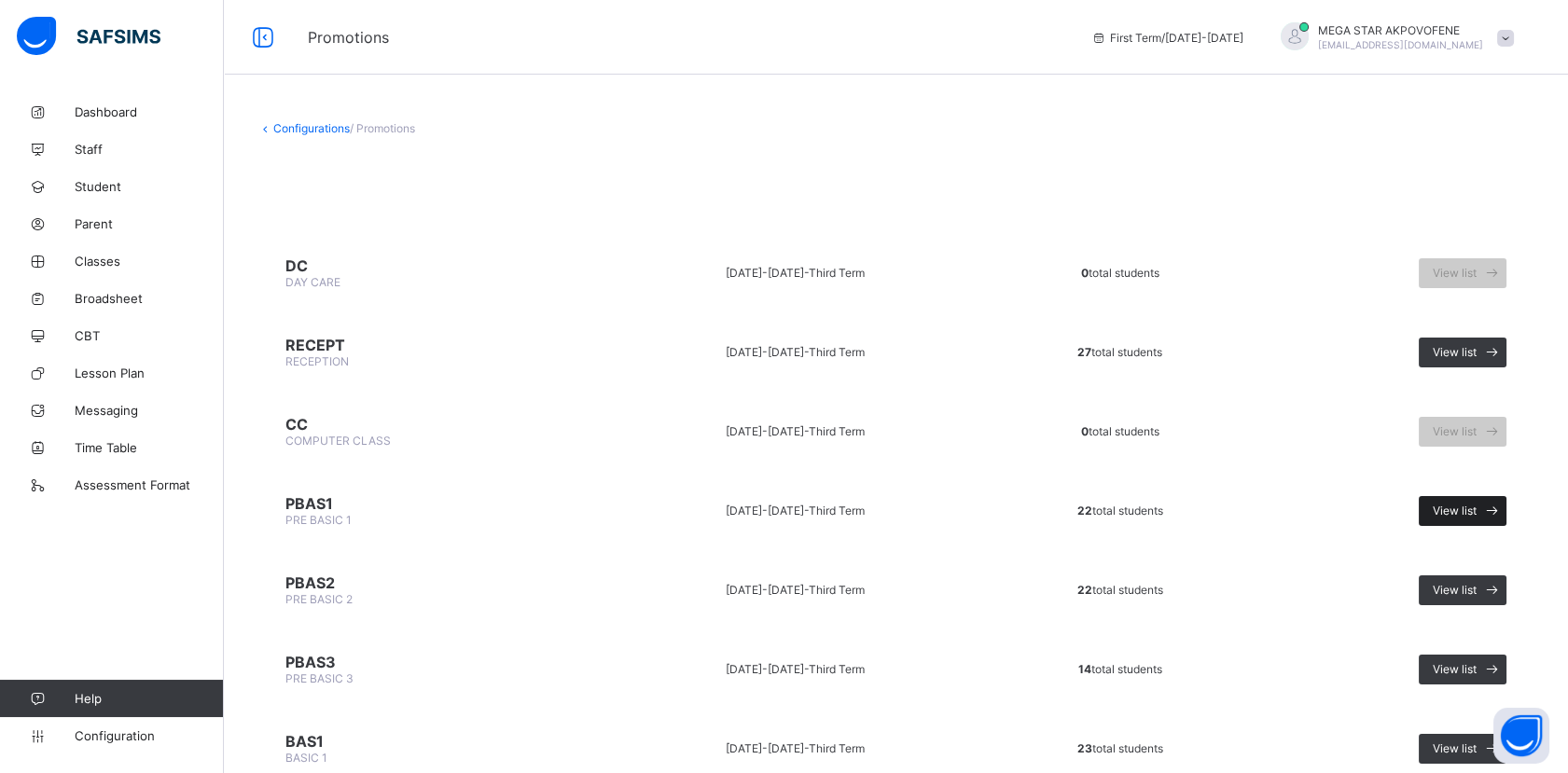
click at [1465, 509] on div "View list" at bounding box center [1461, 510] width 87 height 30
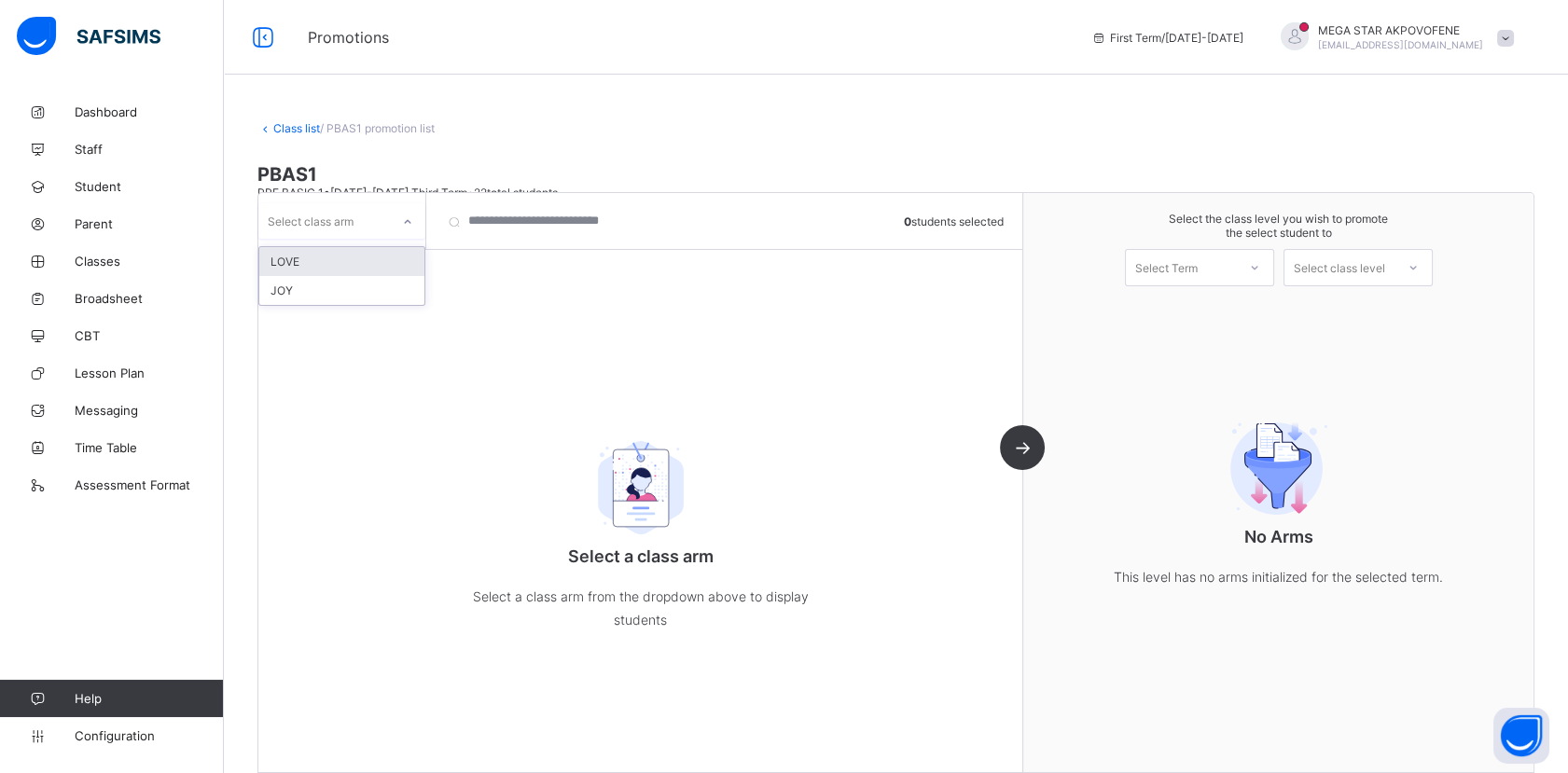
click at [409, 223] on icon at bounding box center [408, 222] width 12 height 18
click at [307, 295] on div "JOY" at bounding box center [342, 291] width 165 height 29
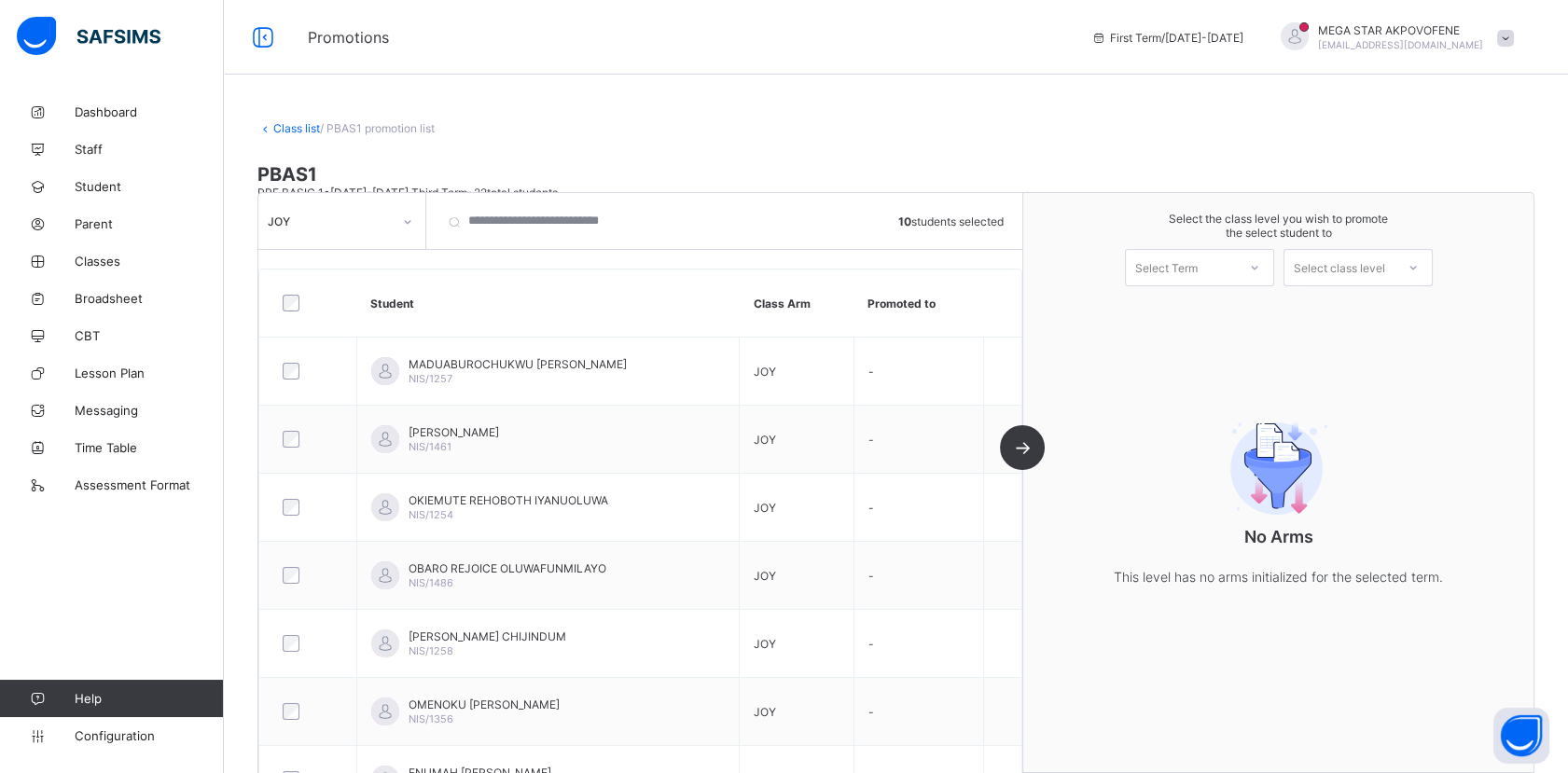
click at [1268, 274] on div at bounding box center [1254, 267] width 34 height 32
click at [1212, 310] on div "First Term [DATE]-[DATE]" at bounding box center [1200, 316] width 148 height 43
click at [1368, 271] on div "Select class level" at bounding box center [1339, 267] width 91 height 37
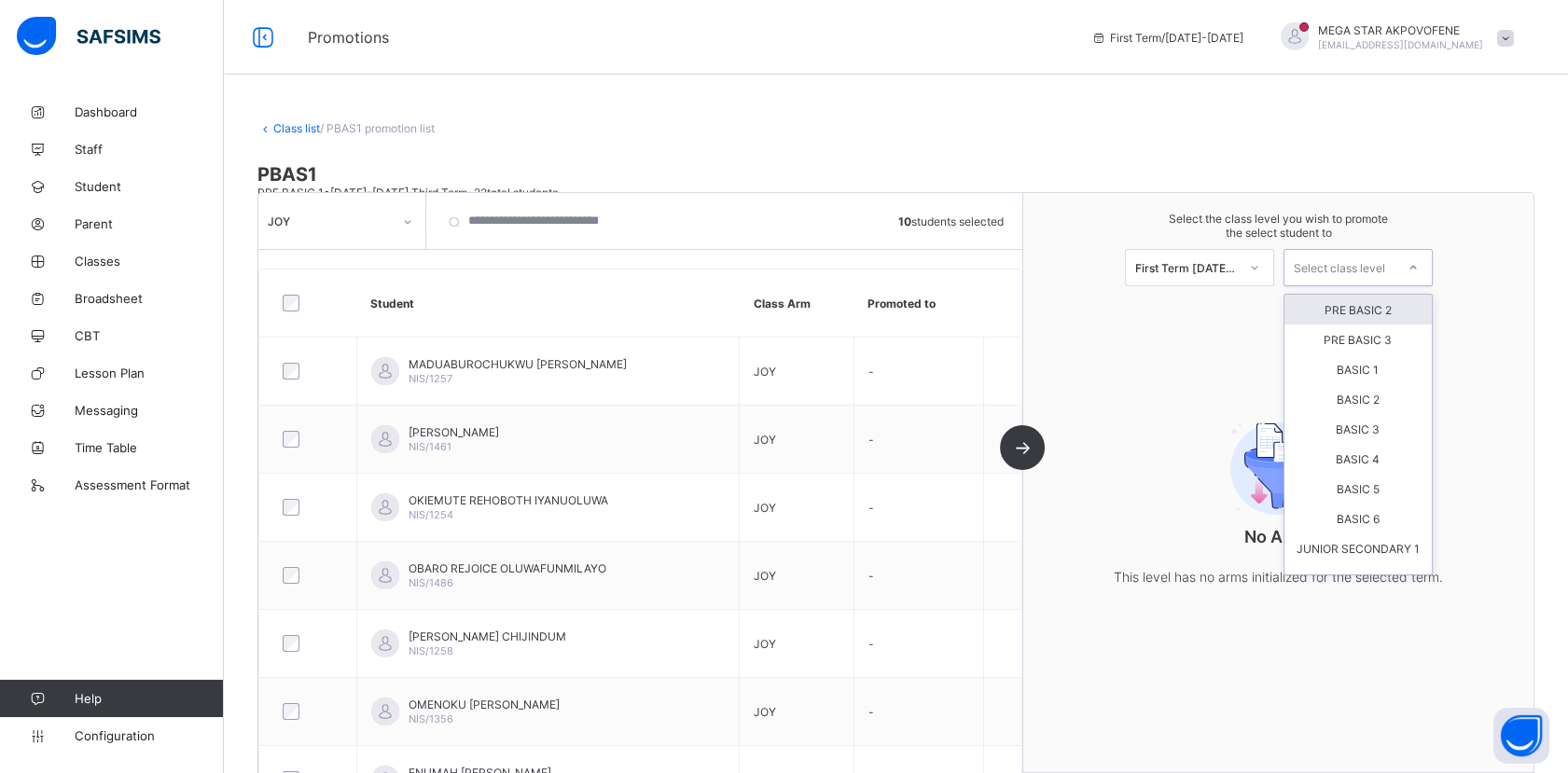
click at [1366, 309] on div "PRE BASIC 2" at bounding box center [1358, 309] width 148 height 30
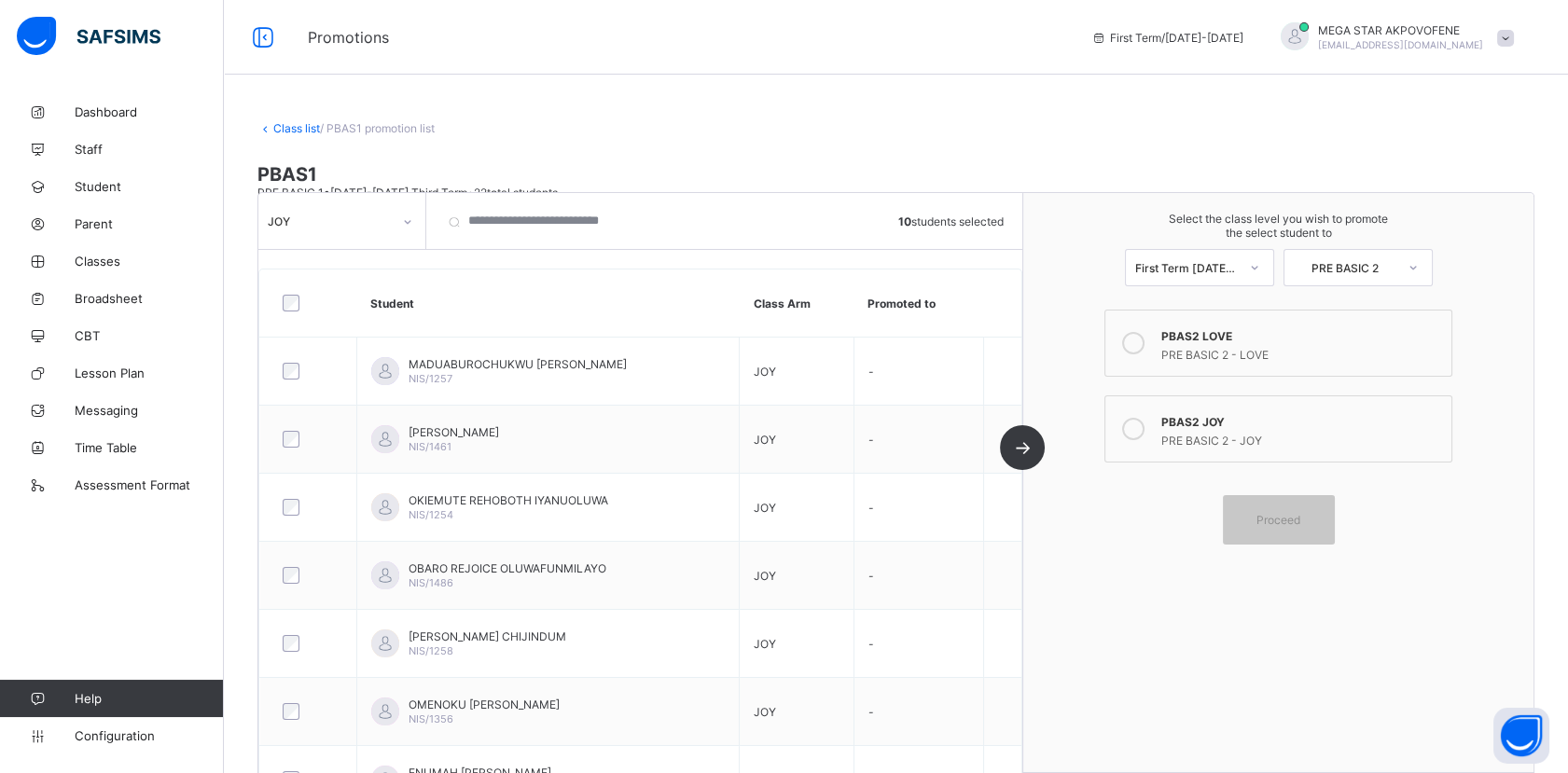
click at [1143, 422] on icon at bounding box center [1132, 428] width 22 height 22
click at [1295, 519] on span "Proceed" at bounding box center [1278, 520] width 44 height 14
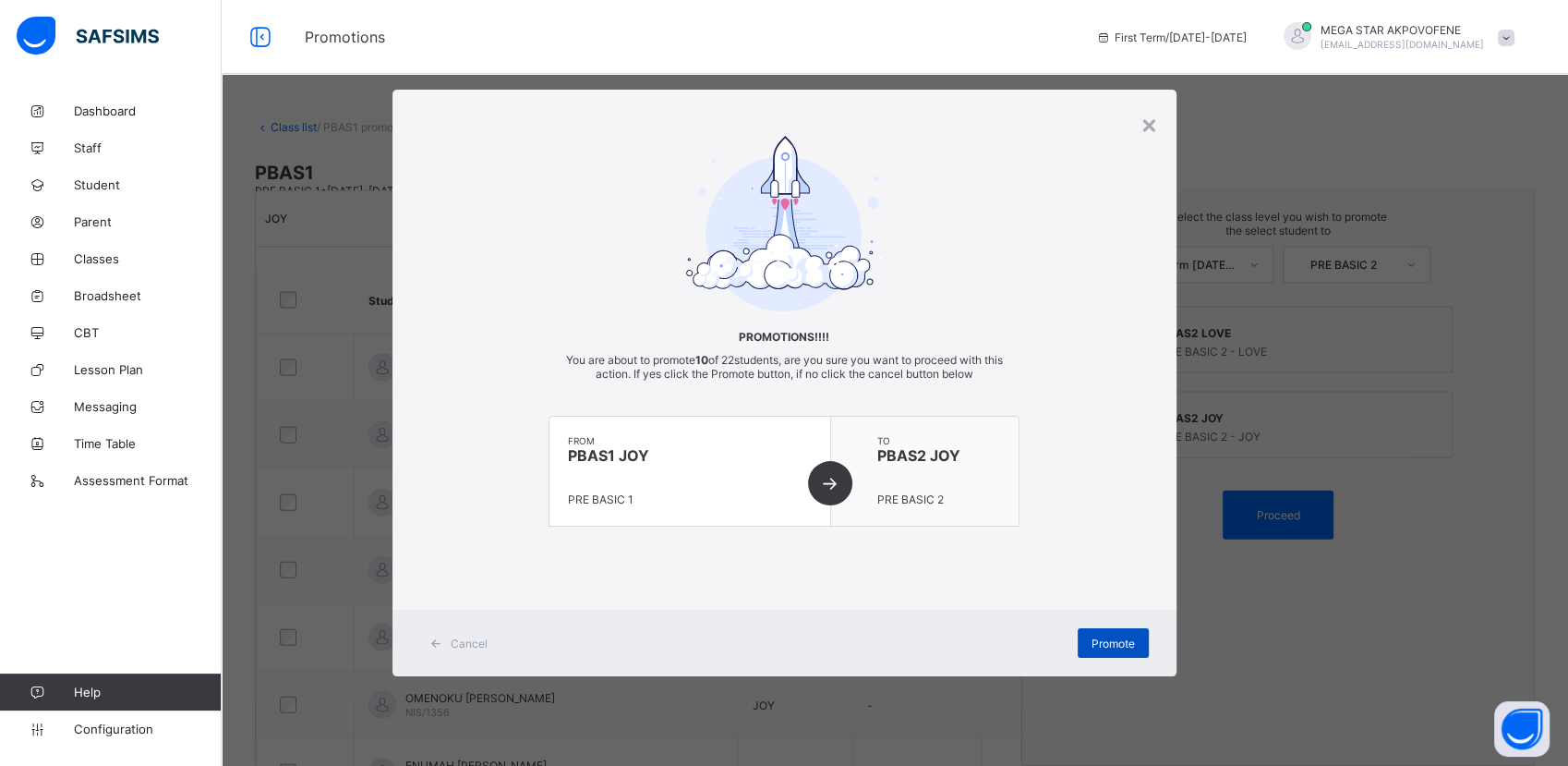
click at [1094, 641] on span "Promote" at bounding box center [1114, 643] width 44 height 14
click at [1201, 650] on div "× Promotions!!!! You are about to promote 10 of 22 students, are you sure you w…" at bounding box center [784, 383] width 1568 height 766
click at [1150, 126] on div "×" at bounding box center [1149, 124] width 17 height 31
